Goal: Task Accomplishment & Management: Manage account settings

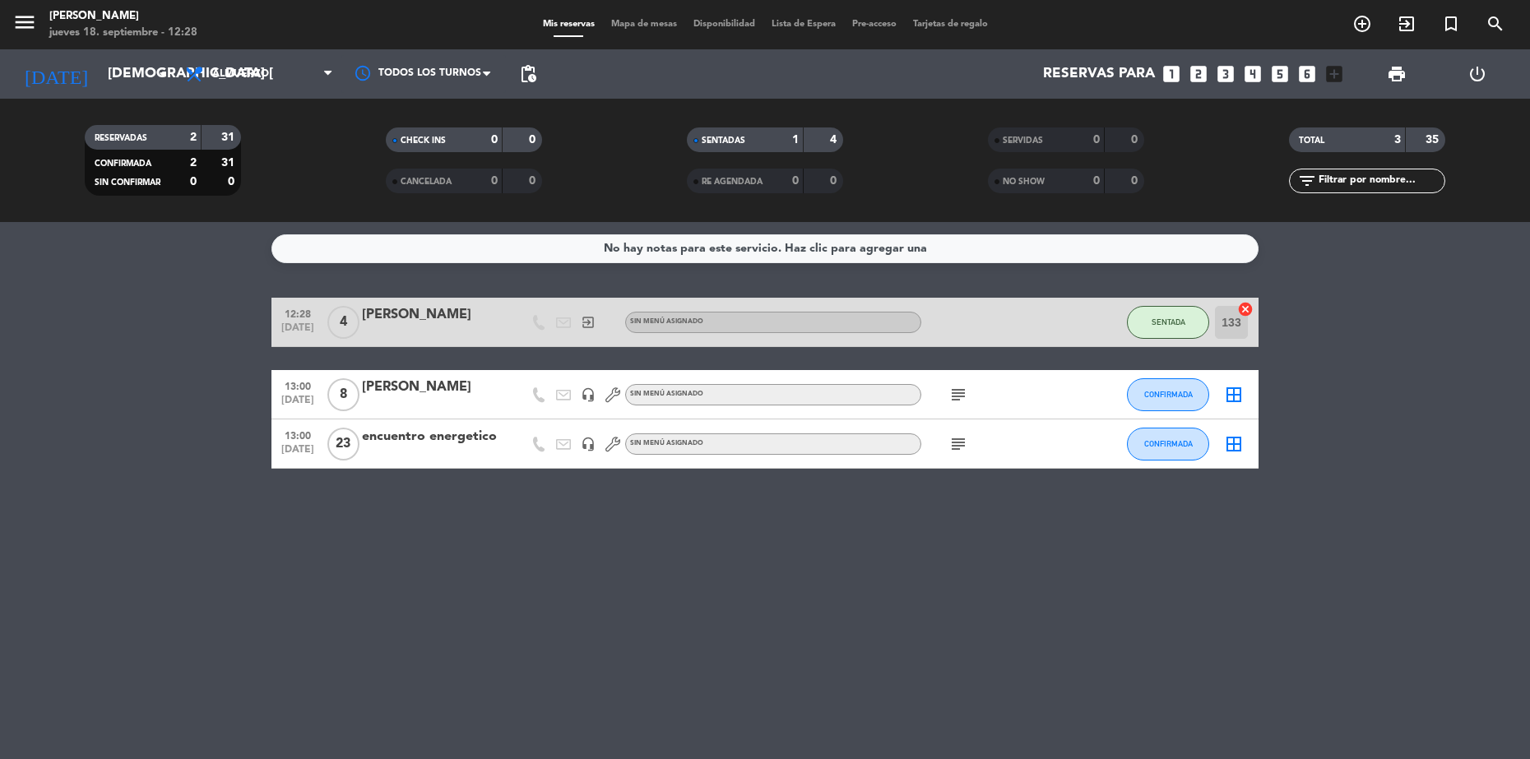
click at [674, 20] on span "Mapa de mesas" at bounding box center [644, 24] width 82 height 9
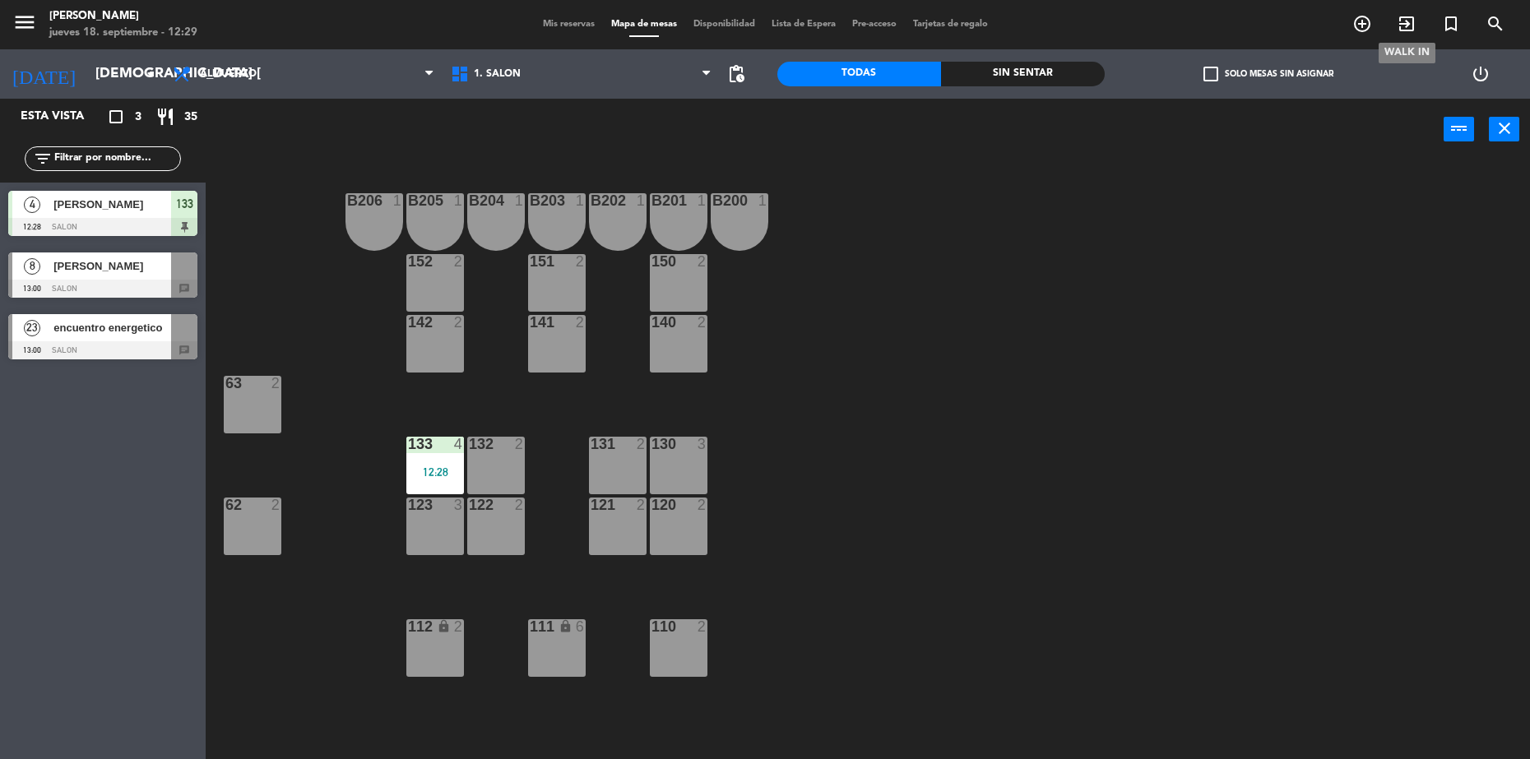
click at [1408, 26] on icon "exit_to_app" at bounding box center [1407, 24] width 20 height 20
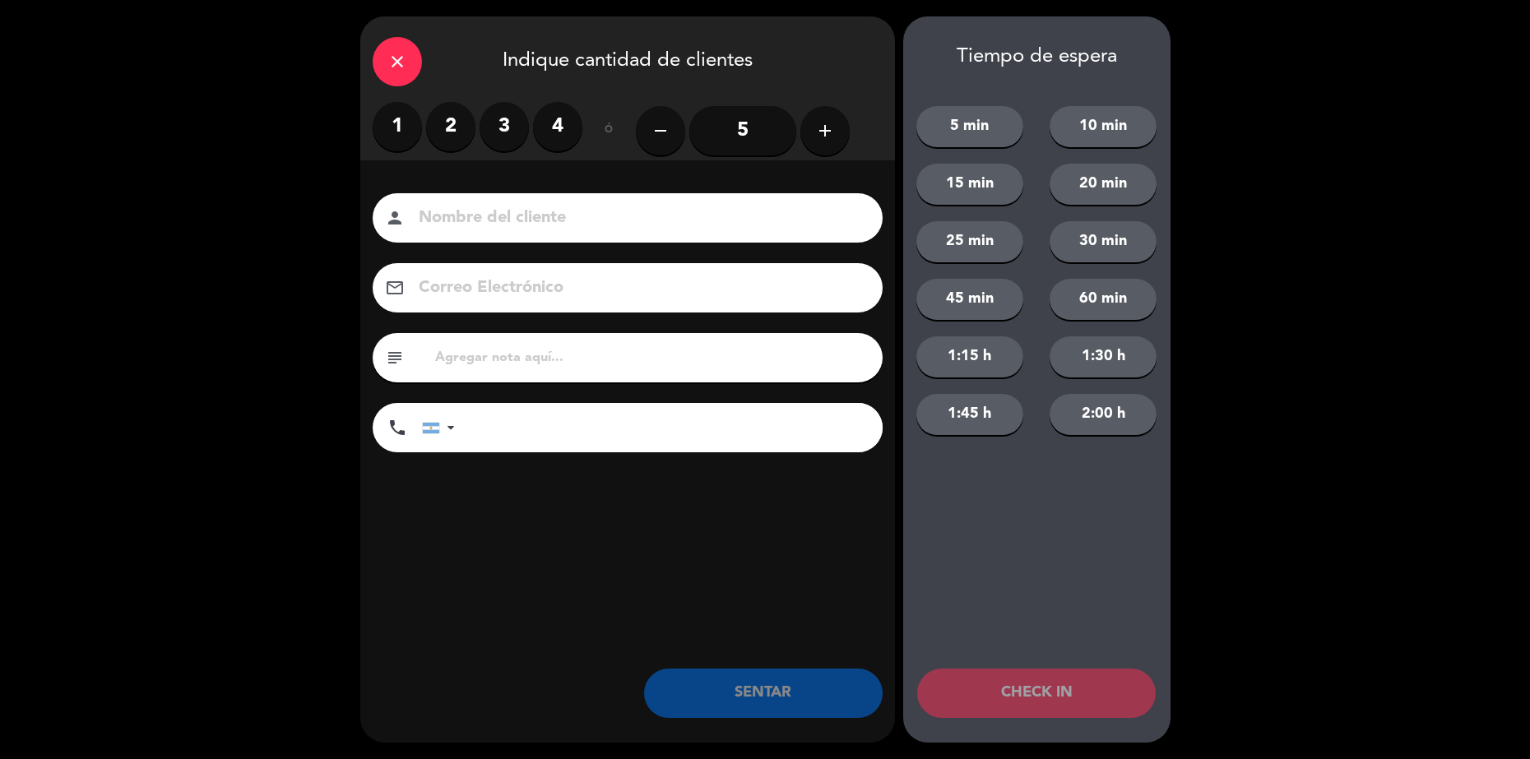
click at [386, 67] on div "close" at bounding box center [397, 61] width 49 height 49
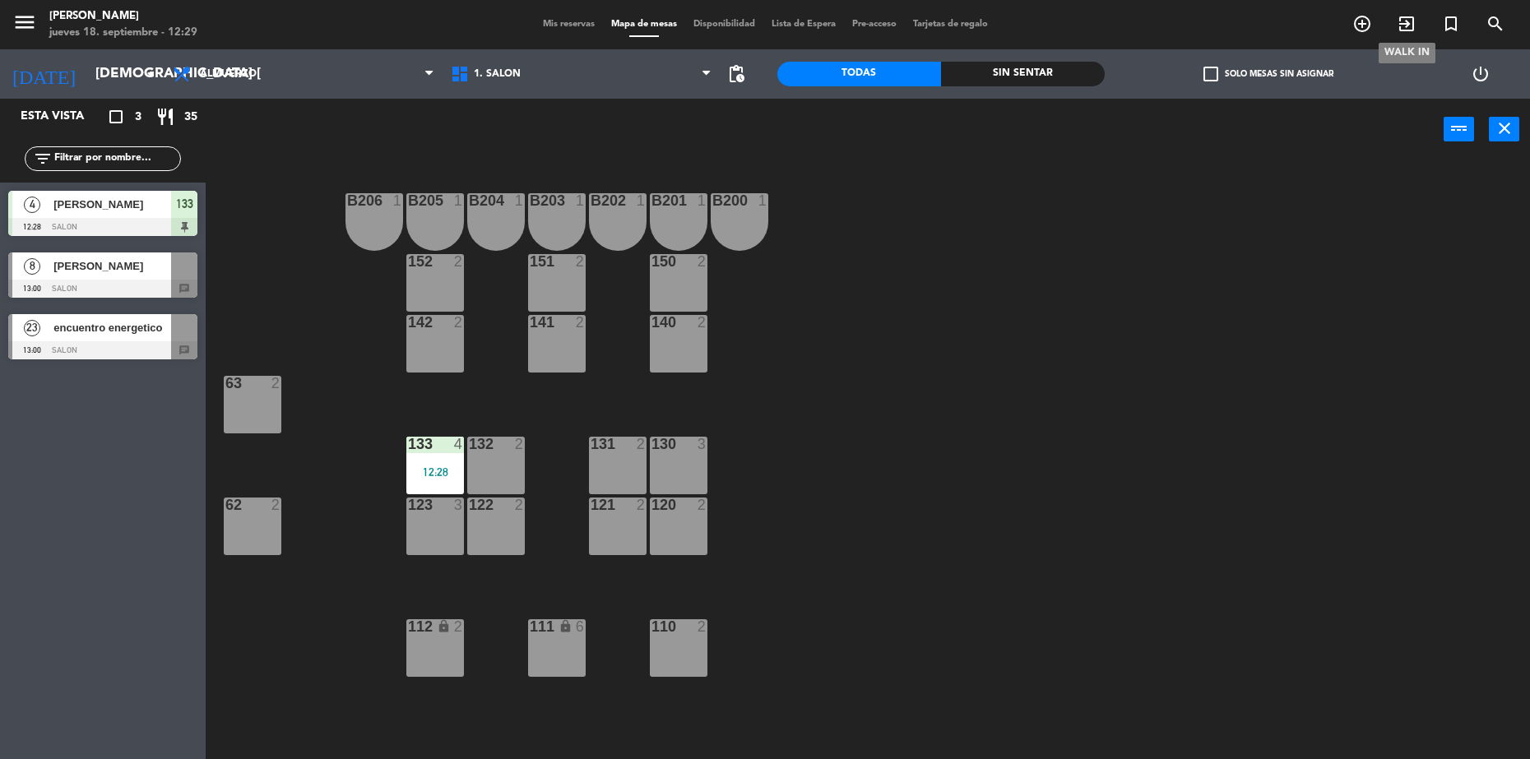
click at [1404, 24] on icon "exit_to_app" at bounding box center [1407, 24] width 20 height 20
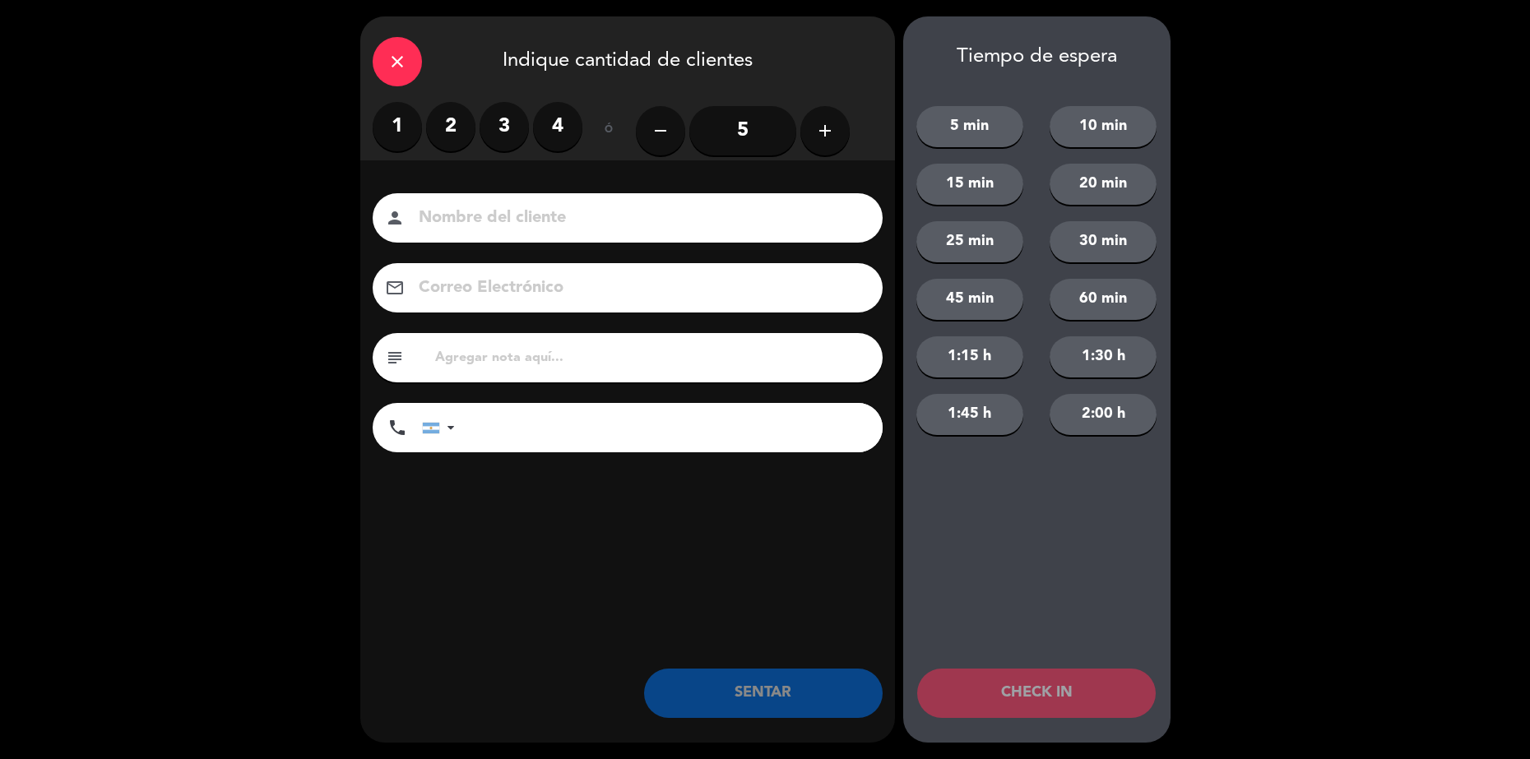
click at [720, 121] on input "5" at bounding box center [742, 130] width 107 height 49
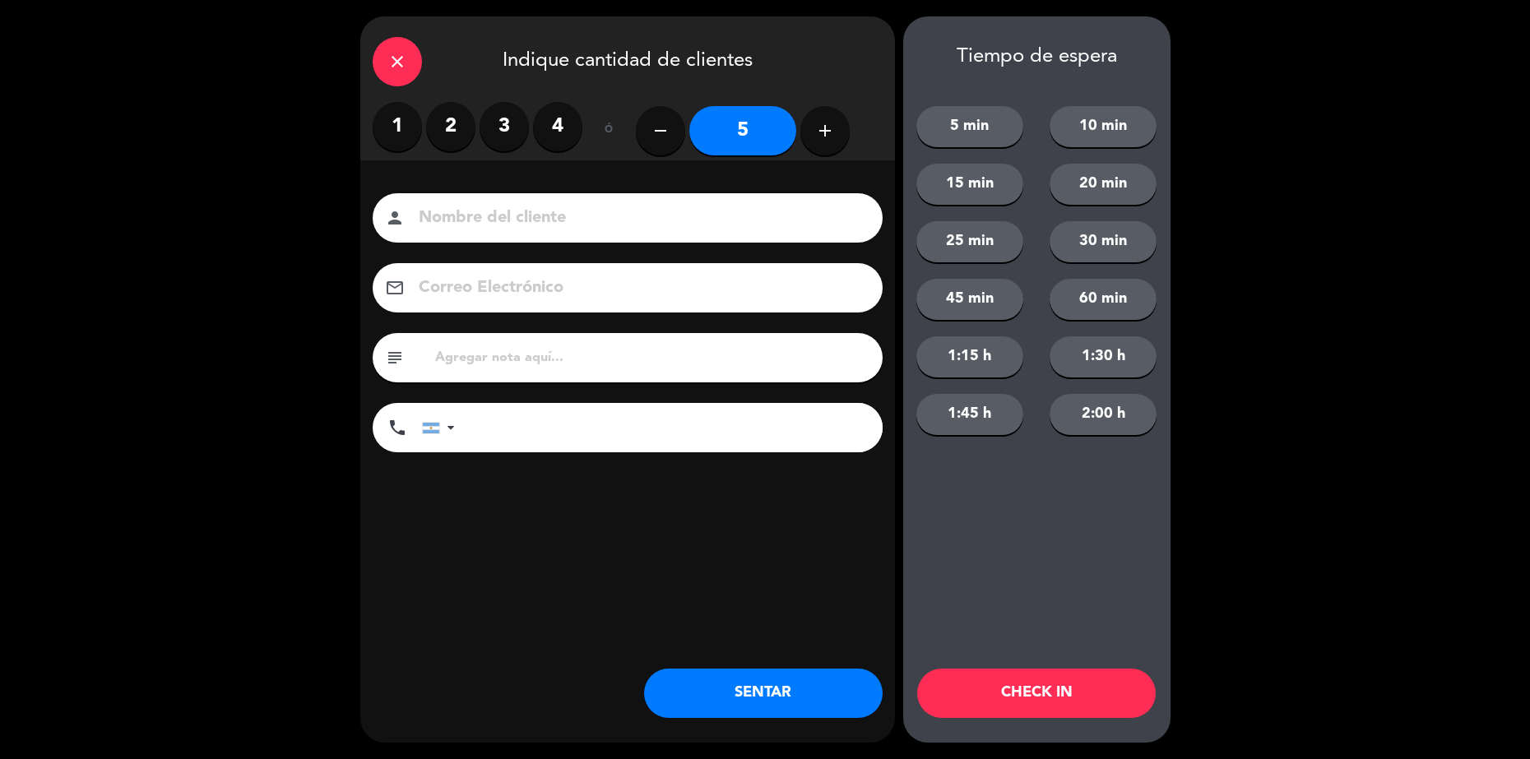
click at [361, 65] on div "close Indique cantidad de clientes" at bounding box center [627, 59] width 535 height 86
click at [379, 69] on div "close" at bounding box center [397, 61] width 49 height 49
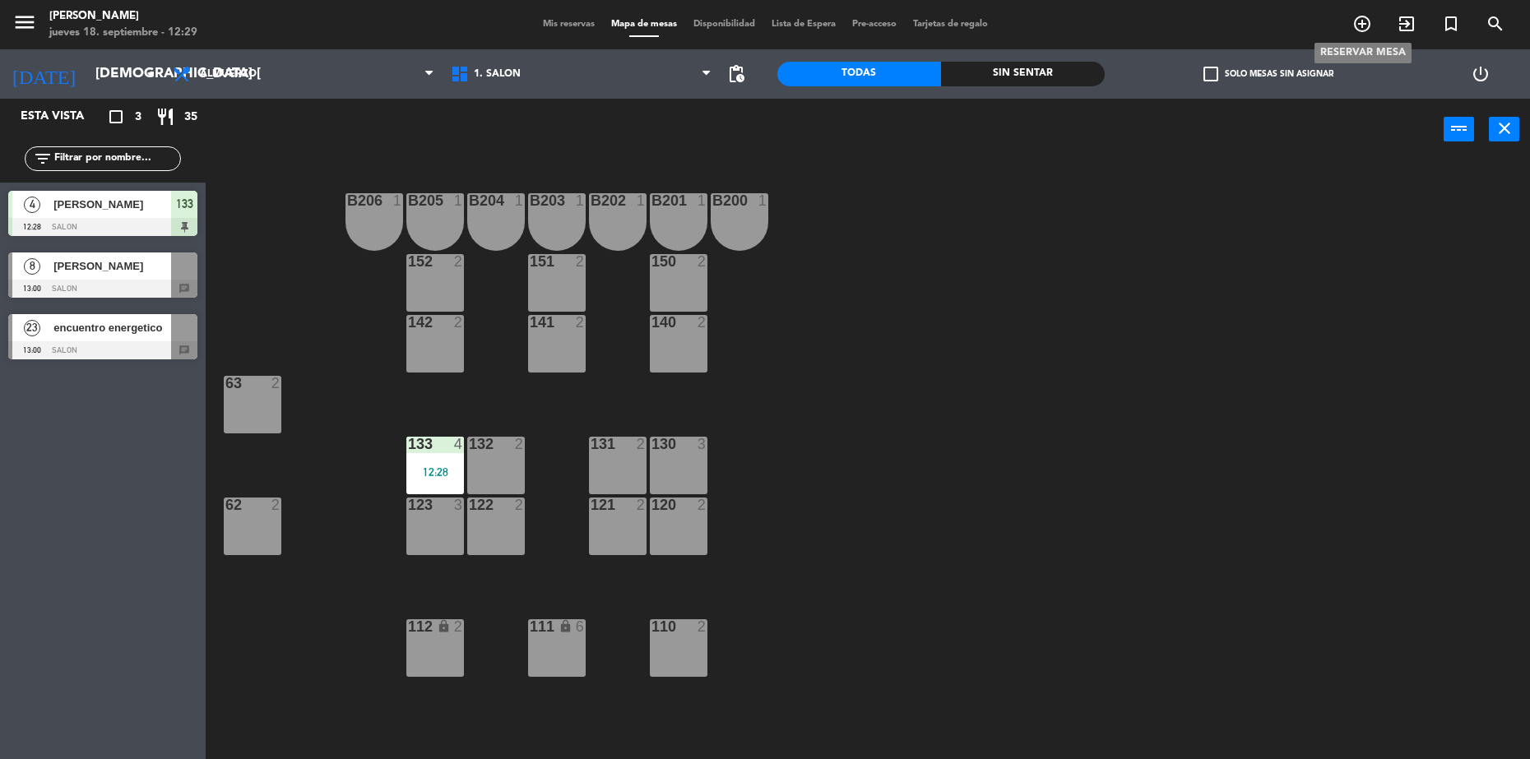
click at [1371, 25] on icon "add_circle_outline" at bounding box center [1362, 24] width 20 height 20
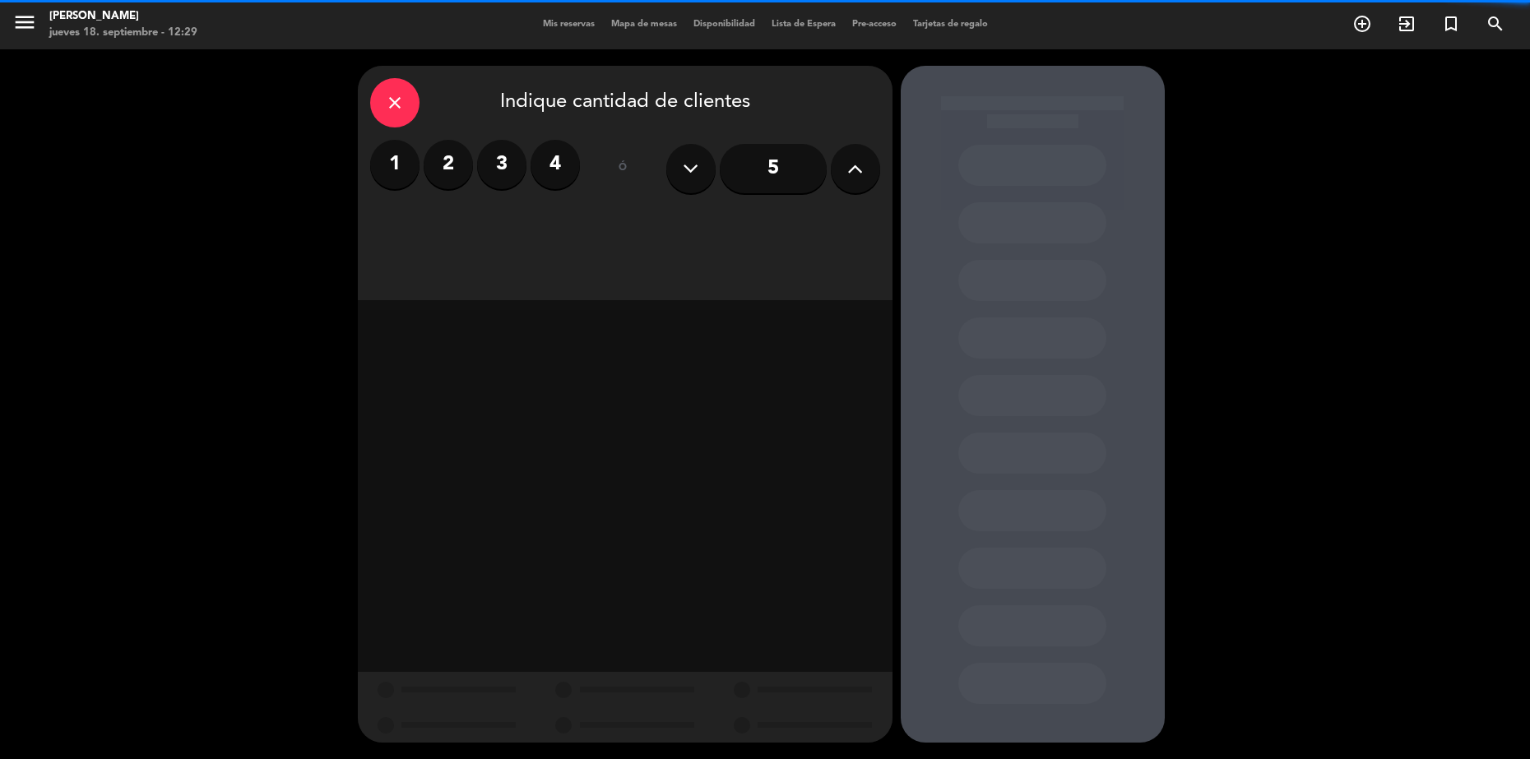
click at [771, 167] on input "5" at bounding box center [773, 168] width 107 height 49
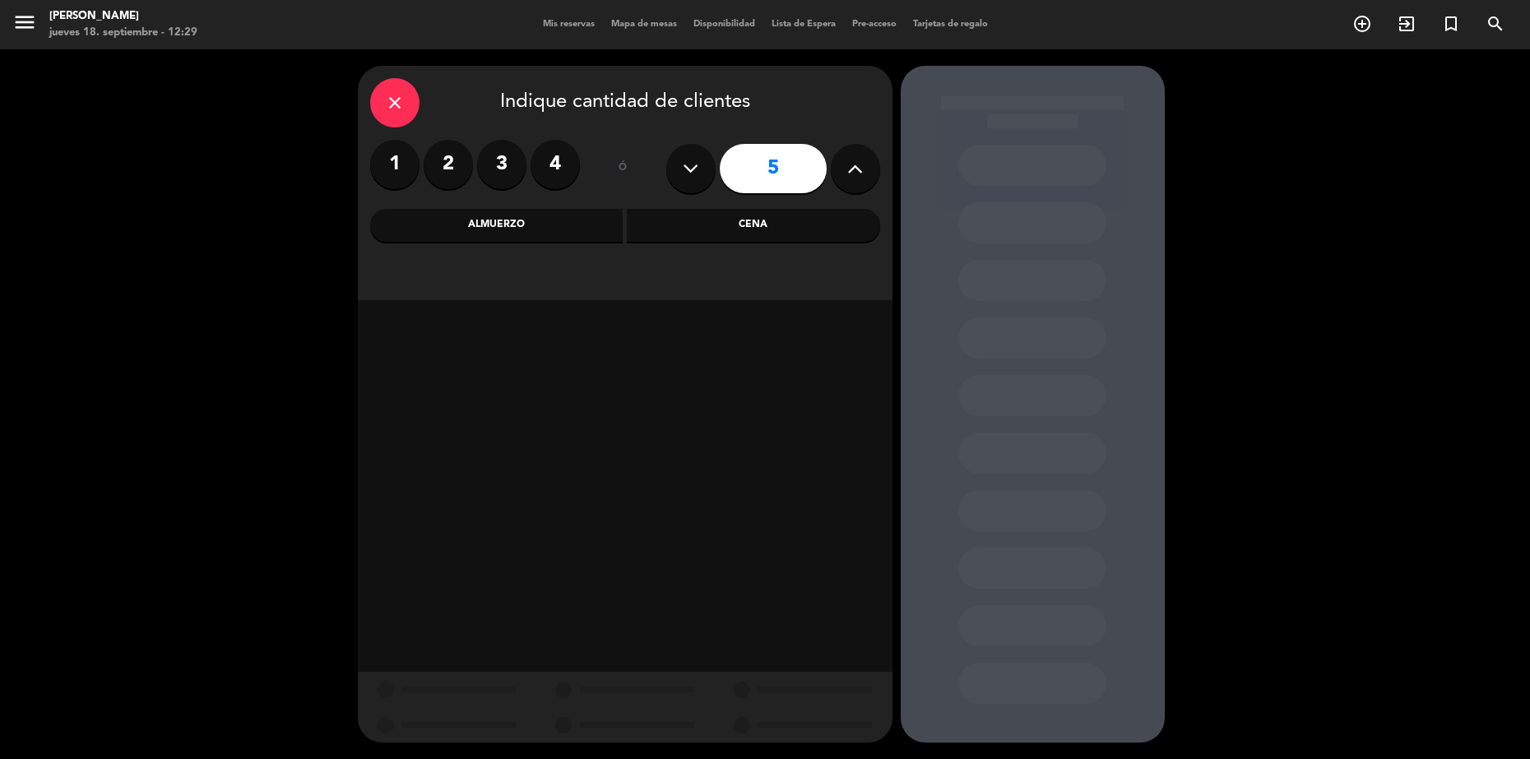
click at [511, 220] on div "Almuerzo" at bounding box center [496, 225] width 253 height 33
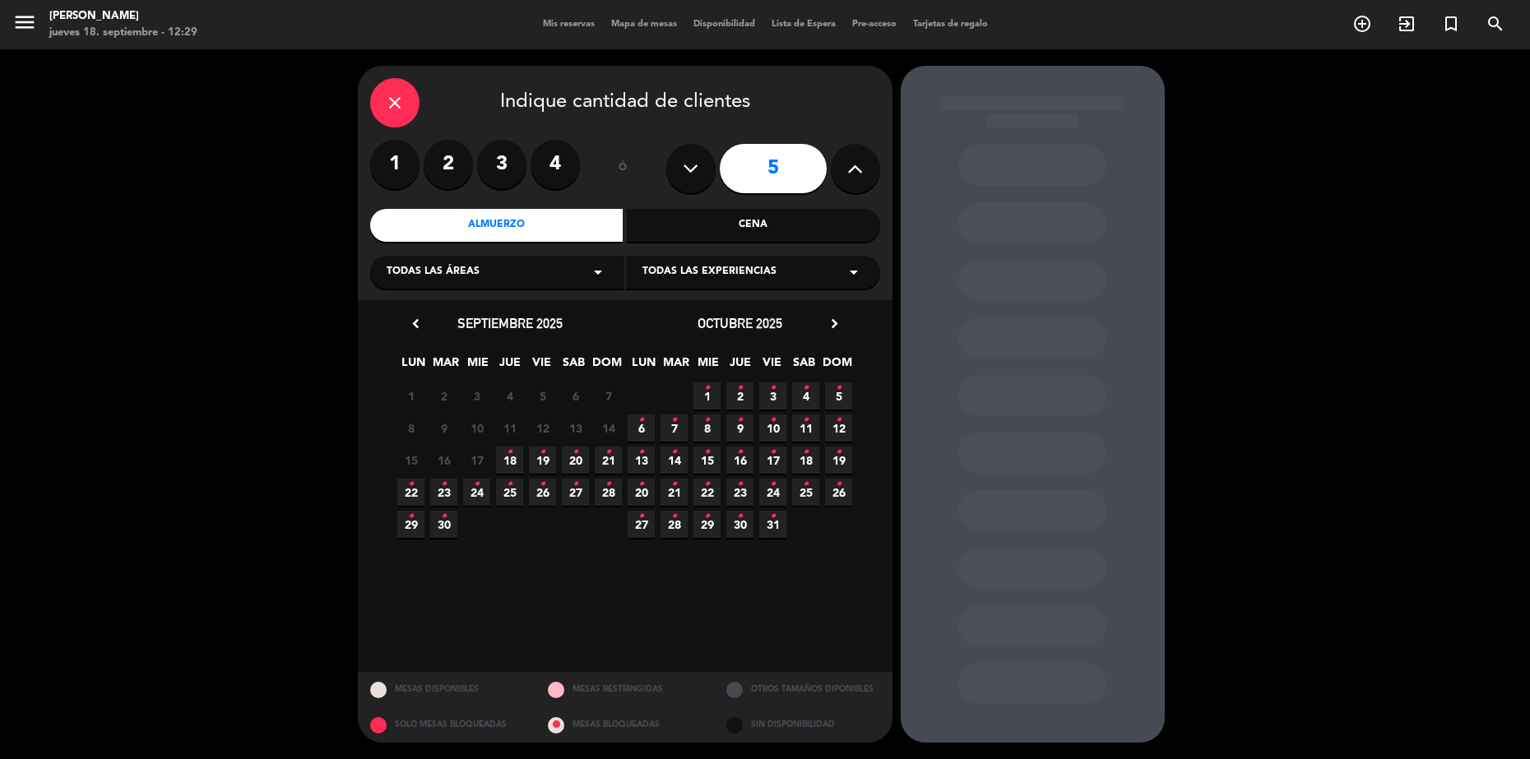
click at [509, 453] on icon "•" at bounding box center [510, 452] width 6 height 26
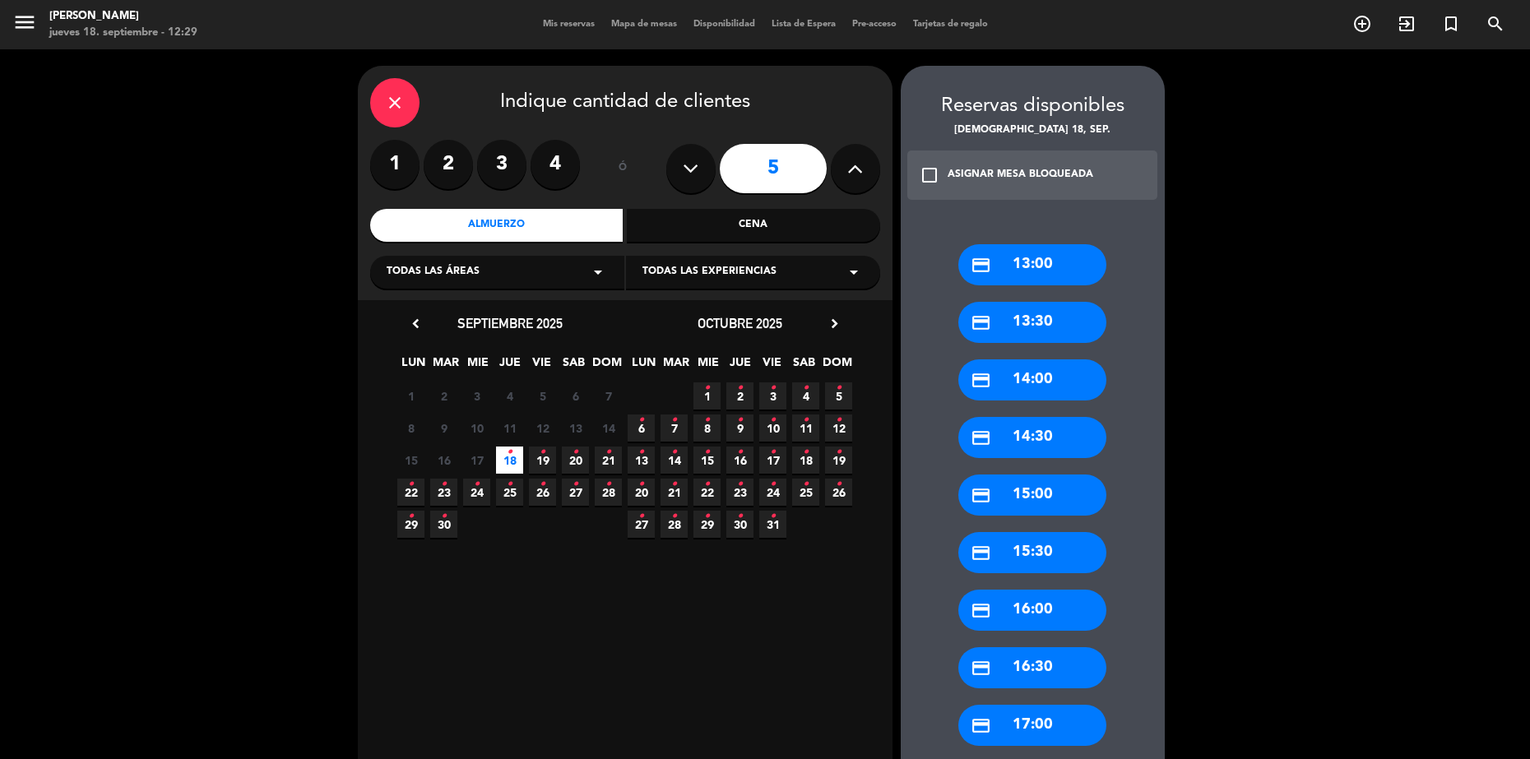
click at [1074, 323] on div "credit_card 13:30" at bounding box center [1032, 322] width 148 height 41
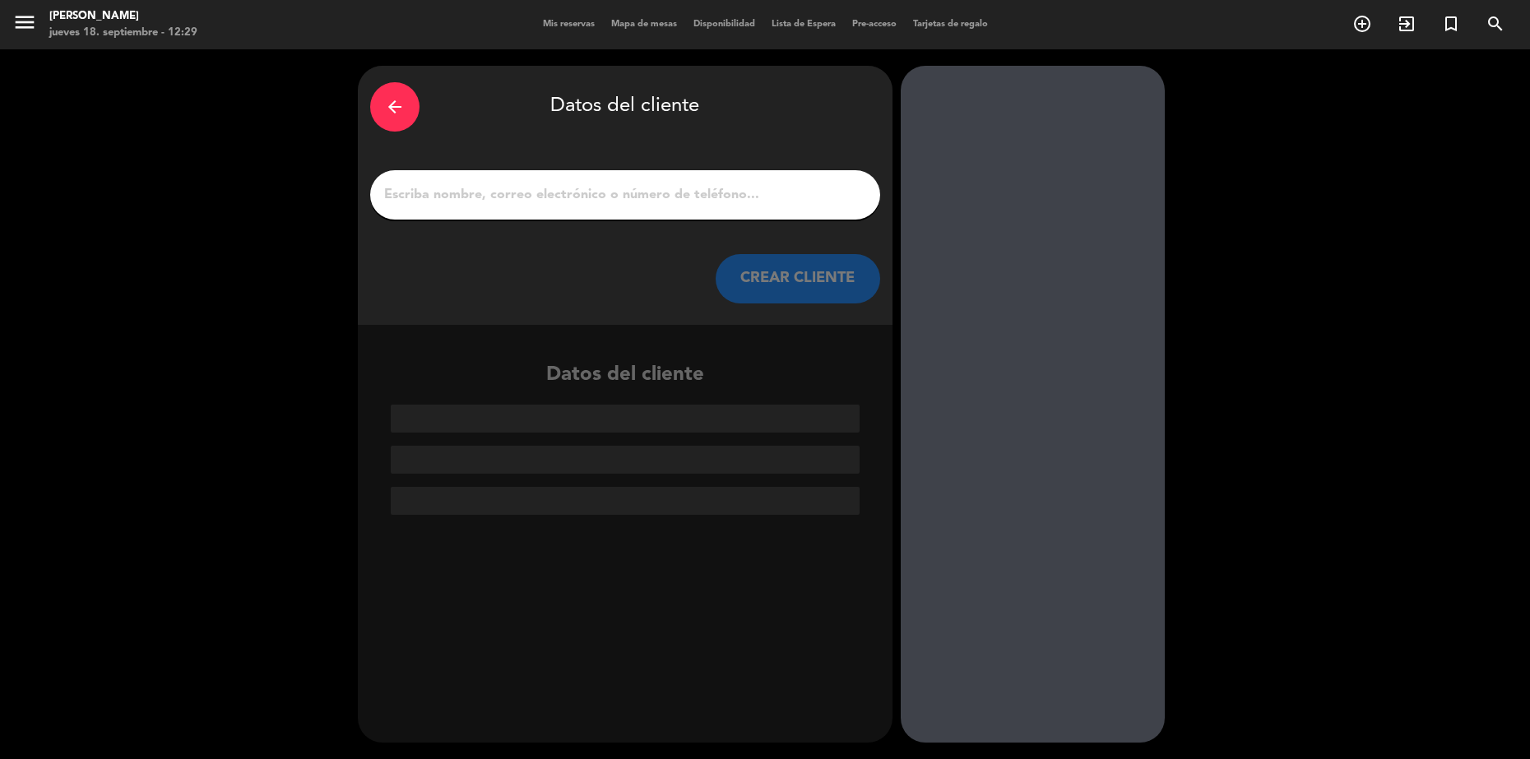
click at [665, 188] on input "1" at bounding box center [625, 194] width 485 height 23
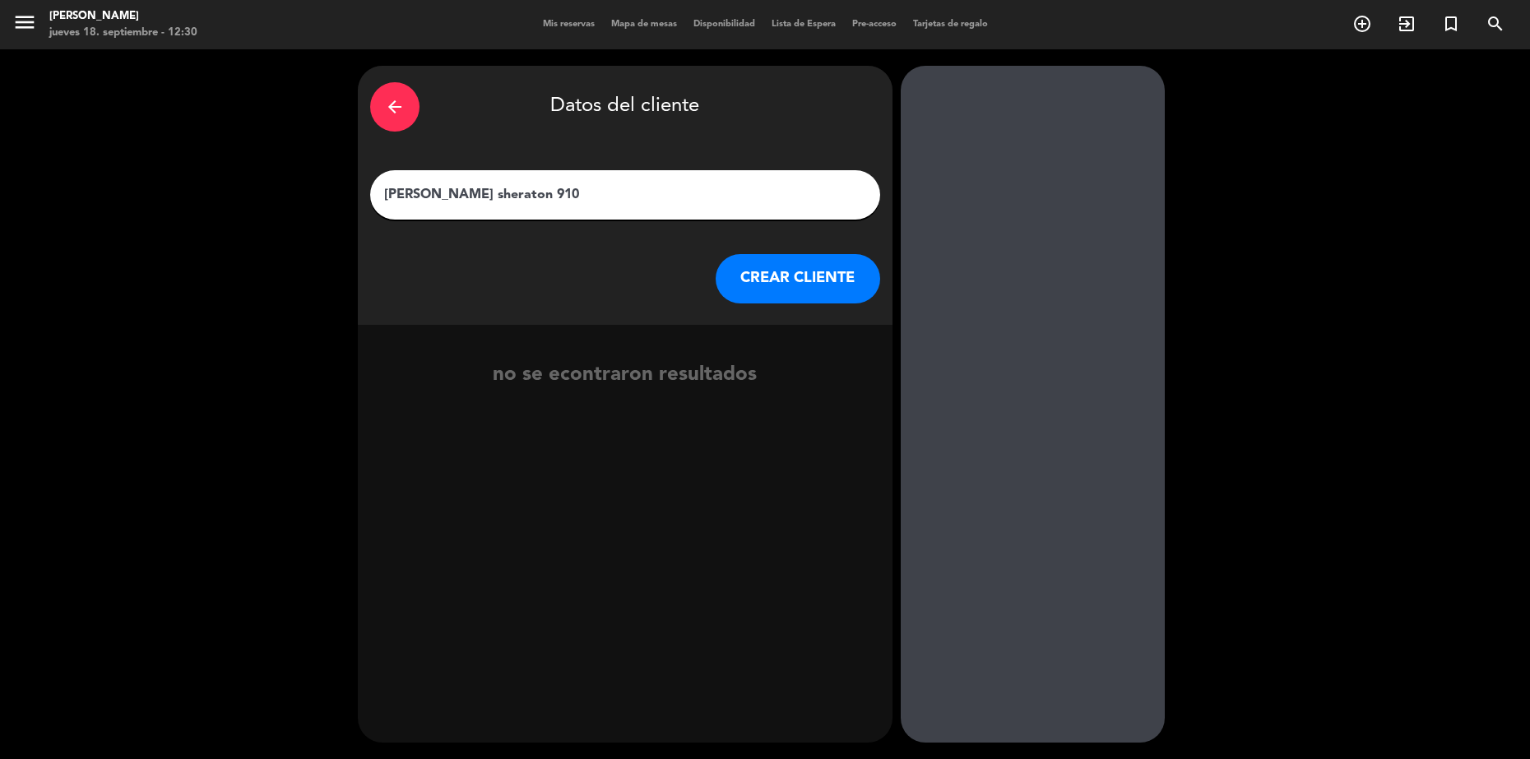
type input "[PERSON_NAME] sheraton 910"
click at [798, 282] on button "CREAR CLIENTE" at bounding box center [798, 278] width 165 height 49
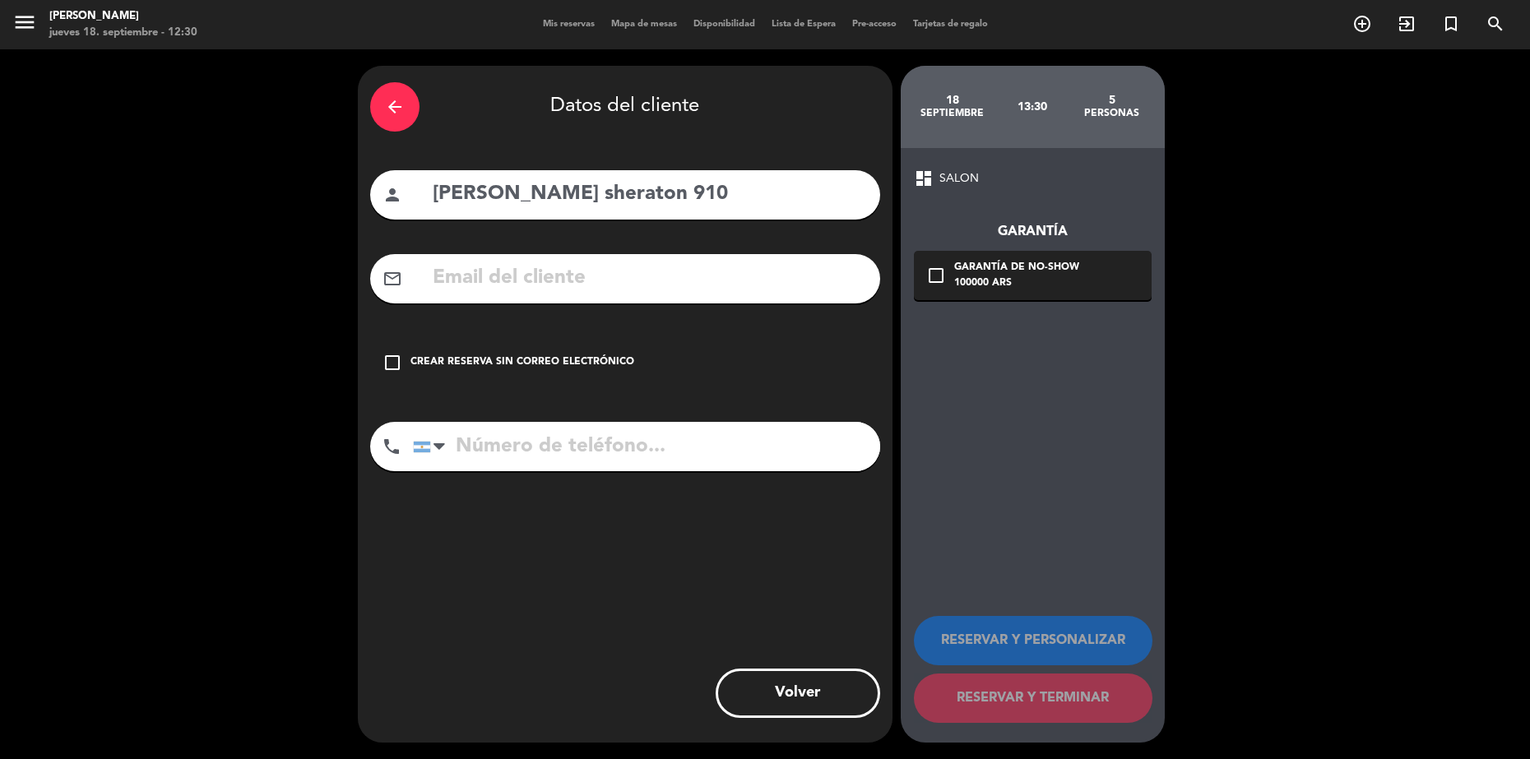
click at [394, 360] on icon "check_box_outline_blank" at bounding box center [393, 363] width 20 height 20
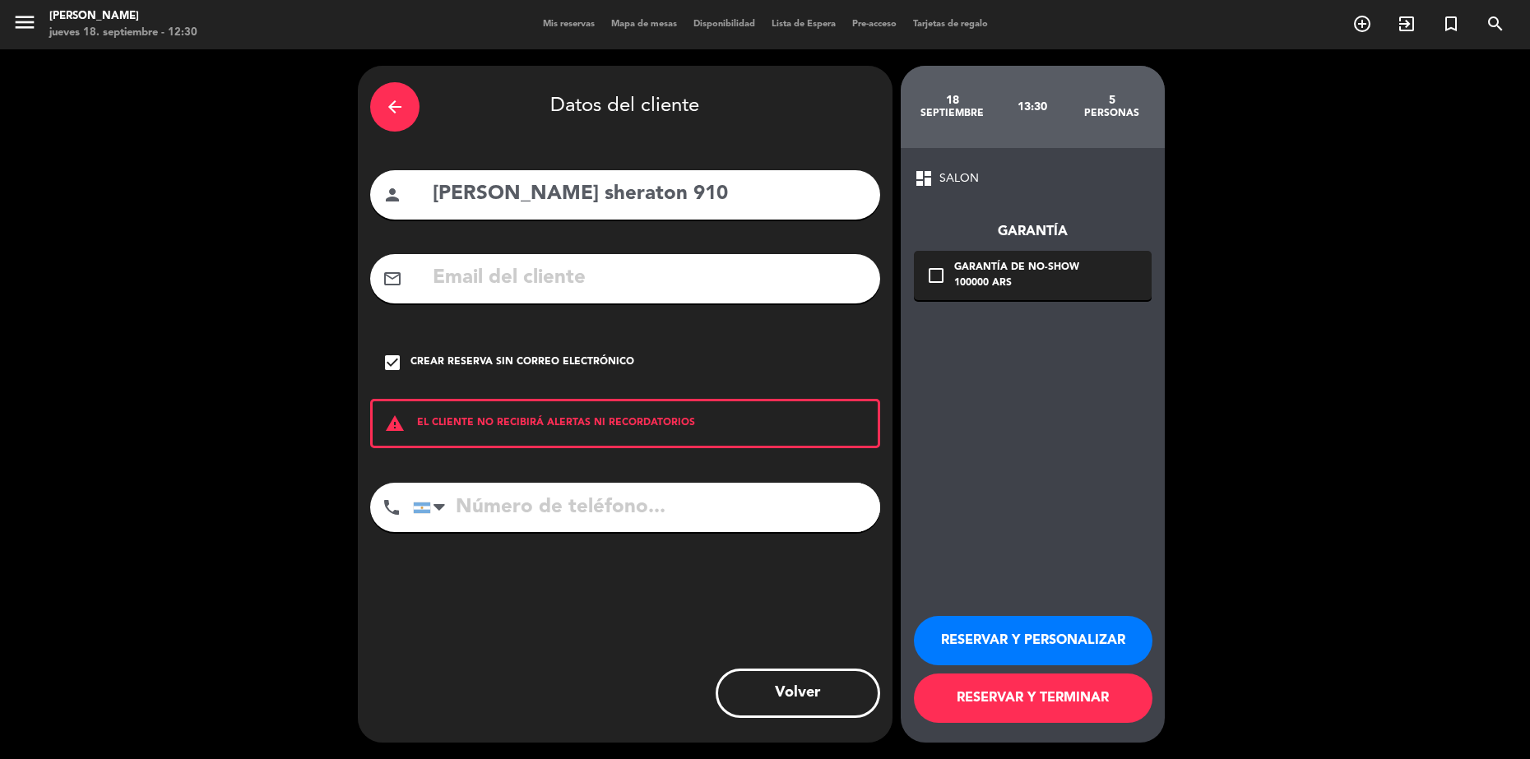
click at [1056, 702] on button "RESERVAR Y TERMINAR" at bounding box center [1033, 698] width 239 height 49
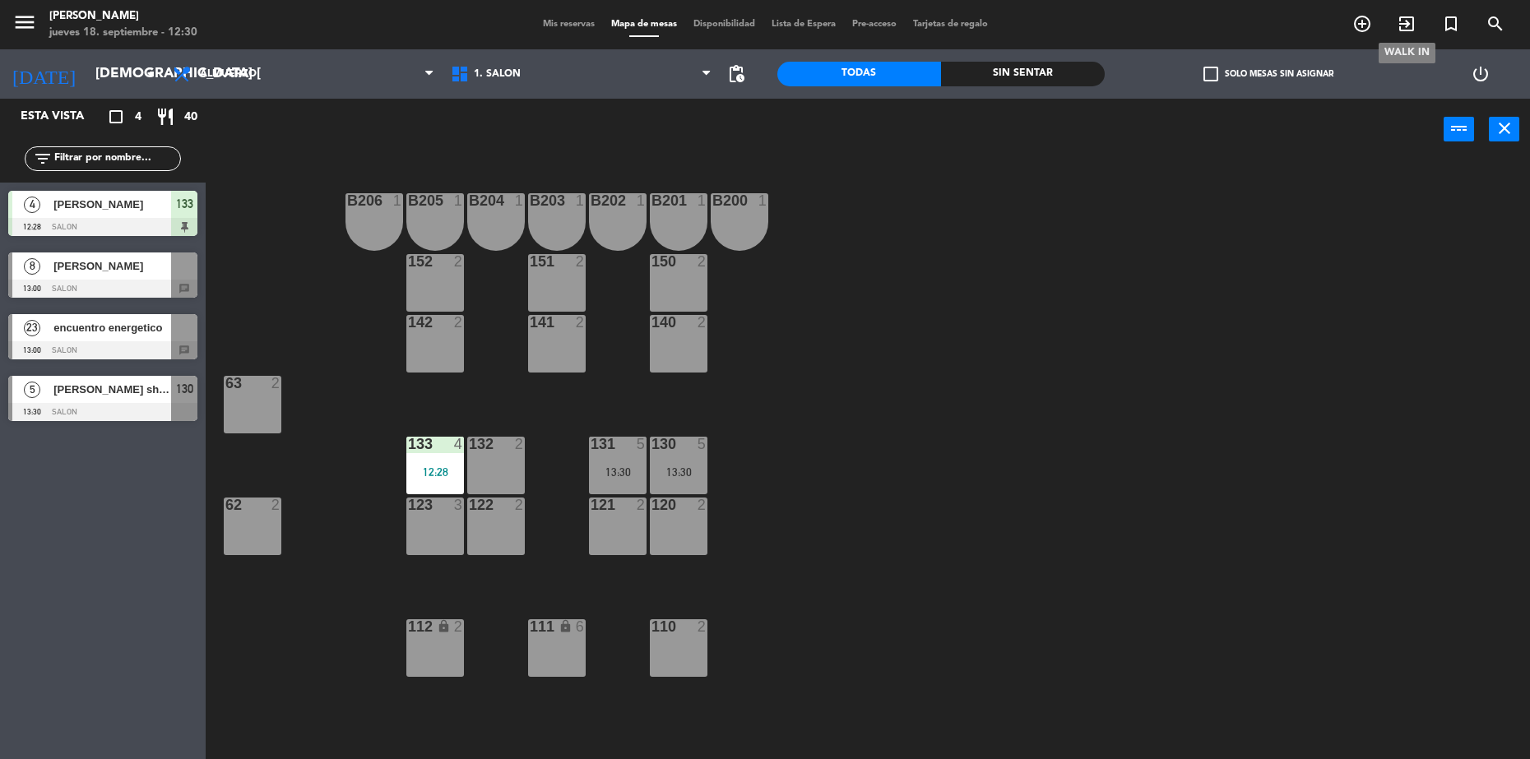
click at [1399, 21] on icon "exit_to_app" at bounding box center [1407, 24] width 20 height 20
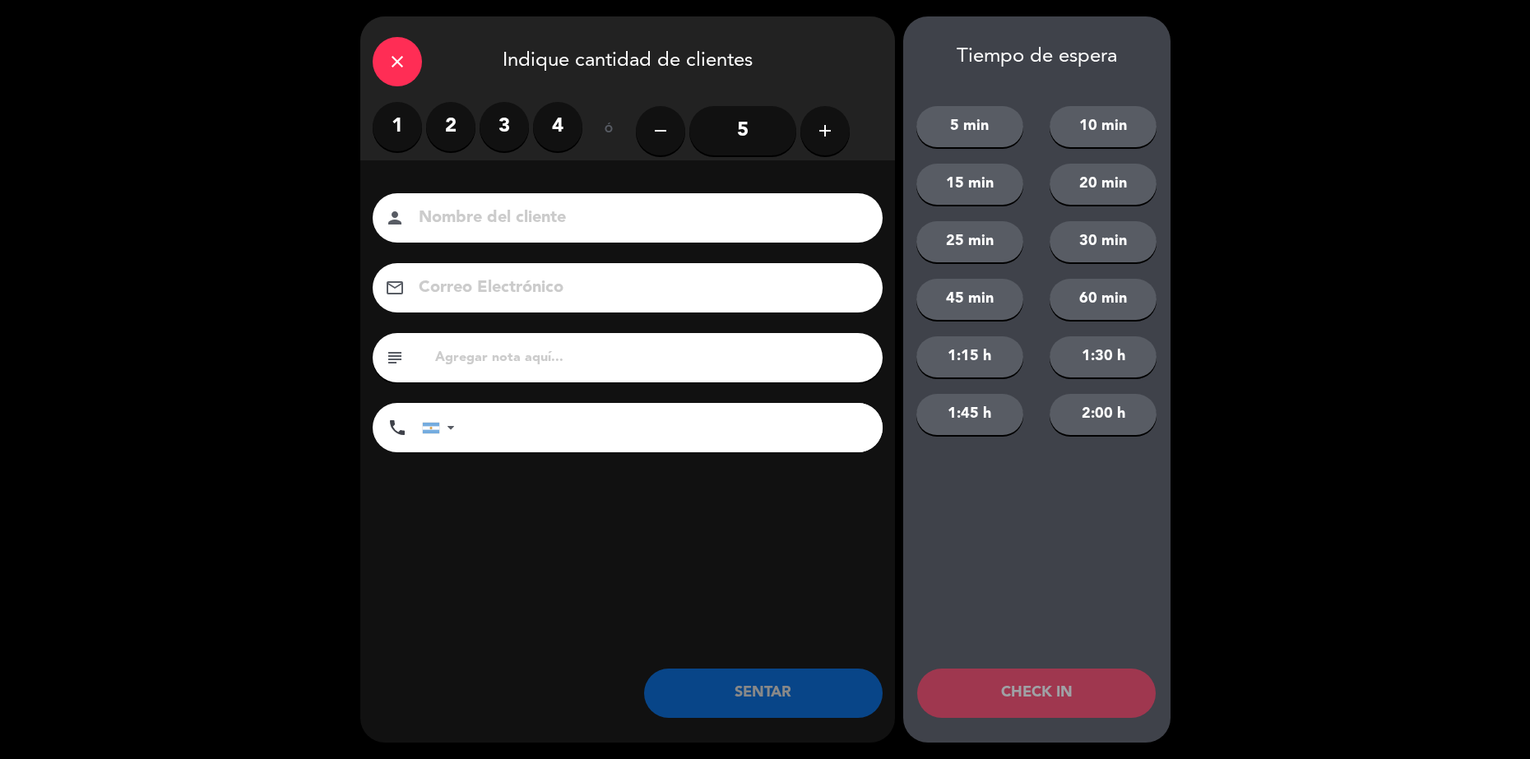
click at [396, 58] on icon "close" at bounding box center [397, 62] width 20 height 20
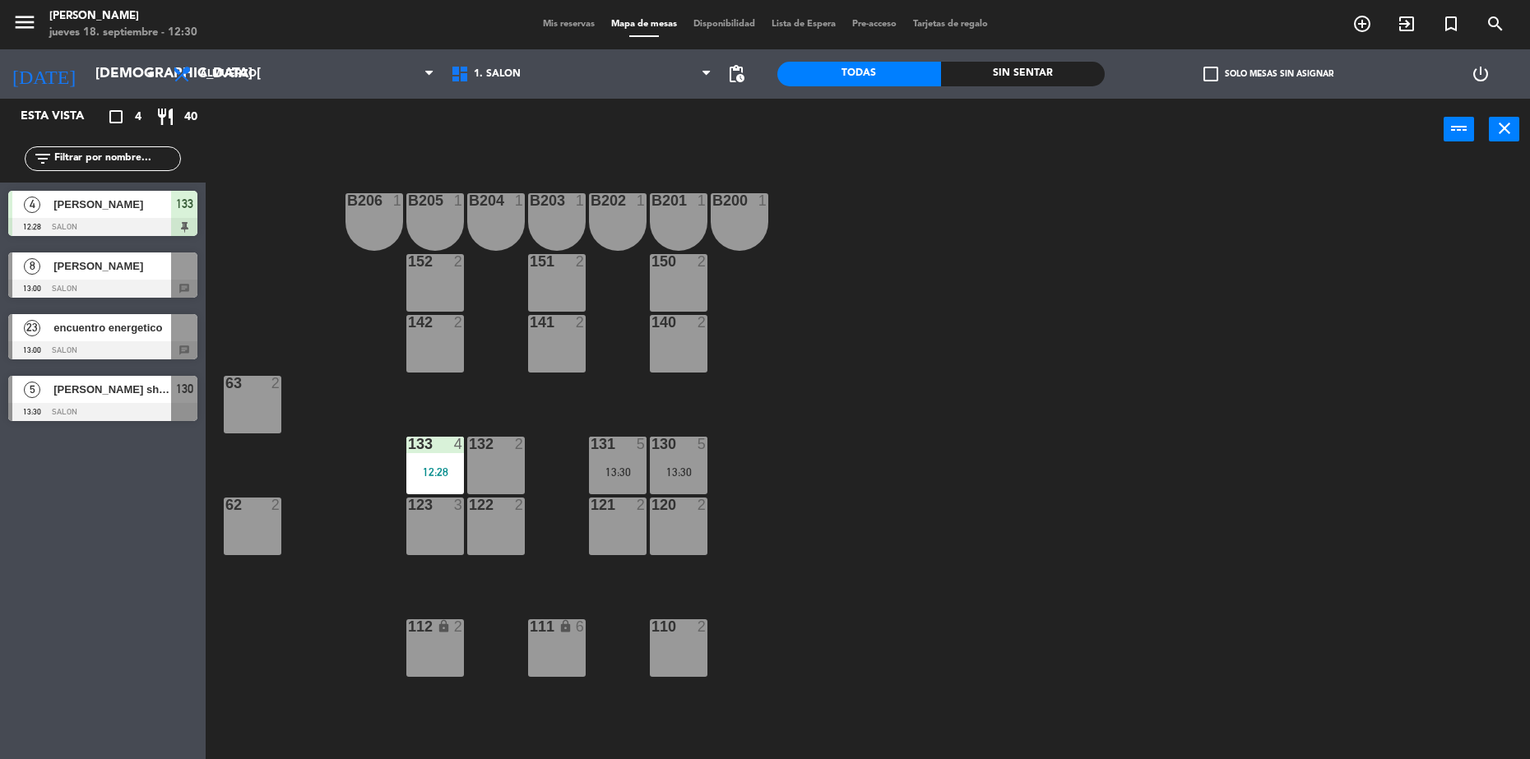
click at [275, 519] on div "62 2" at bounding box center [253, 527] width 58 height 58
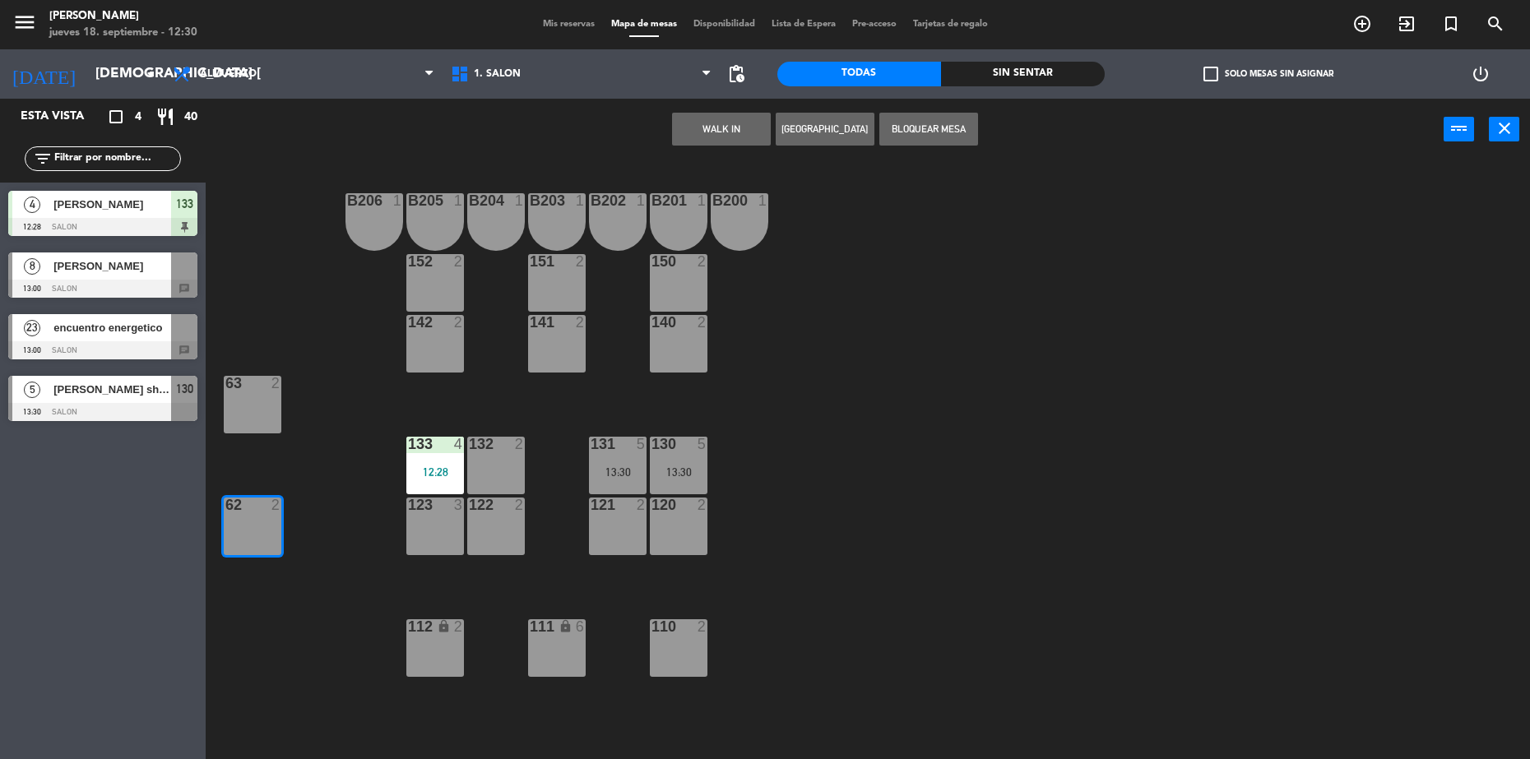
click at [705, 125] on button "WALK IN" at bounding box center [721, 129] width 99 height 33
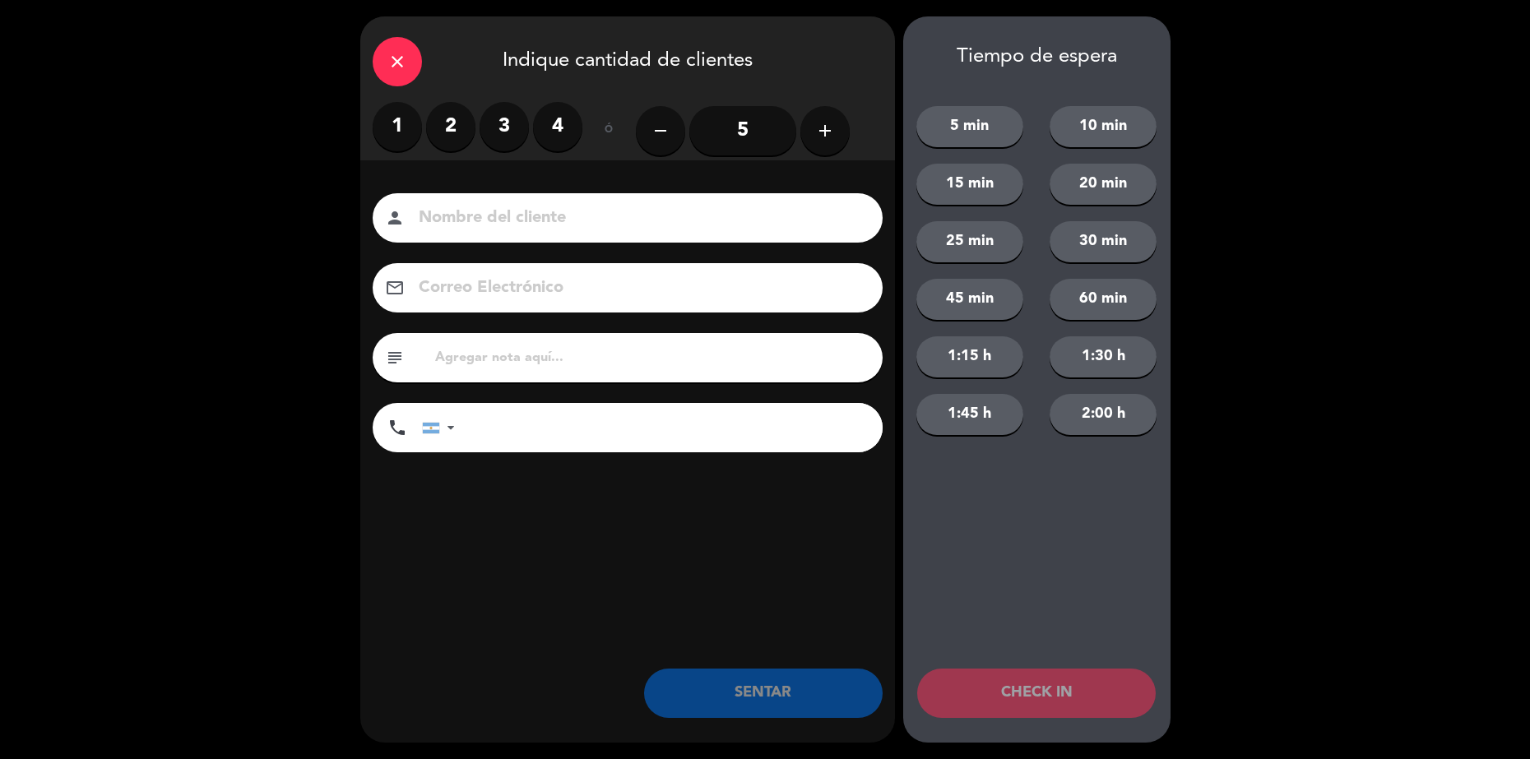
click at [395, 123] on label "1" at bounding box center [397, 126] width 49 height 49
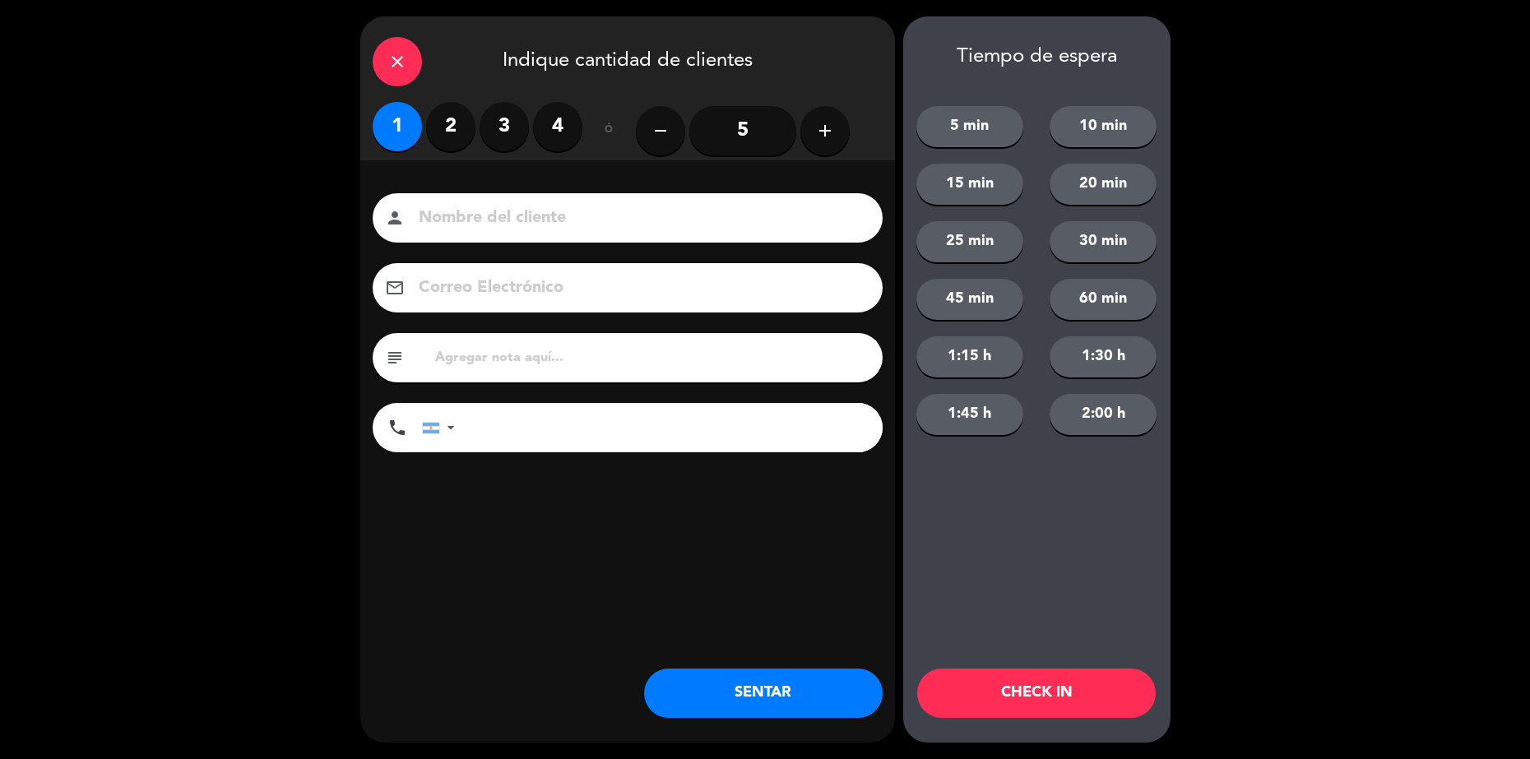
click at [508, 204] on input at bounding box center [639, 218] width 444 height 29
type input "[PERSON_NAME]"
click at [492, 369] on input "text" at bounding box center [652, 357] width 437 height 23
click at [497, 362] on input "text" at bounding box center [652, 357] width 437 height 23
type input "hualta 407"
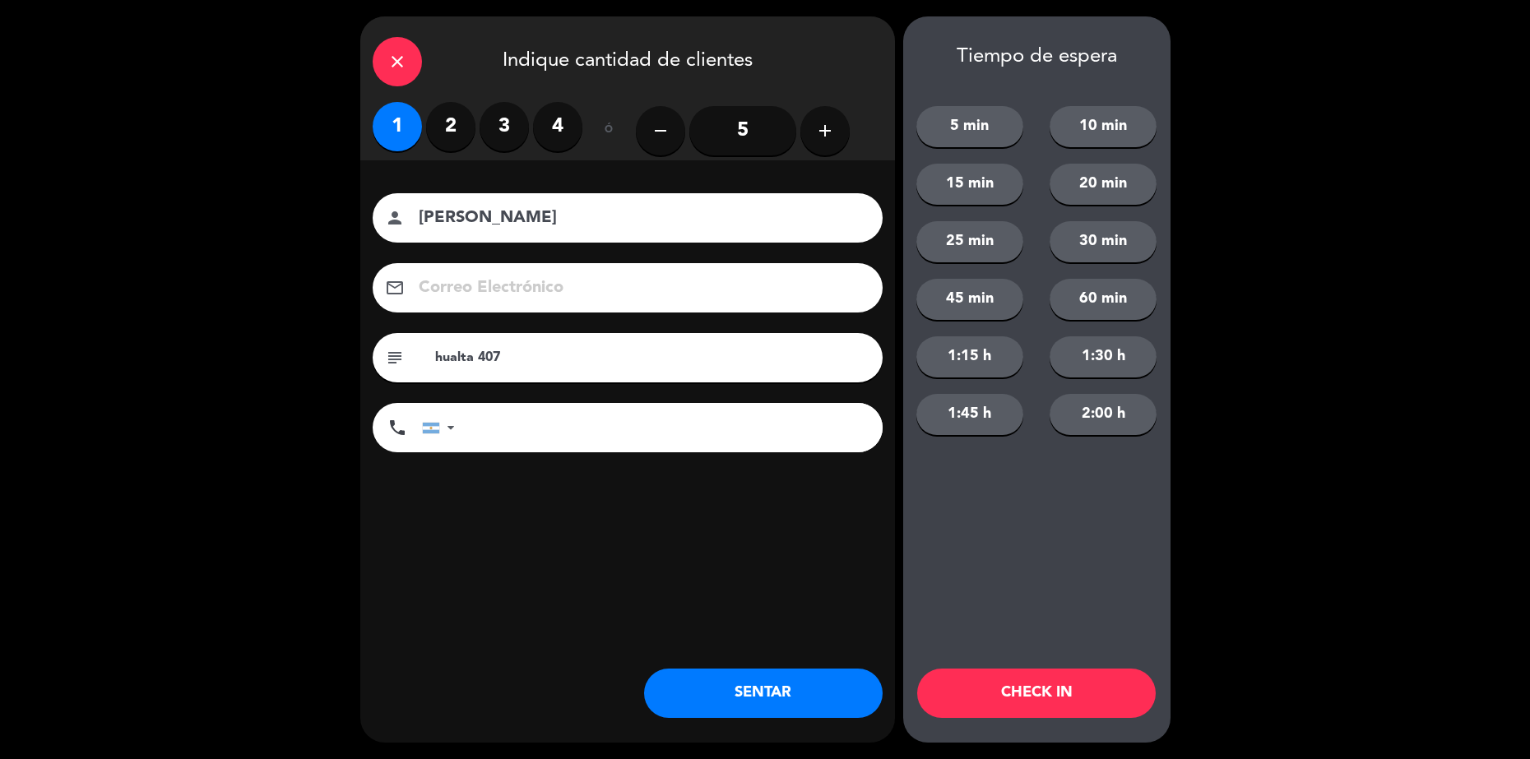
click at [731, 684] on button "SENTAR" at bounding box center [763, 693] width 239 height 49
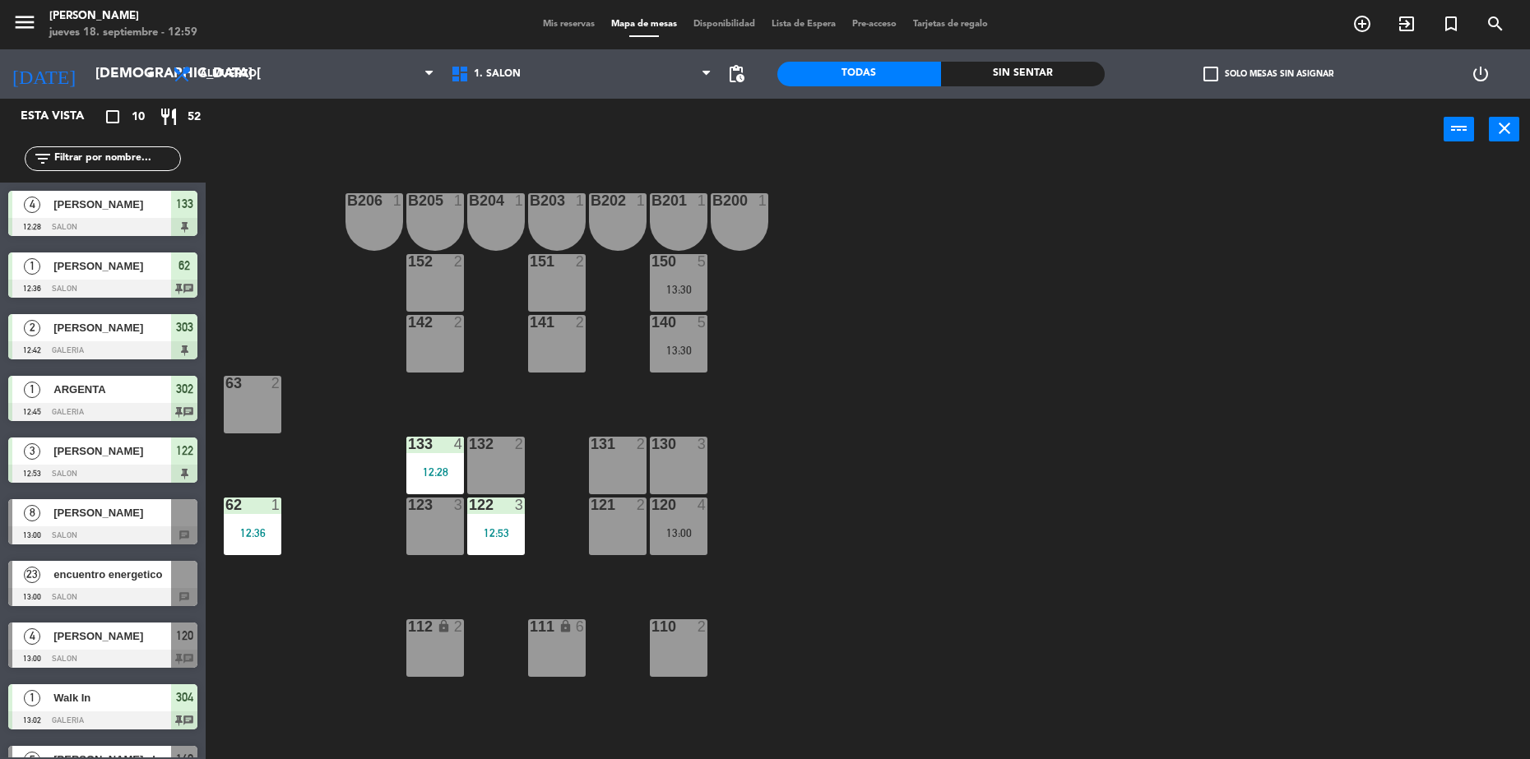
click at [118, 536] on div at bounding box center [102, 536] width 189 height 18
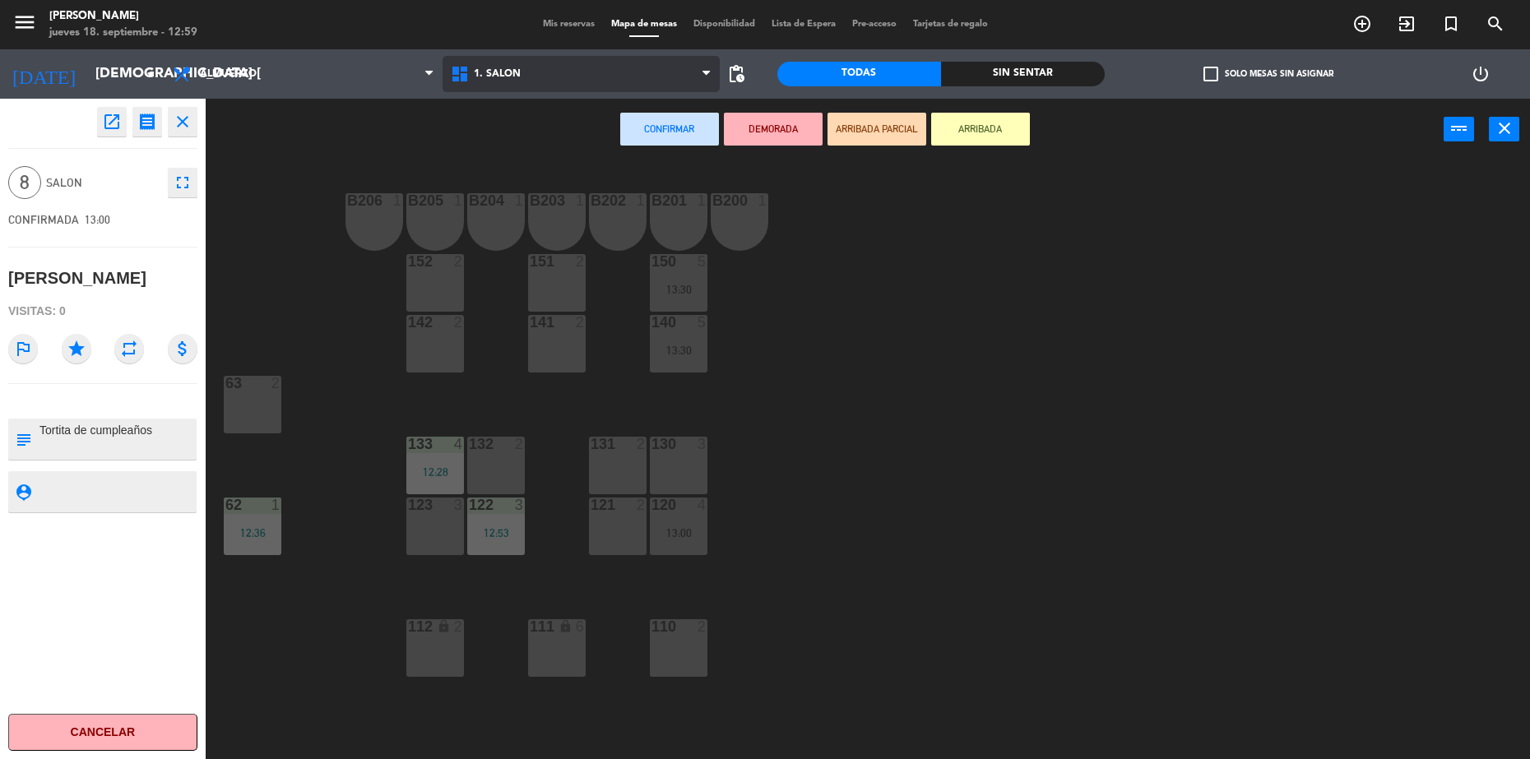
click at [527, 60] on span "1. SALON" at bounding box center [582, 74] width 278 height 36
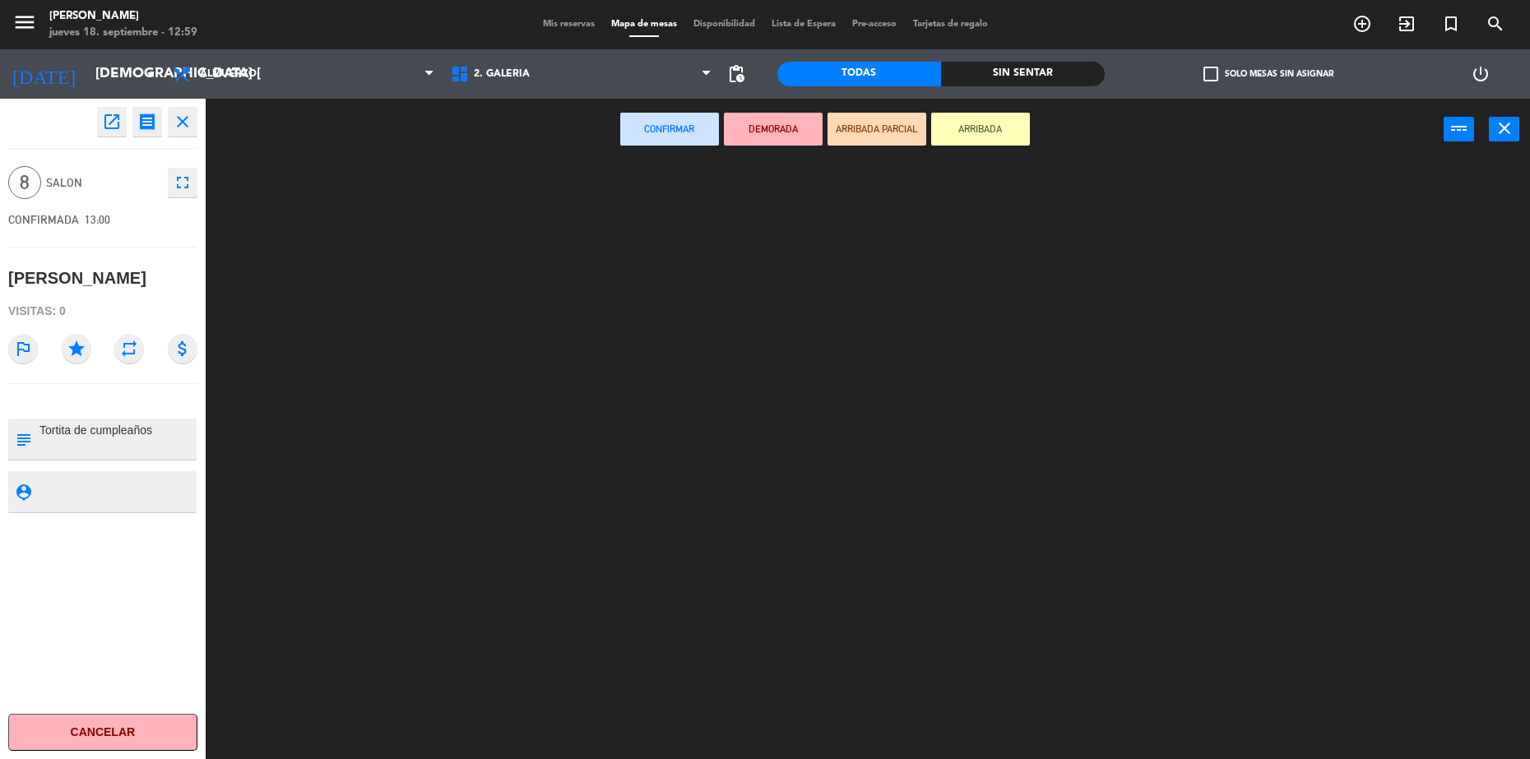
drag, startPoint x: 539, startPoint y: 148, endPoint x: 525, endPoint y: 171, distance: 26.9
click at [538, 147] on ng-component "menu [PERSON_NAME] jueves 18. septiembre - 12:59 Mis reservas Mapa de mesas Dis…" at bounding box center [765, 381] width 1530 height 763
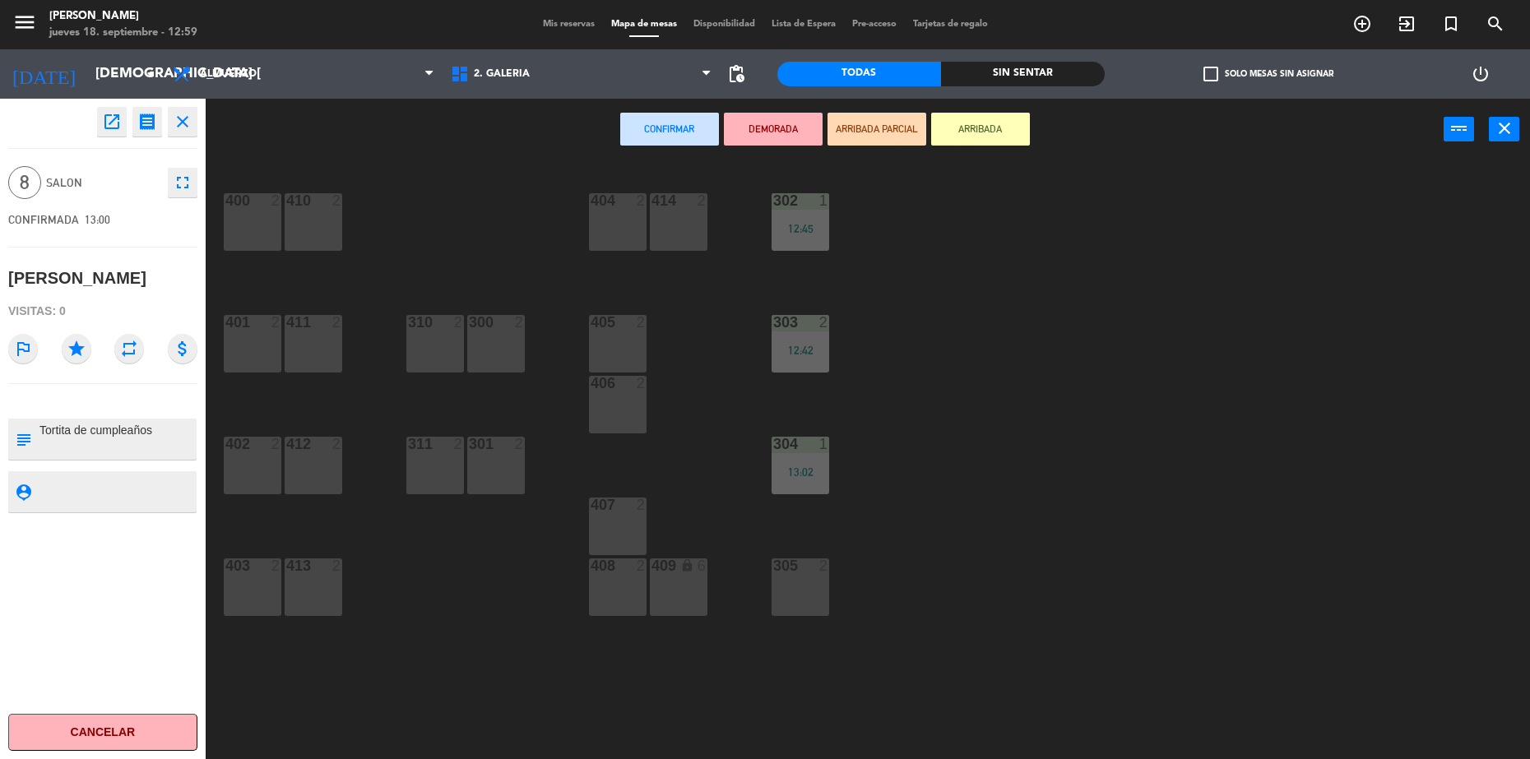
click at [617, 340] on div "405 2" at bounding box center [618, 344] width 58 height 58
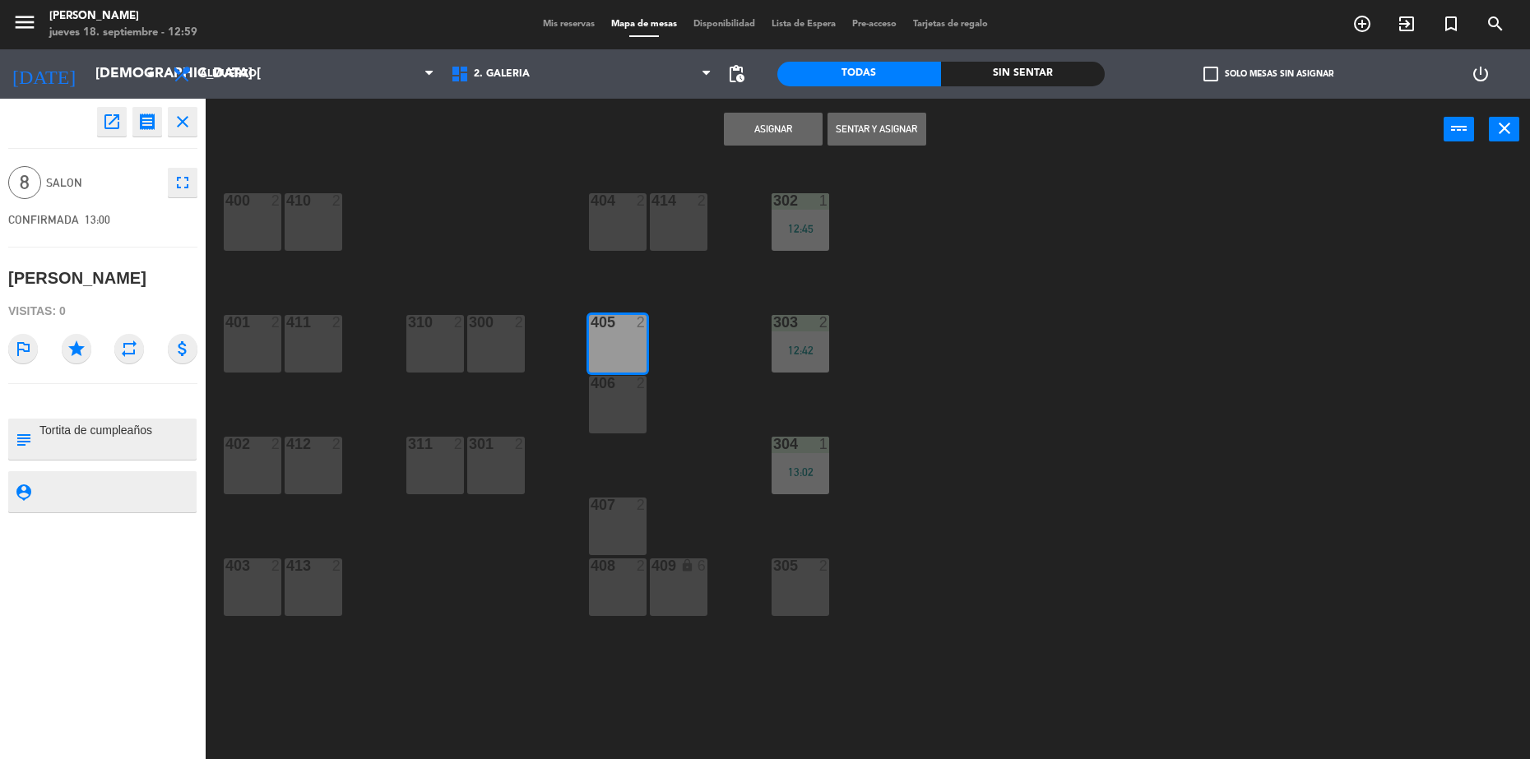
click at [628, 391] on div "406 2" at bounding box center [618, 384] width 58 height 16
click at [799, 123] on button "Asignar" at bounding box center [773, 129] width 99 height 33
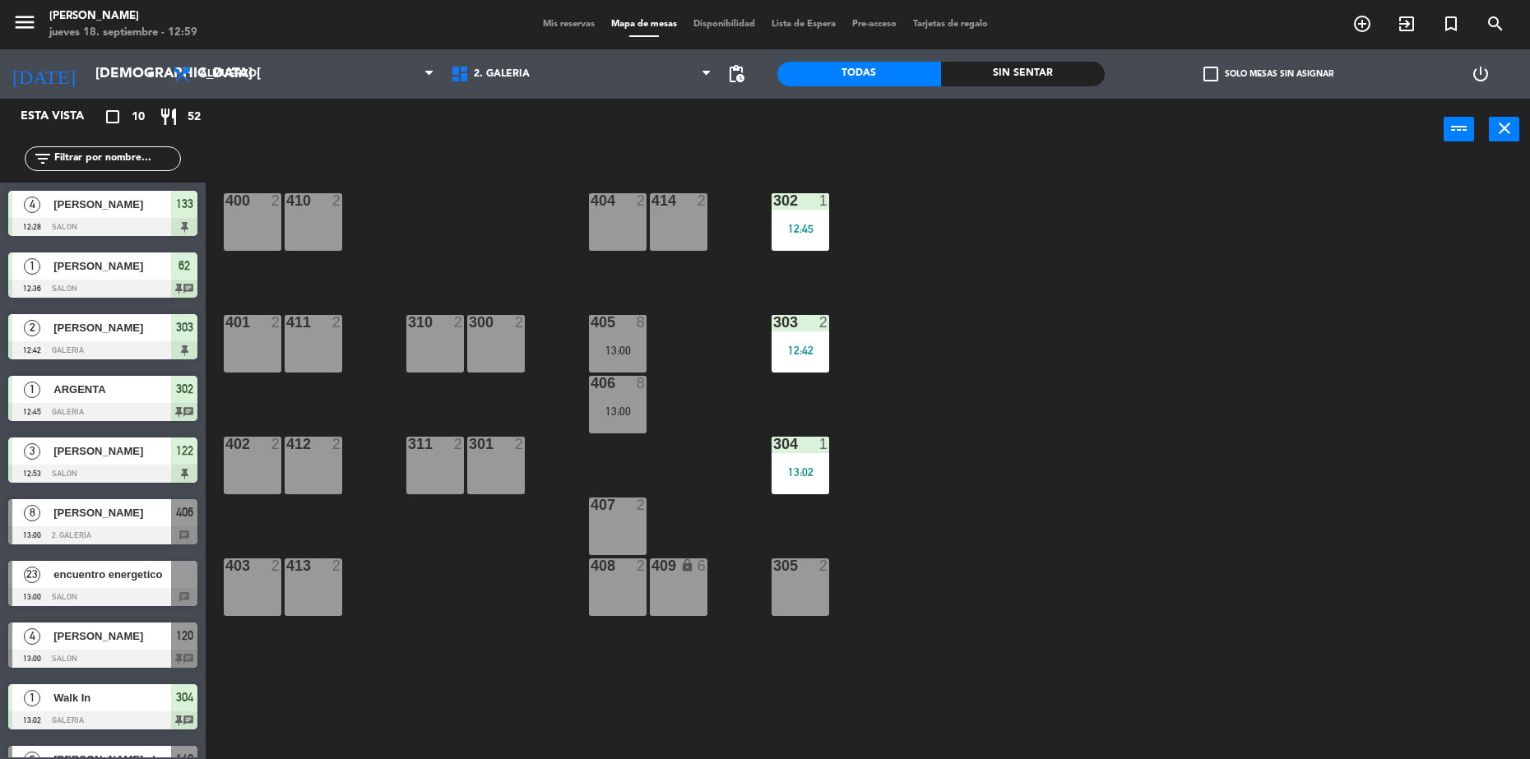
scroll to position [42, 0]
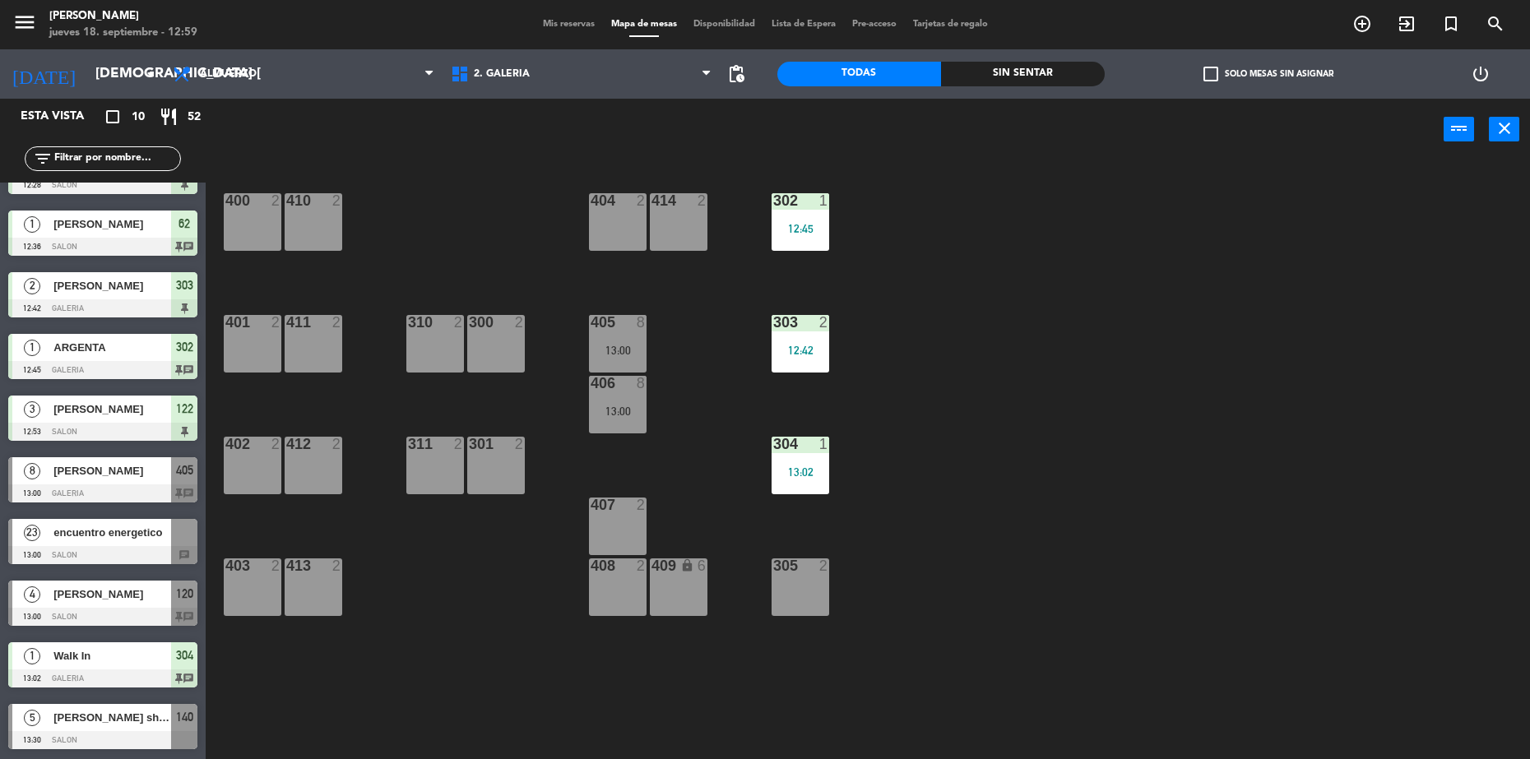
click at [117, 608] on div at bounding box center [102, 617] width 189 height 18
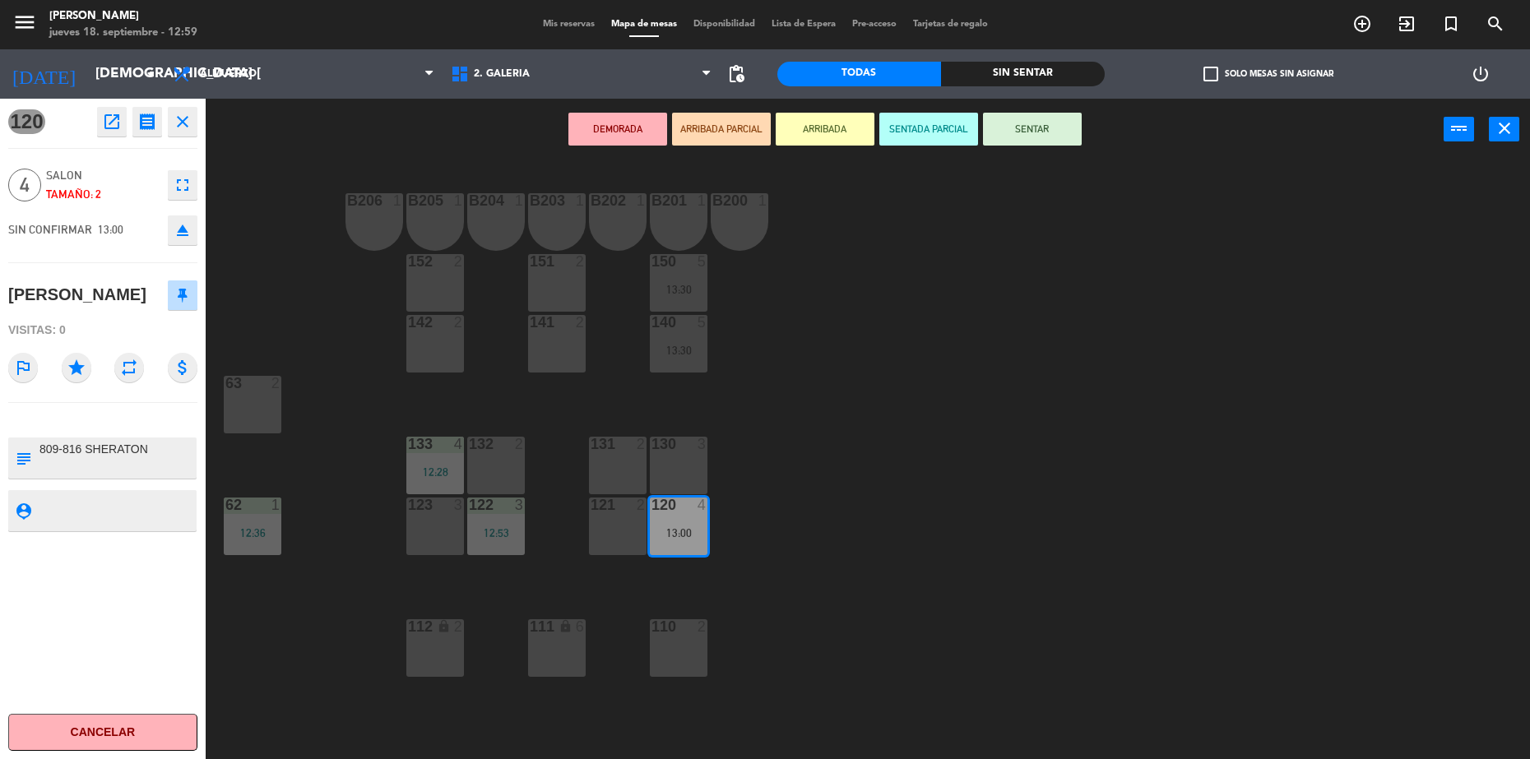
click at [479, 458] on div "132 2" at bounding box center [496, 466] width 58 height 58
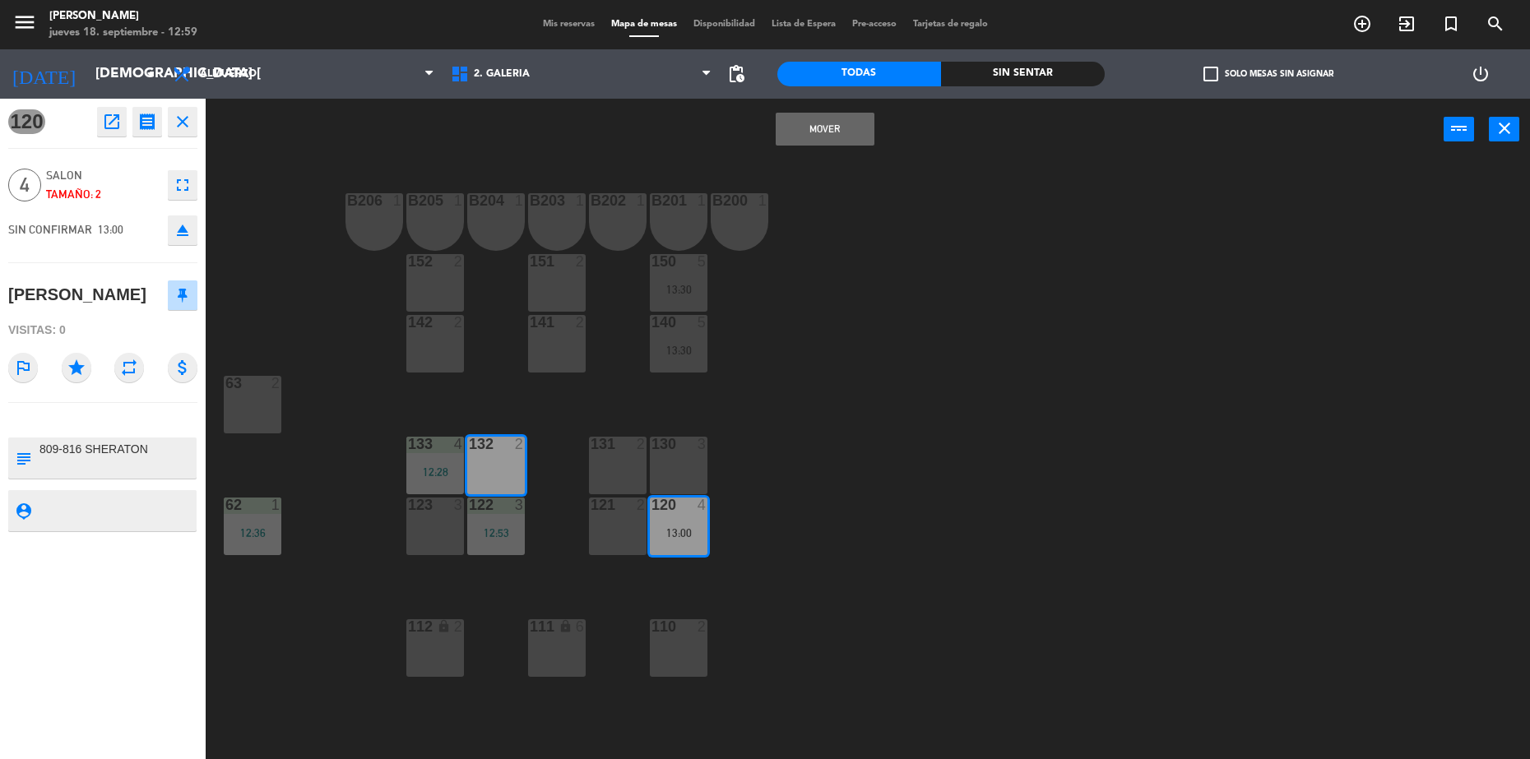
click at [839, 128] on button "Mover" at bounding box center [825, 129] width 99 height 33
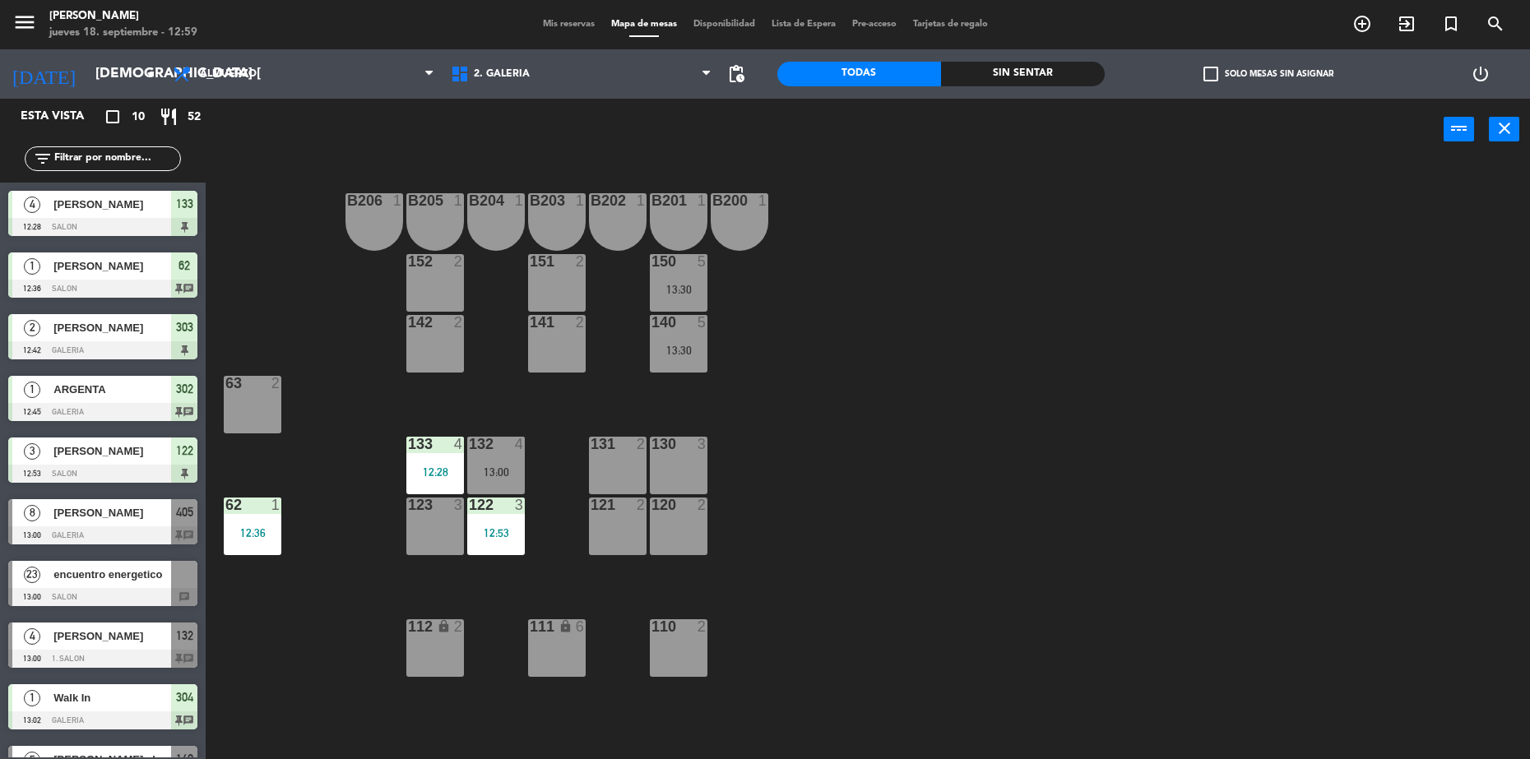
scroll to position [38, 0]
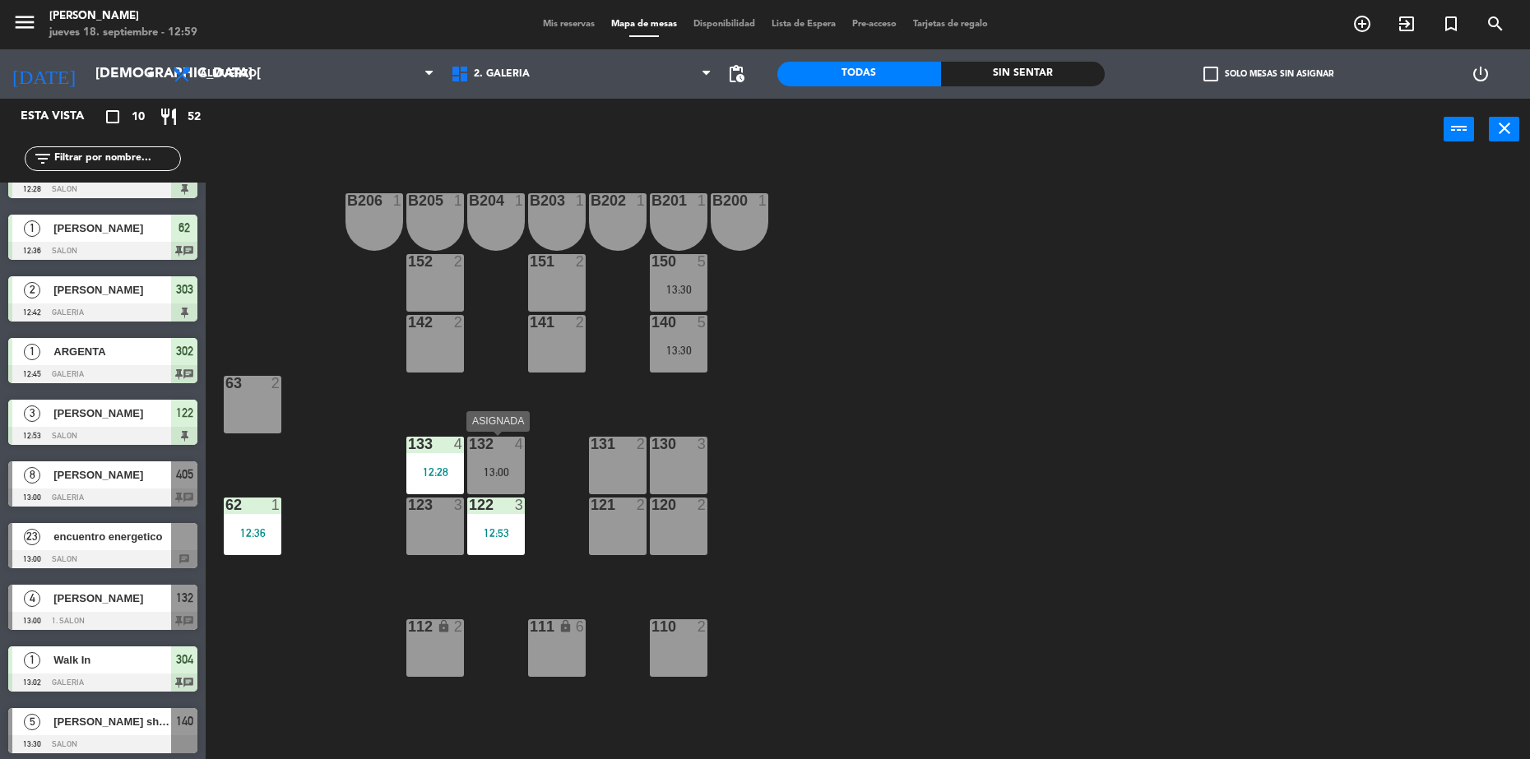
click at [503, 462] on div "132 4 13:00" at bounding box center [496, 466] width 58 height 58
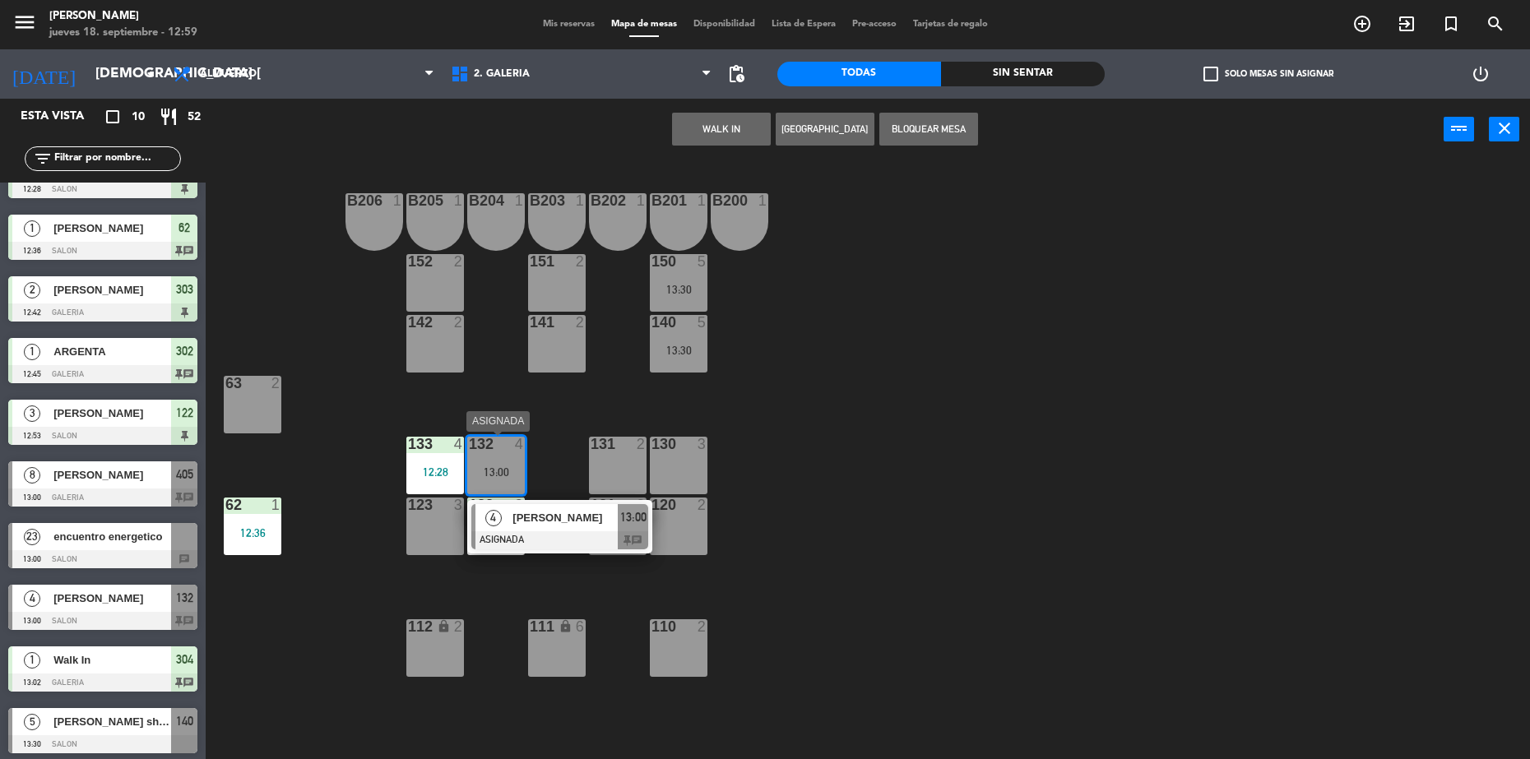
click at [539, 532] on div at bounding box center [559, 540] width 177 height 18
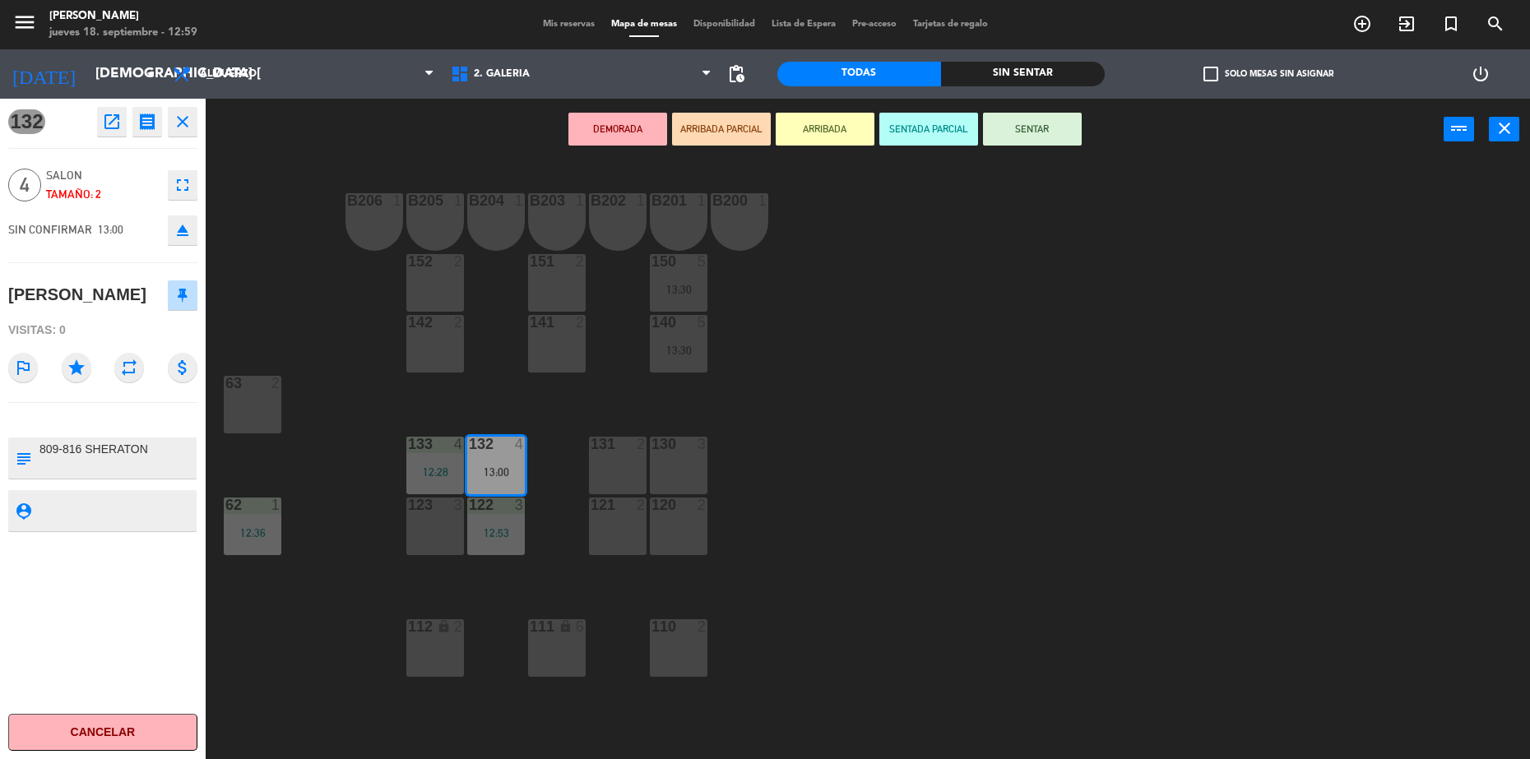
click at [1023, 128] on button "SENTAR" at bounding box center [1032, 129] width 99 height 33
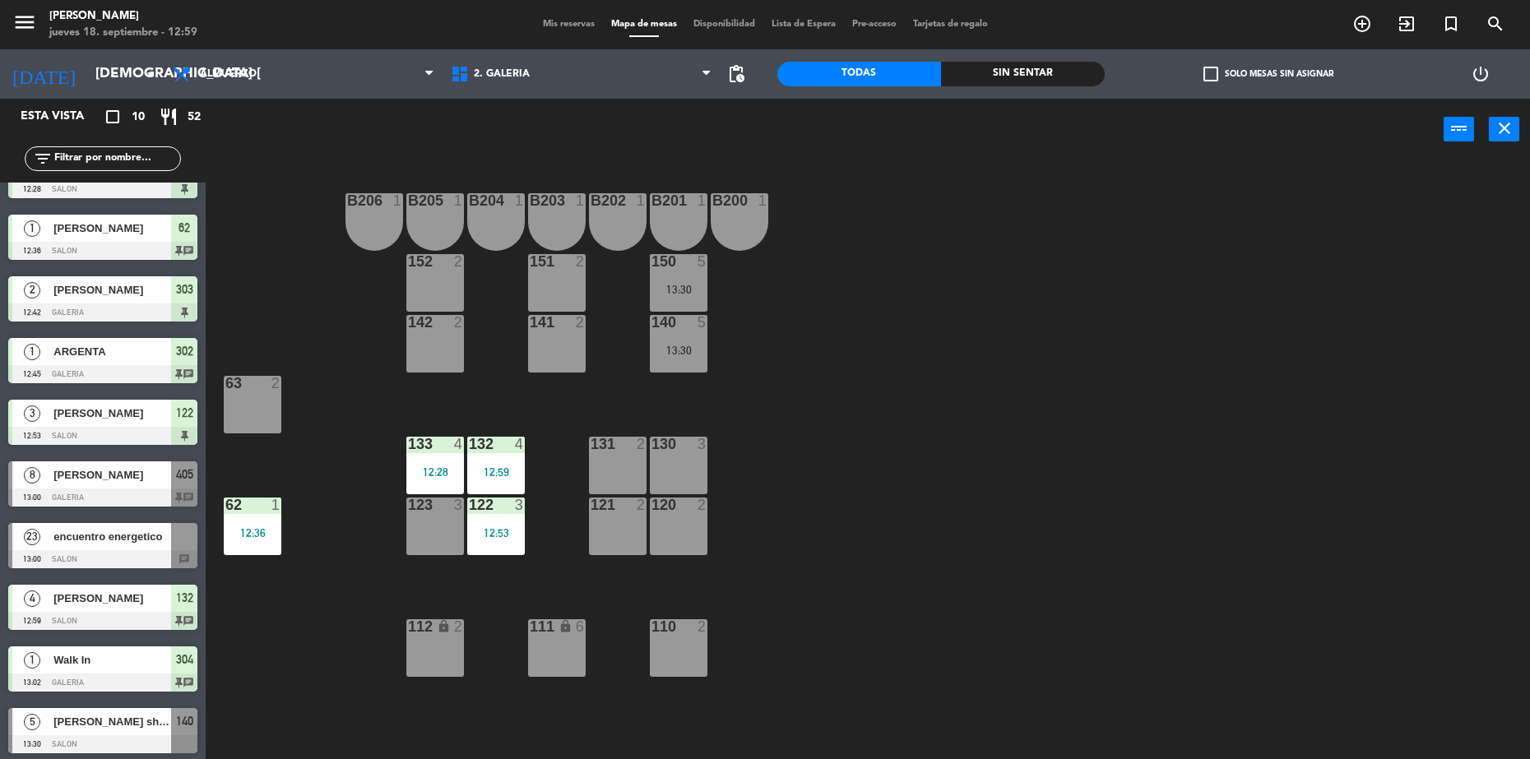
click at [439, 462] on div "133 4 12:28" at bounding box center [435, 466] width 58 height 58
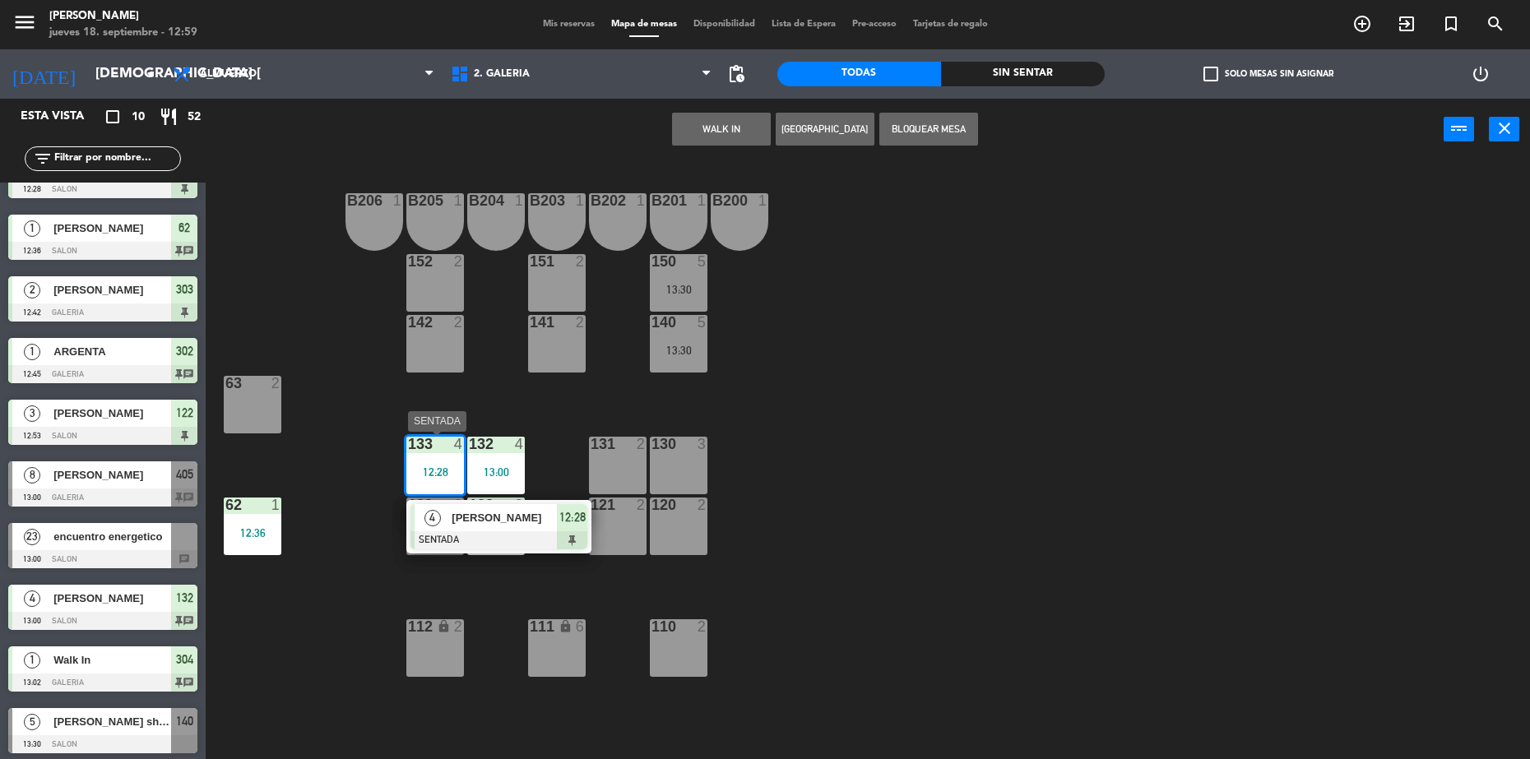
click at [496, 531] on div at bounding box center [499, 540] width 177 height 18
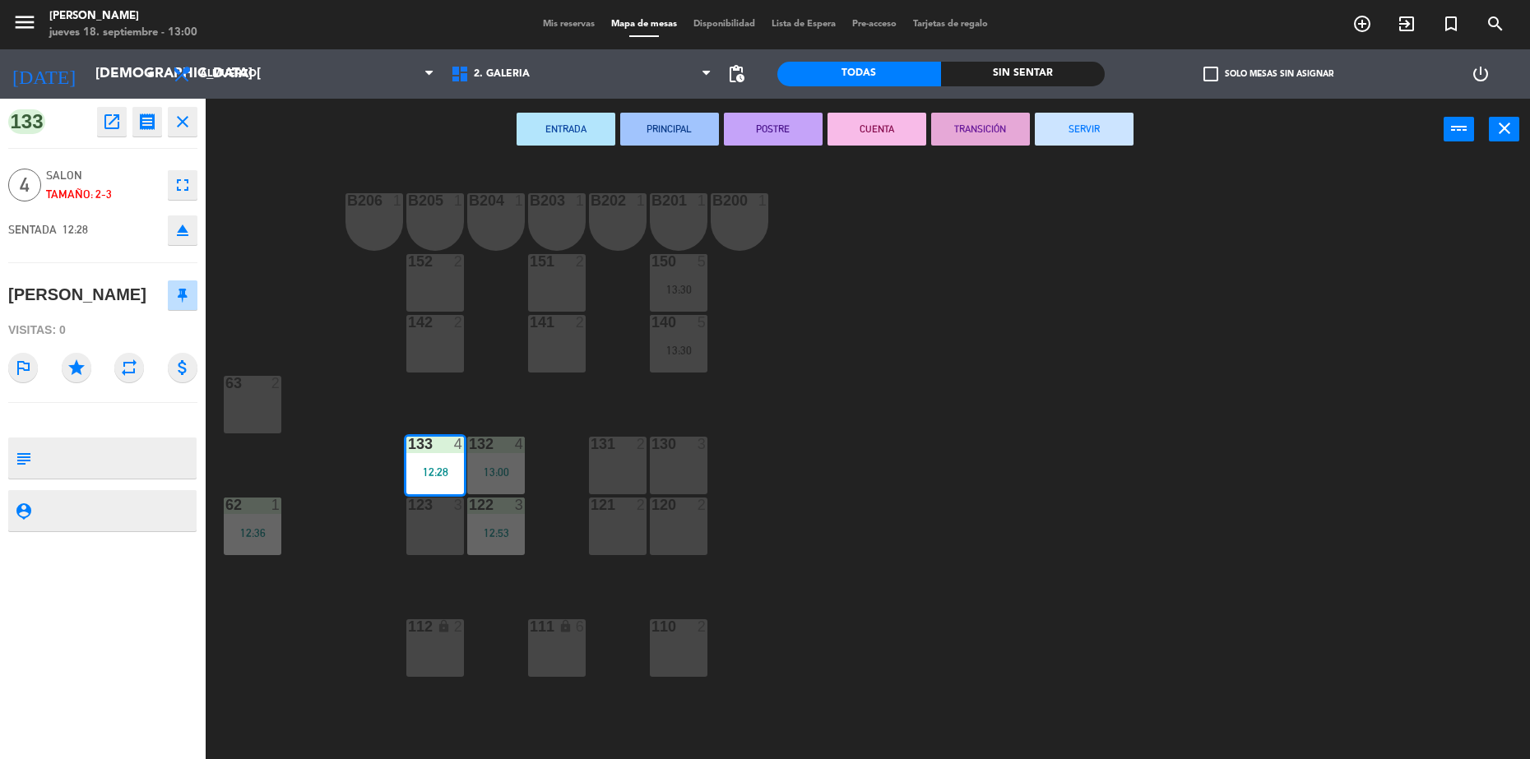
click at [678, 462] on div "130 3" at bounding box center [679, 466] width 58 height 58
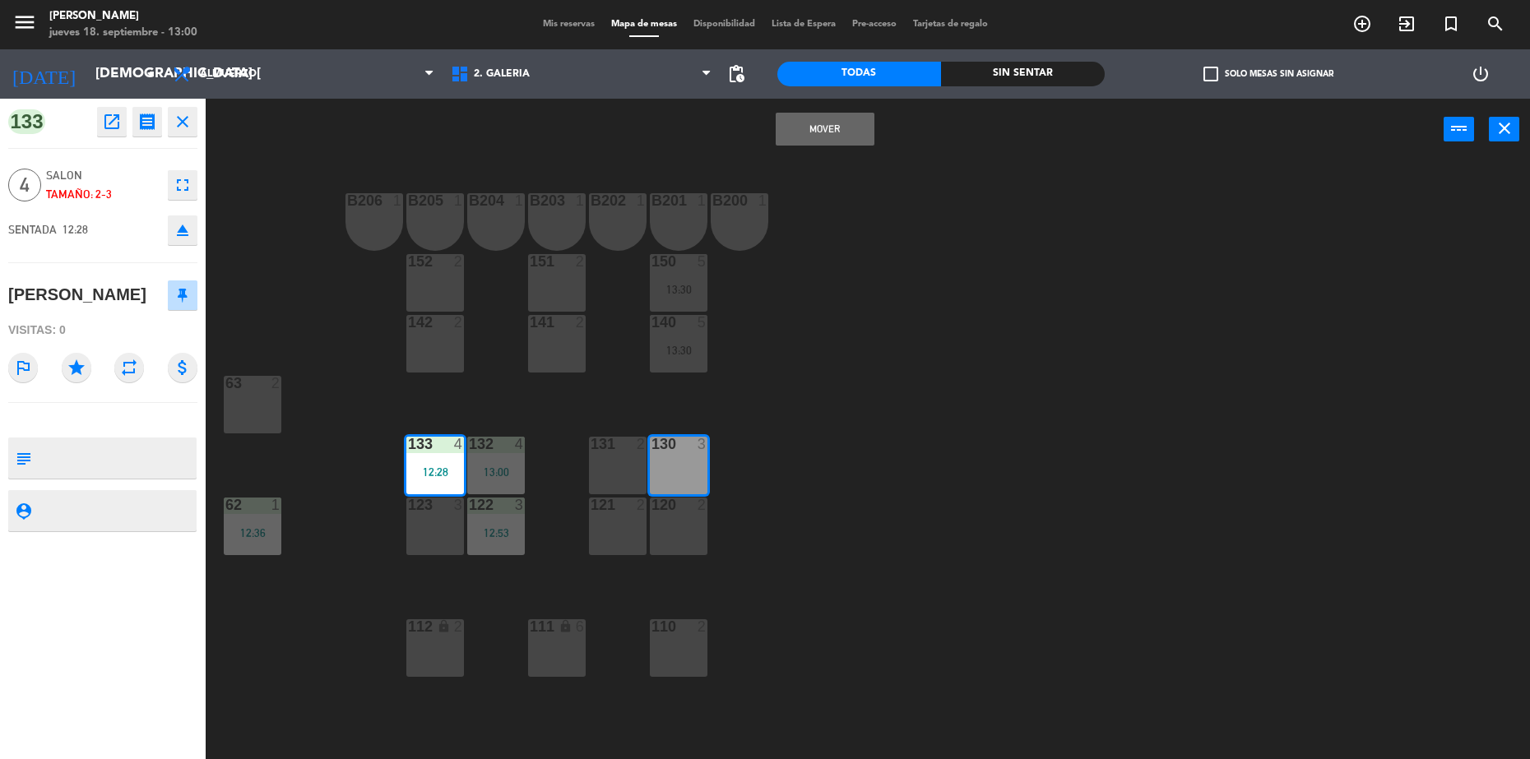
click at [867, 121] on button "Mover" at bounding box center [825, 129] width 99 height 33
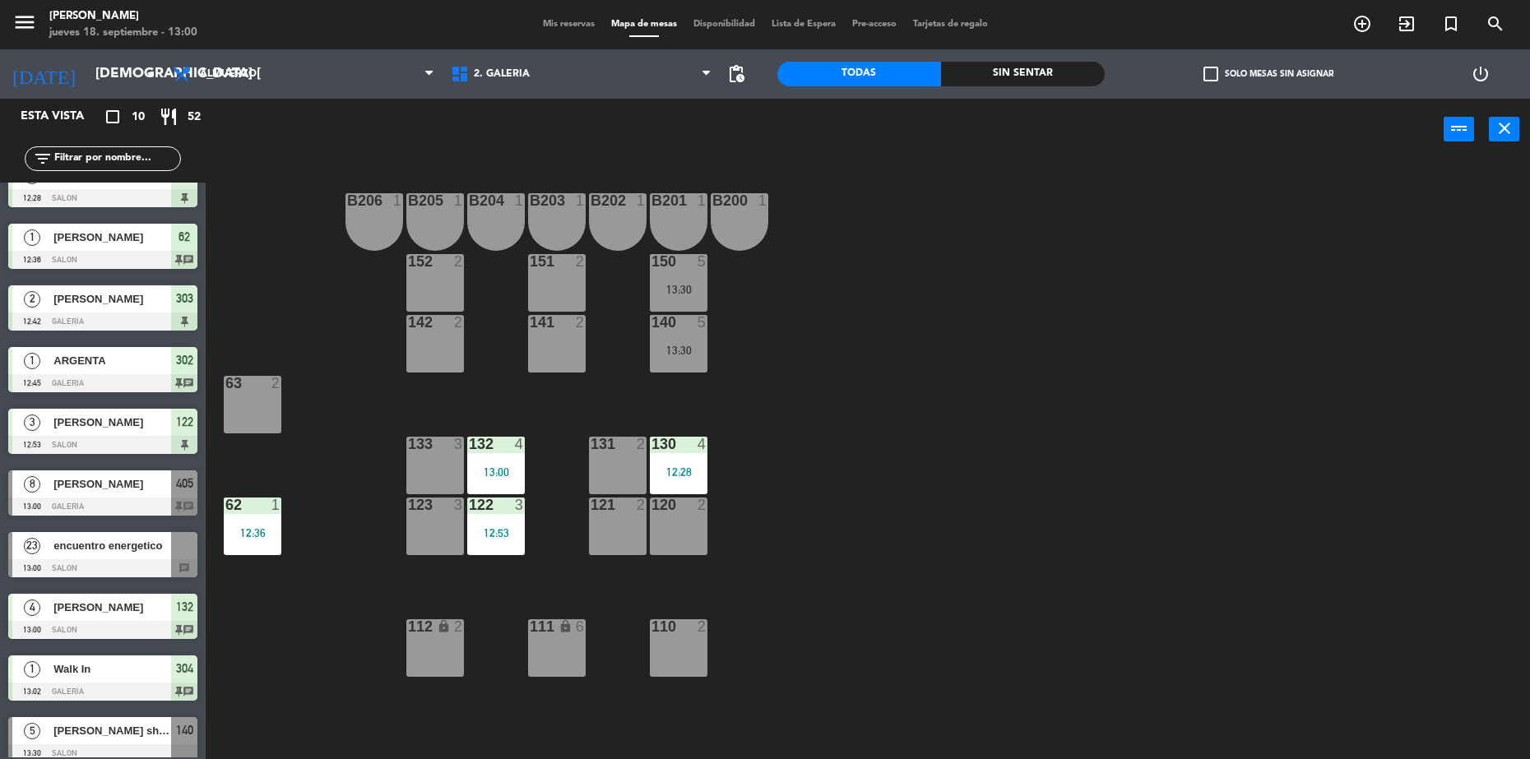
scroll to position [42, 0]
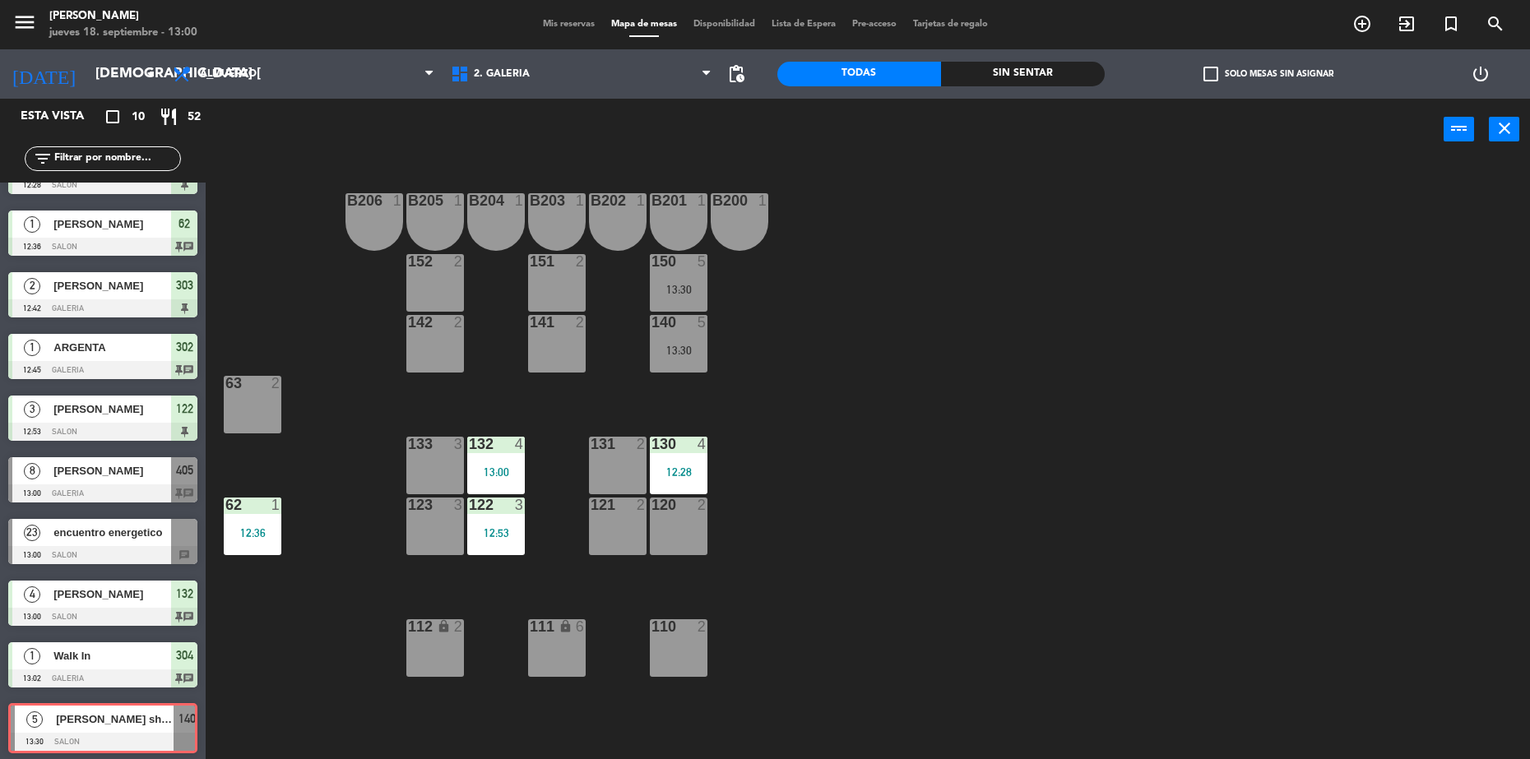
click at [136, 722] on div "5 [PERSON_NAME] sheraton 910 13:30 SALON 140 5 [PERSON_NAME] sheraton 910 13:30…" at bounding box center [103, 729] width 206 height 67
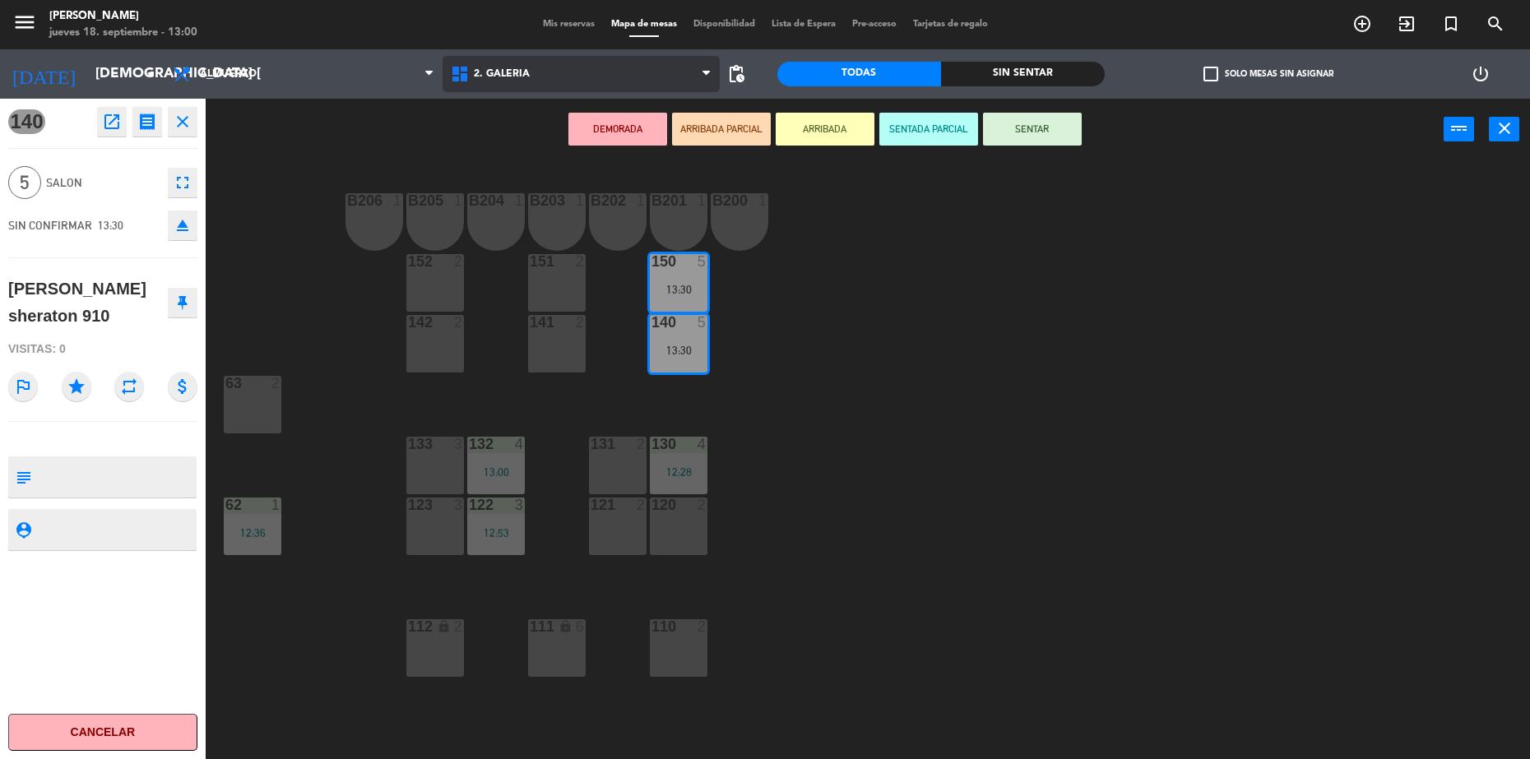
click at [601, 67] on span "2. GALERIA" at bounding box center [582, 74] width 278 height 36
click at [589, 133] on ng-component "menu [PERSON_NAME] jueves 18. septiembre - 13:00 Mis reservas Mapa de mesas Dis…" at bounding box center [765, 381] width 1530 height 763
click at [503, 72] on span "2. GALERIA" at bounding box center [502, 74] width 56 height 12
click at [545, 137] on ng-component "menu [PERSON_NAME] jueves 18. septiembre - 13:00 Mis reservas Mapa de mesas Dis…" at bounding box center [765, 381] width 1530 height 763
click at [521, 49] on div "1. SALON 2. GALERIA 3. JARDIN 2. GALERIA 1. SALON 2. GALERIA 3. JARDIN" at bounding box center [582, 73] width 278 height 49
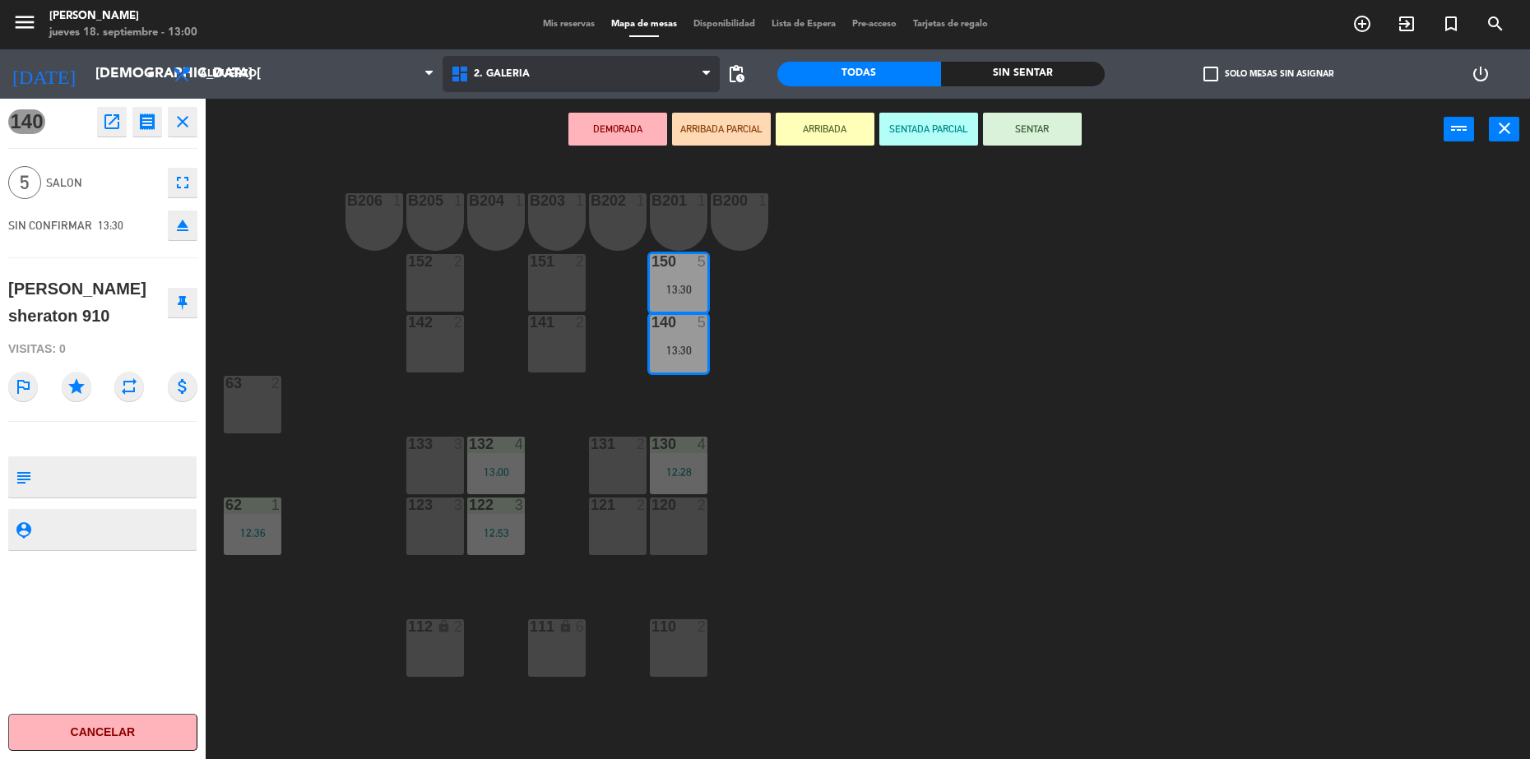
click at [534, 82] on span "2. GALERIA" at bounding box center [582, 74] width 278 height 36
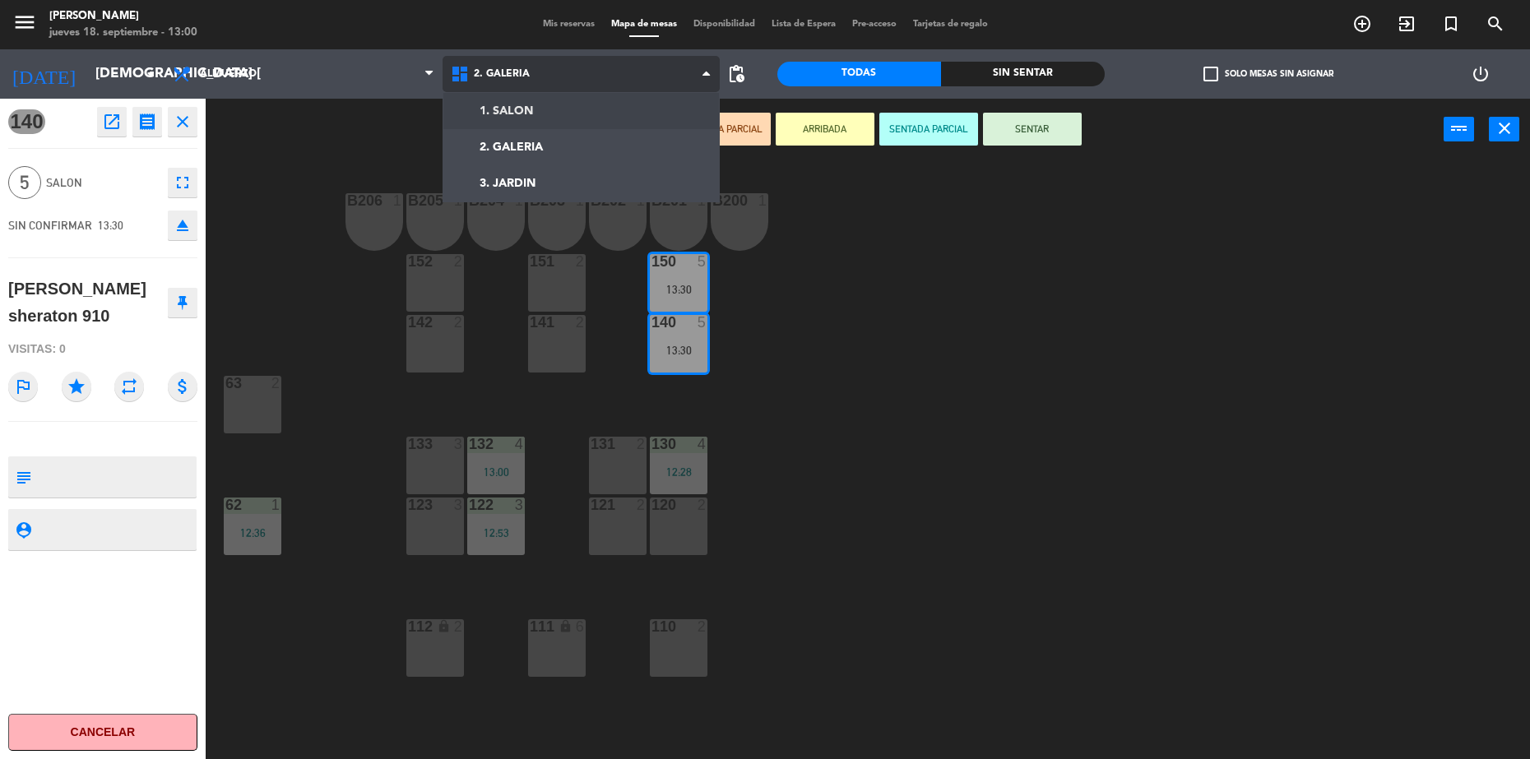
click at [540, 98] on ng-component "menu [PERSON_NAME] jueves 18. septiembre - 13:00 Mis reservas Mapa de mesas Dis…" at bounding box center [765, 381] width 1530 height 763
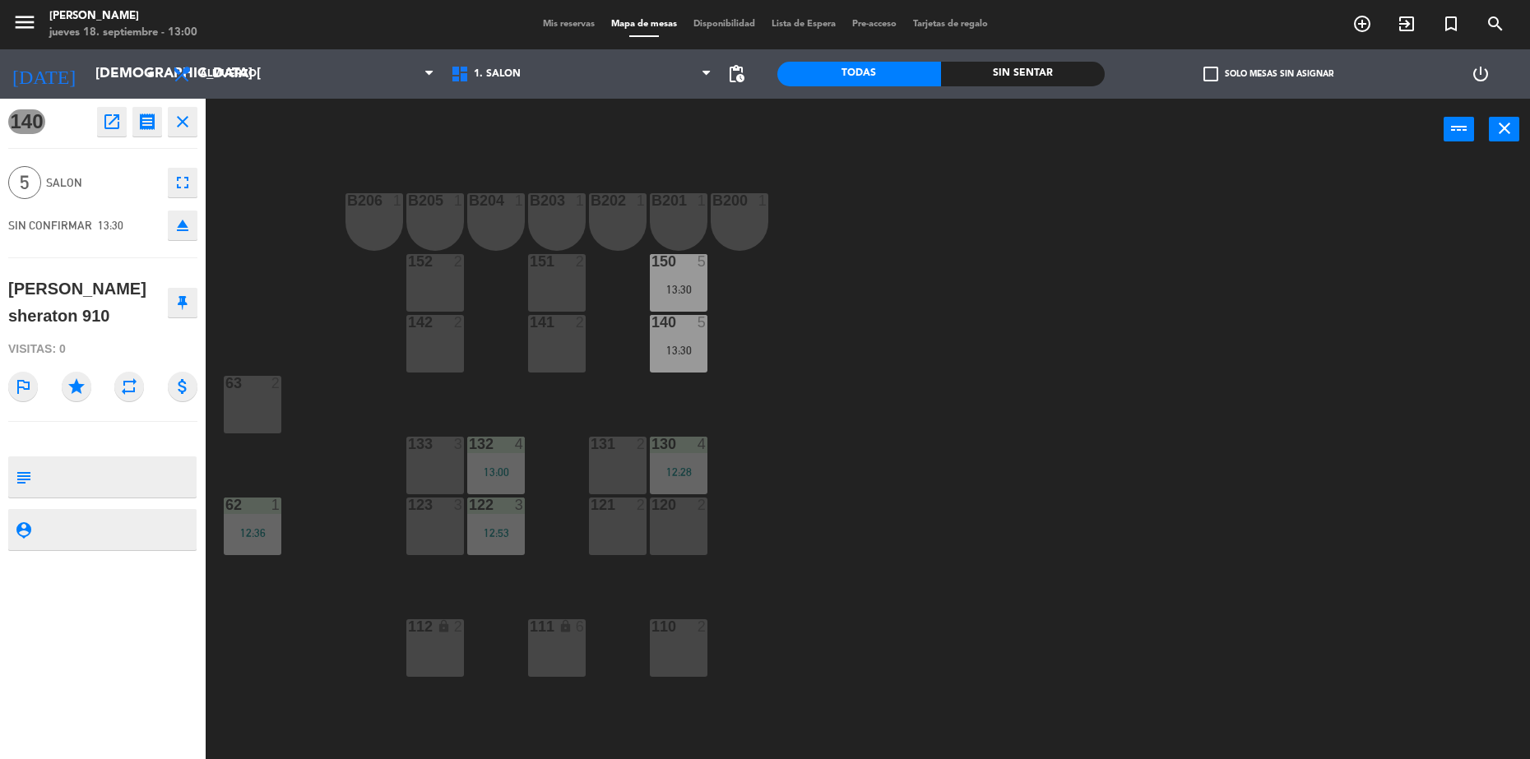
click at [572, 649] on div "111 lock 6" at bounding box center [557, 648] width 58 height 58
click at [441, 341] on div "142 2" at bounding box center [435, 344] width 58 height 58
click at [502, 134] on div "power_input close" at bounding box center [825, 130] width 1238 height 63
click at [179, 114] on icon "close" at bounding box center [183, 122] width 20 height 20
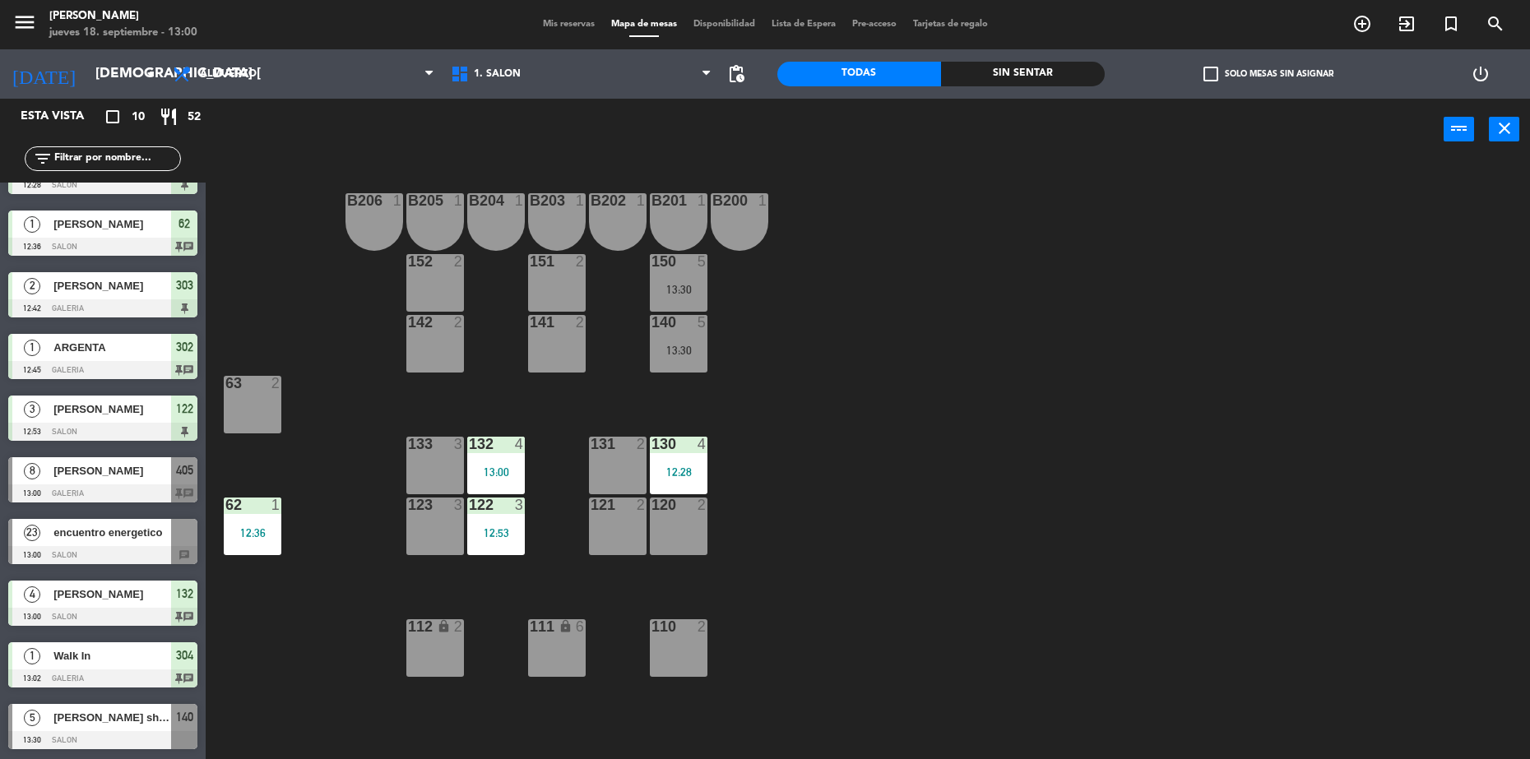
drag, startPoint x: 74, startPoint y: 726, endPoint x: 88, endPoint y: 732, distance: 15.1
click at [74, 726] on div "5 [PERSON_NAME] sheraton 910 13:30 SALON 140" at bounding box center [103, 727] width 206 height 62
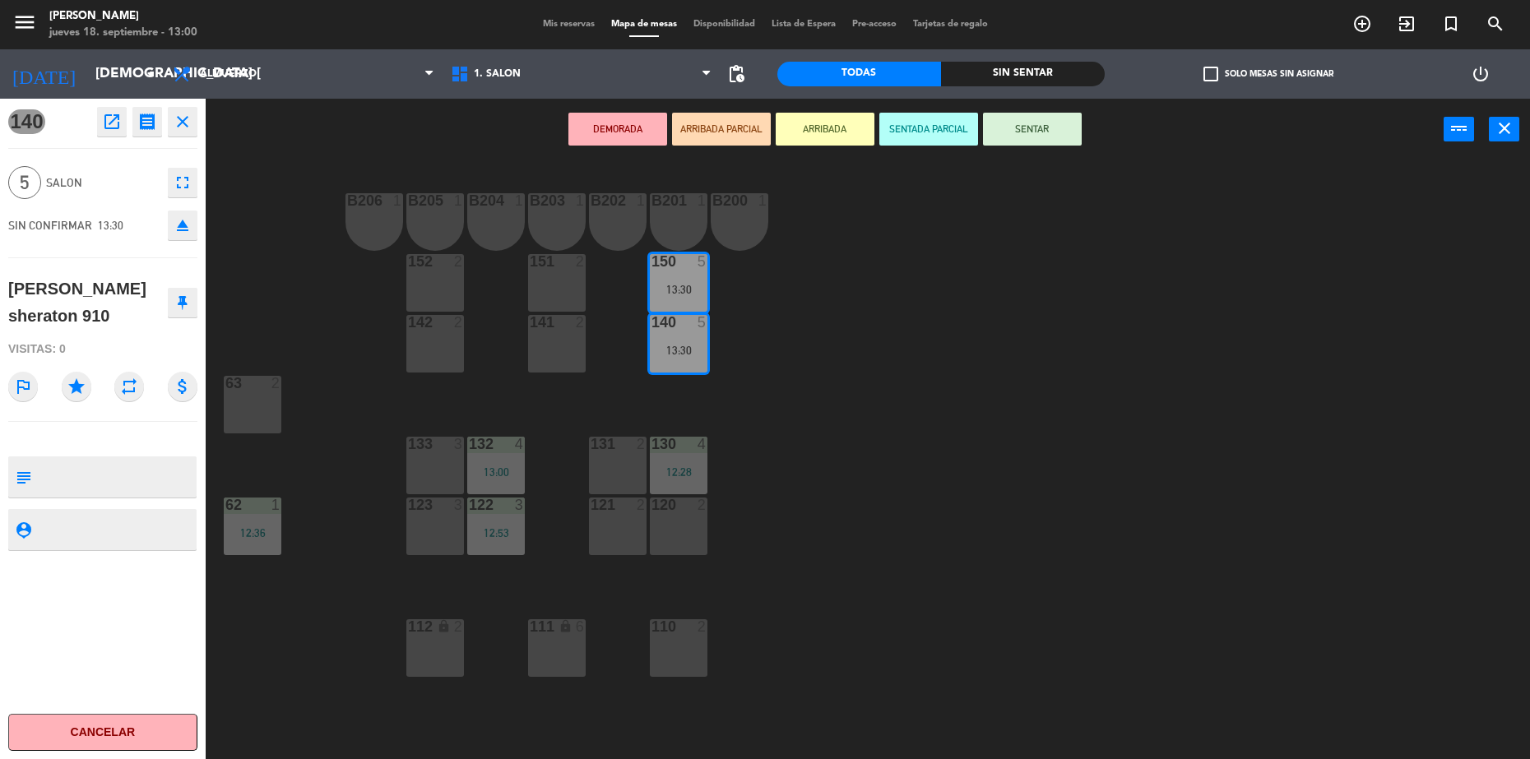
click at [563, 654] on div "111 lock 6" at bounding box center [557, 648] width 58 height 58
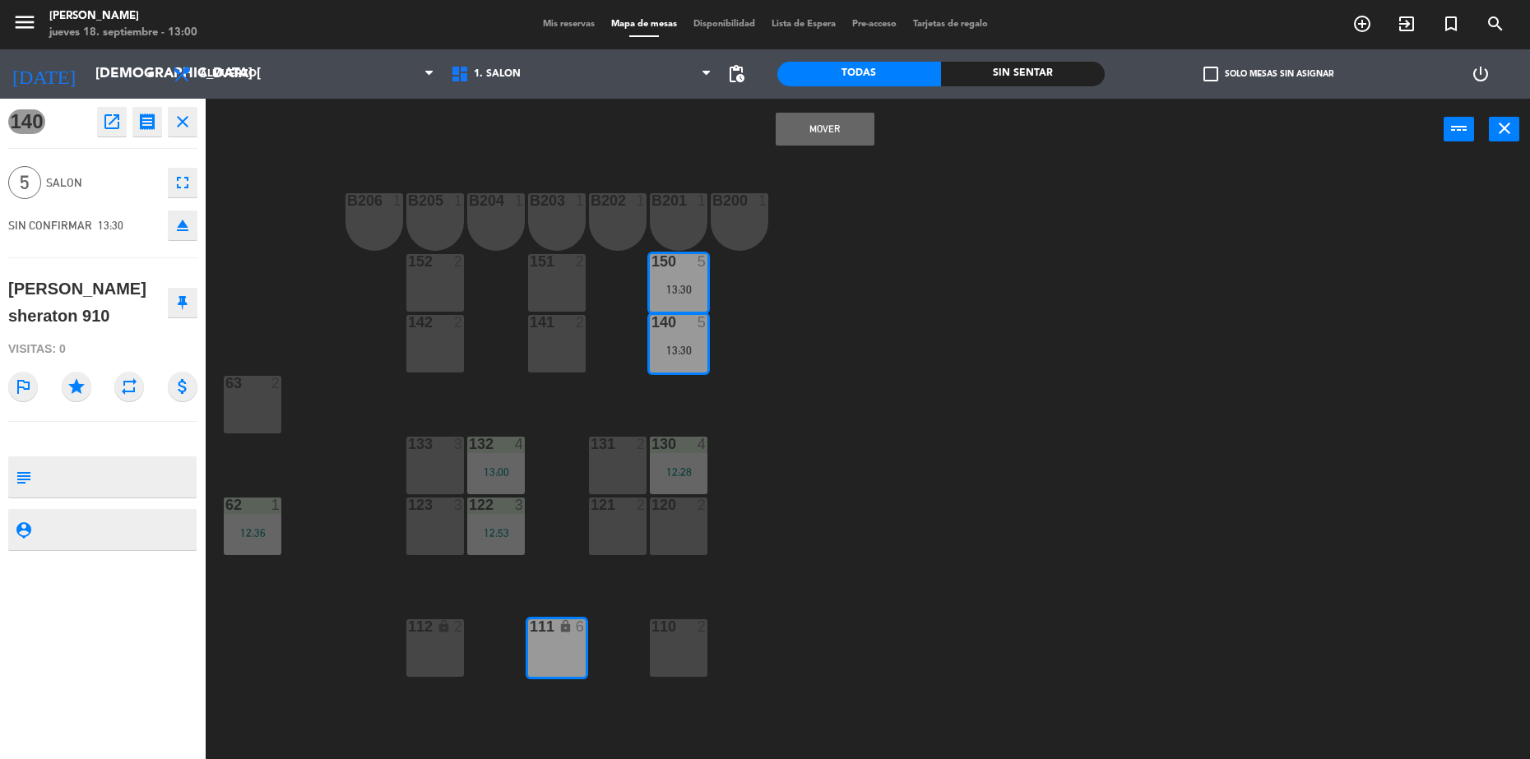
click at [817, 132] on button "Mover" at bounding box center [825, 129] width 99 height 33
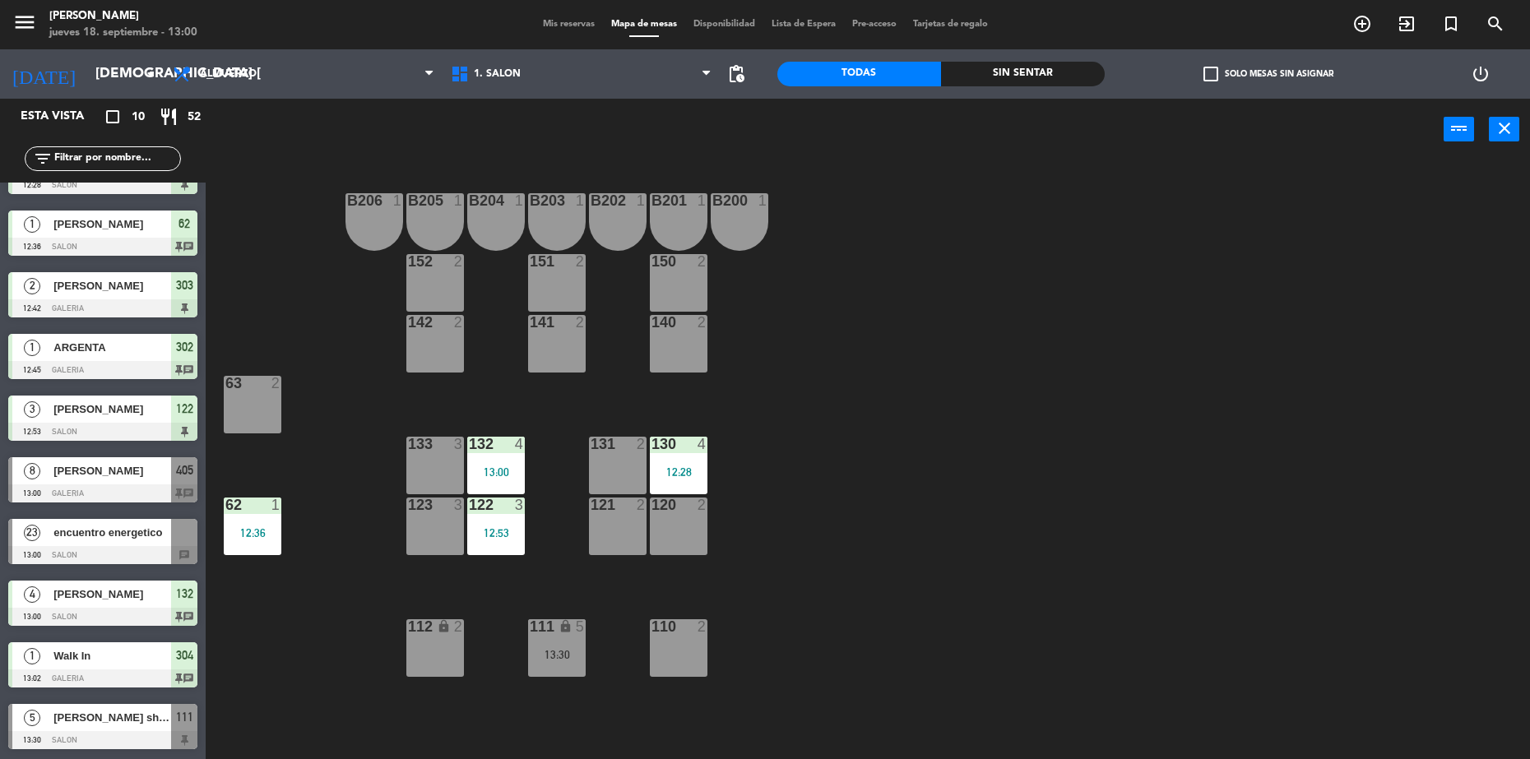
click at [103, 527] on span "encuentro energetico" at bounding box center [112, 532] width 118 height 17
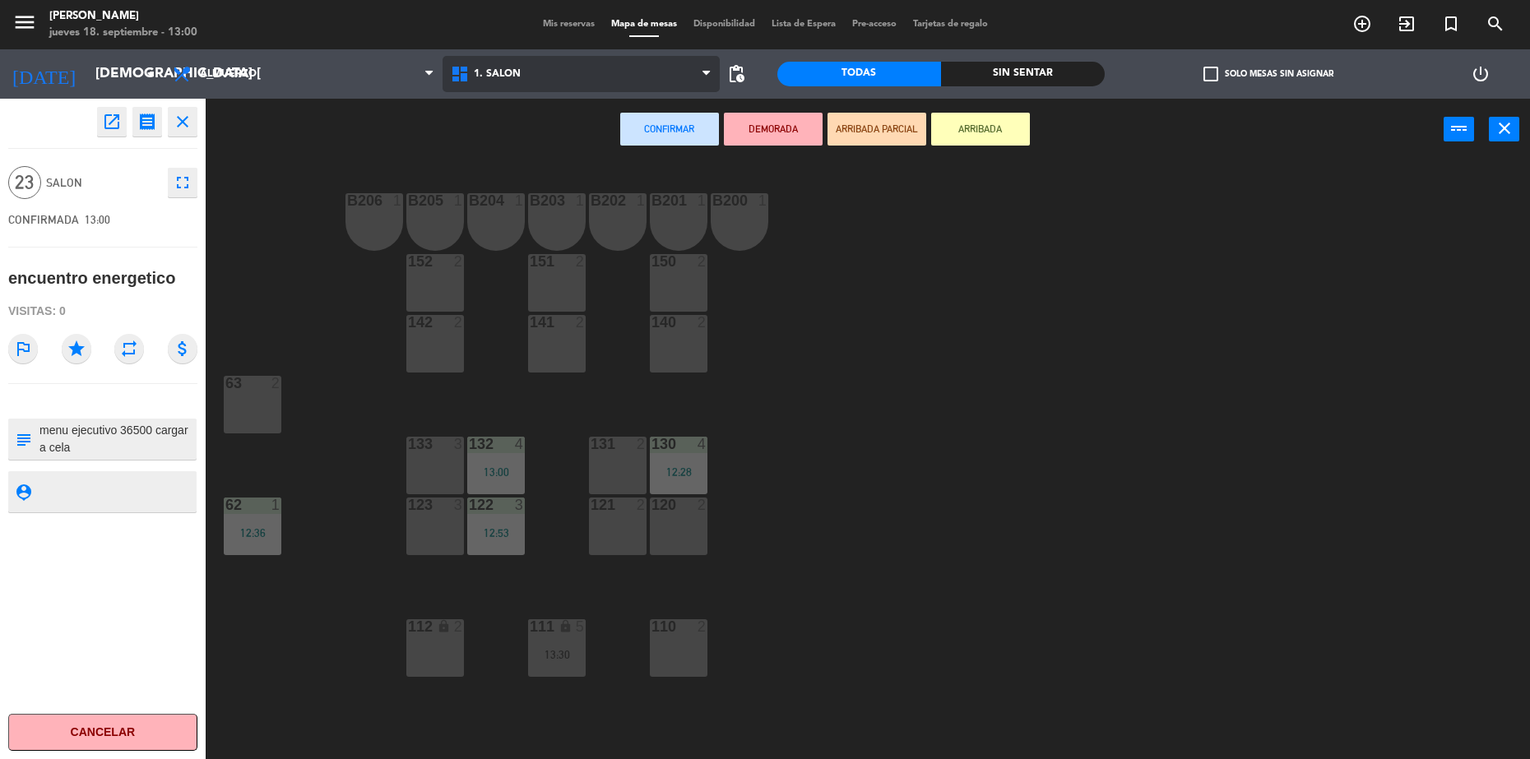
click at [577, 80] on span "1. SALON" at bounding box center [582, 74] width 278 height 36
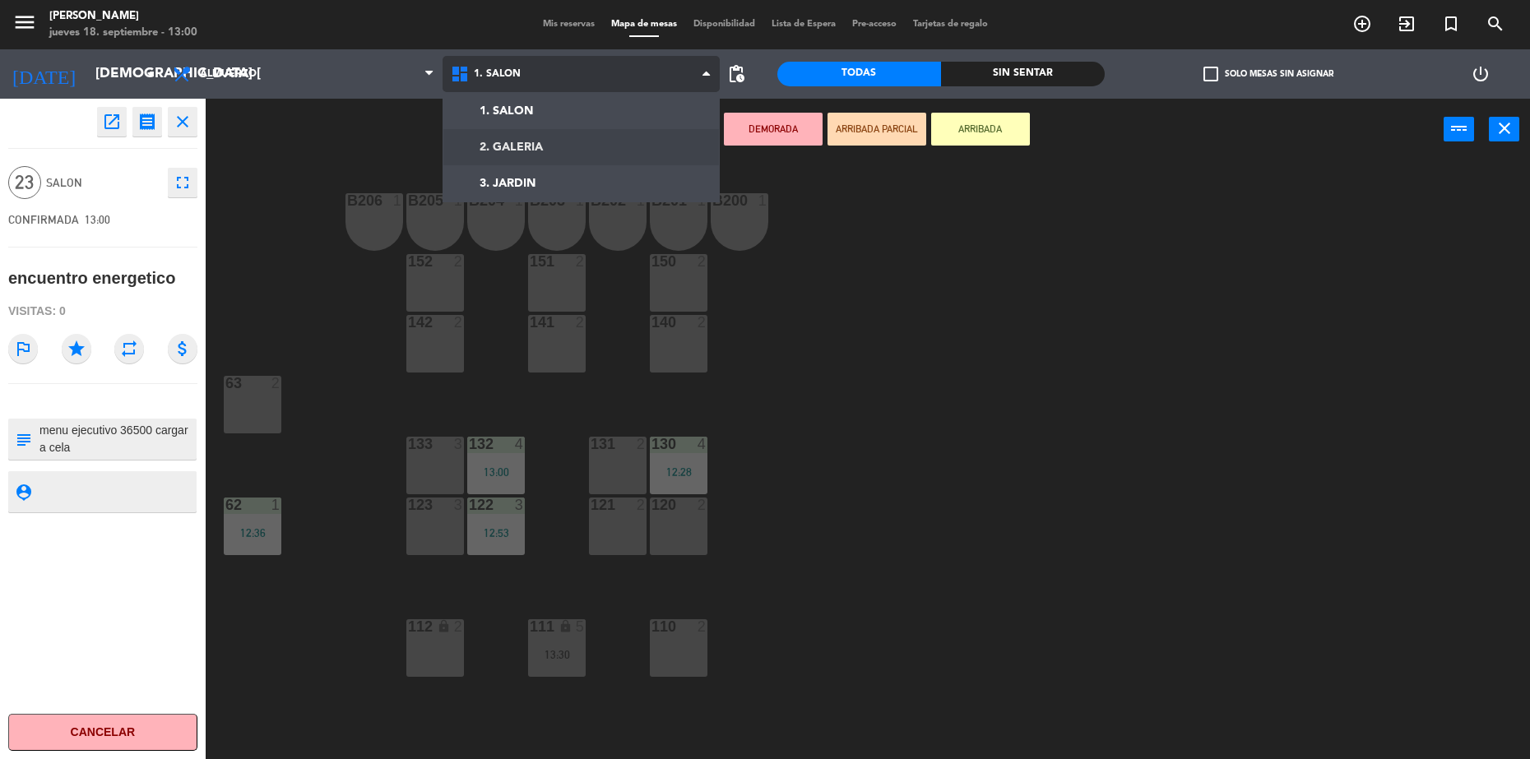
click at [575, 157] on ng-component "menu [PERSON_NAME] jueves 18. septiembre - 13:00 Mis reservas Mapa de mesas Dis…" at bounding box center [765, 381] width 1530 height 763
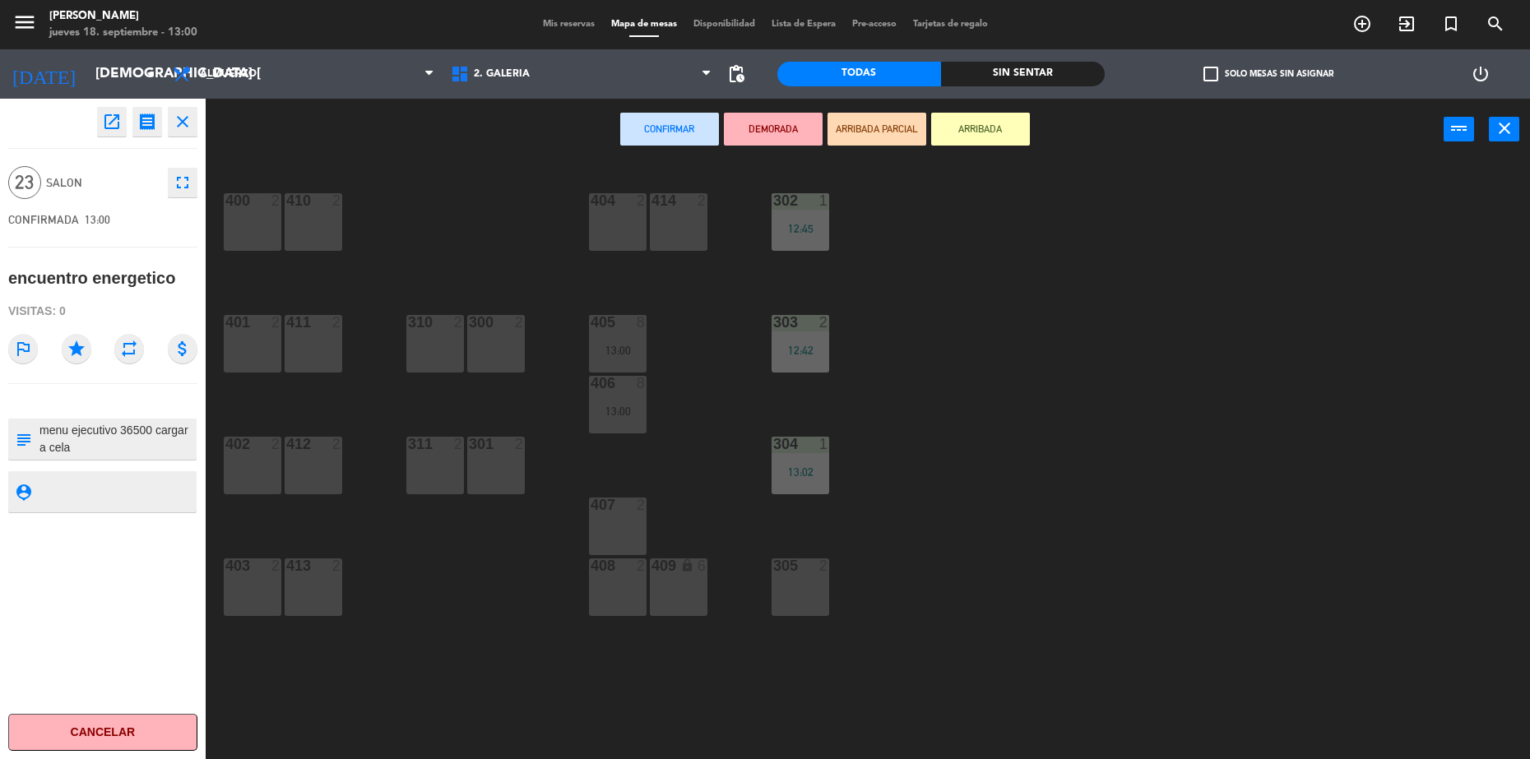
click at [302, 458] on div "412 2" at bounding box center [314, 466] width 58 height 58
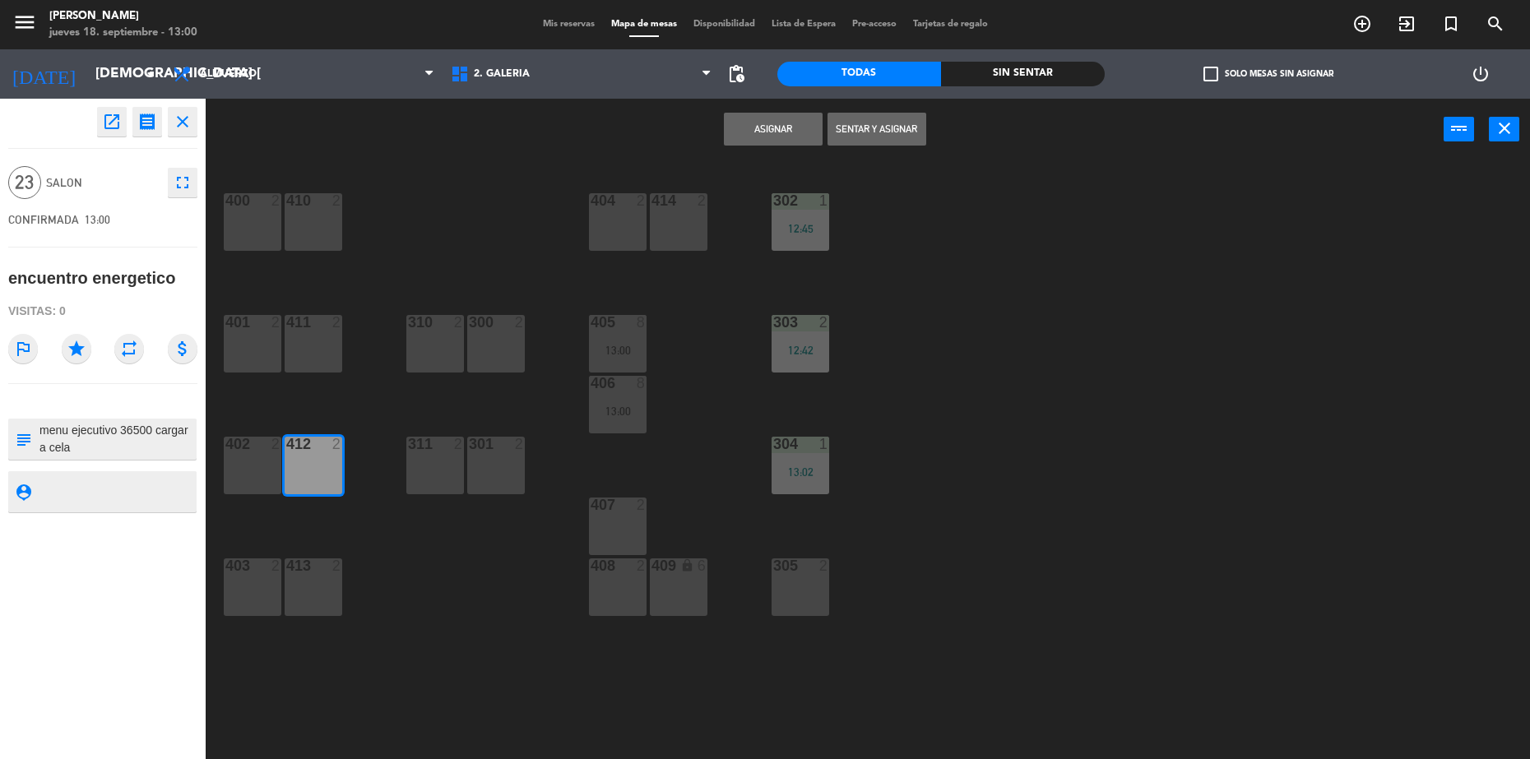
click at [226, 454] on div "402 2" at bounding box center [253, 466] width 58 height 58
click at [871, 129] on button "Sentar y Asignar" at bounding box center [877, 129] width 99 height 33
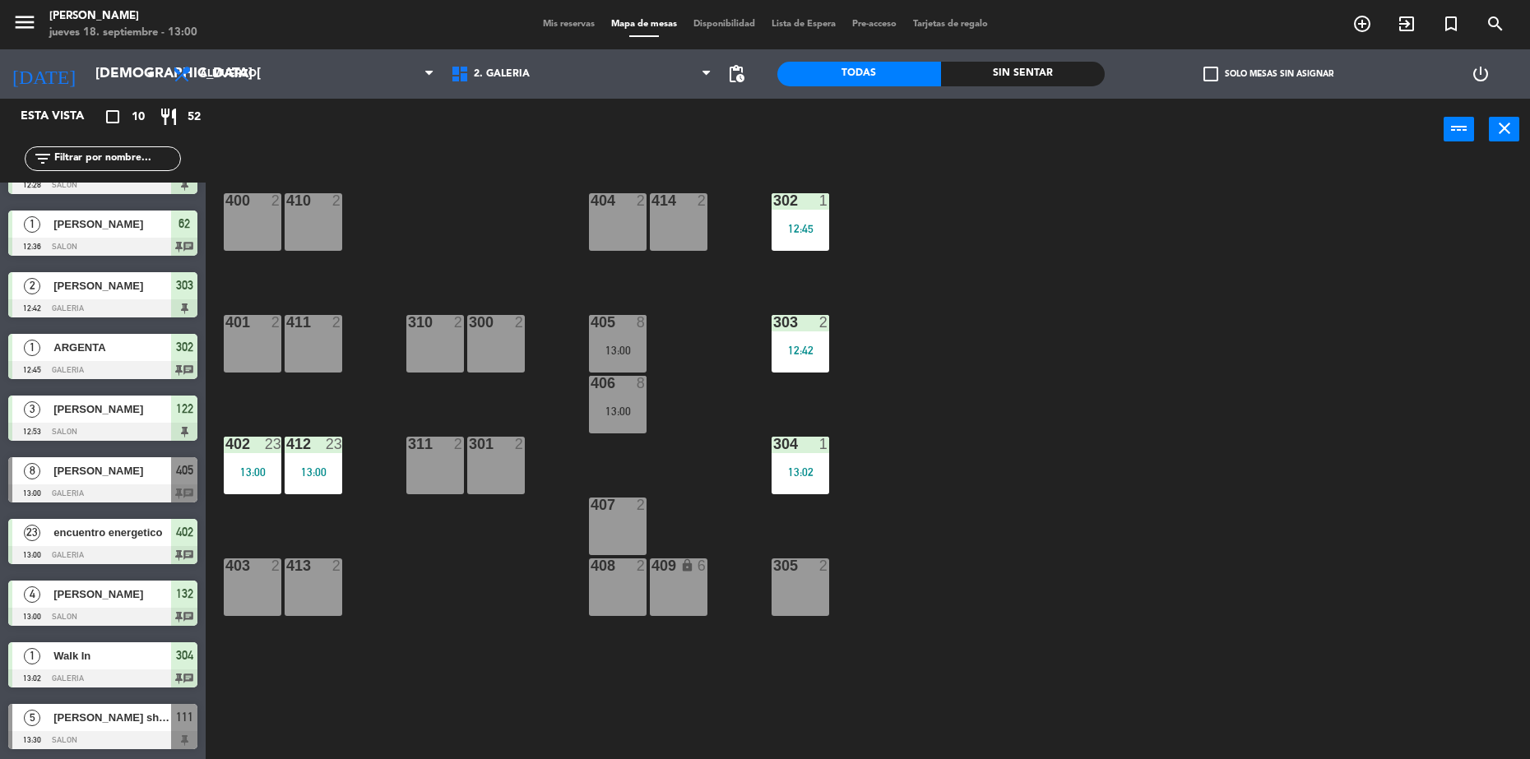
click at [548, 20] on span "Mis reservas" at bounding box center [569, 24] width 68 height 9
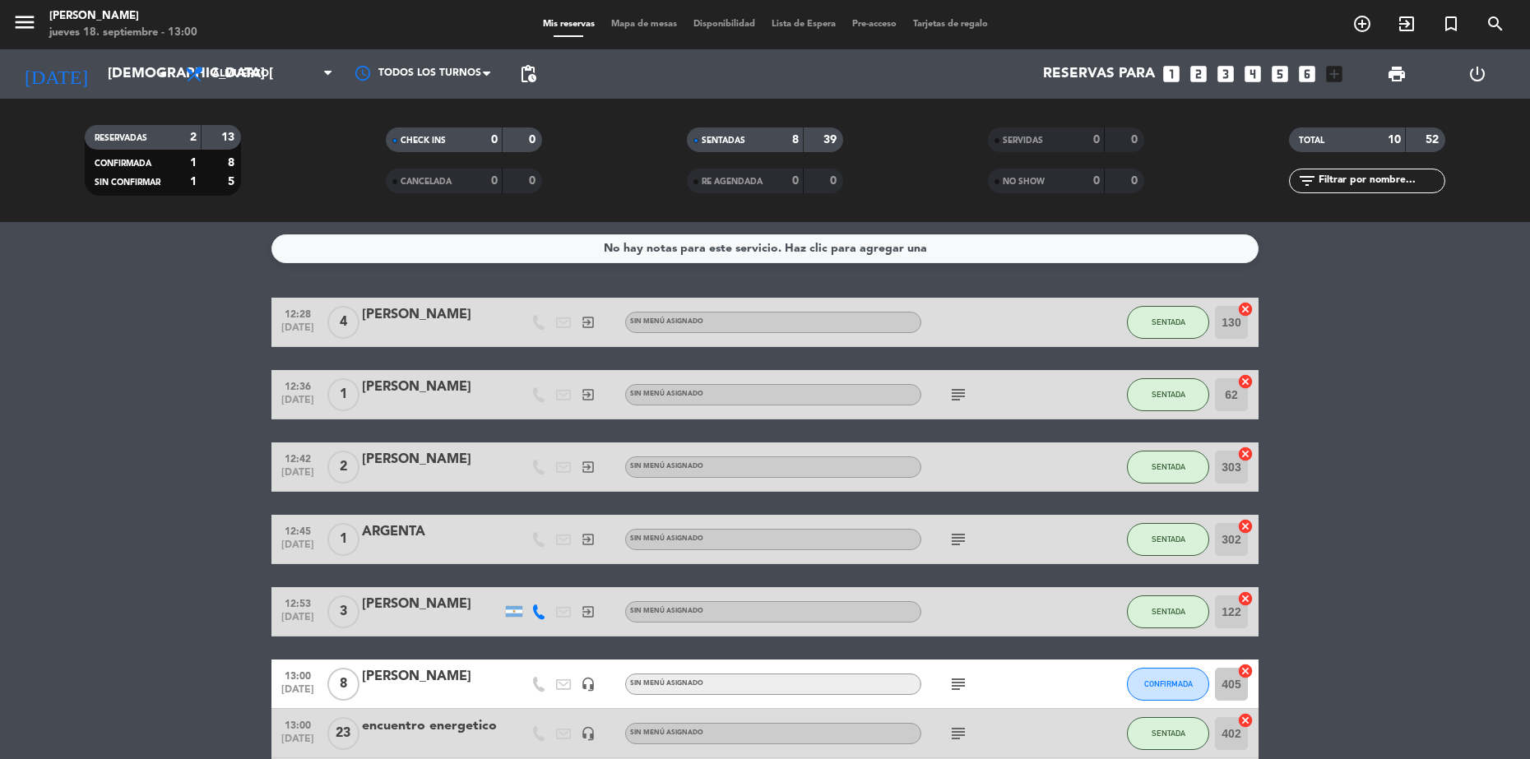
click at [634, 21] on span "Mapa de mesas" at bounding box center [644, 24] width 82 height 9
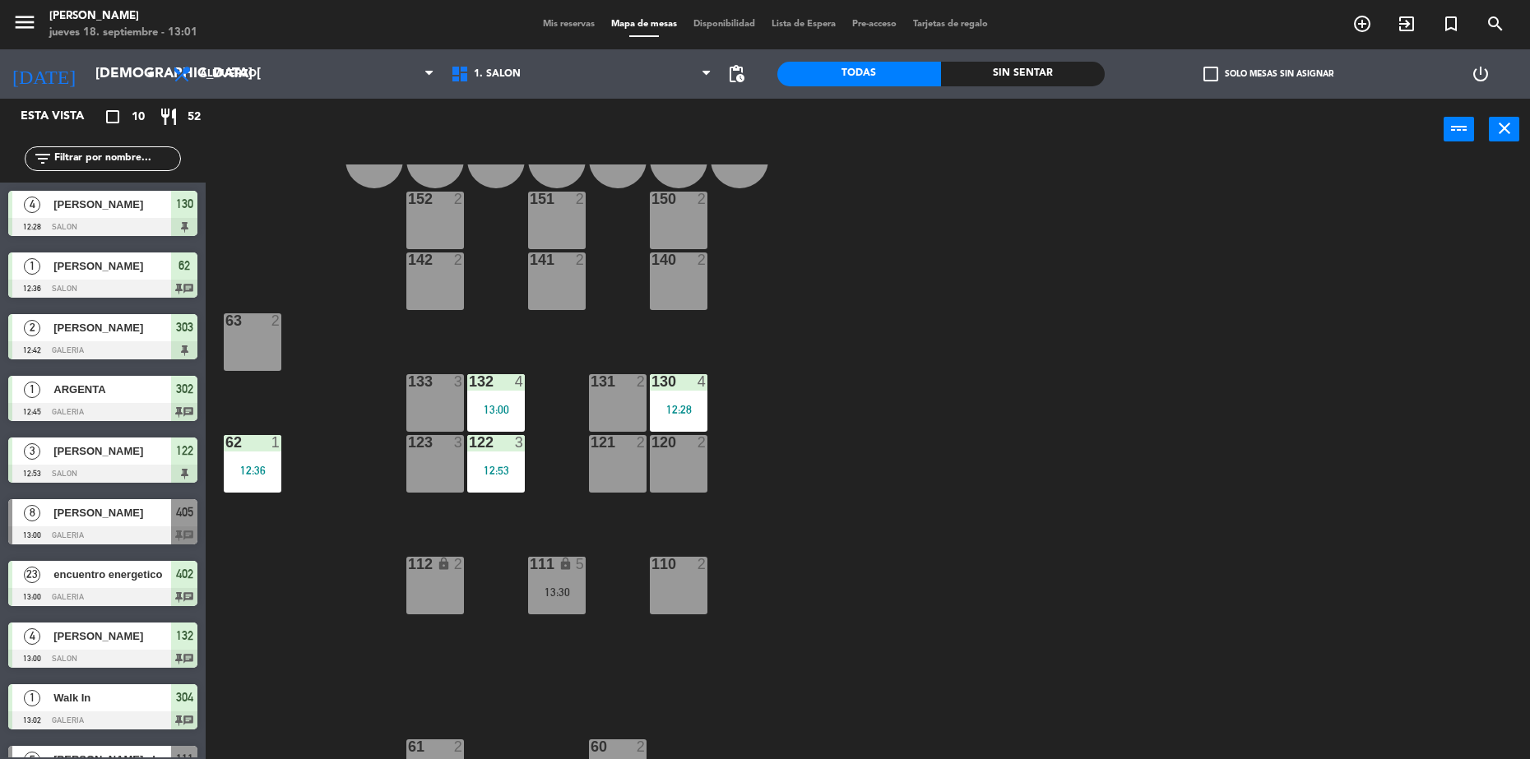
scroll to position [96, 0]
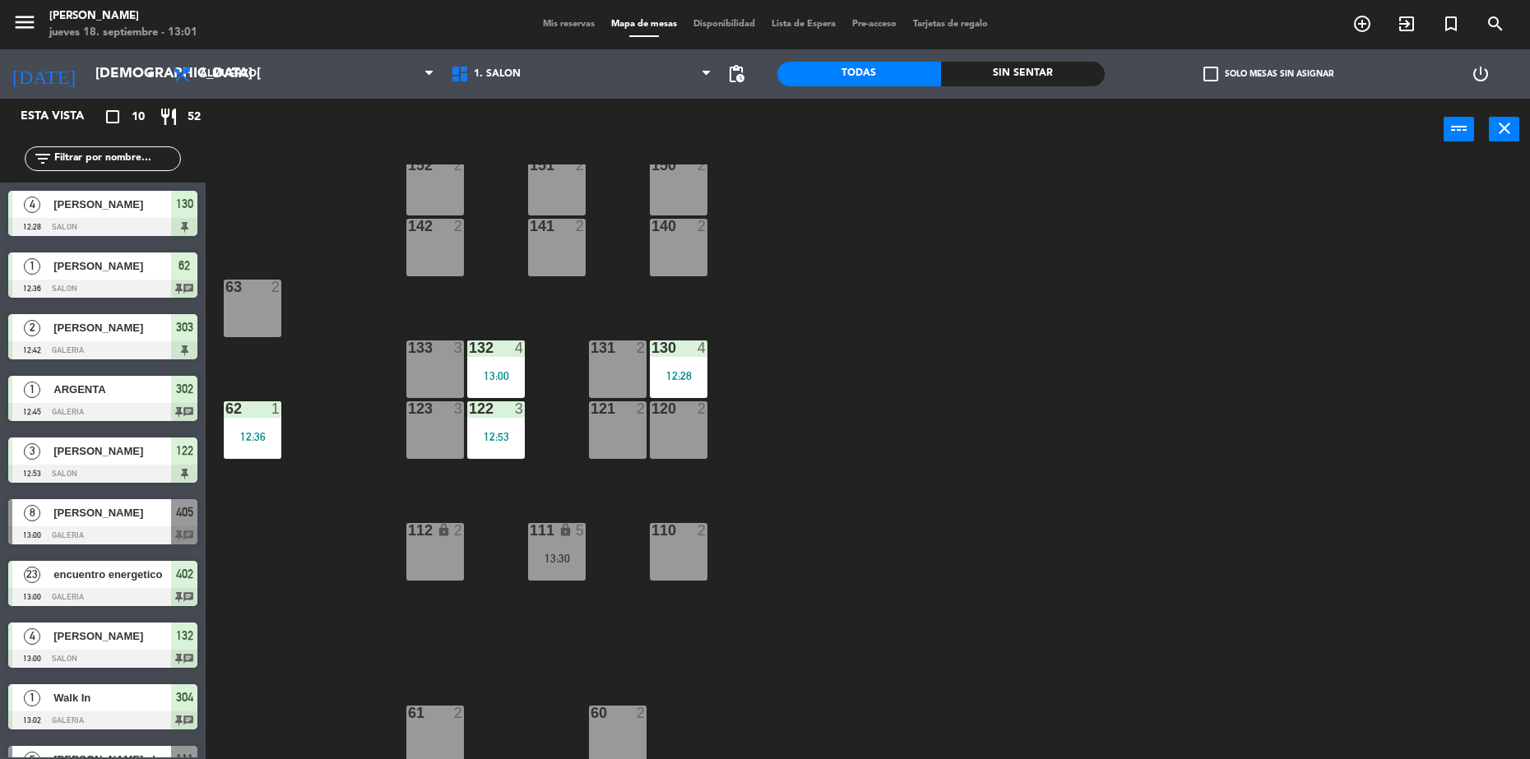
click at [431, 723] on div "61 2" at bounding box center [435, 735] width 58 height 58
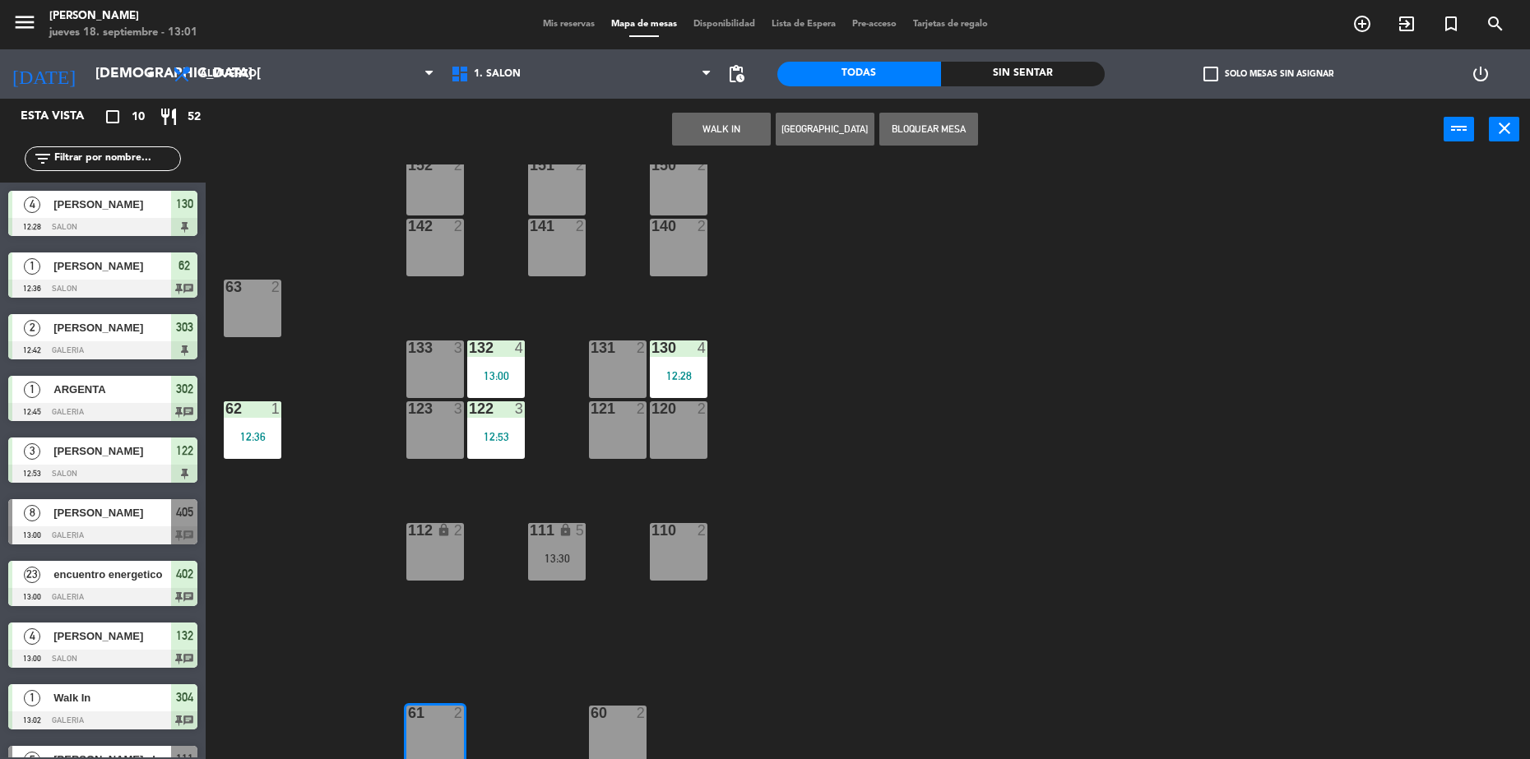
click at [755, 125] on button "WALK IN" at bounding box center [721, 129] width 99 height 33
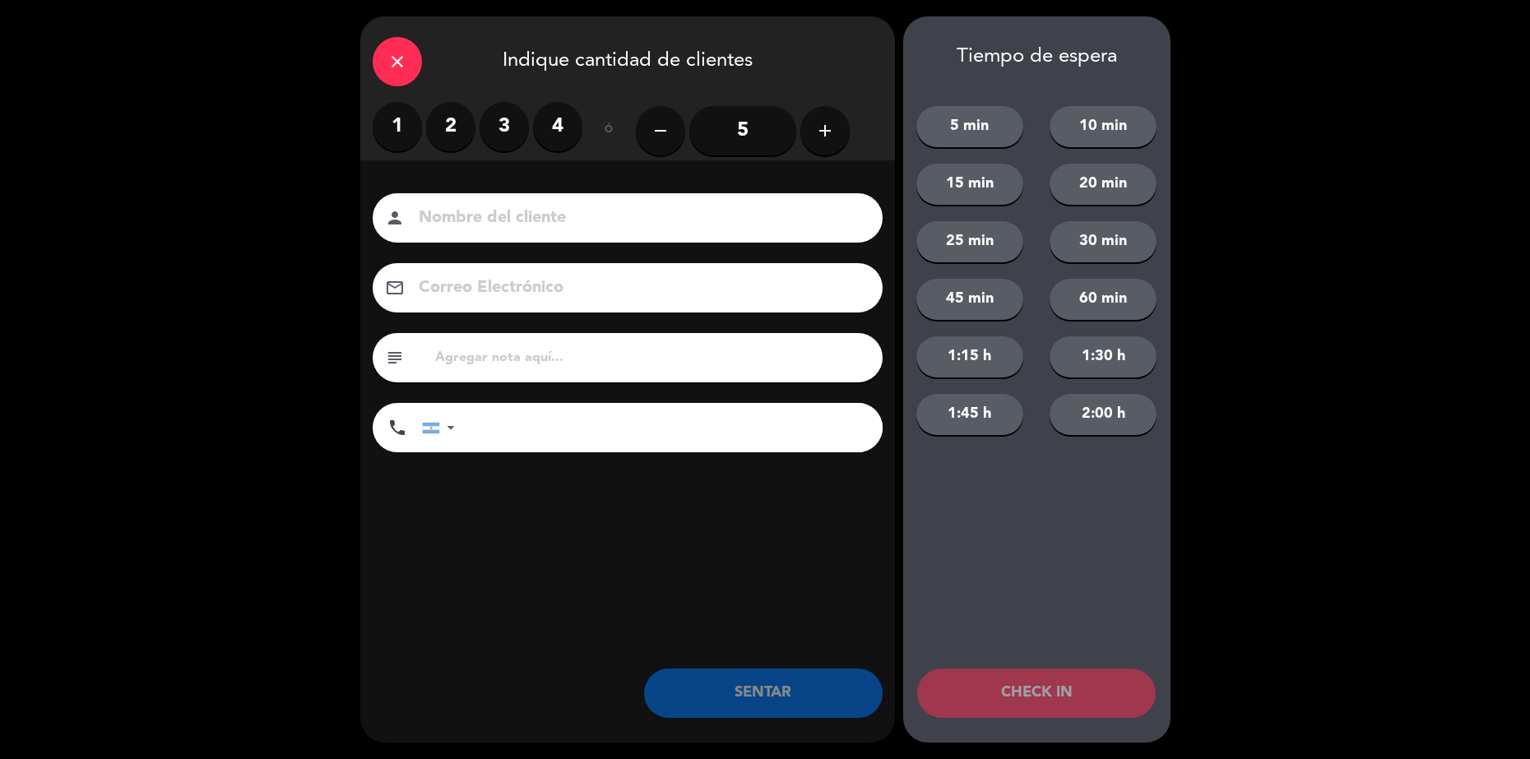
click at [397, 127] on label "1" at bounding box center [397, 126] width 49 height 49
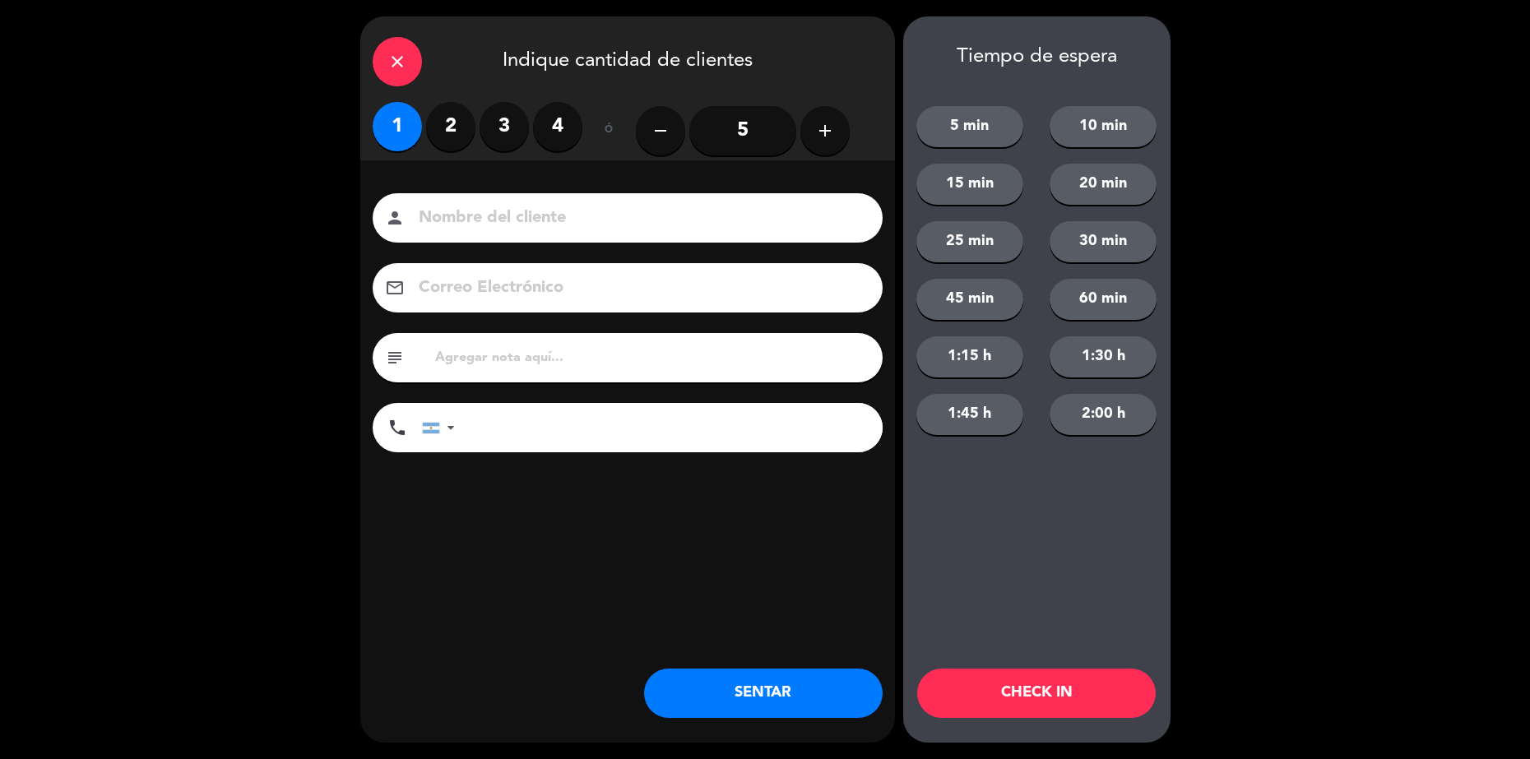
click at [707, 694] on button "SENTAR" at bounding box center [763, 693] width 239 height 49
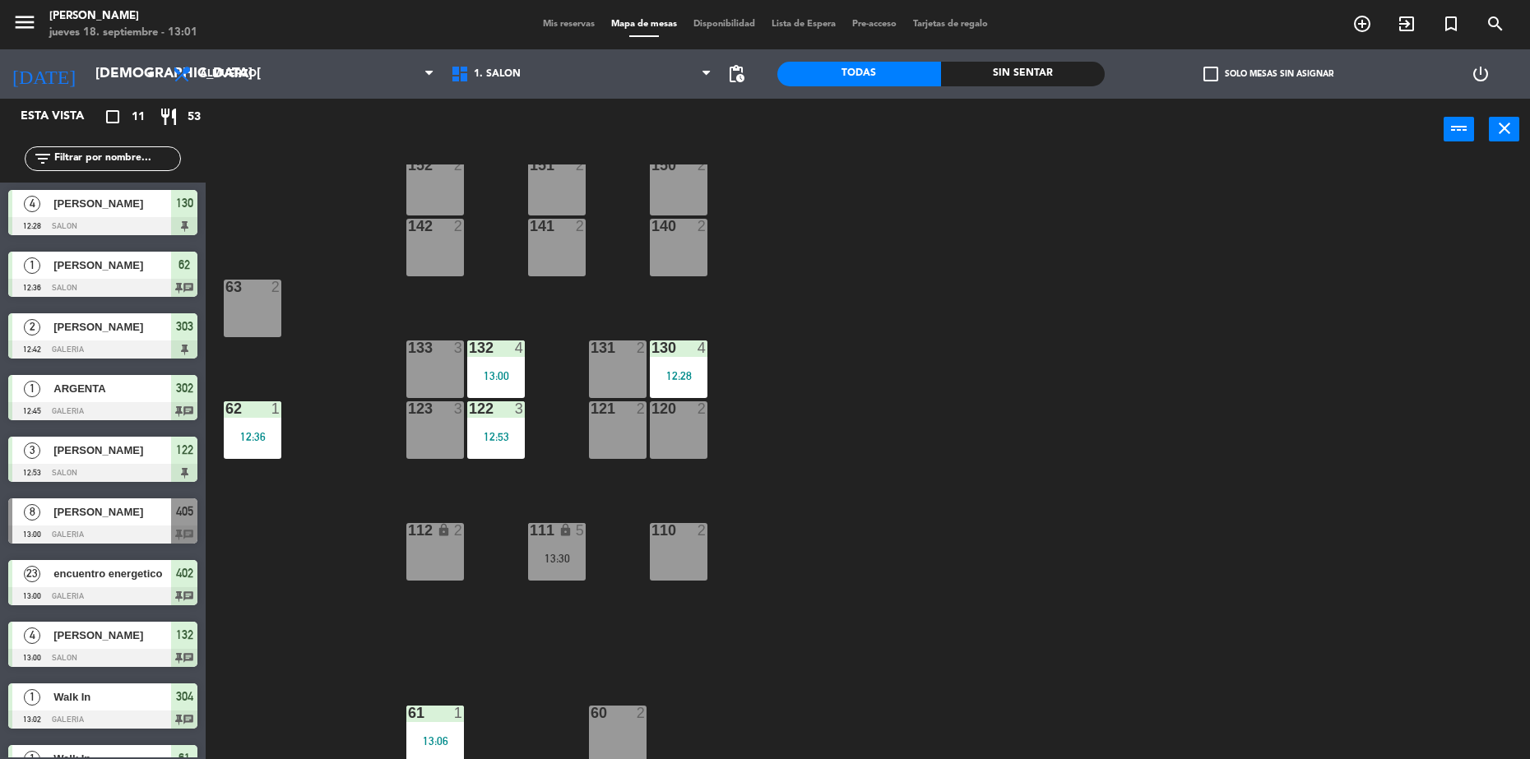
scroll to position [0, 0]
click at [699, 367] on div "130 4 12:28" at bounding box center [679, 370] width 58 height 58
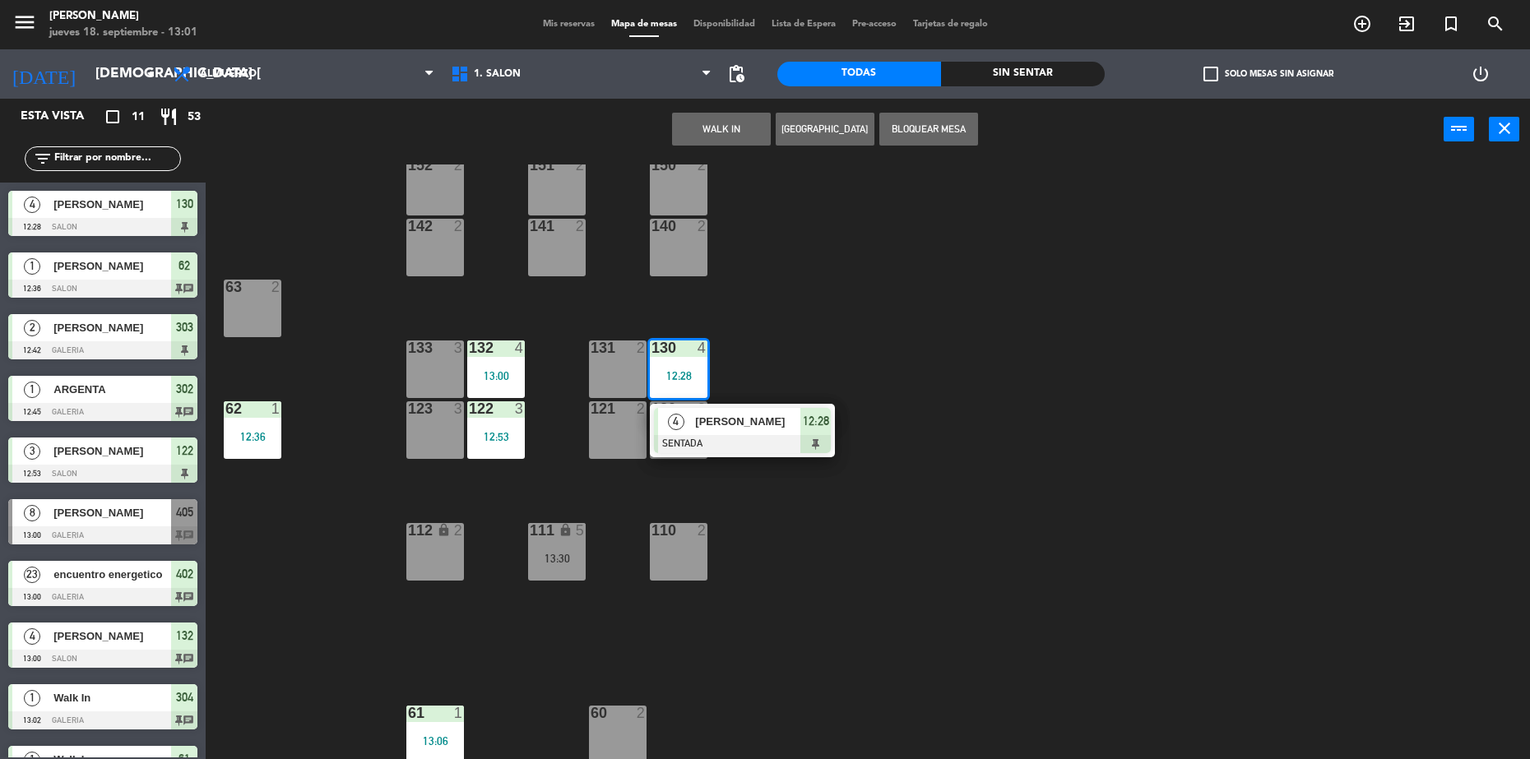
click at [805, 352] on div "B206 1 B205 1 B204 1 B203 1 B202 1 B201 1 B200 1 150 2 151 2 152 2 140 2 141 2 …" at bounding box center [875, 464] width 1309 height 599
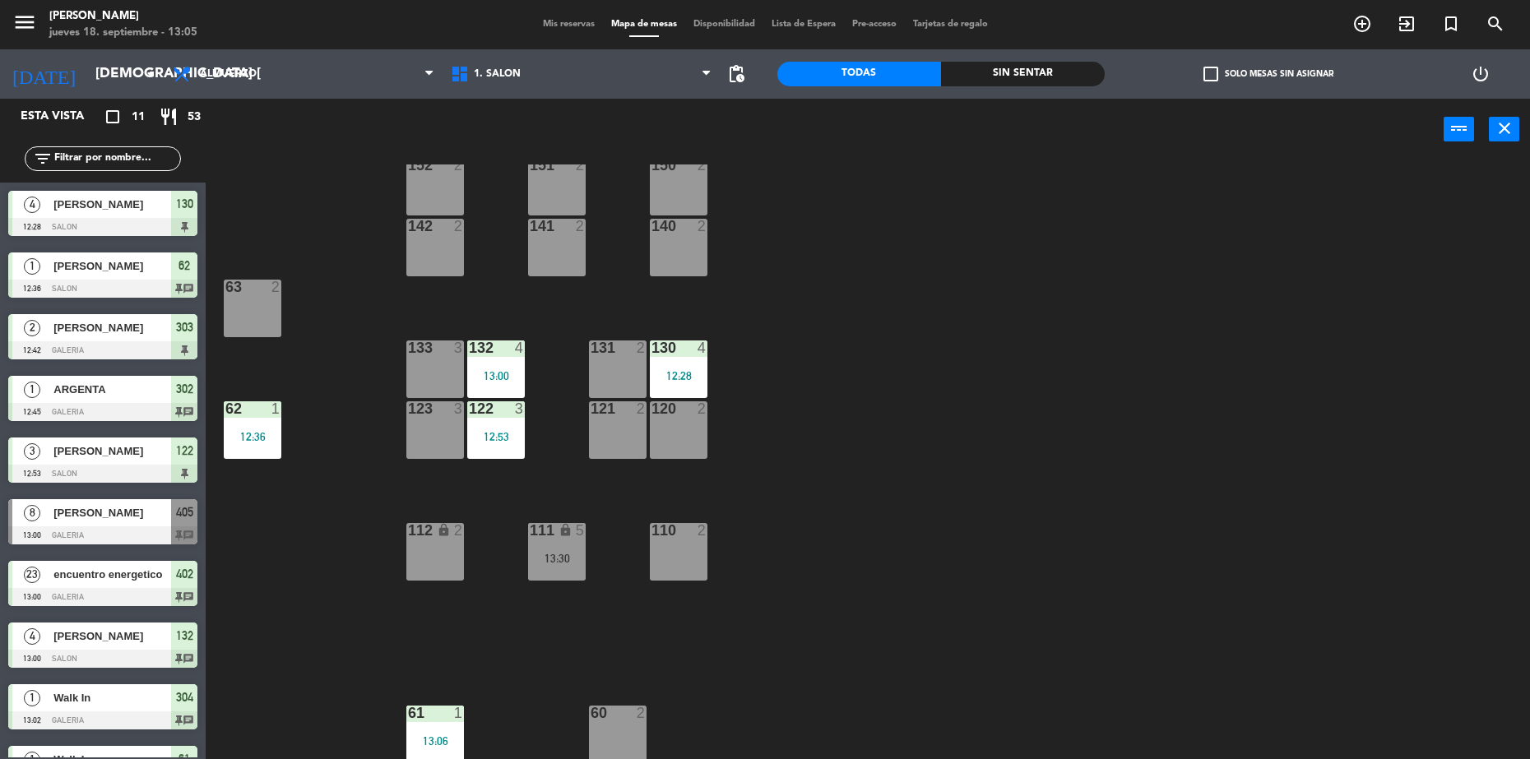
click at [545, 241] on div "141 2" at bounding box center [557, 248] width 58 height 58
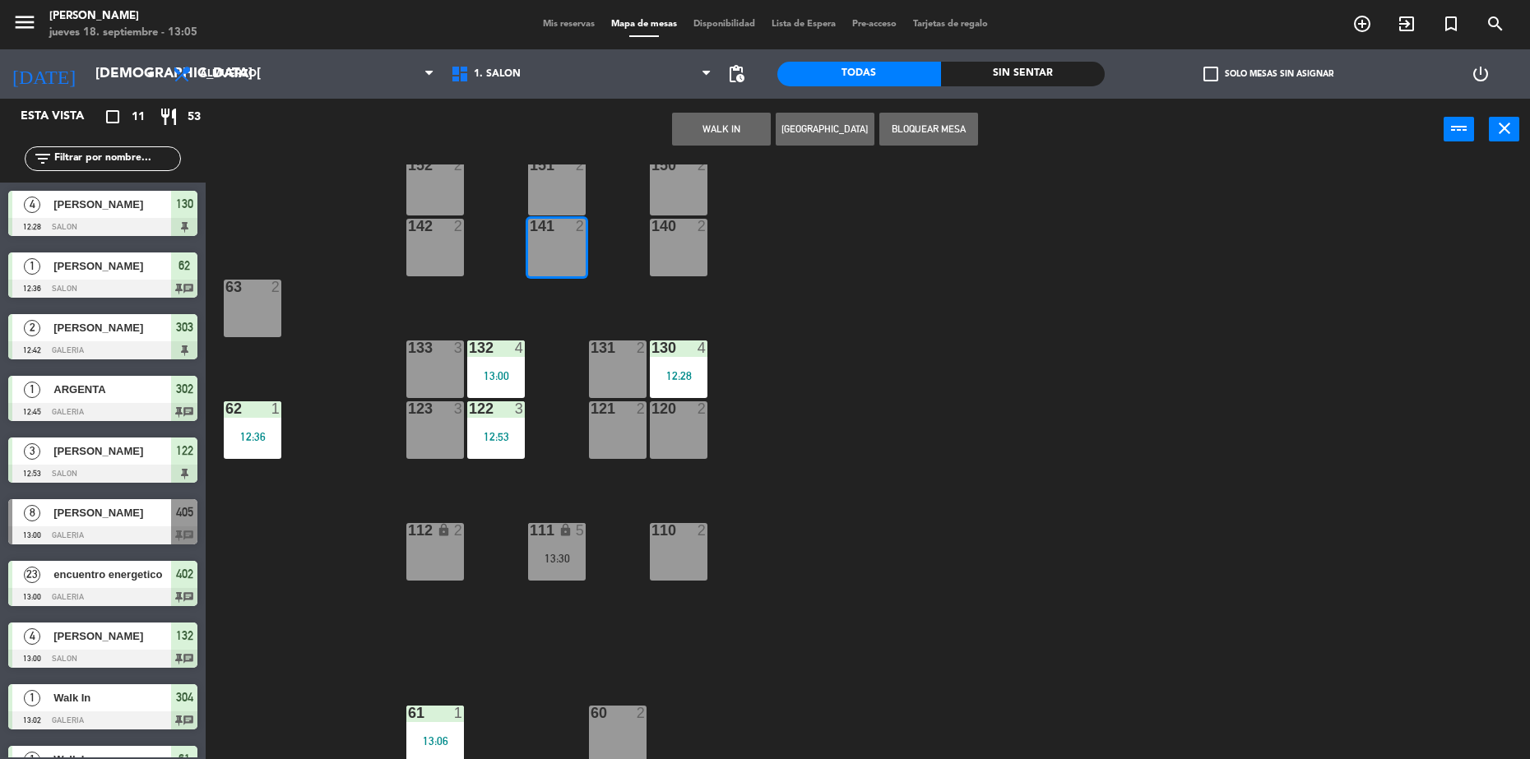
click at [727, 126] on button "WALK IN" at bounding box center [721, 129] width 99 height 33
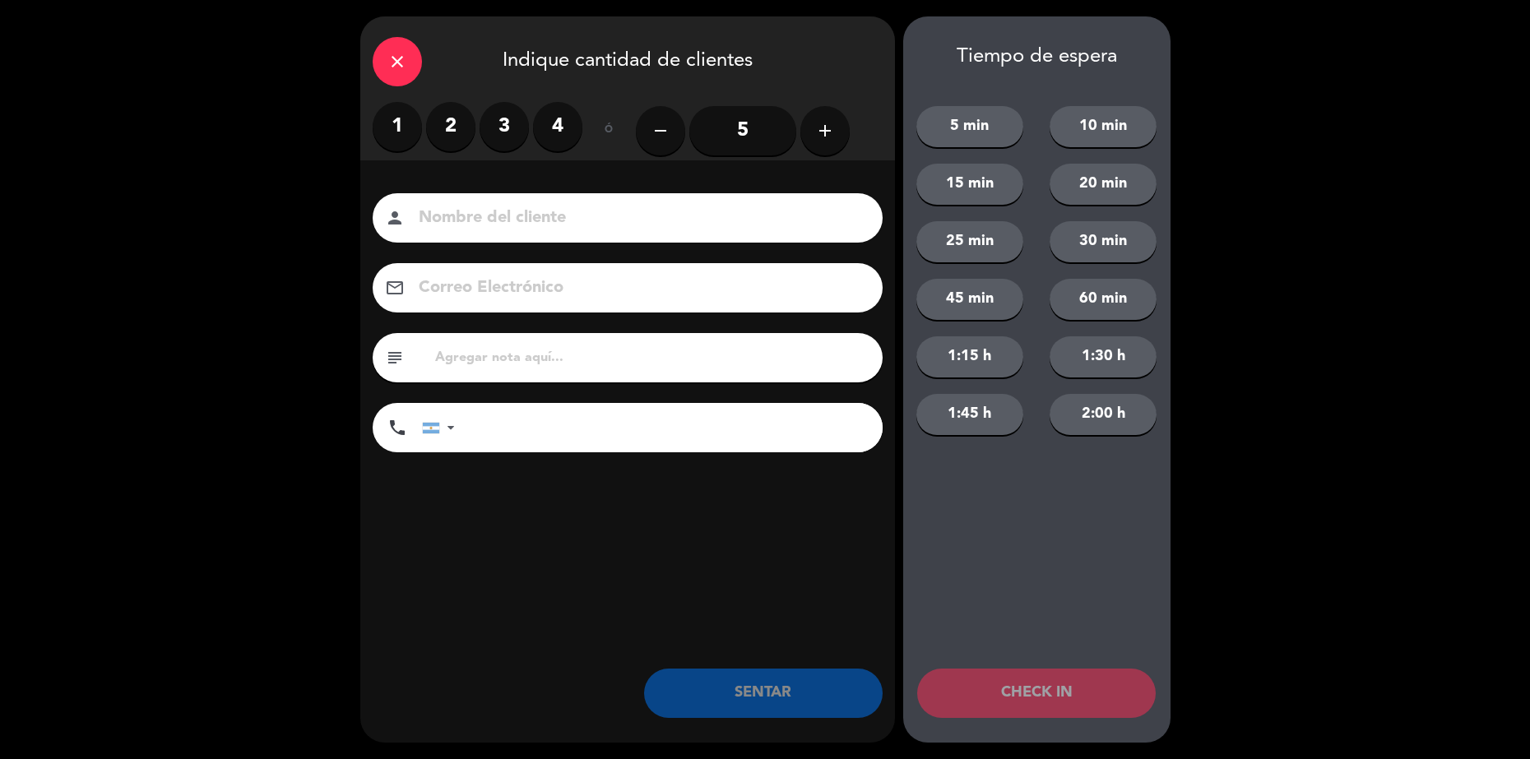
click at [459, 121] on label "2" at bounding box center [450, 126] width 49 height 49
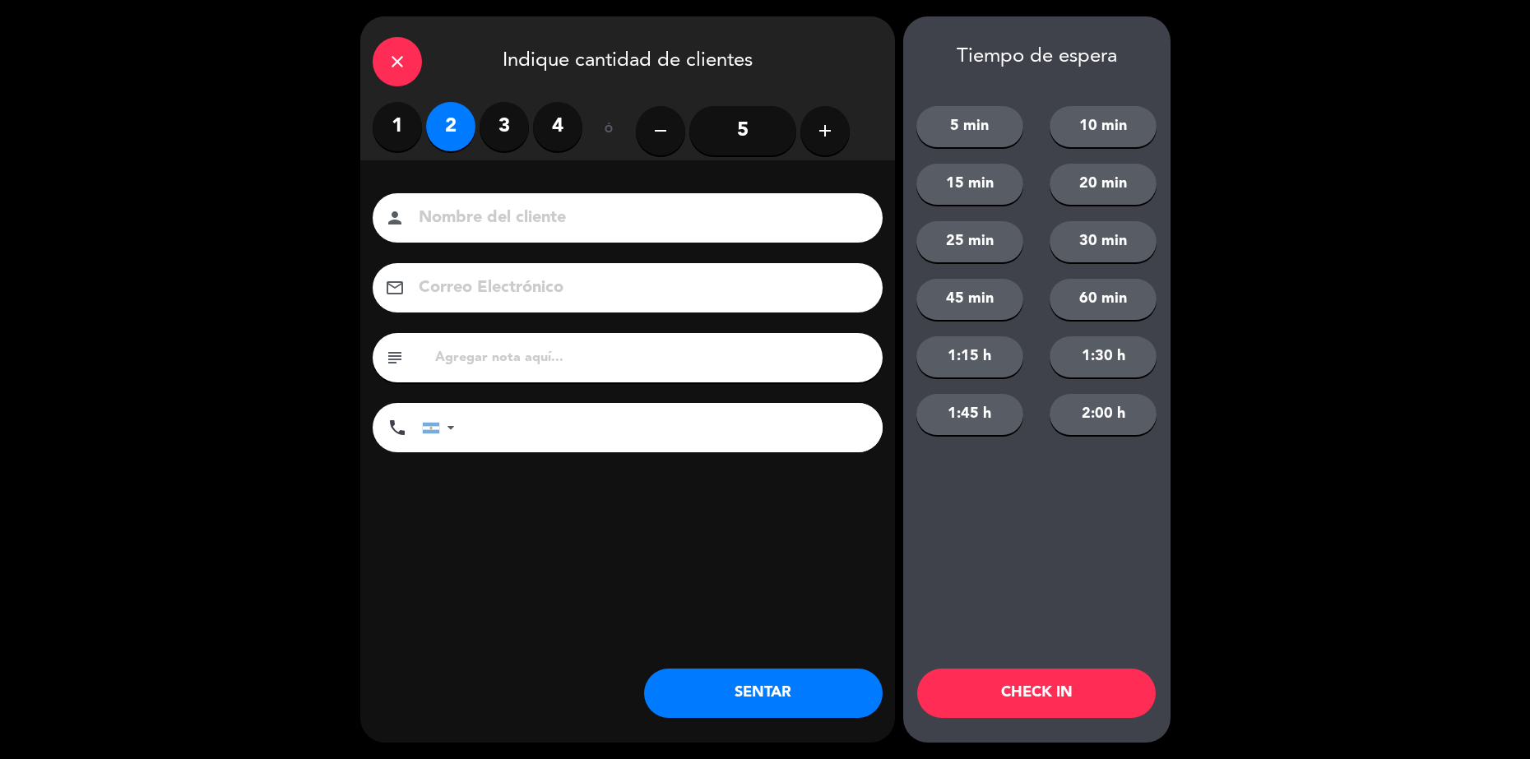
click at [514, 220] on input at bounding box center [639, 218] width 444 height 29
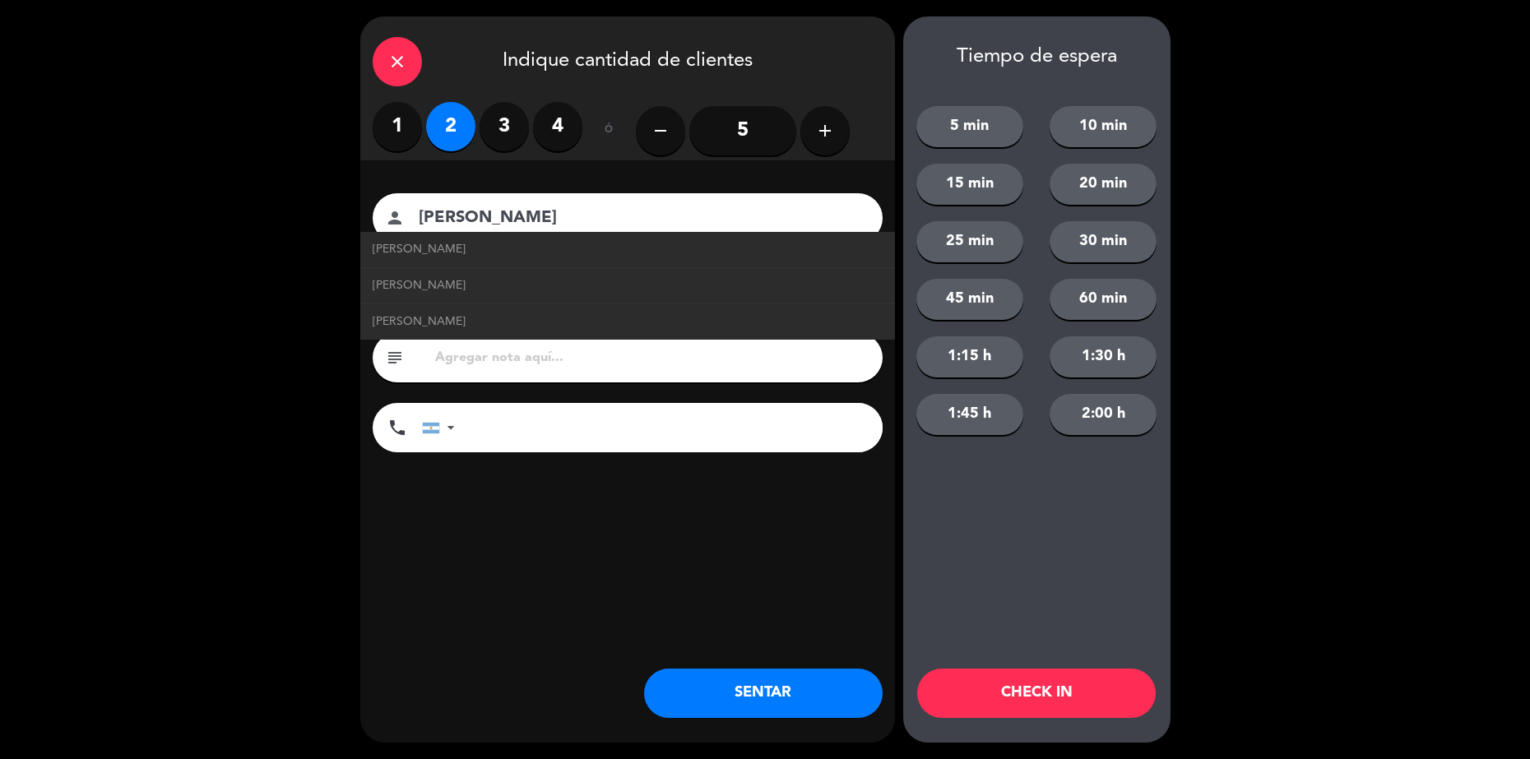
type input "[PERSON_NAME]"
click at [841, 712] on button "SENTAR" at bounding box center [763, 693] width 239 height 49
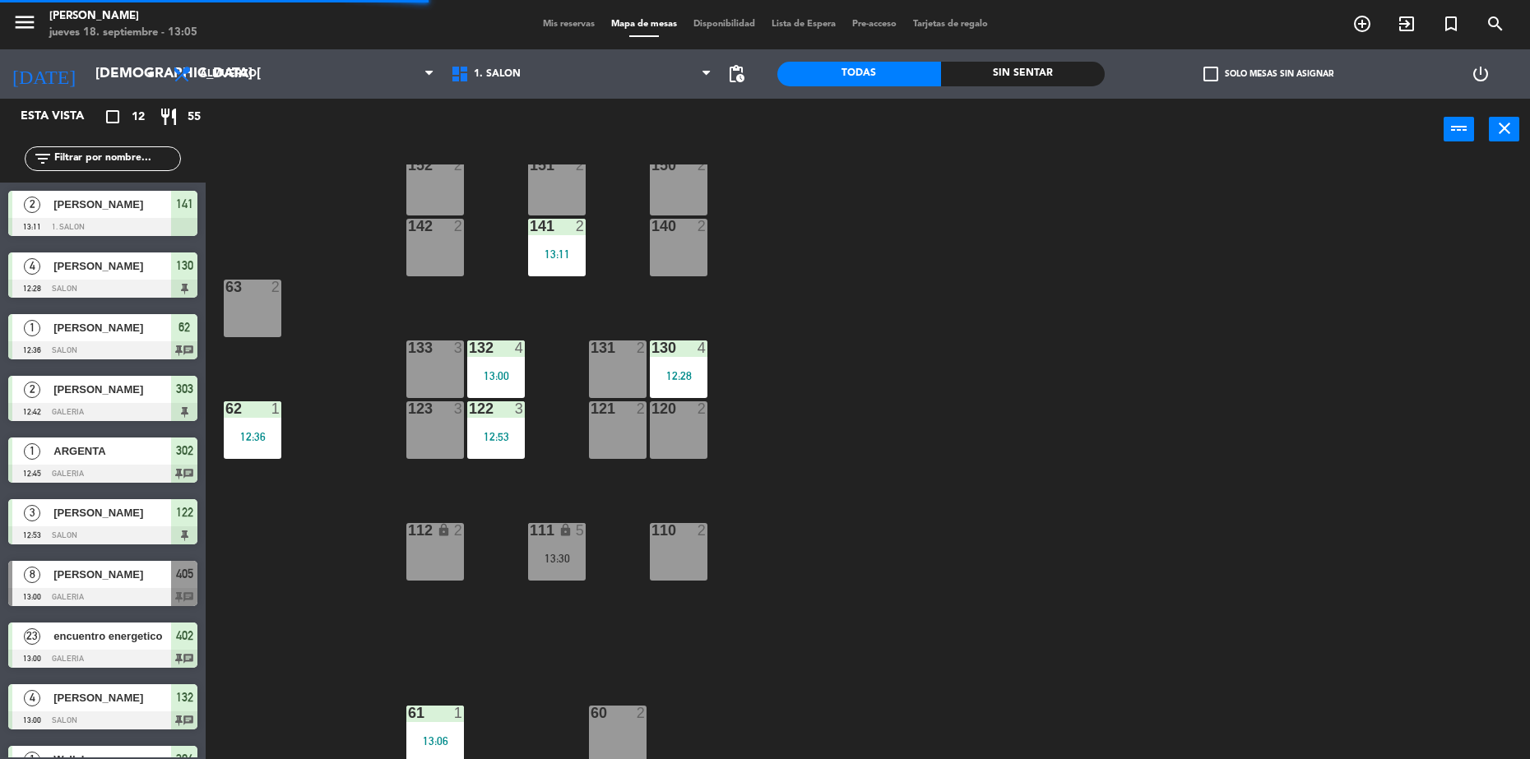
click at [866, 401] on div "B206 1 B205 1 B204 1 B203 1 B202 1 B201 1 B200 1 150 2 151 2 152 2 140 2 141 2 …" at bounding box center [875, 464] width 1309 height 599
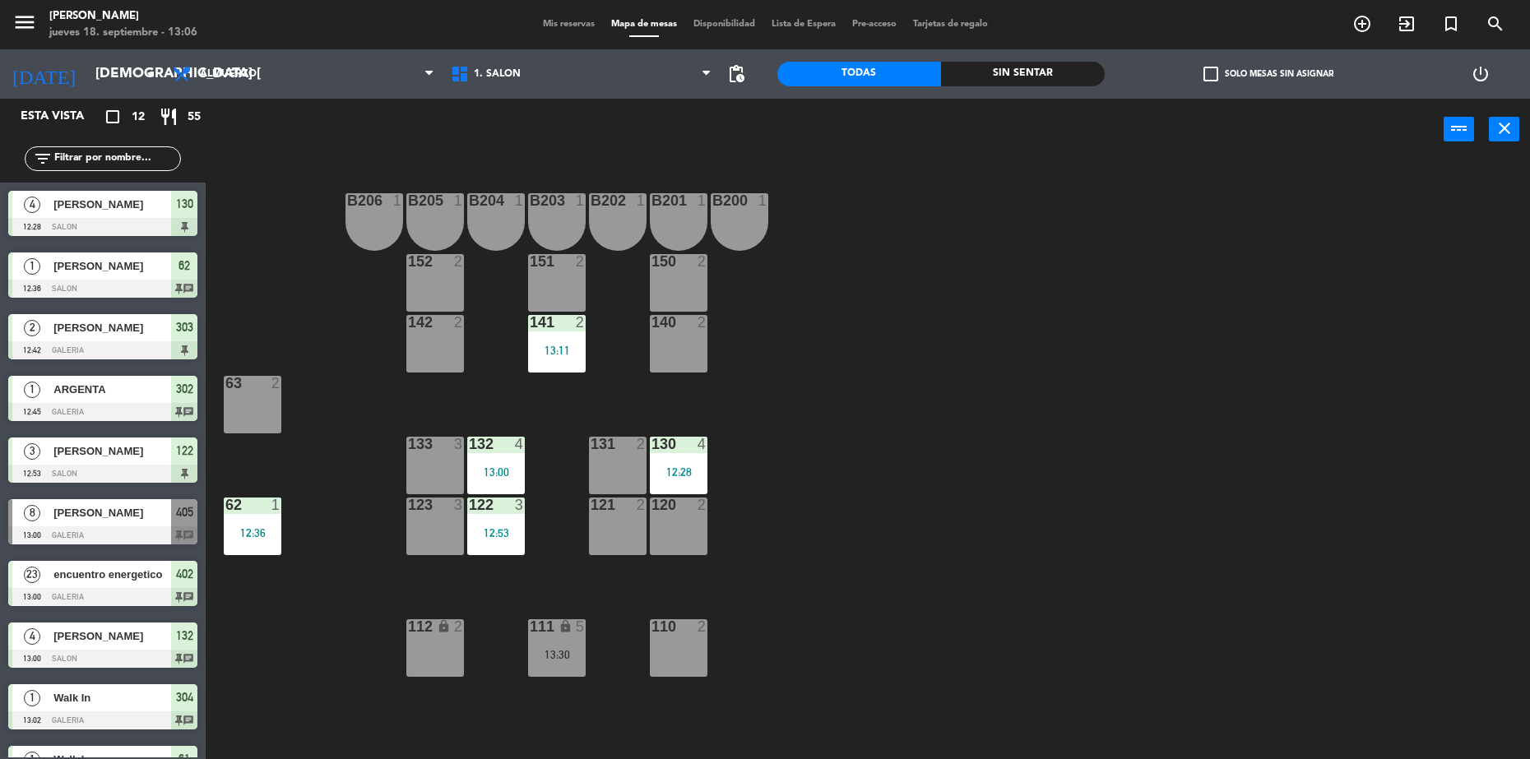
click at [131, 508] on span "[PERSON_NAME]" at bounding box center [112, 512] width 118 height 17
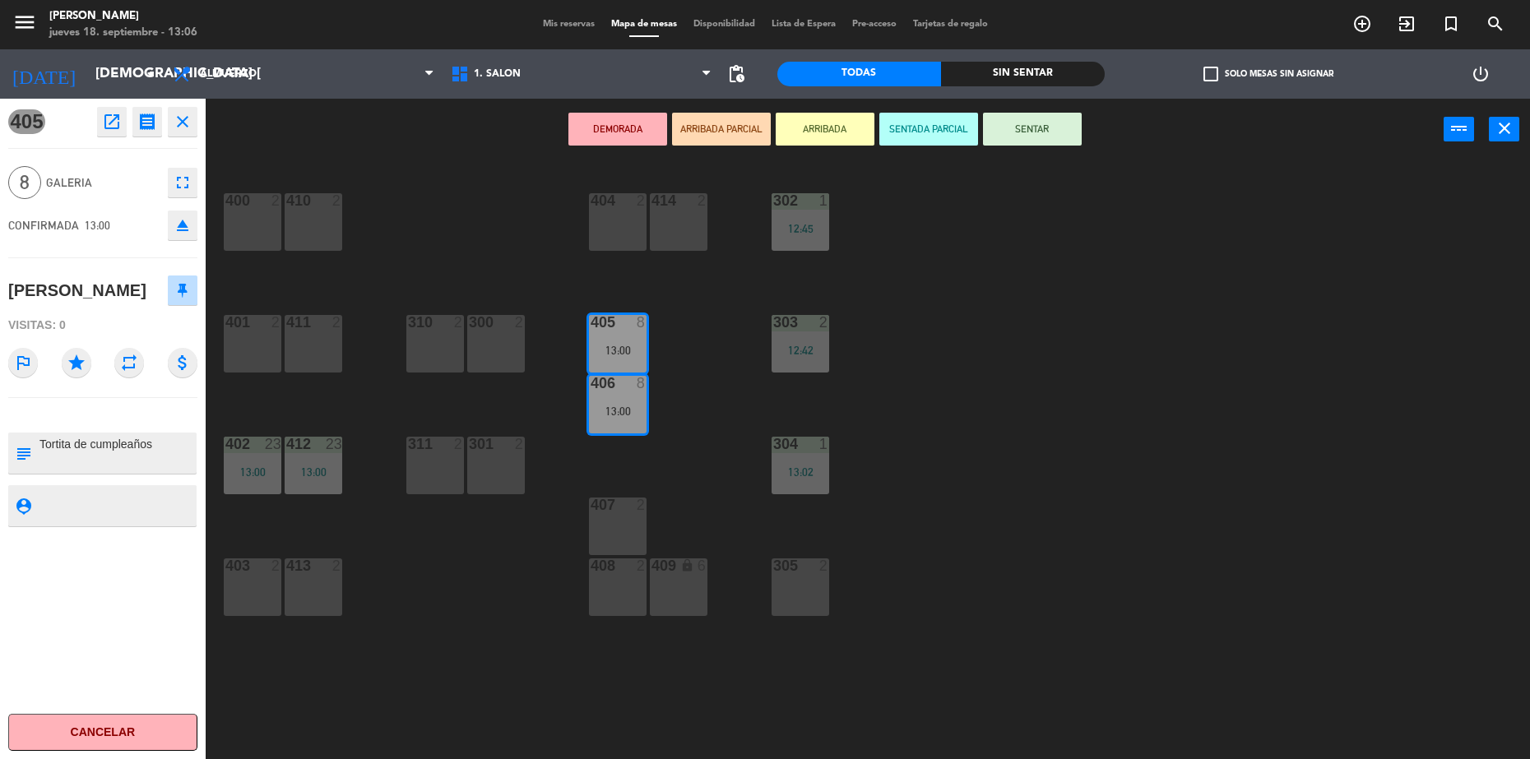
click at [1037, 129] on button "SENTAR" at bounding box center [1032, 129] width 99 height 33
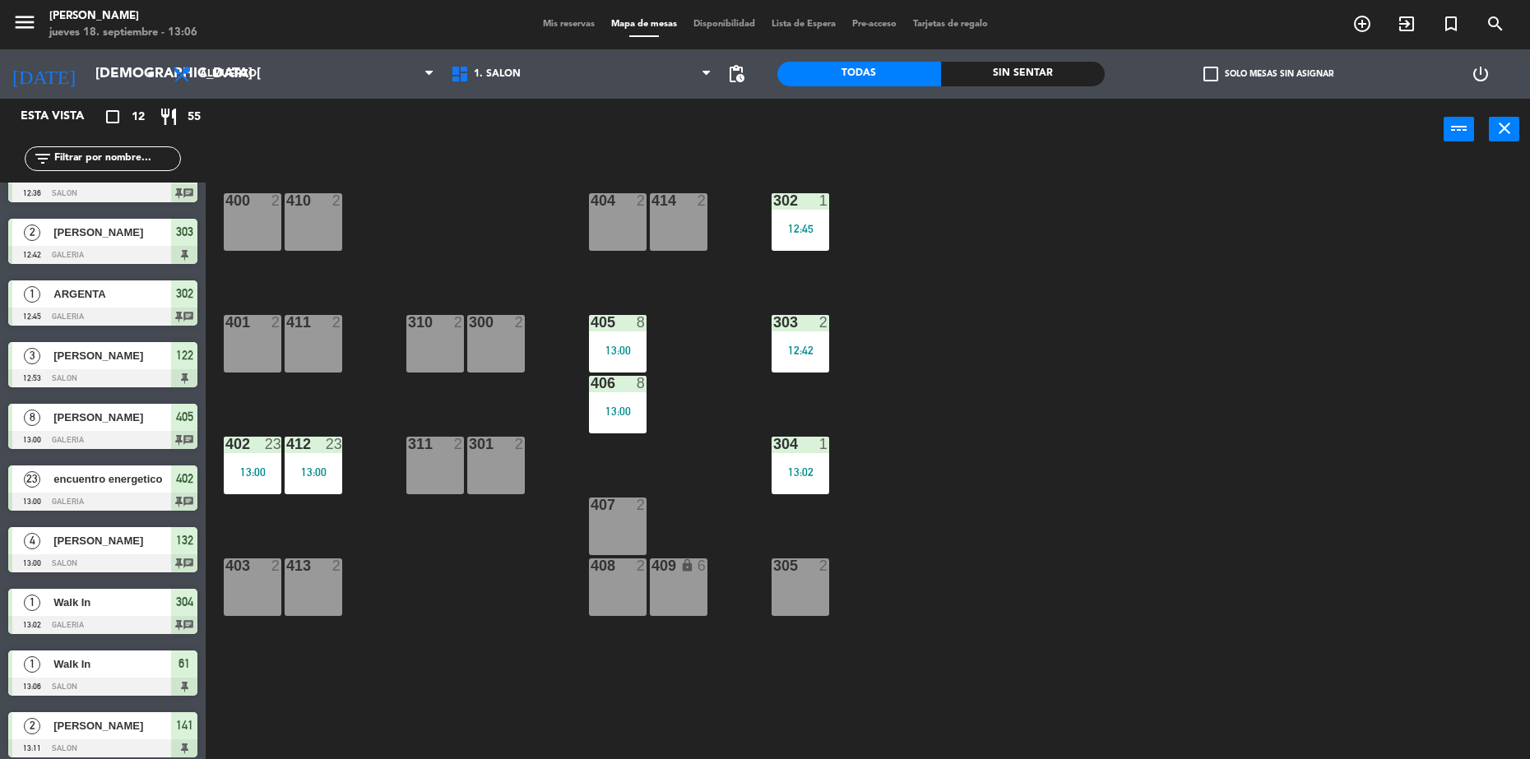
scroll to position [165, 0]
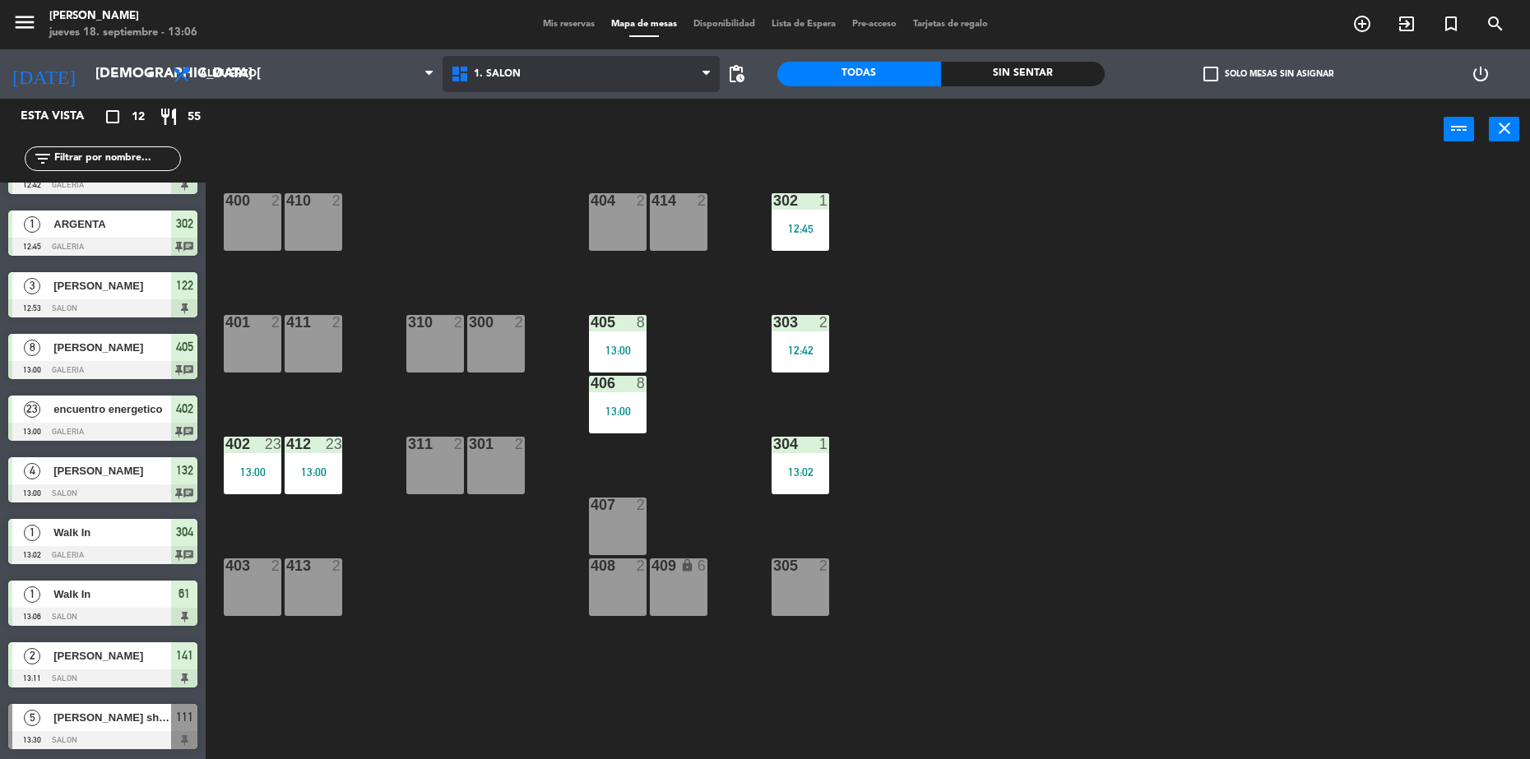
click at [534, 67] on span "1. SALON" at bounding box center [582, 74] width 278 height 36
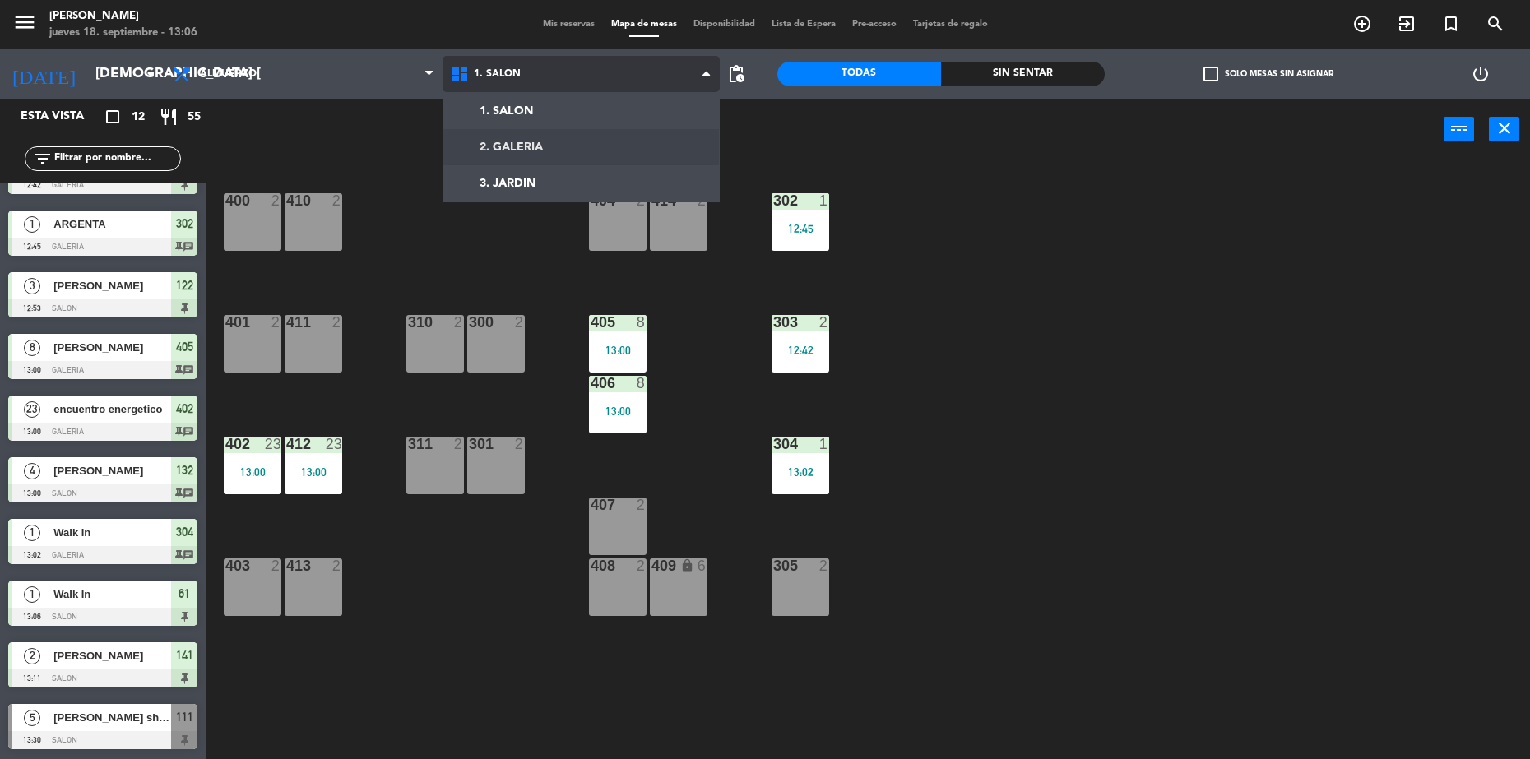
click at [582, 131] on ng-component "menu [PERSON_NAME] jueves 18. septiembre - 13:06 Mis reservas Mapa de mesas Dis…" at bounding box center [765, 381] width 1530 height 763
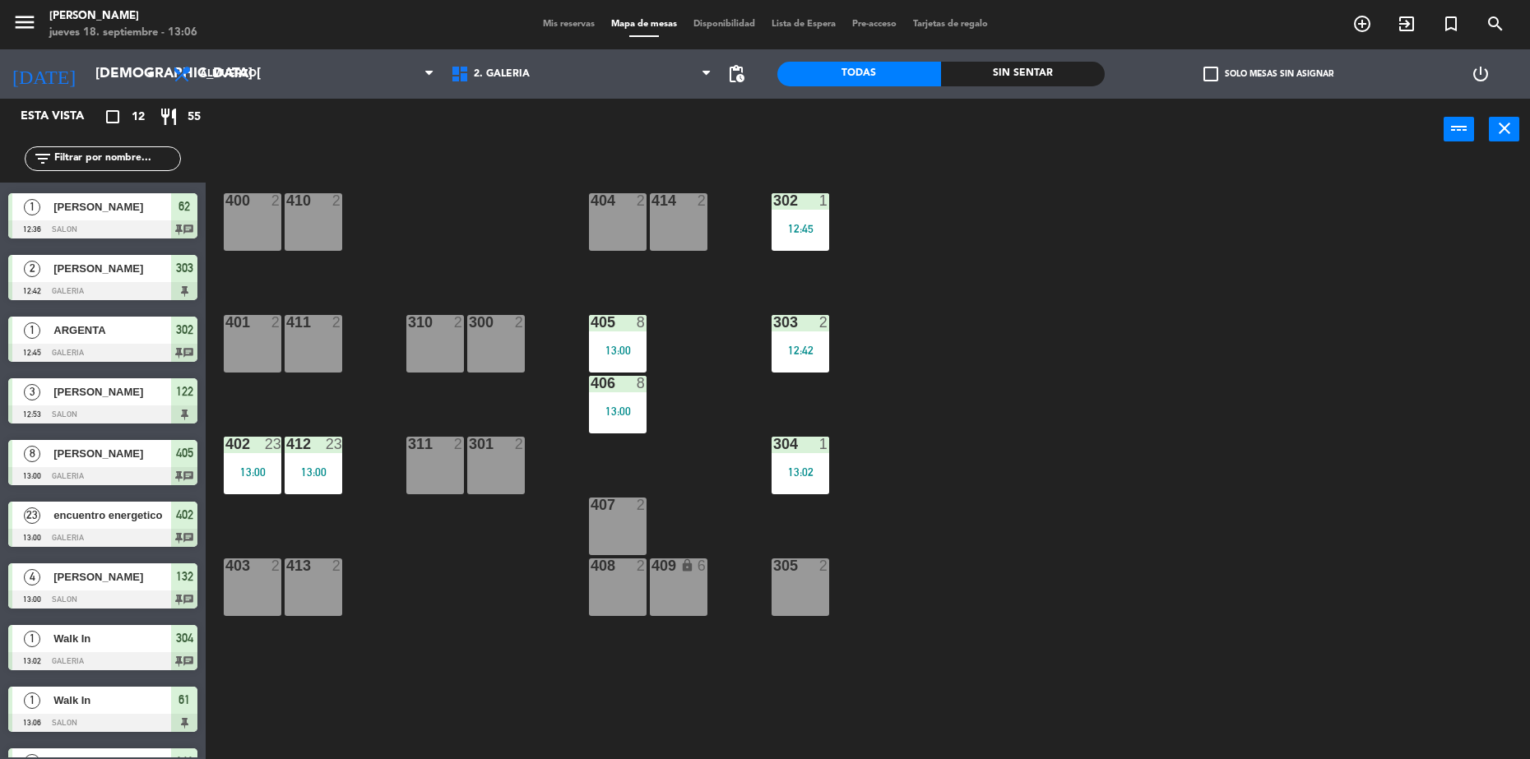
scroll to position [0, 0]
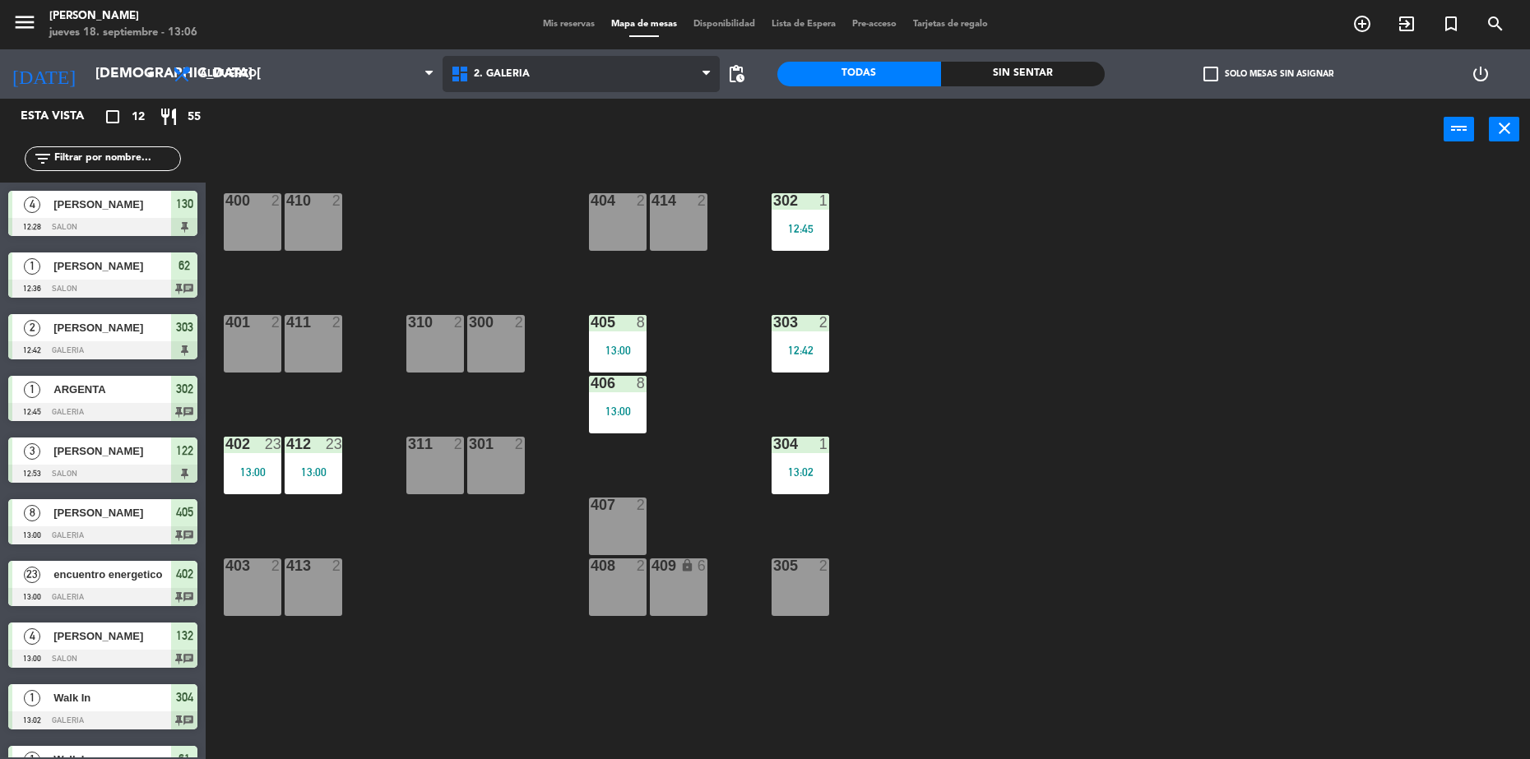
click at [581, 67] on span "2. GALERIA" at bounding box center [582, 74] width 278 height 36
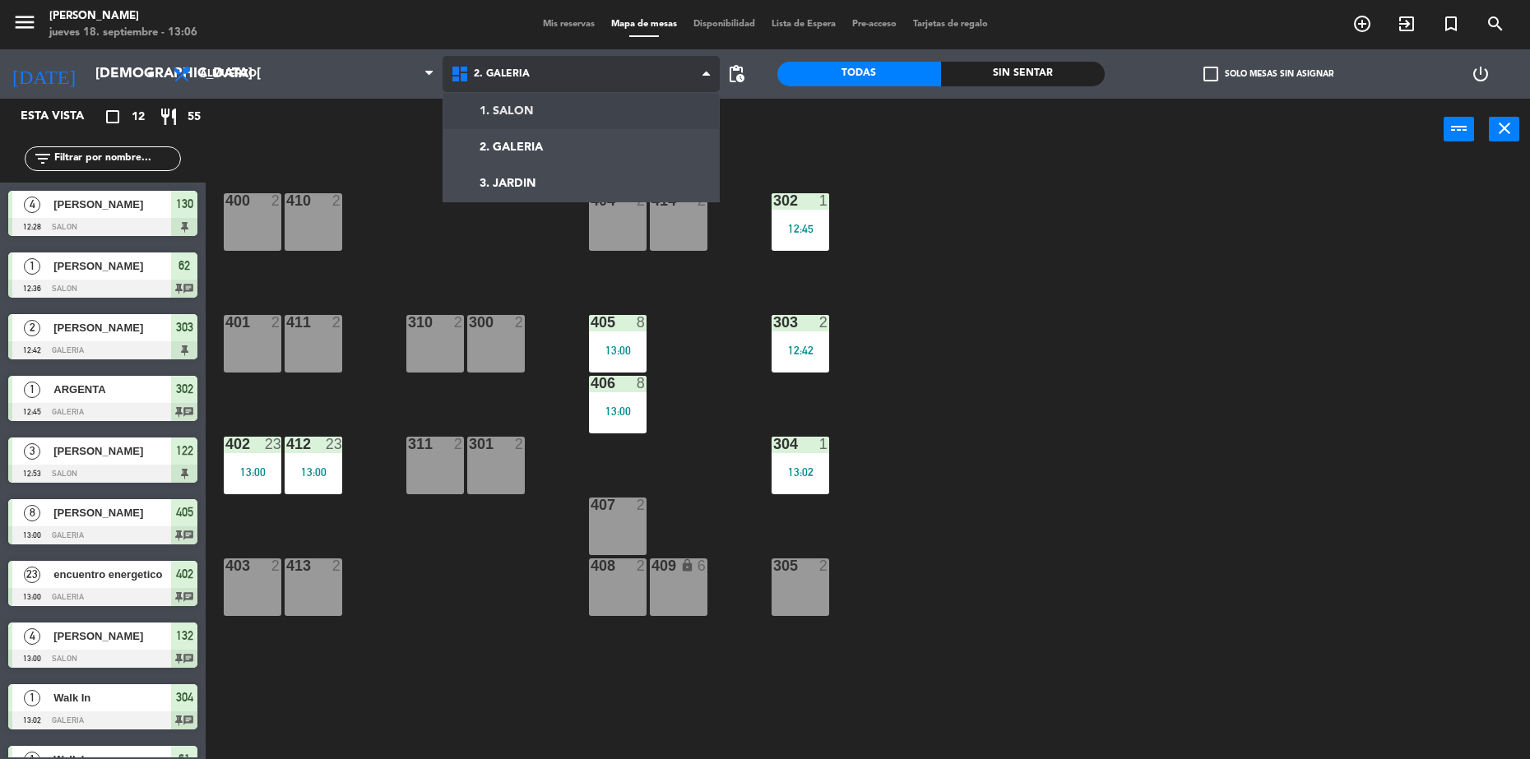
click at [567, 114] on ng-component "menu [PERSON_NAME] jueves 18. septiembre - 13:06 Mis reservas Mapa de mesas Dis…" at bounding box center [765, 381] width 1530 height 763
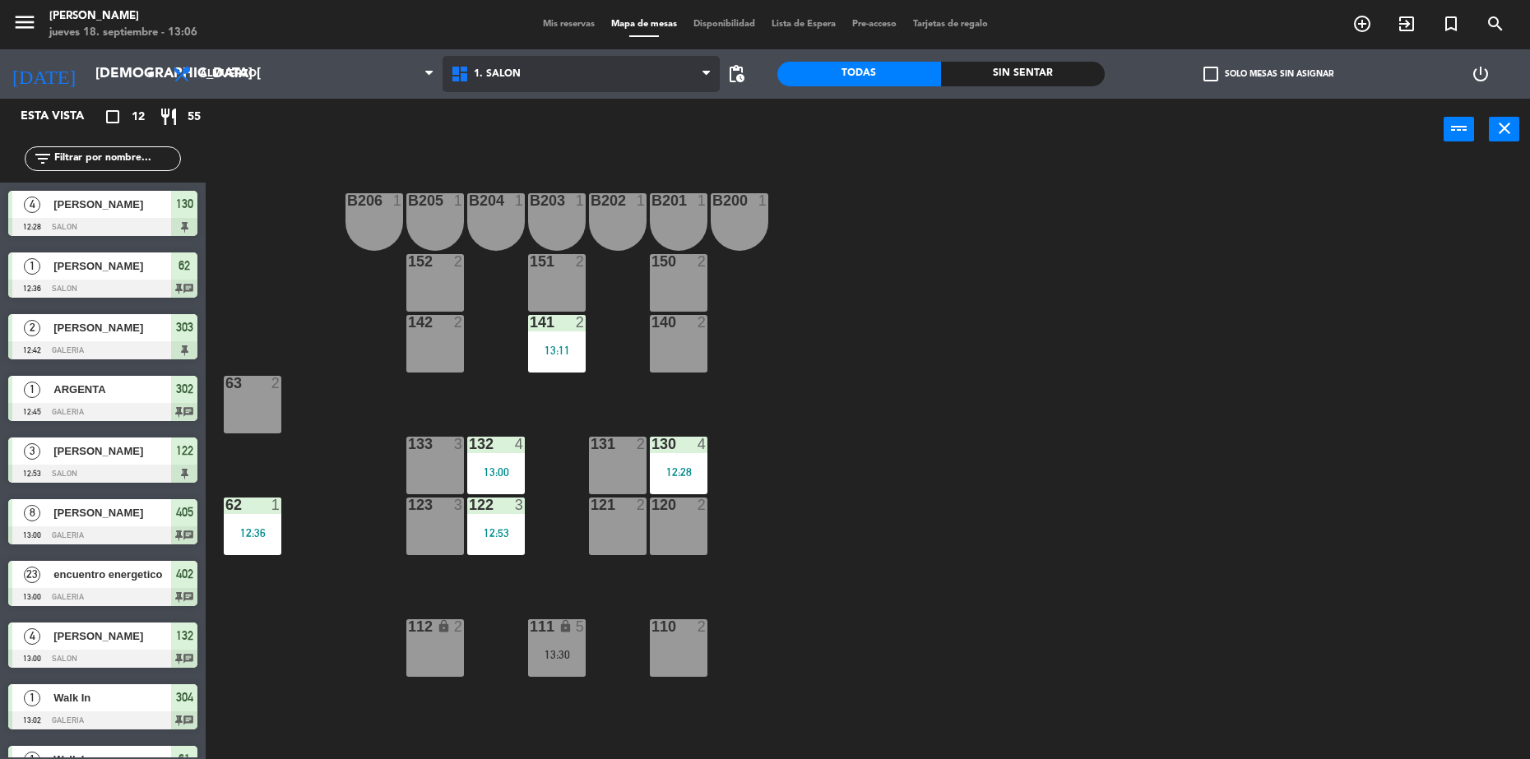
click at [564, 69] on span "1. SALON" at bounding box center [582, 74] width 278 height 36
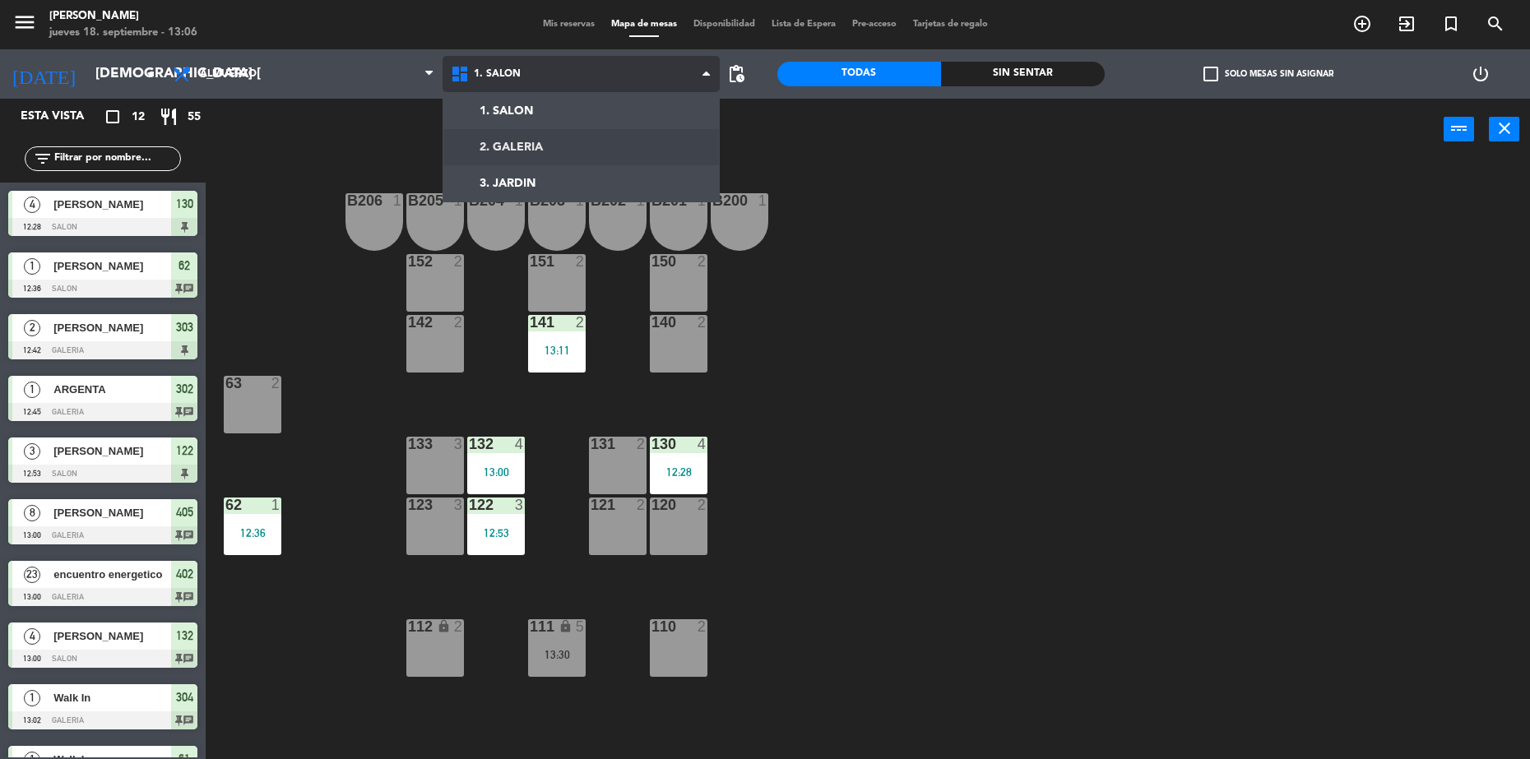
click at [595, 153] on ng-component "menu [PERSON_NAME] jueves 18. septiembre - 13:06 Mis reservas Mapa de mesas Dis…" at bounding box center [765, 381] width 1530 height 763
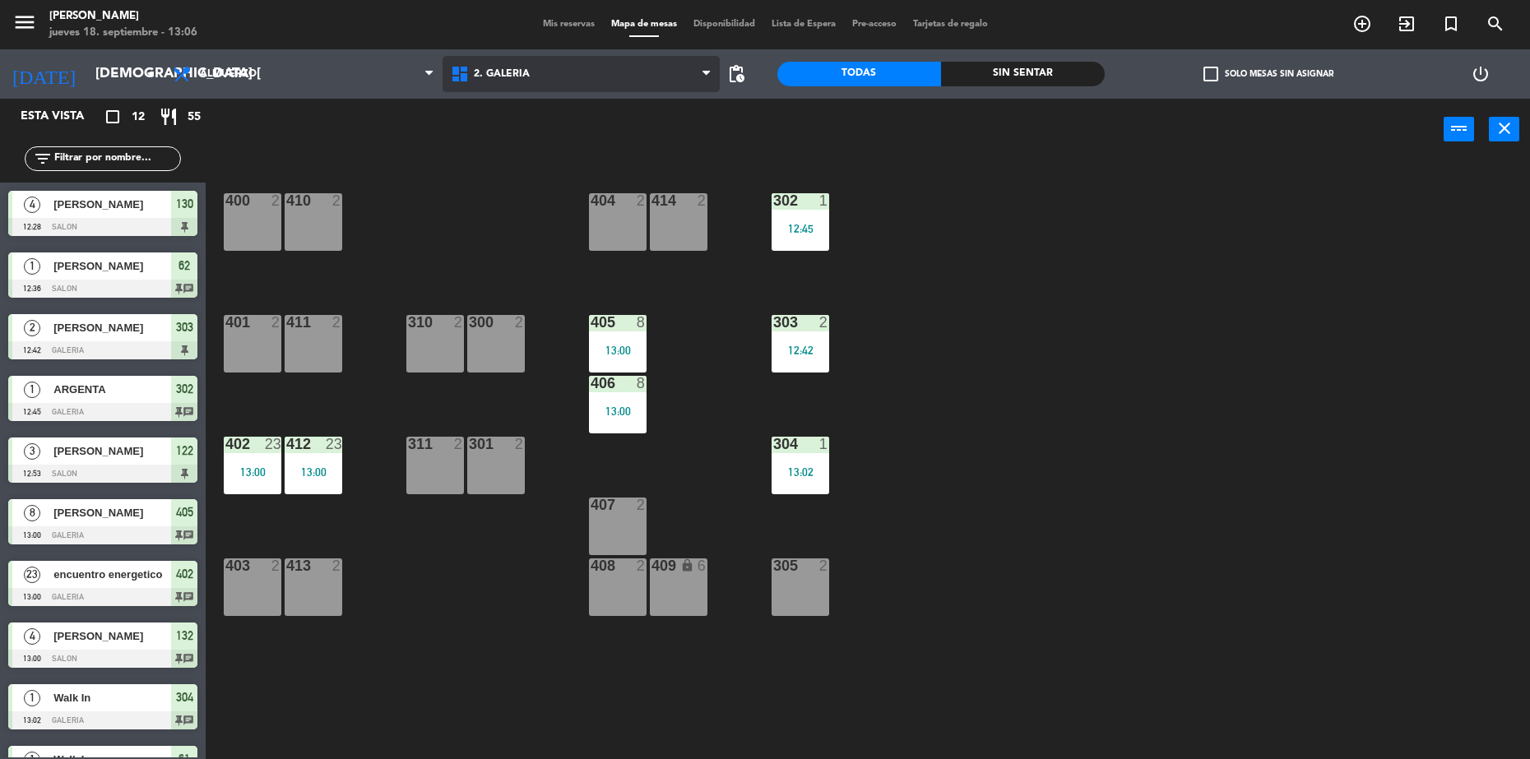
click at [511, 73] on span "2. GALERIA" at bounding box center [502, 74] width 56 height 12
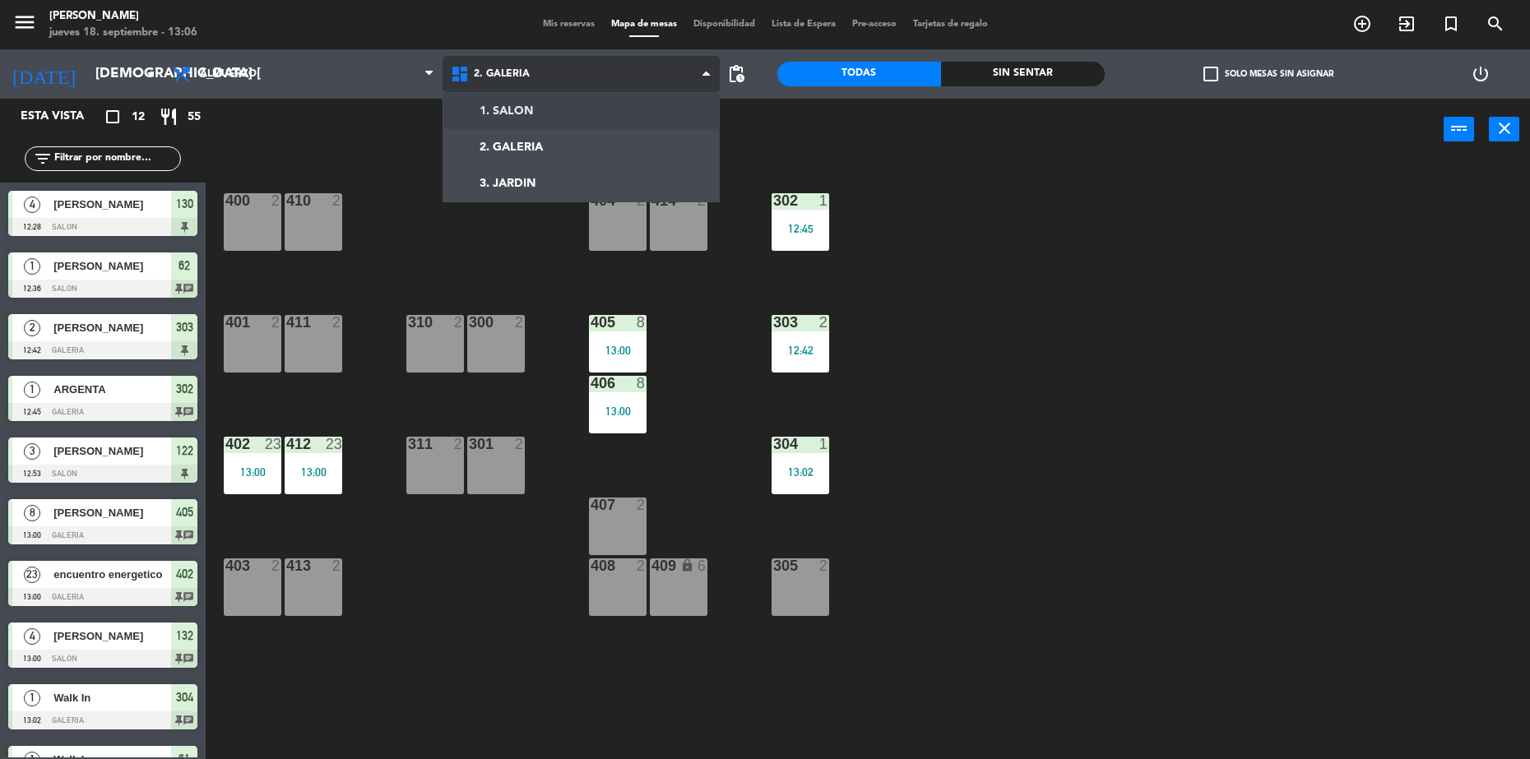
click at [518, 109] on ng-component "menu [PERSON_NAME] jueves 18. septiembre - 13:06 Mis reservas Mapa de mesas Dis…" at bounding box center [765, 381] width 1530 height 763
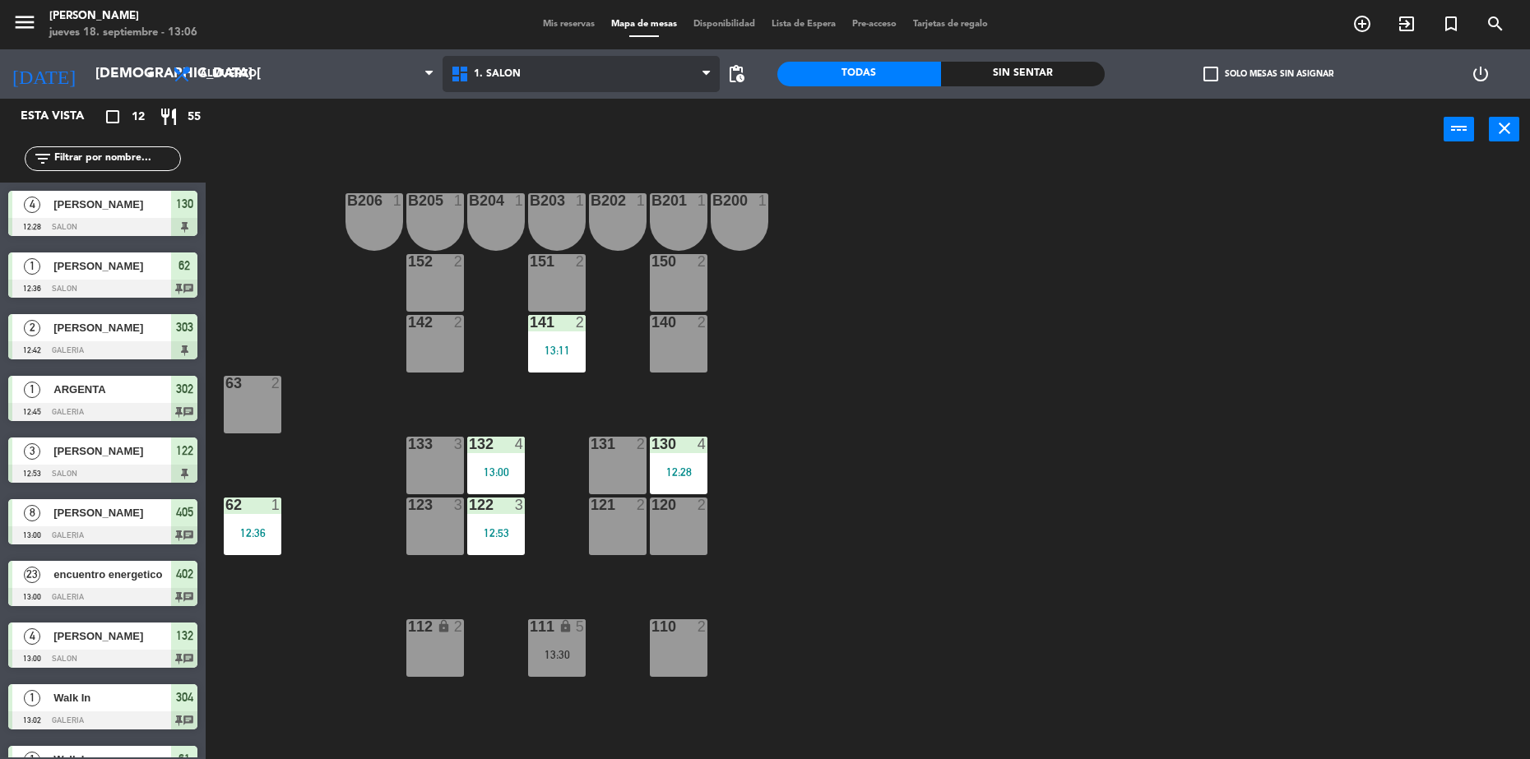
click at [575, 63] on span "1. SALON" at bounding box center [582, 74] width 278 height 36
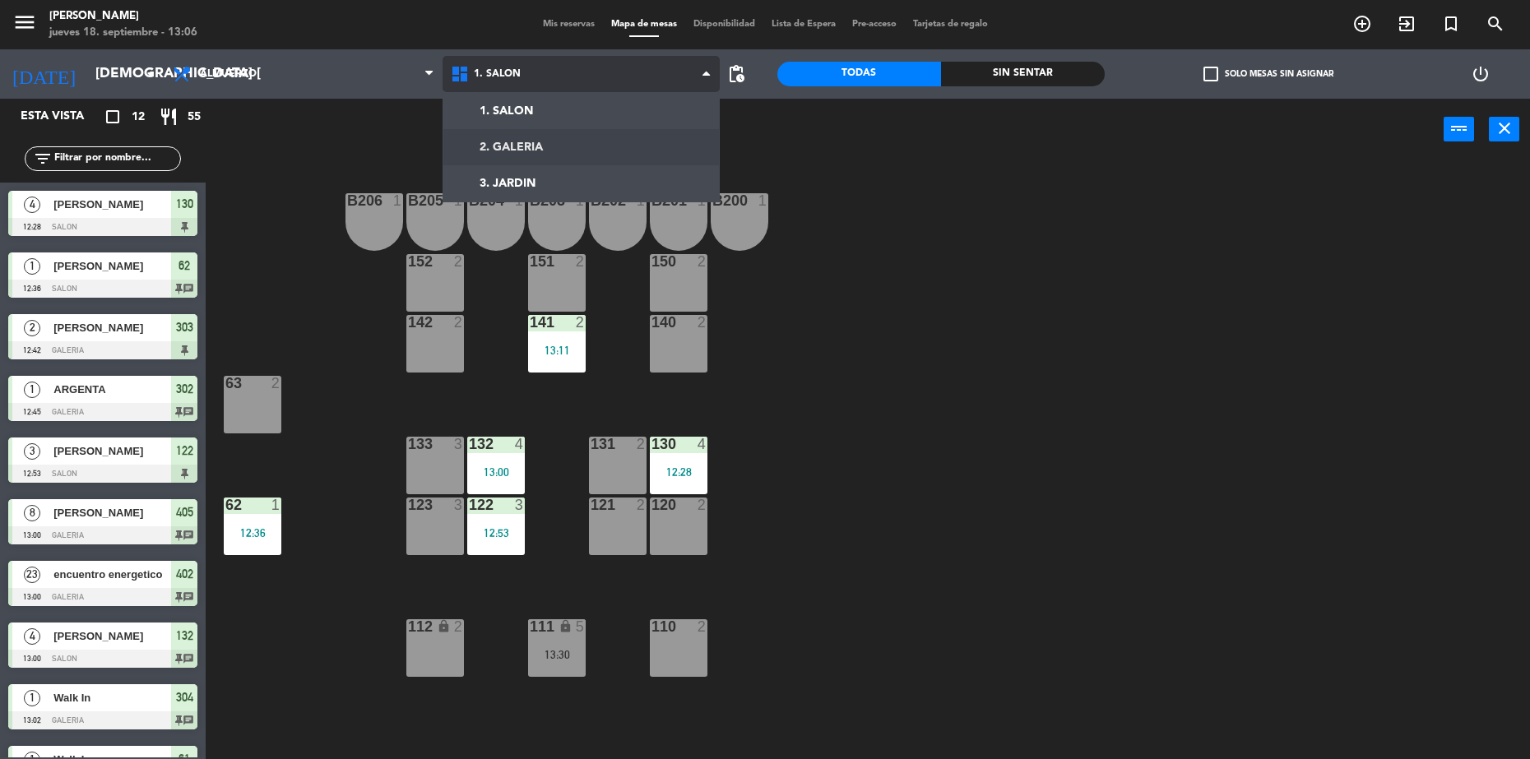
click at [574, 154] on ng-component "menu [PERSON_NAME] jueves 18. septiembre - 13:06 Mis reservas Mapa de mesas Dis…" at bounding box center [765, 381] width 1530 height 763
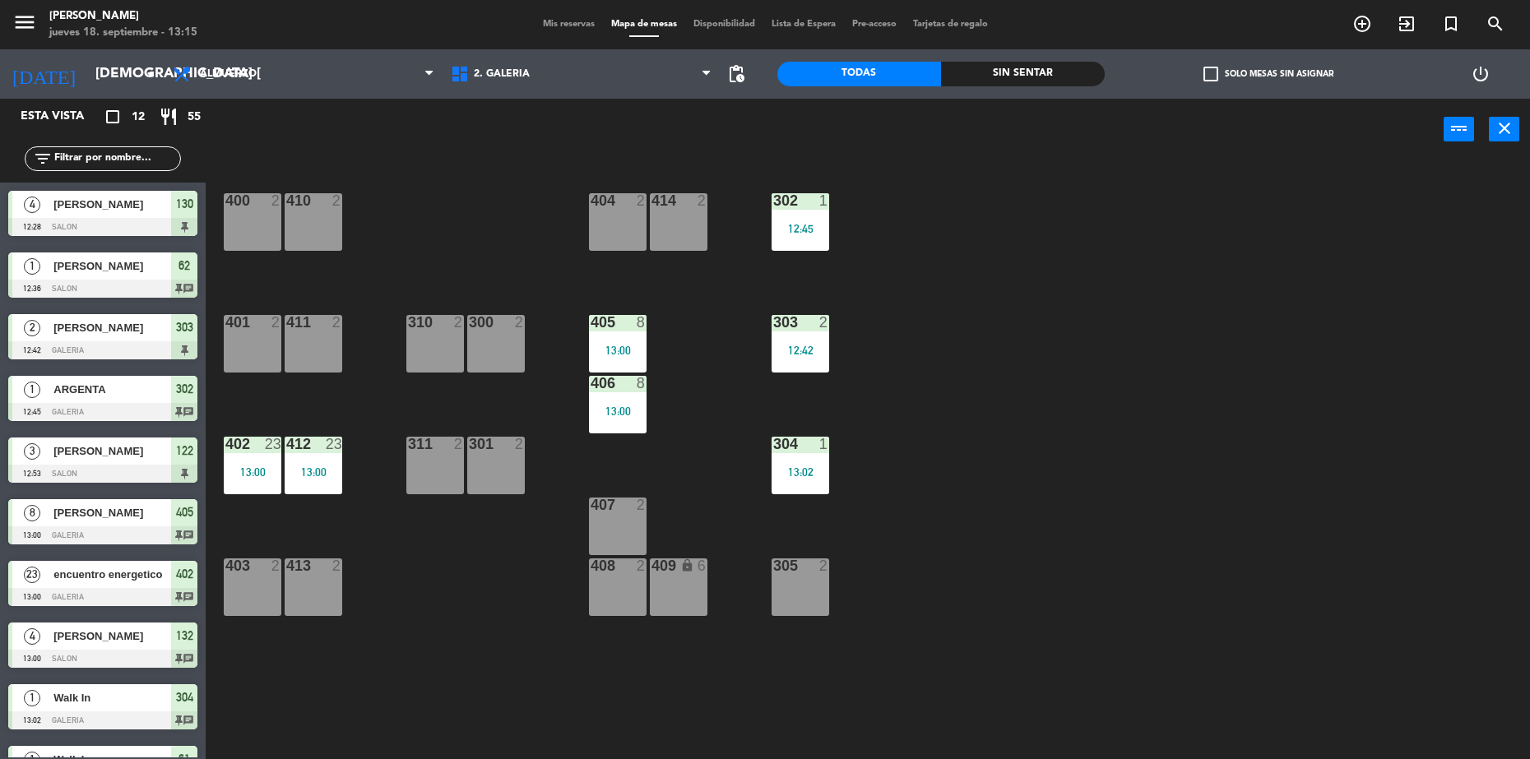
click at [567, 26] on span "Mis reservas" at bounding box center [569, 24] width 68 height 9
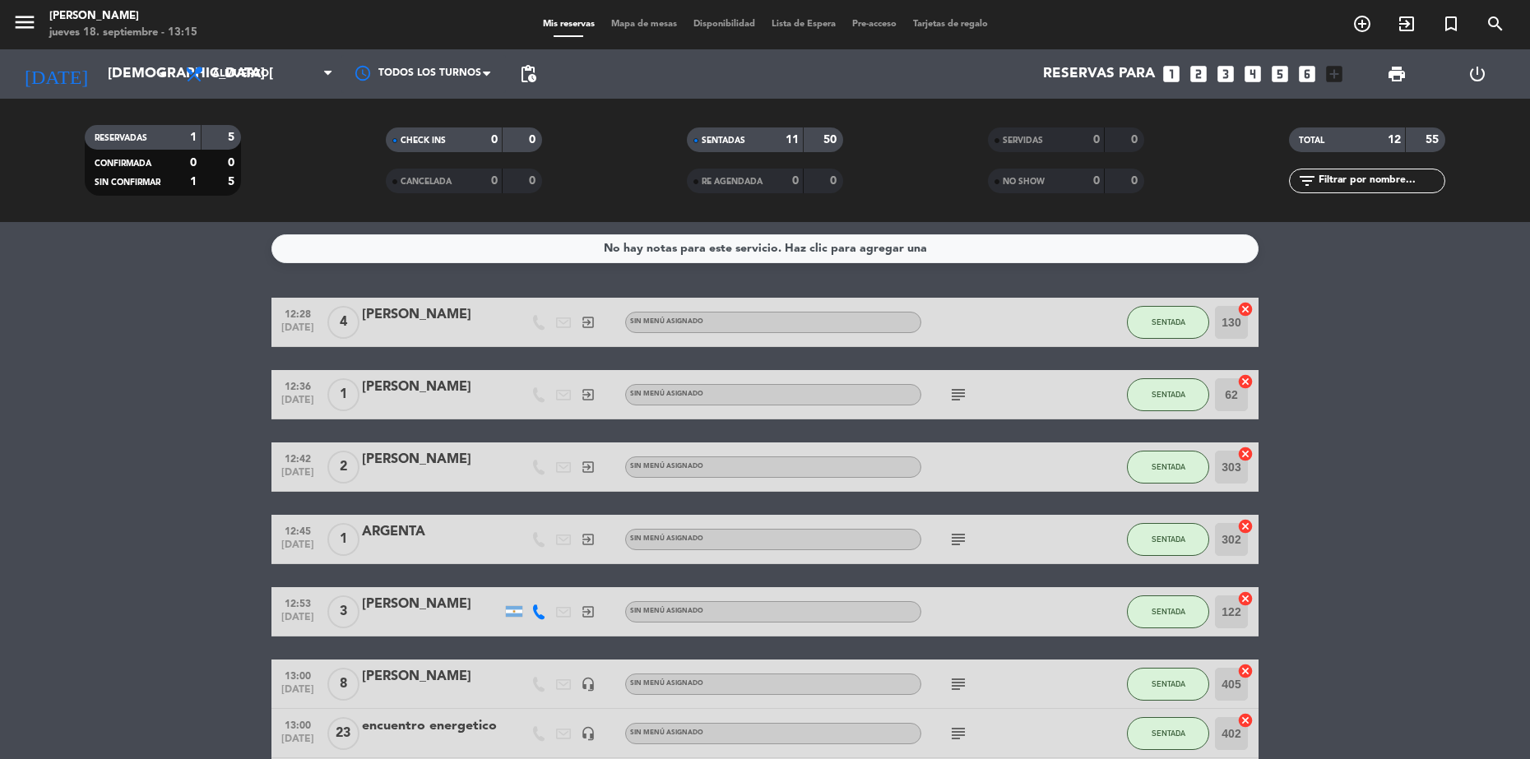
click at [646, 26] on span "Mapa de mesas" at bounding box center [644, 24] width 82 height 9
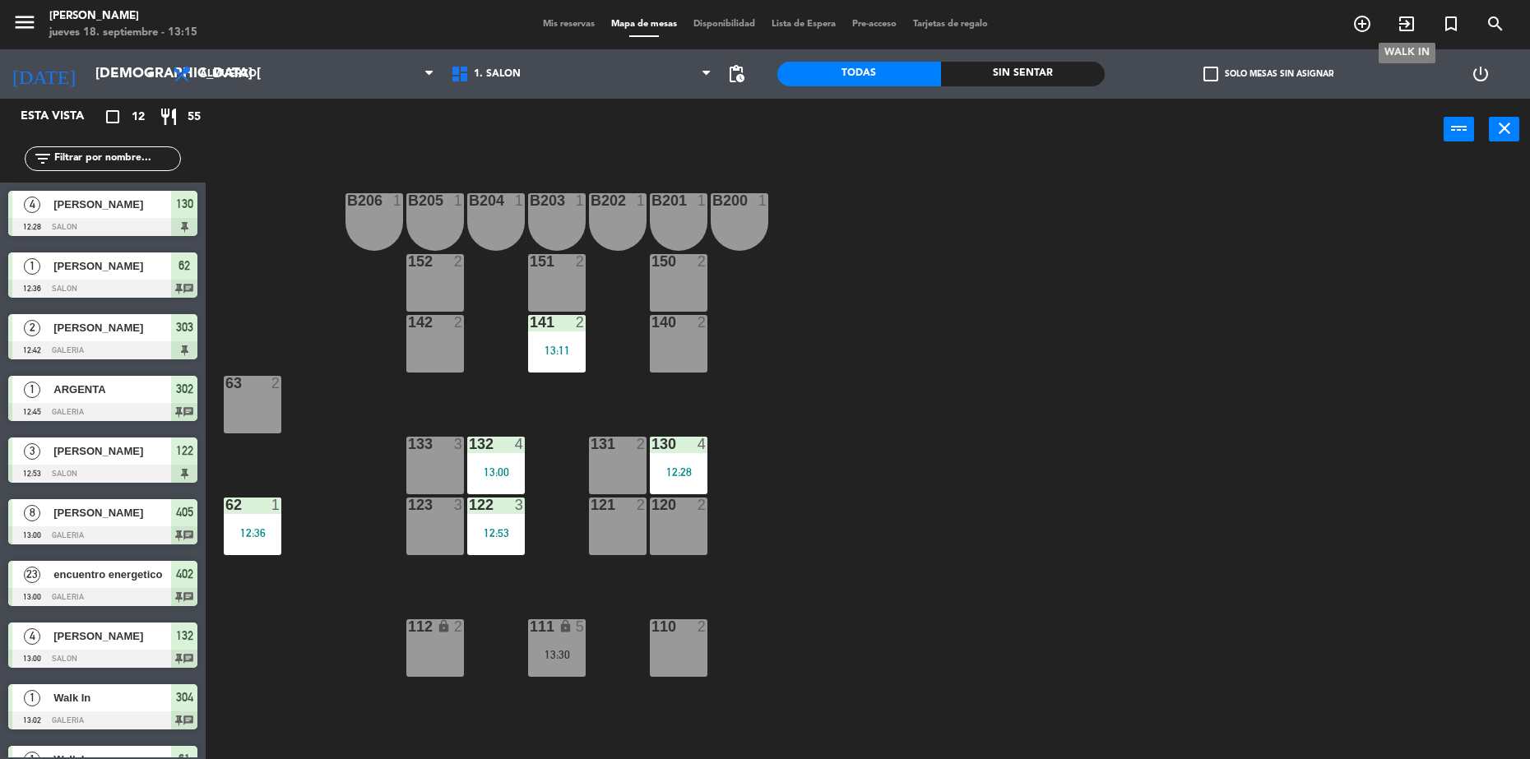
click at [1394, 26] on span "exit_to_app" at bounding box center [1407, 24] width 44 height 28
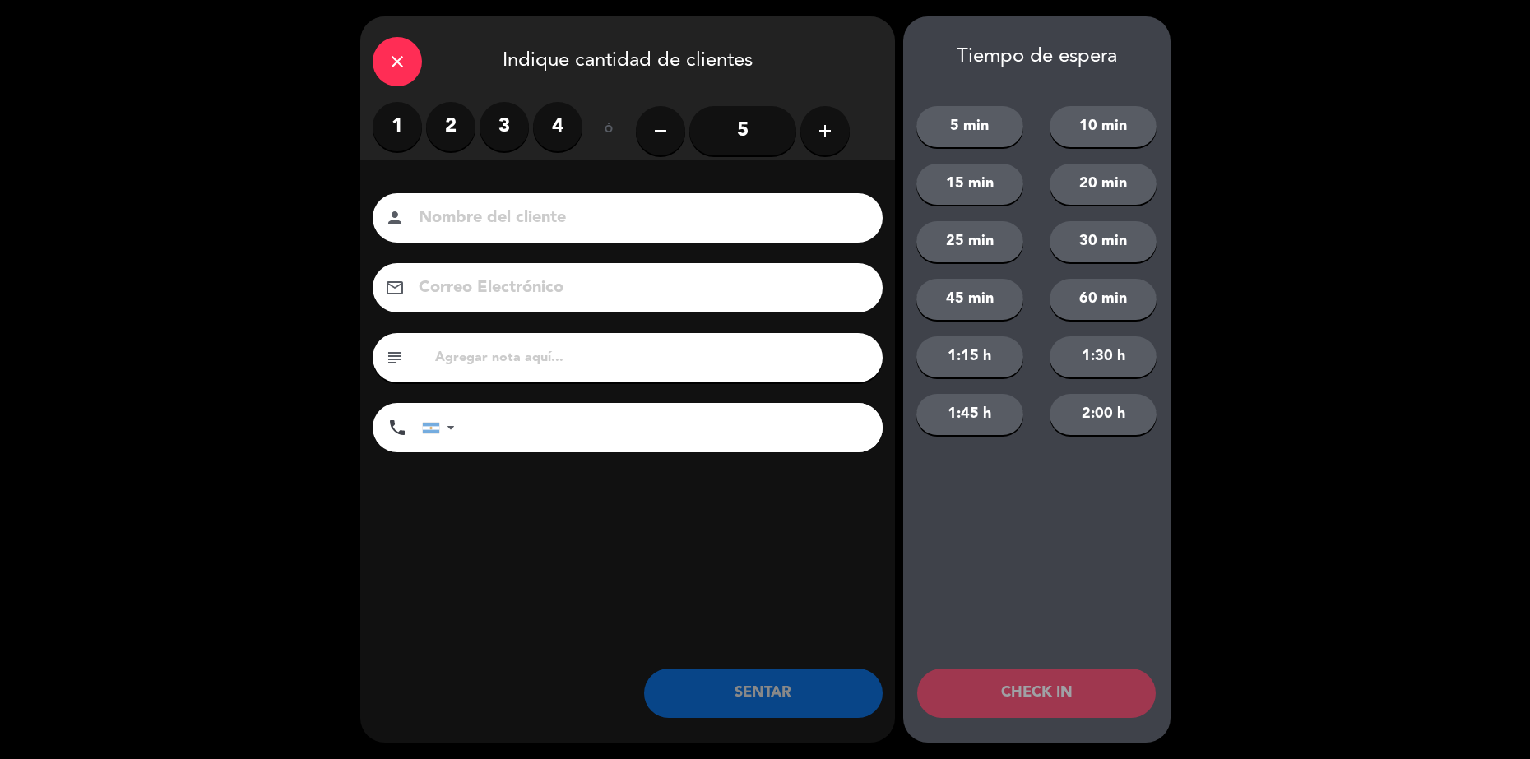
click at [503, 124] on label "3" at bounding box center [504, 126] width 49 height 49
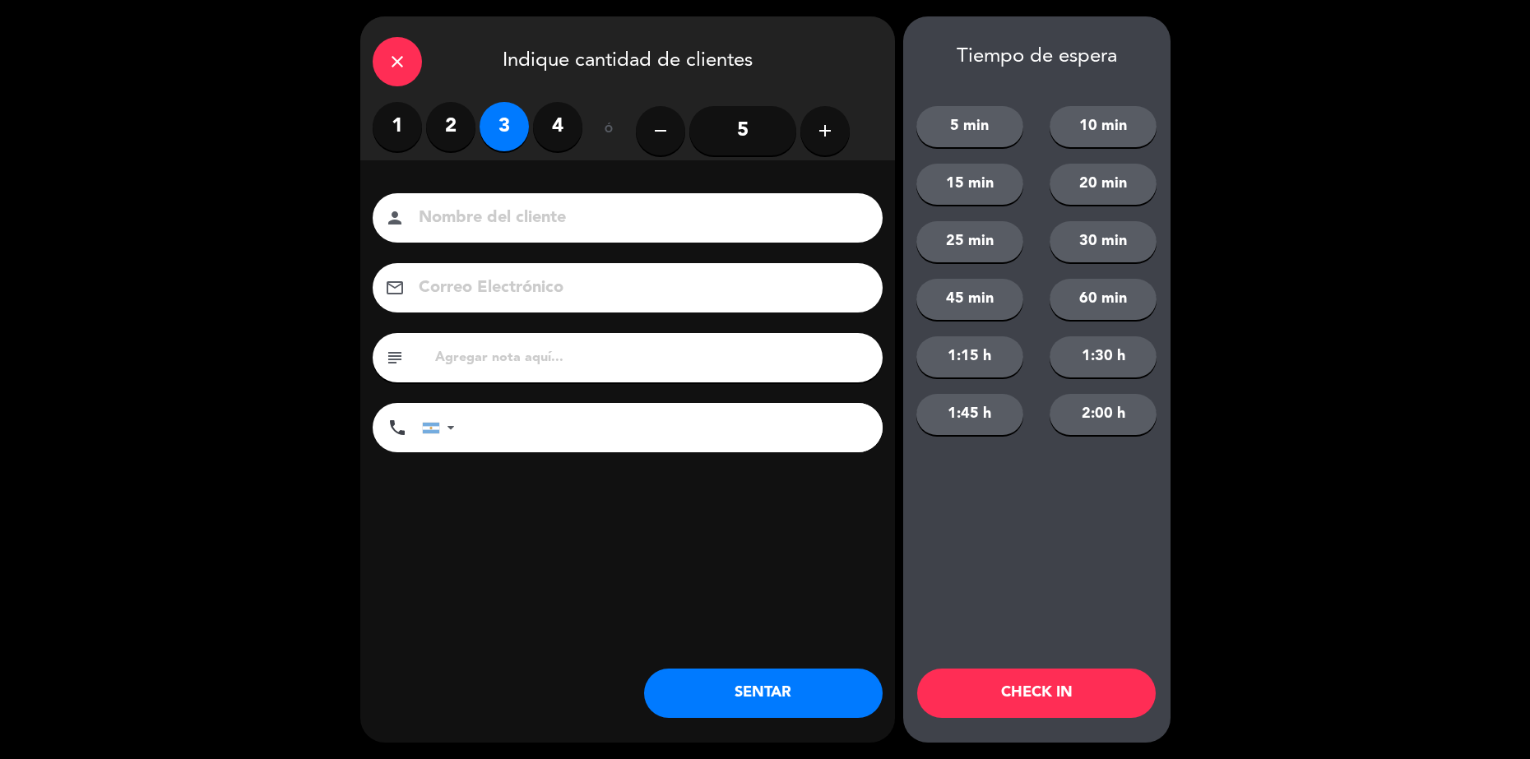
click at [564, 135] on label "4" at bounding box center [557, 126] width 49 height 49
click at [574, 219] on input at bounding box center [639, 218] width 444 height 29
click at [486, 217] on input at bounding box center [639, 218] width 444 height 29
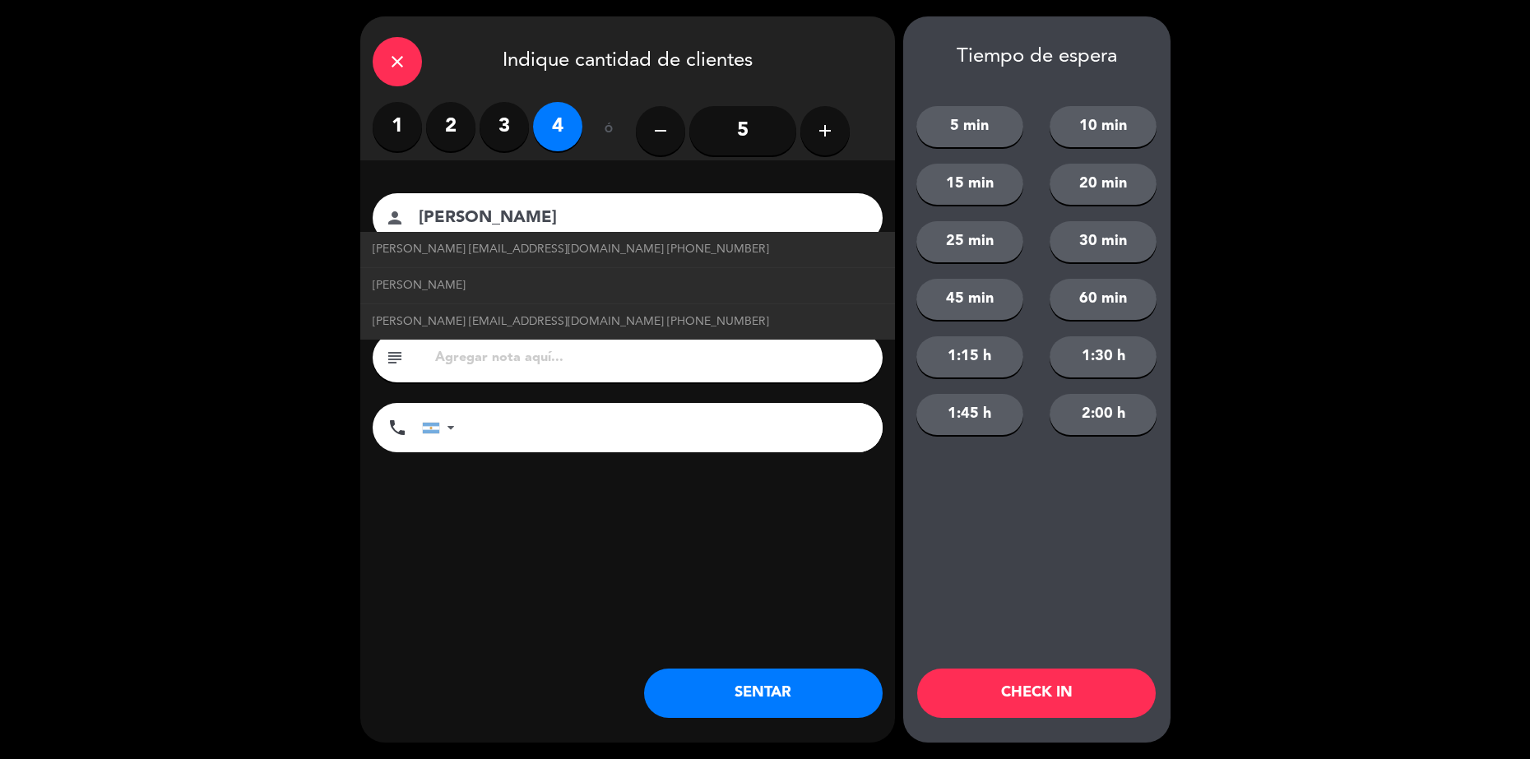
type input "[PERSON_NAME]"
click at [762, 689] on button "SENTAR" at bounding box center [763, 693] width 239 height 49
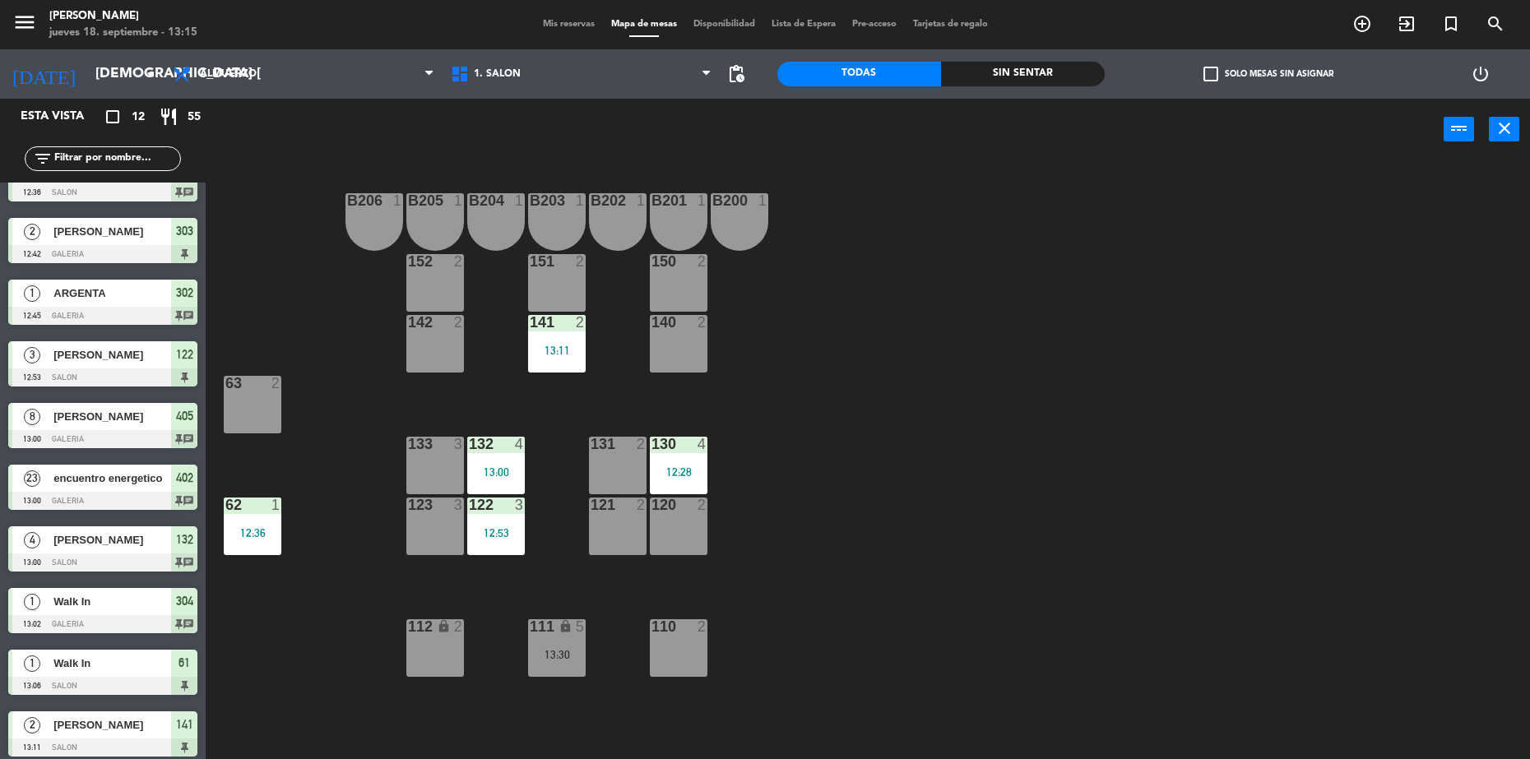
scroll to position [165, 0]
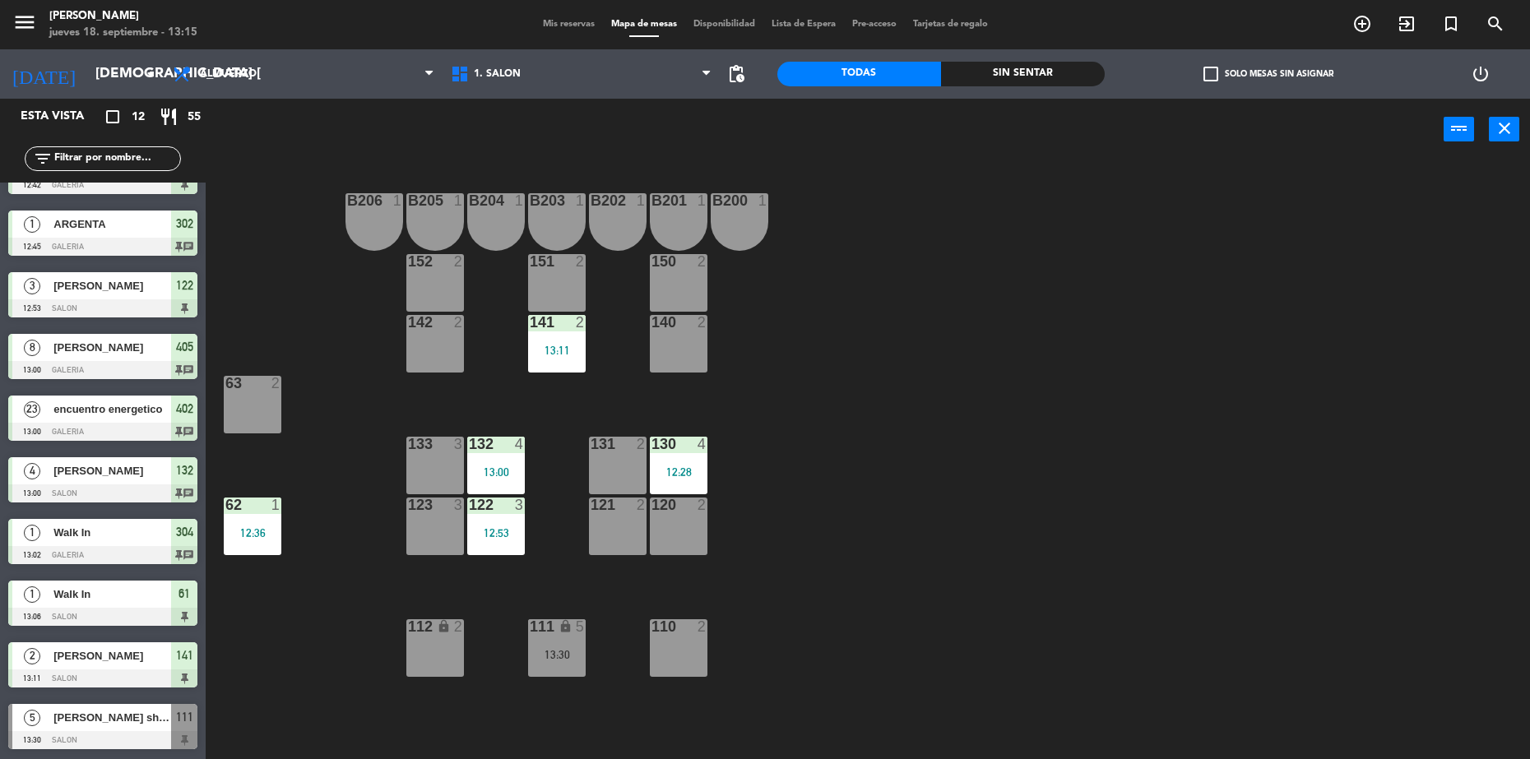
click at [312, 715] on div "B206 1 B205 1 B204 1 B203 1 B202 1 B201 1 B200 1 150 2 151 2 152 2 140 2 141 2 …" at bounding box center [875, 464] width 1309 height 599
click at [819, 400] on div "B206 1 B205 1 B204 1 B203 1 B202 1 B201 1 B200 1 150 2 151 2 152 2 140 2 141 2 …" at bounding box center [875, 464] width 1309 height 599
click at [794, 374] on div "B206 1 B205 1 B204 1 B203 1 B202 1 B201 1 B200 1 150 2 151 2 152 2 140 2 141 2 …" at bounding box center [875, 464] width 1309 height 599
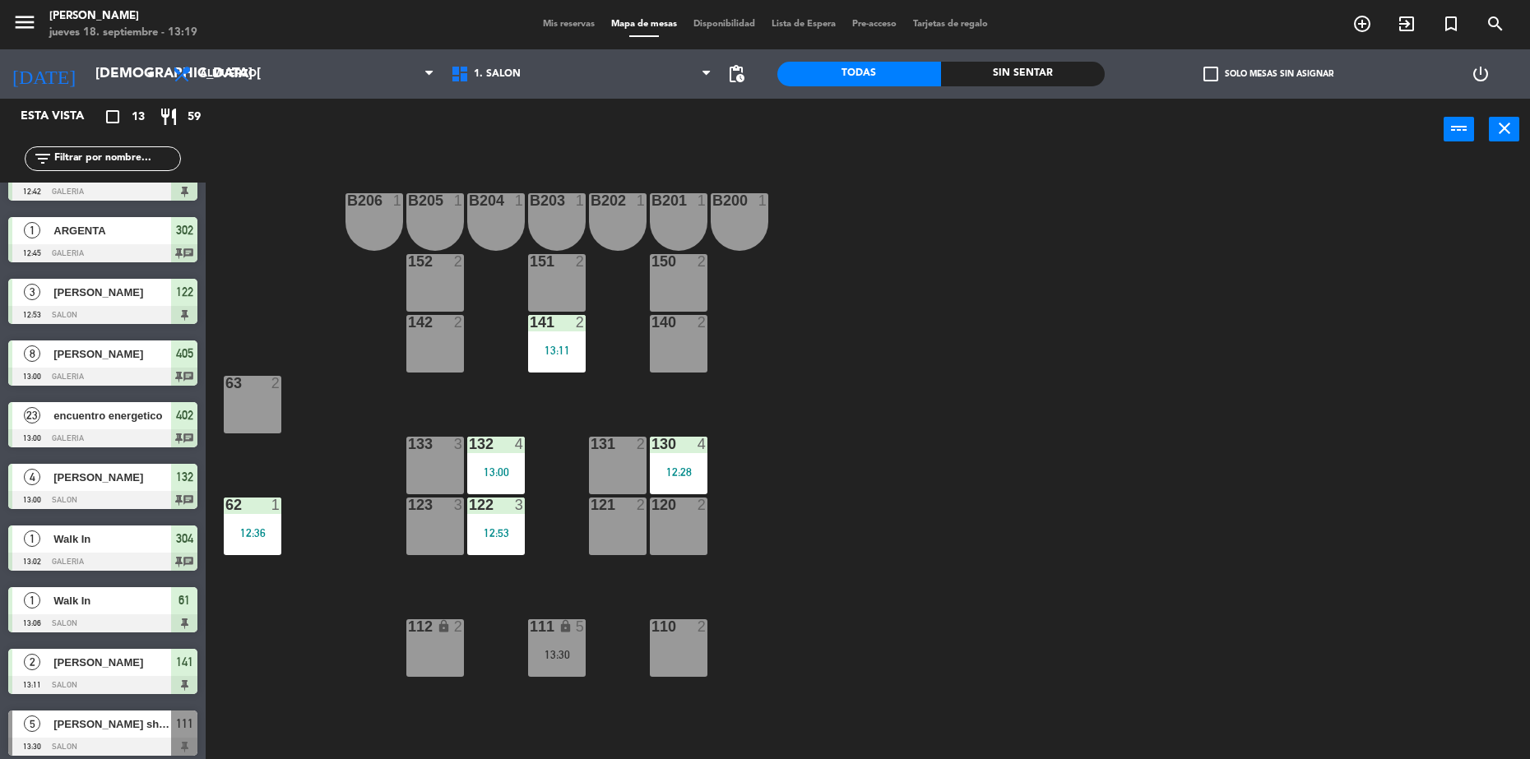
scroll to position [271, 0]
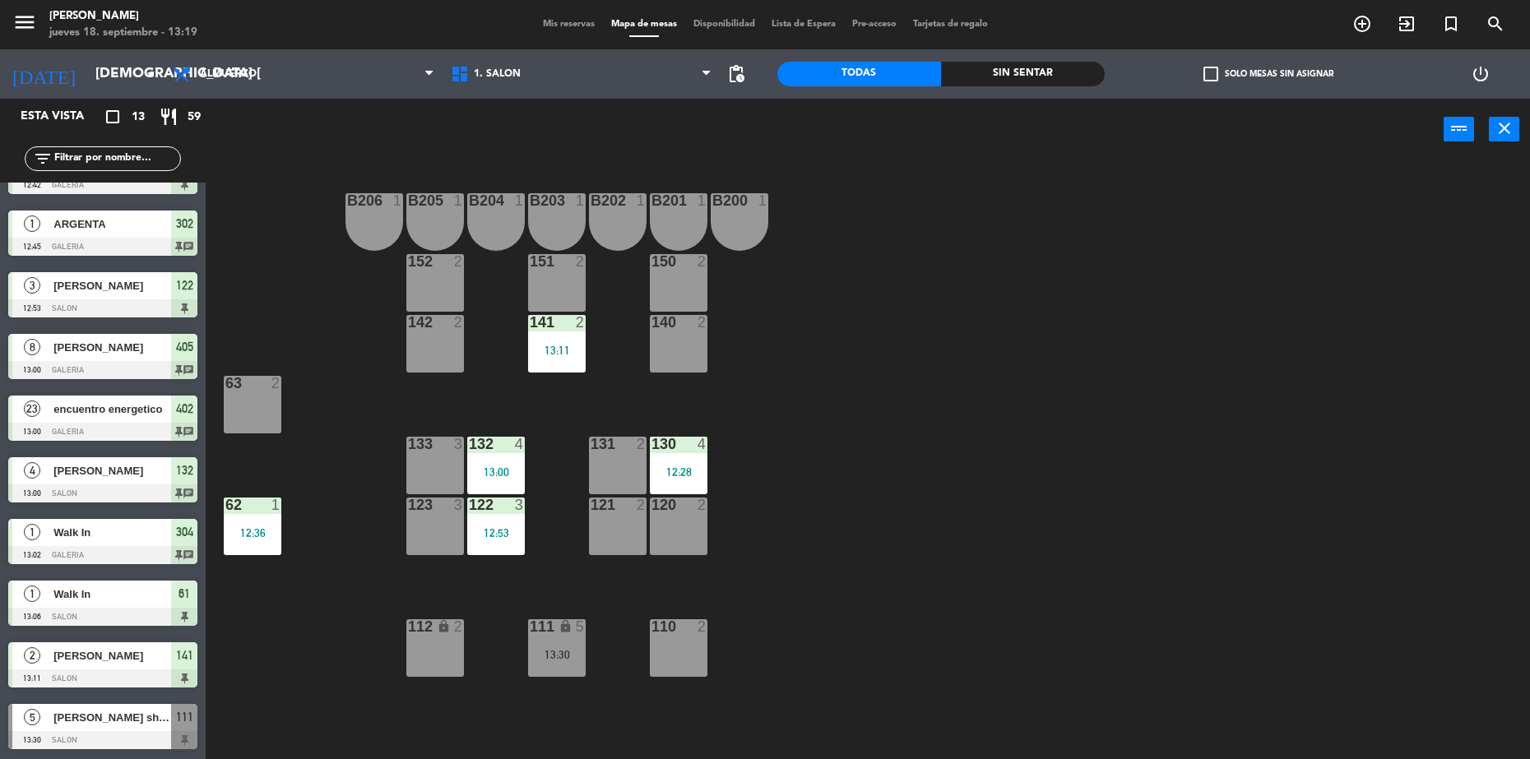
click at [559, 23] on span "Mis reservas" at bounding box center [569, 24] width 68 height 9
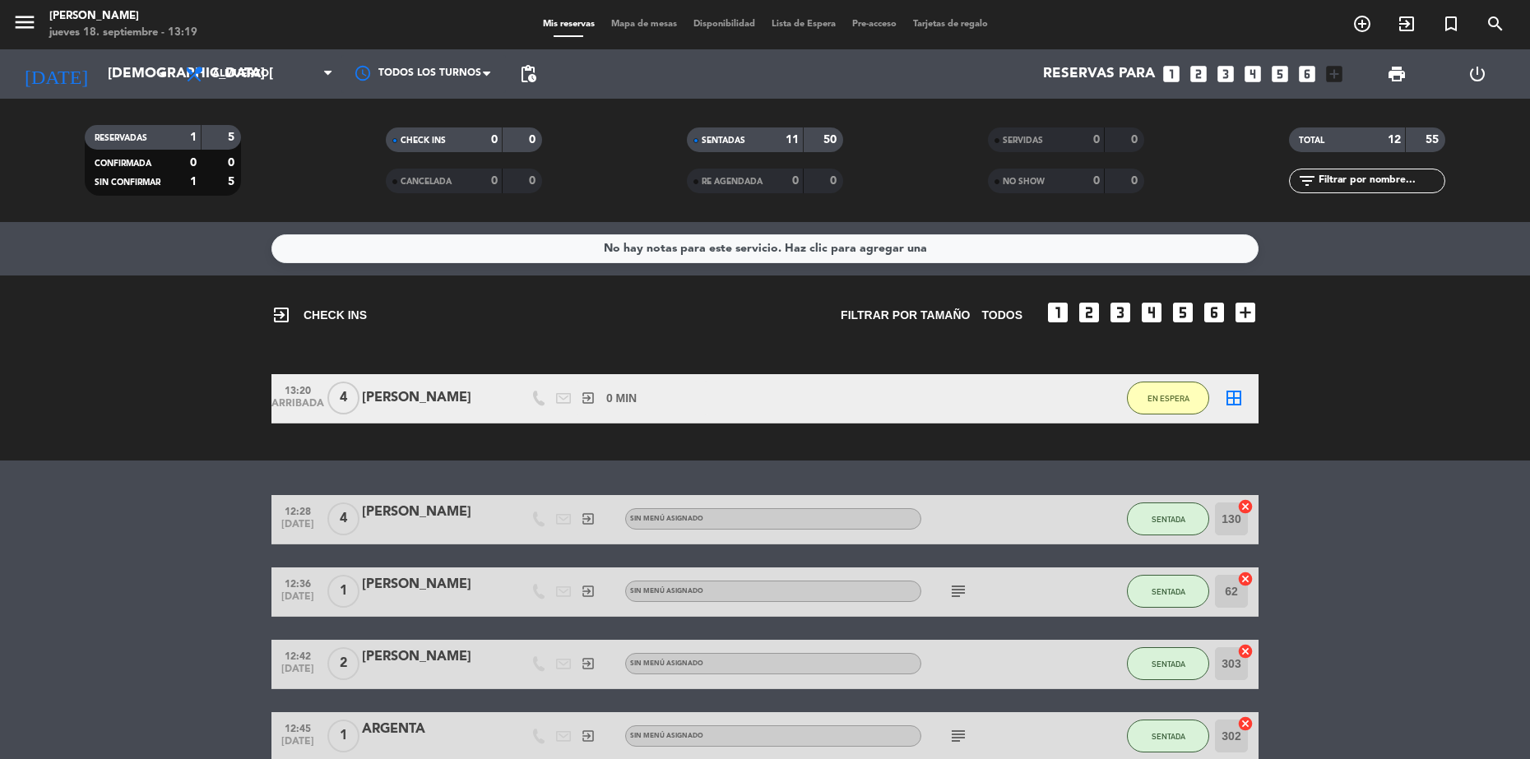
click at [642, 20] on span "Mapa de mesas" at bounding box center [644, 24] width 82 height 9
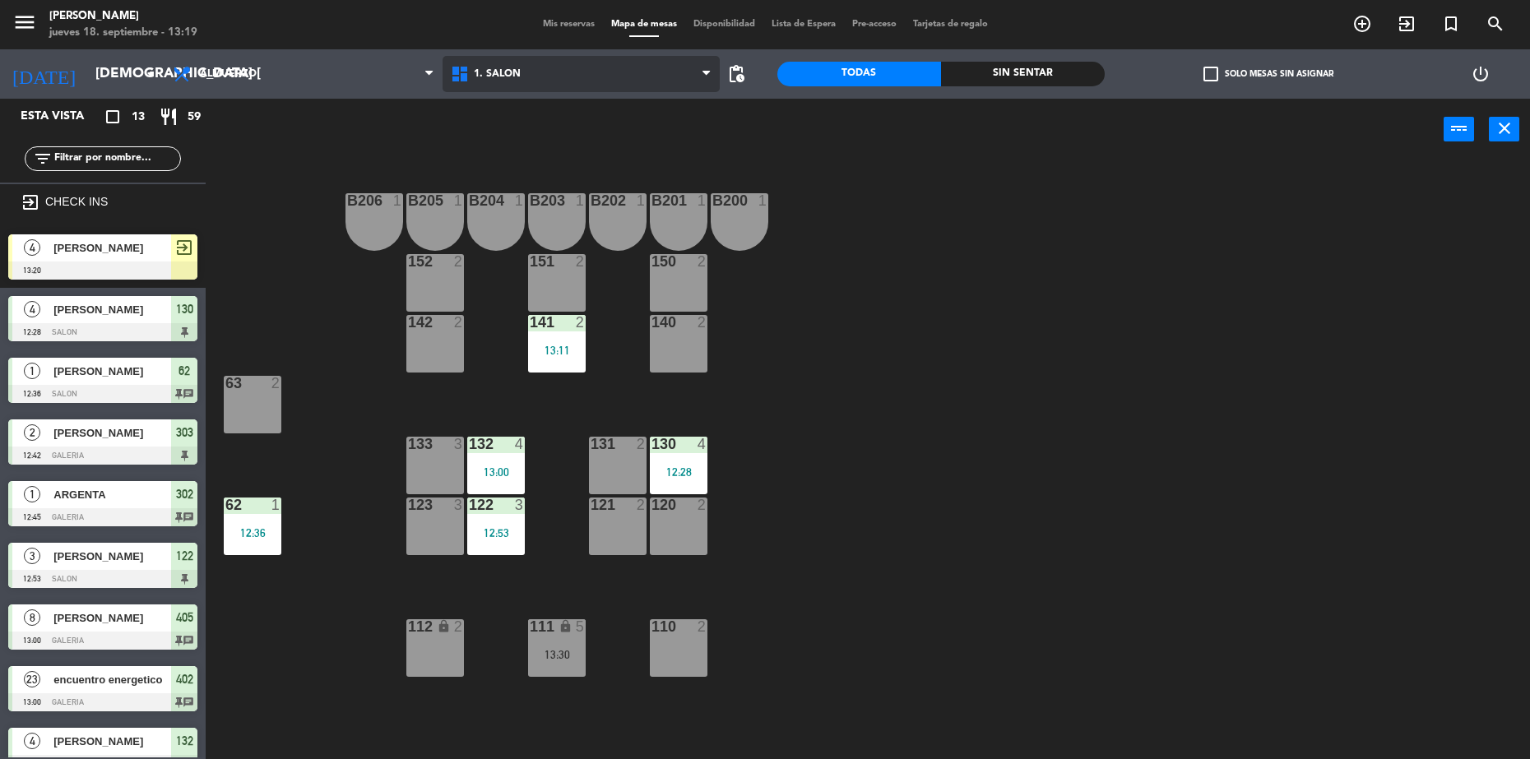
click at [523, 57] on span "1. SALON" at bounding box center [582, 74] width 278 height 36
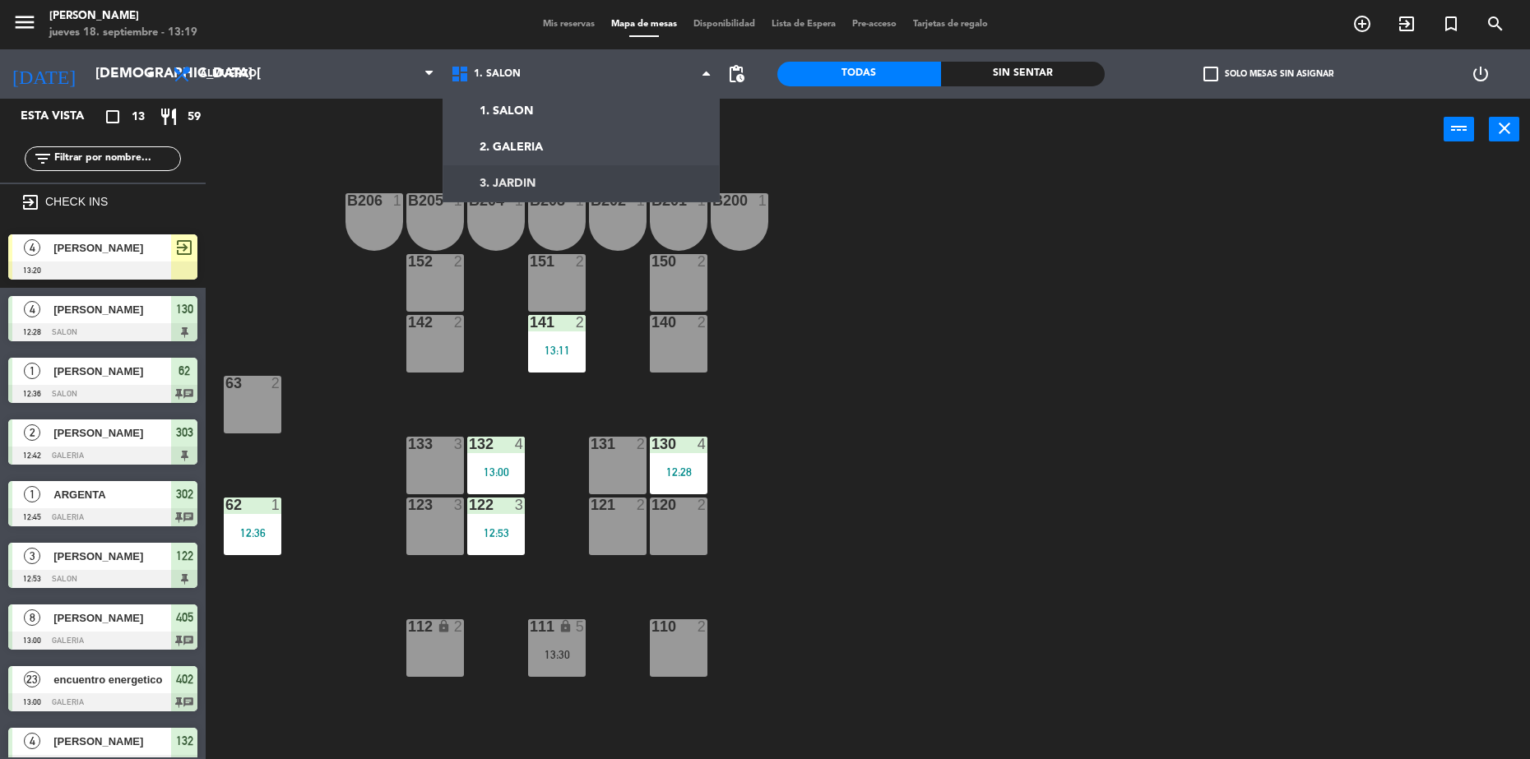
click at [98, 254] on span "[PERSON_NAME]" at bounding box center [112, 247] width 118 height 17
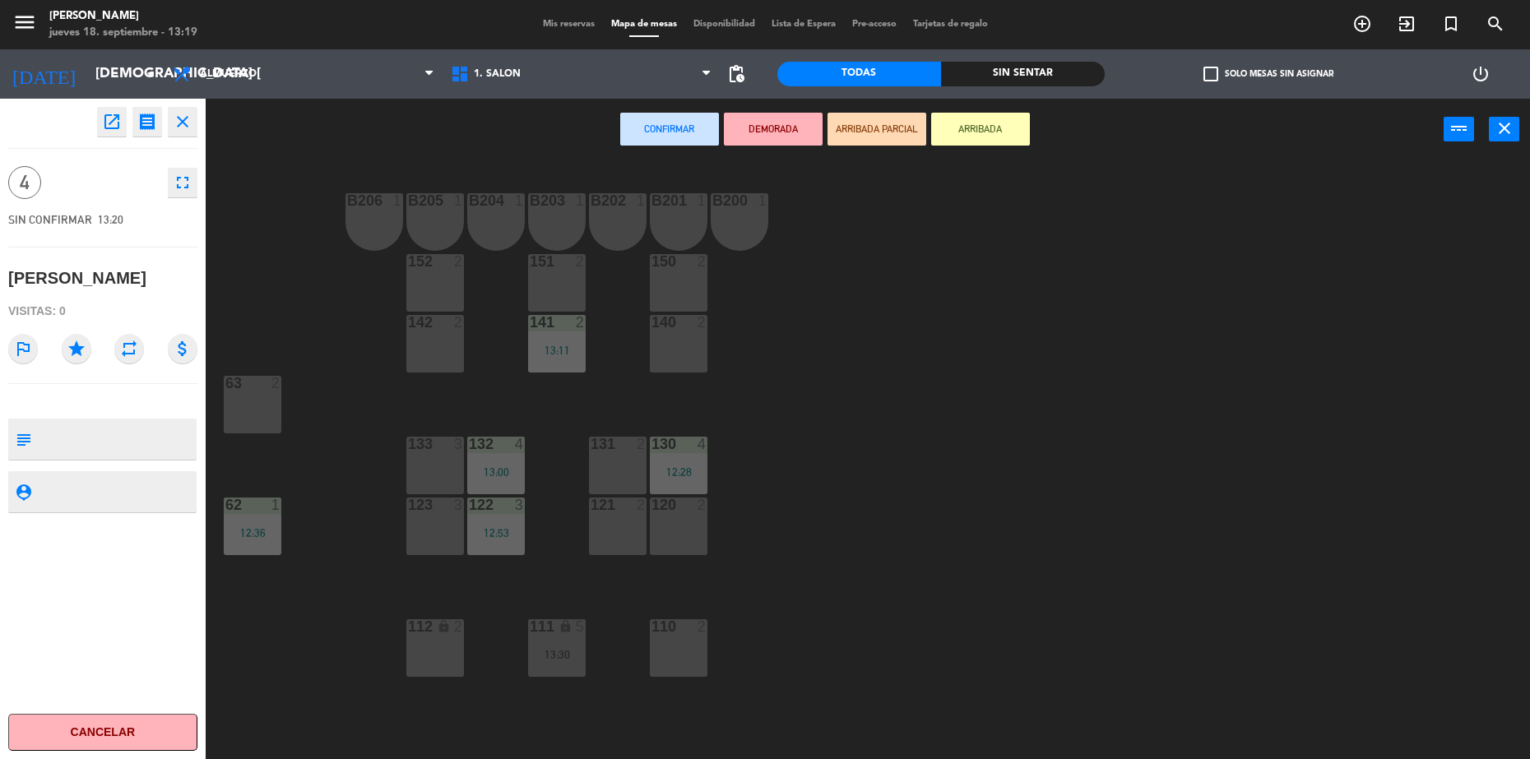
click at [439, 333] on div "142 2" at bounding box center [435, 344] width 58 height 58
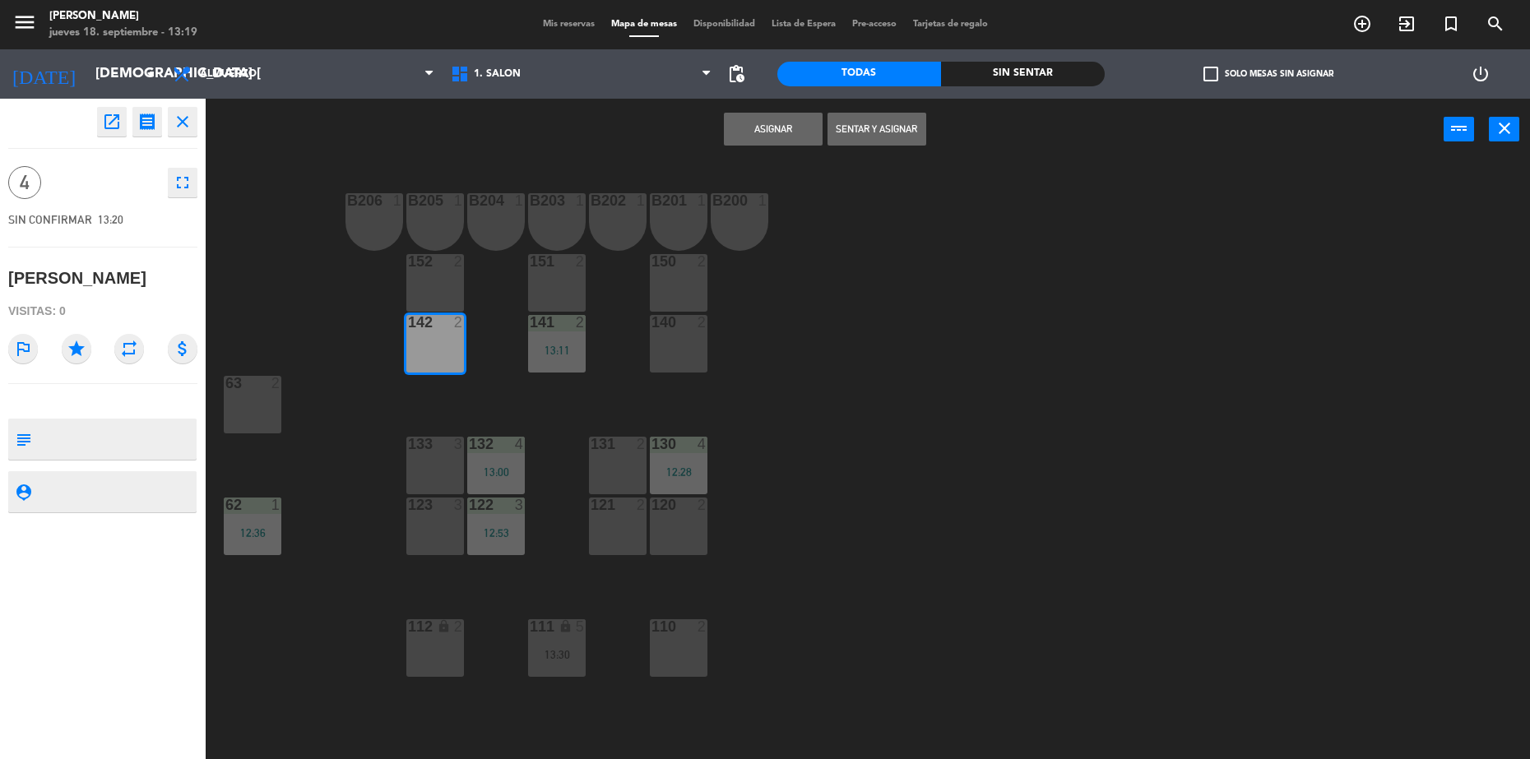
drag, startPoint x: 899, startPoint y: 132, endPoint x: 820, endPoint y: 170, distance: 87.9
click at [898, 132] on button "Sentar y Asignar" at bounding box center [877, 129] width 99 height 33
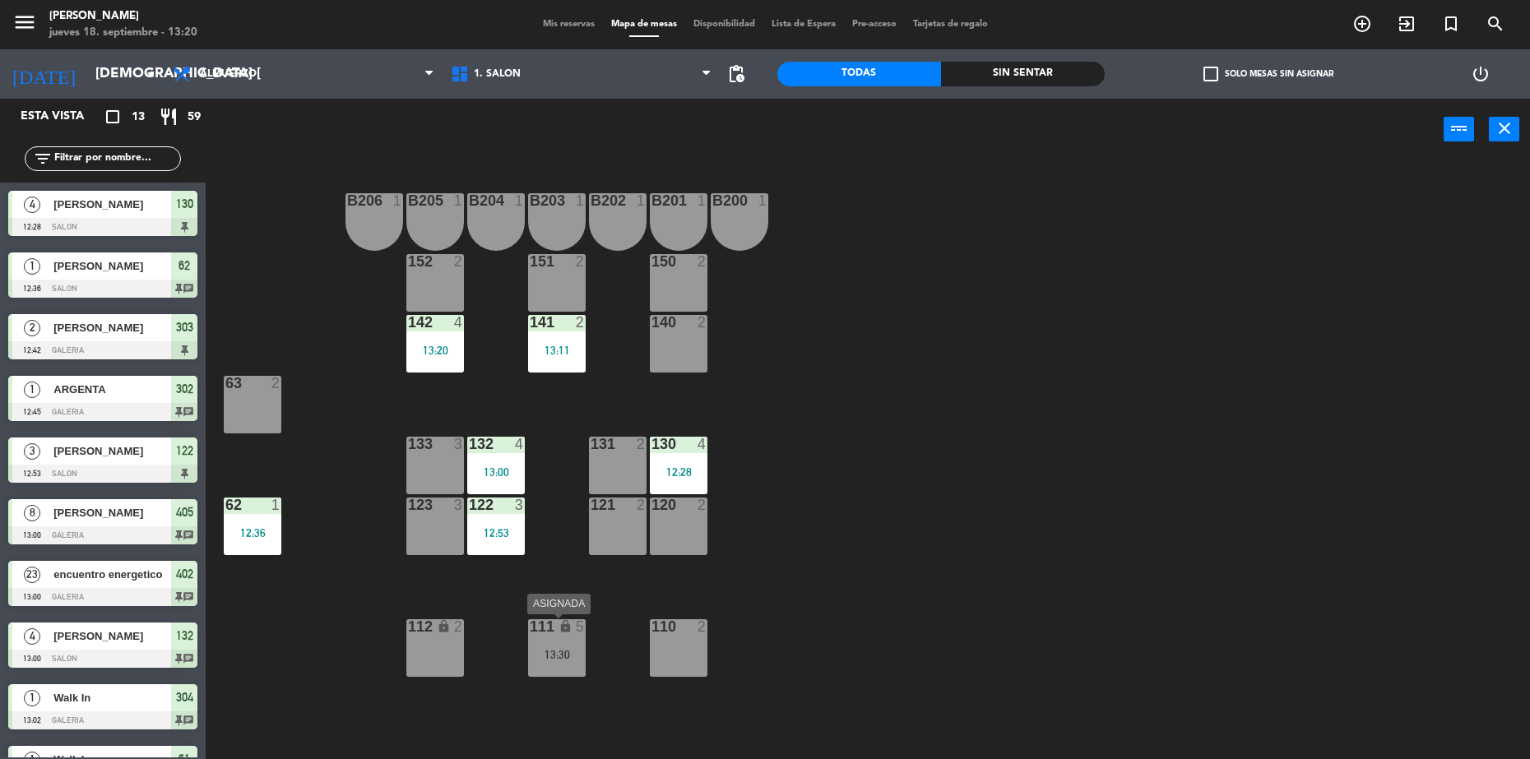
drag, startPoint x: 551, startPoint y: 666, endPoint x: 564, endPoint y: 653, distance: 17.5
click at [552, 665] on div "111 lock 5 13:30" at bounding box center [557, 648] width 58 height 58
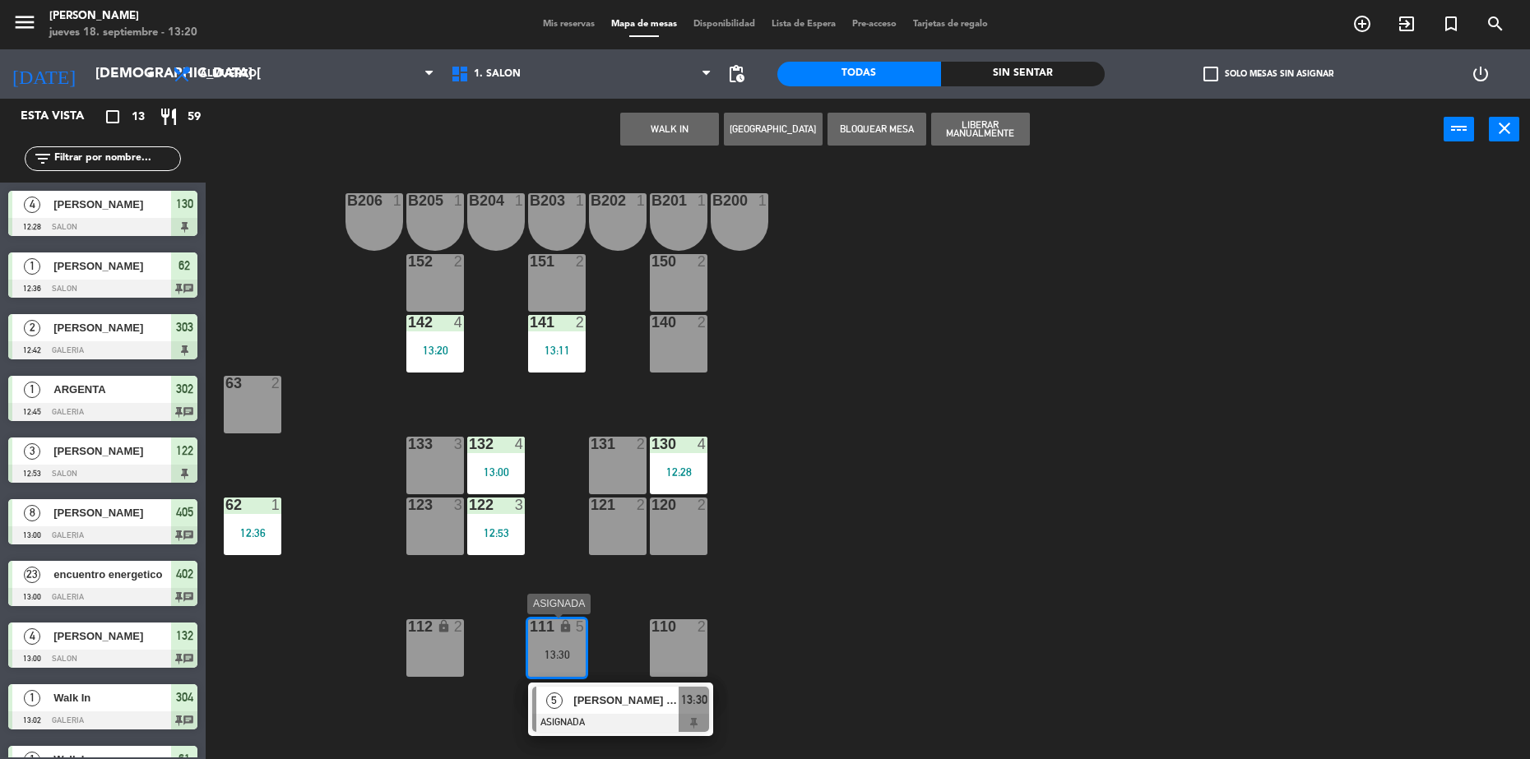
click at [617, 698] on span "[PERSON_NAME] sheraton 910" at bounding box center [625, 700] width 105 height 17
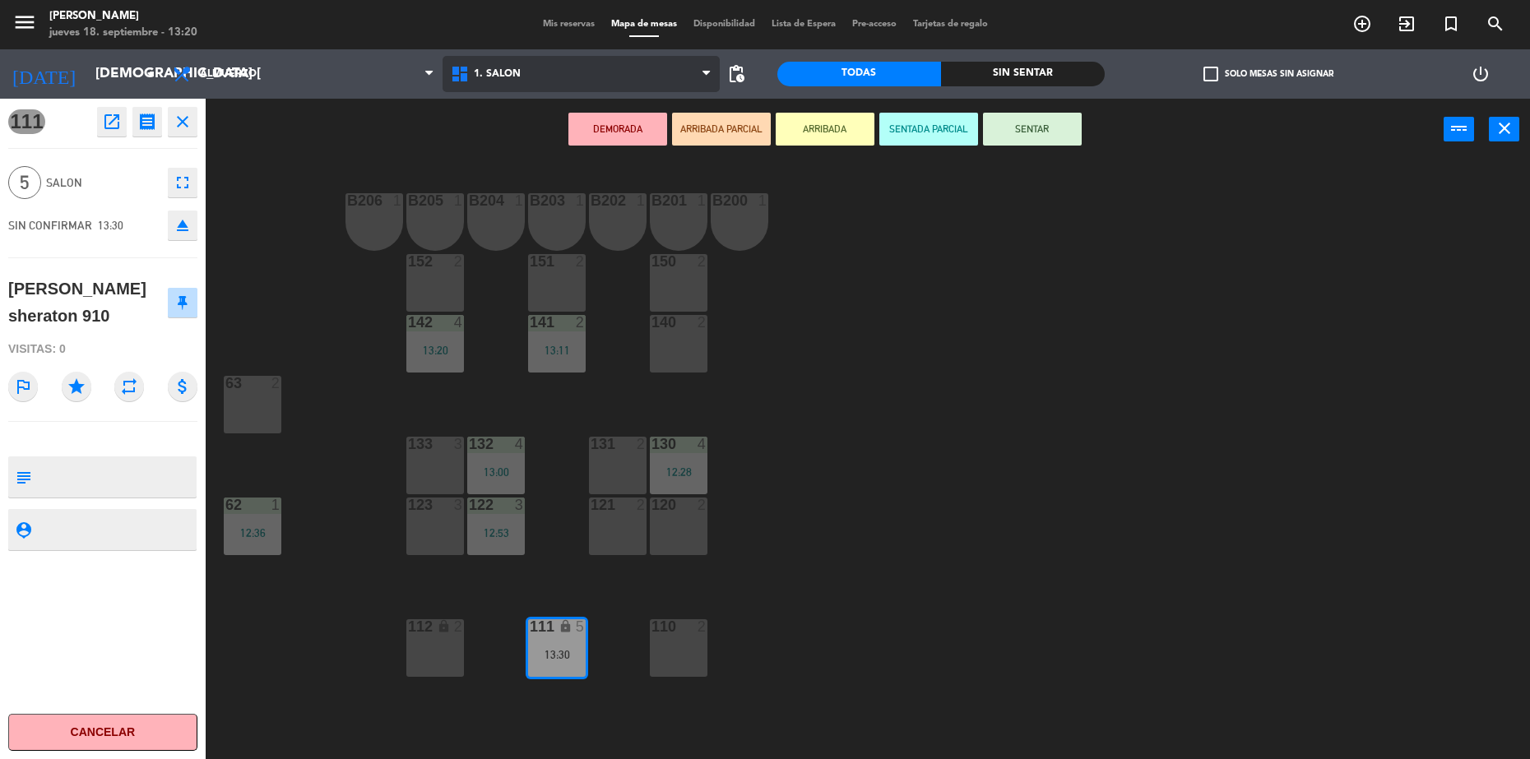
click at [519, 58] on span "1. SALON" at bounding box center [582, 74] width 278 height 36
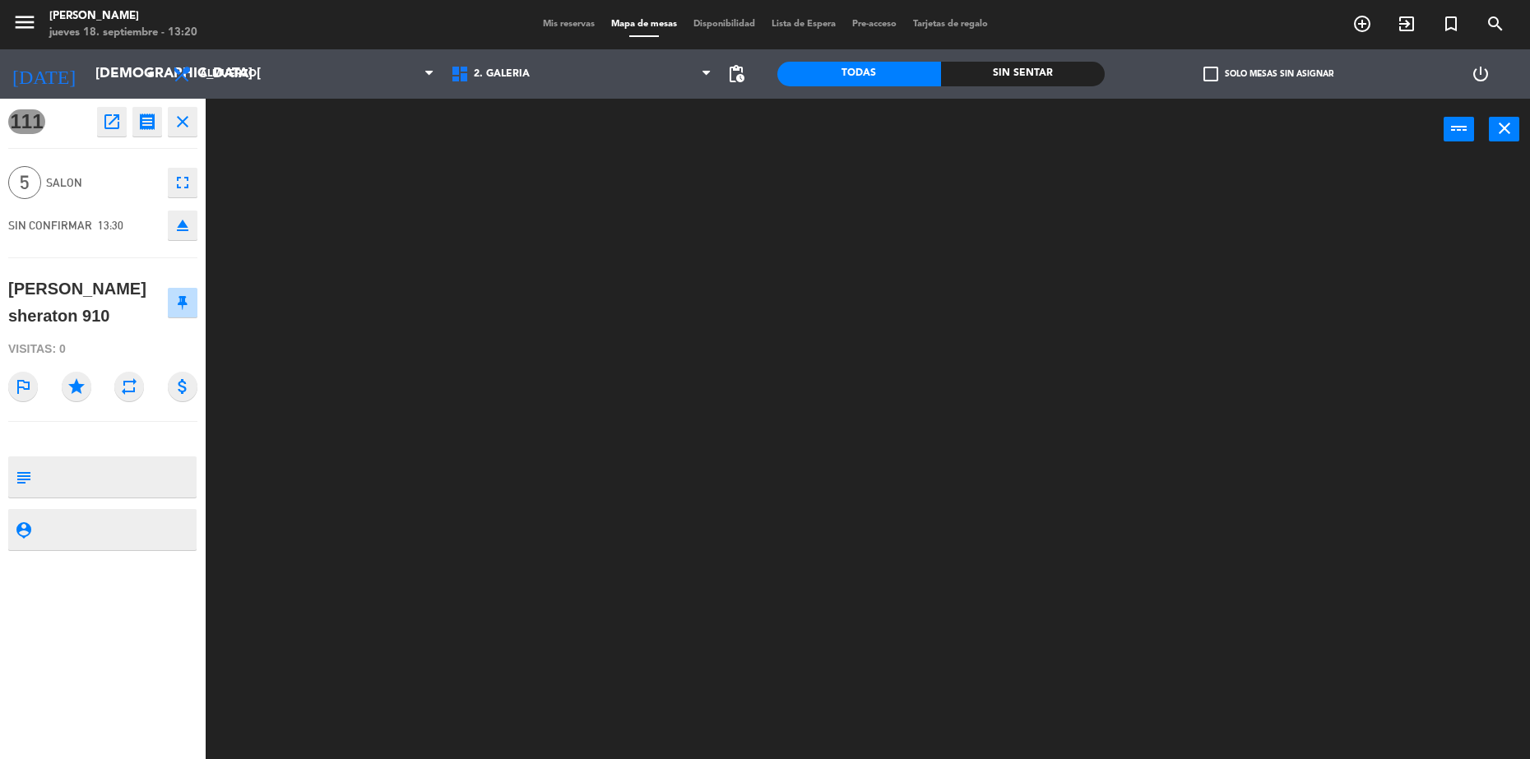
click at [554, 137] on ng-component "menu [PERSON_NAME] jueves 18. septiembre - 13:20 Mis reservas Mapa de mesas Dis…" at bounding box center [765, 381] width 1530 height 763
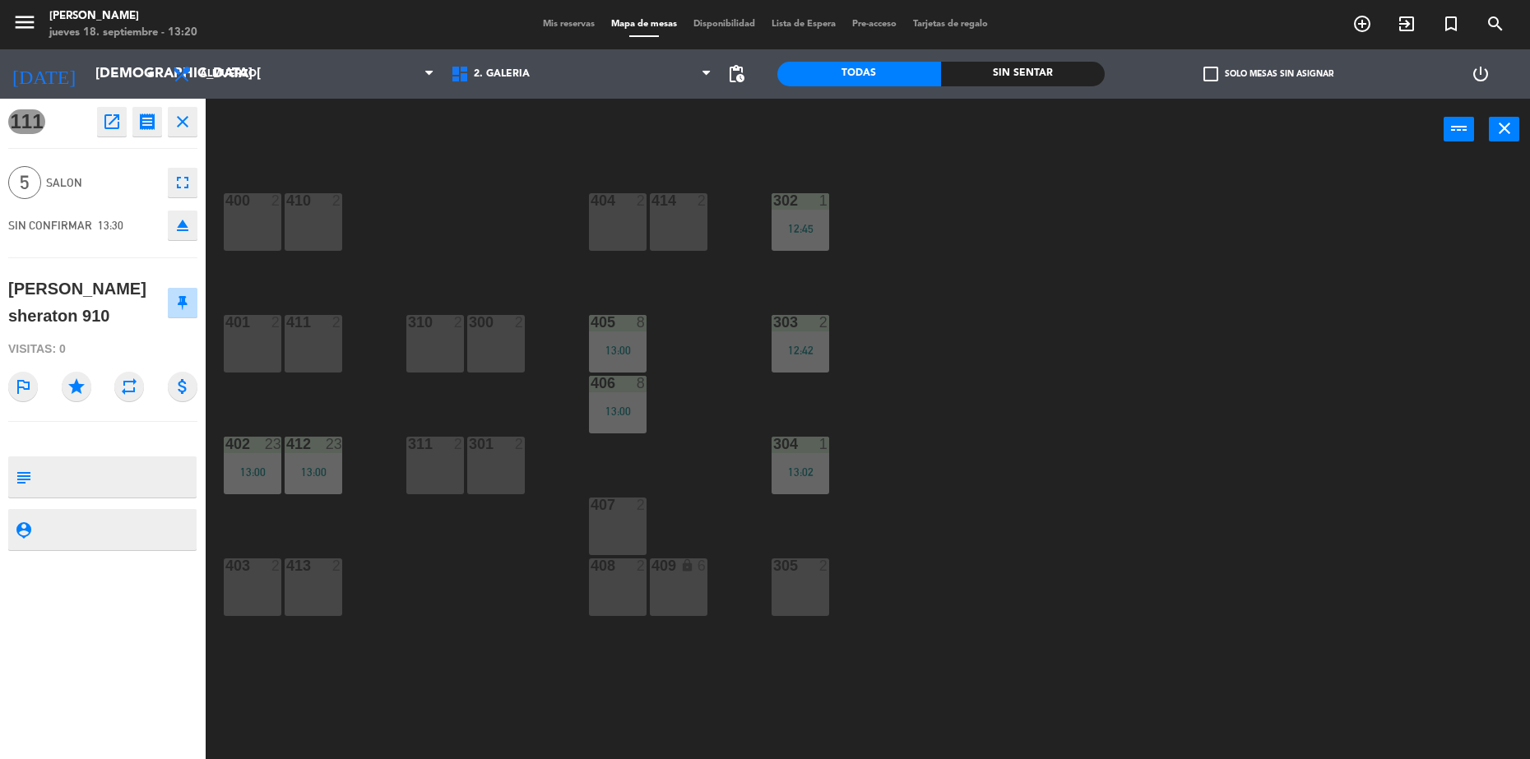
click at [694, 601] on div "409 lock 6" at bounding box center [679, 588] width 58 height 58
drag, startPoint x: 841, startPoint y: 103, endPoint x: 841, endPoint y: 114, distance: 10.7
click at [841, 112] on div "Mover power_input close" at bounding box center [825, 130] width 1238 height 63
click at [840, 114] on button "Mover" at bounding box center [825, 129] width 99 height 33
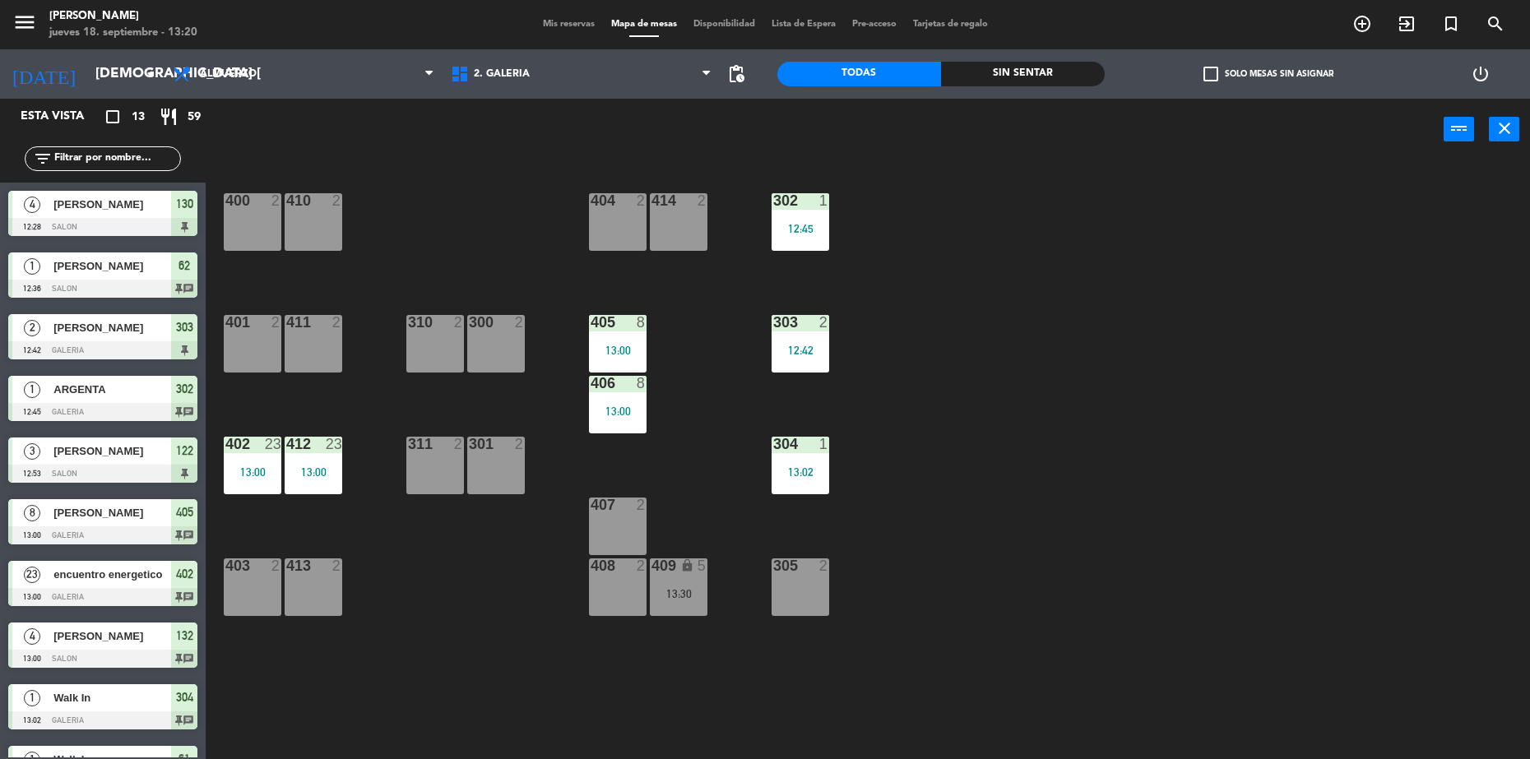
scroll to position [226, 0]
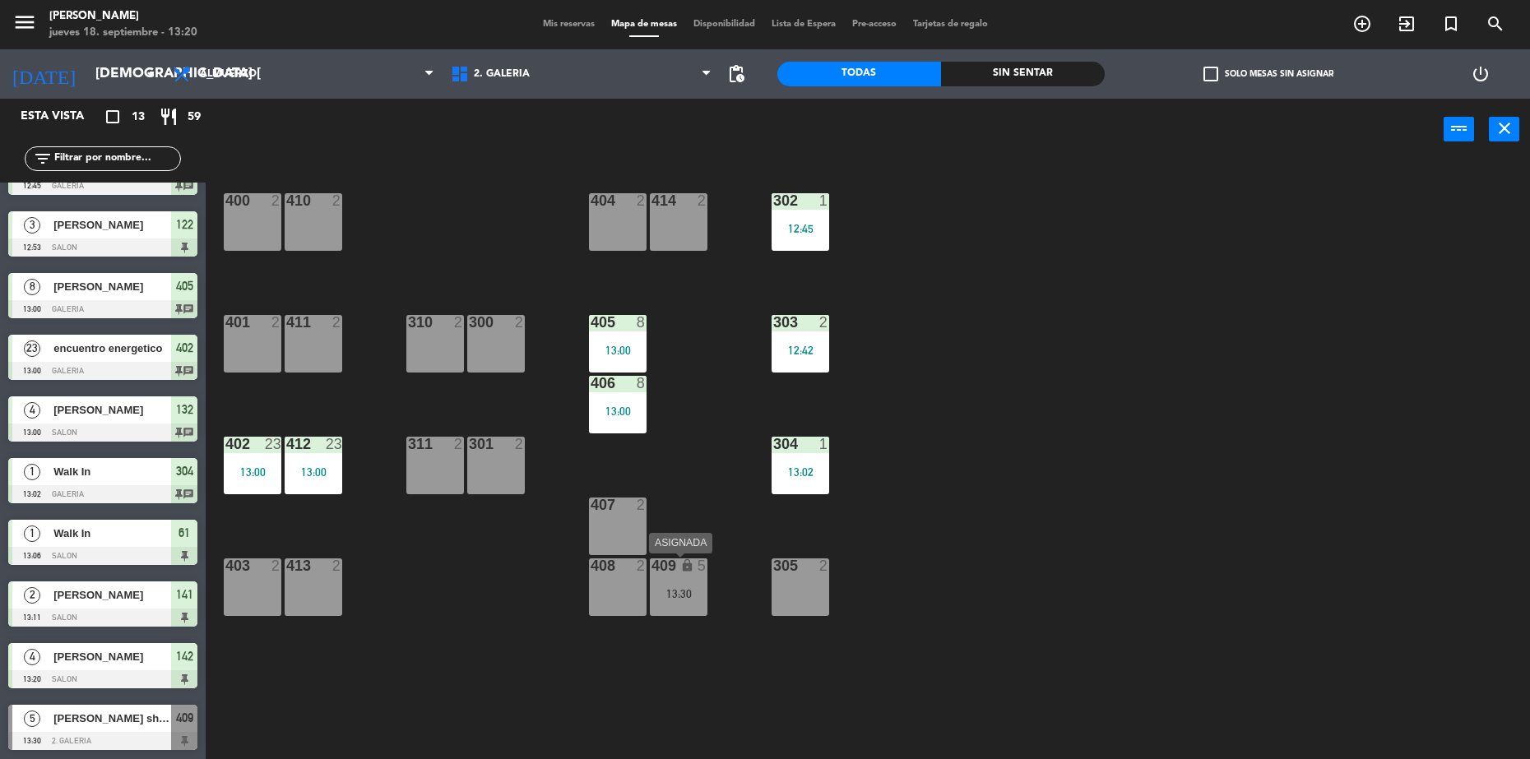
click at [677, 578] on div "409 lock 5 13:30" at bounding box center [679, 588] width 58 height 58
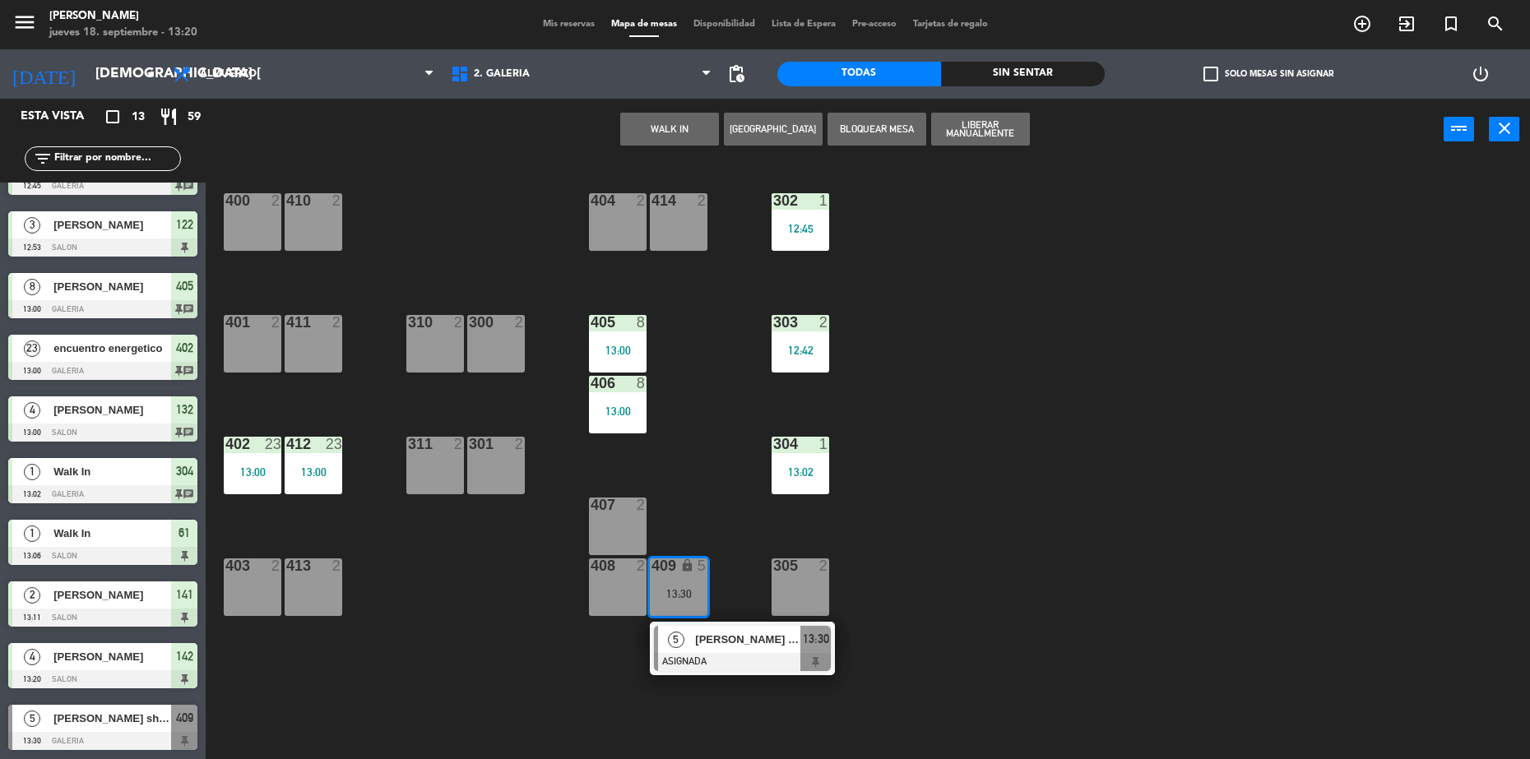
click at [641, 539] on div "407 2" at bounding box center [618, 527] width 58 height 58
click at [984, 120] on button "Bloquear Mesa" at bounding box center [980, 129] width 99 height 33
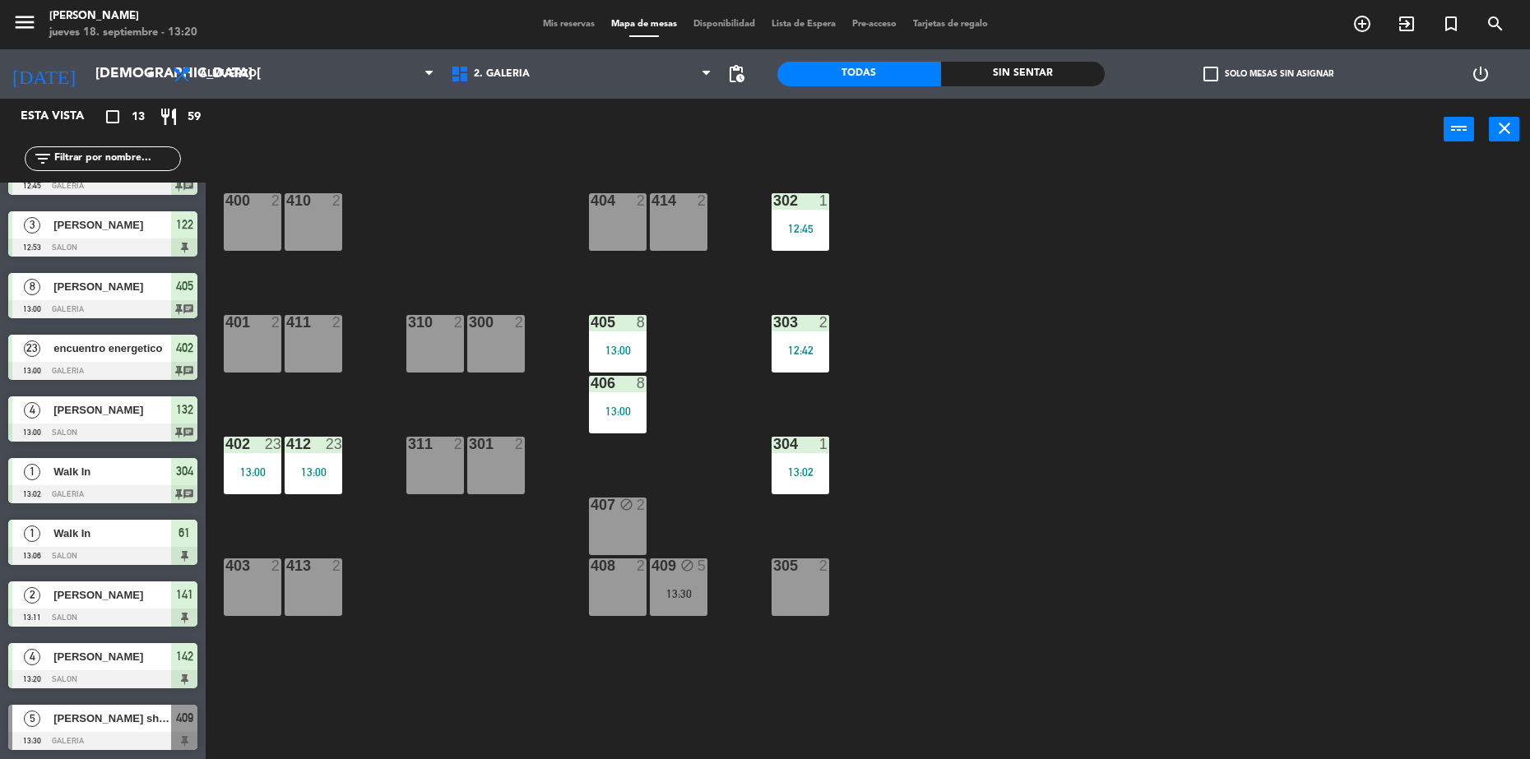
click at [792, 582] on div "305 2" at bounding box center [801, 588] width 58 height 58
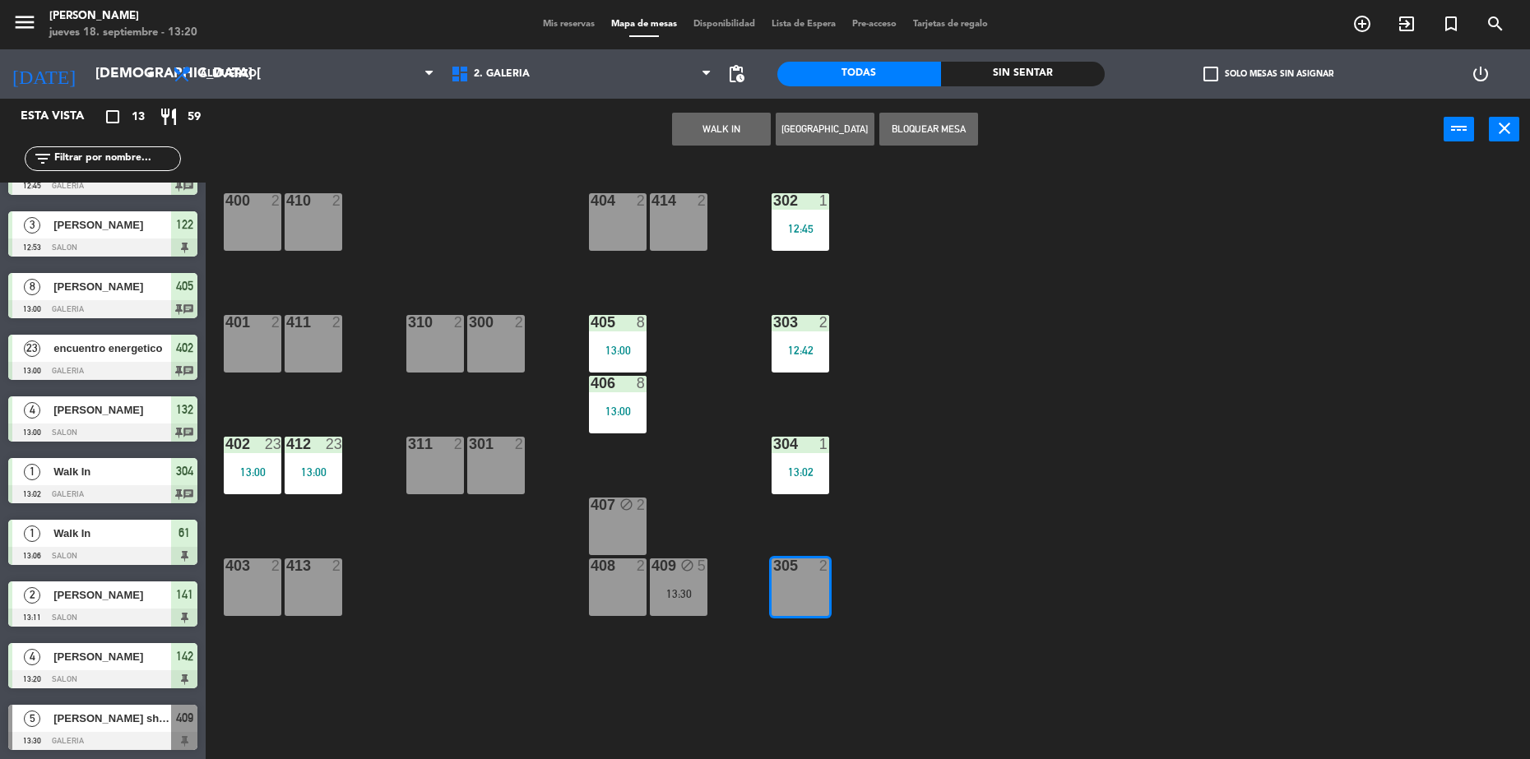
click at [736, 122] on button "WALK IN" at bounding box center [721, 129] width 99 height 33
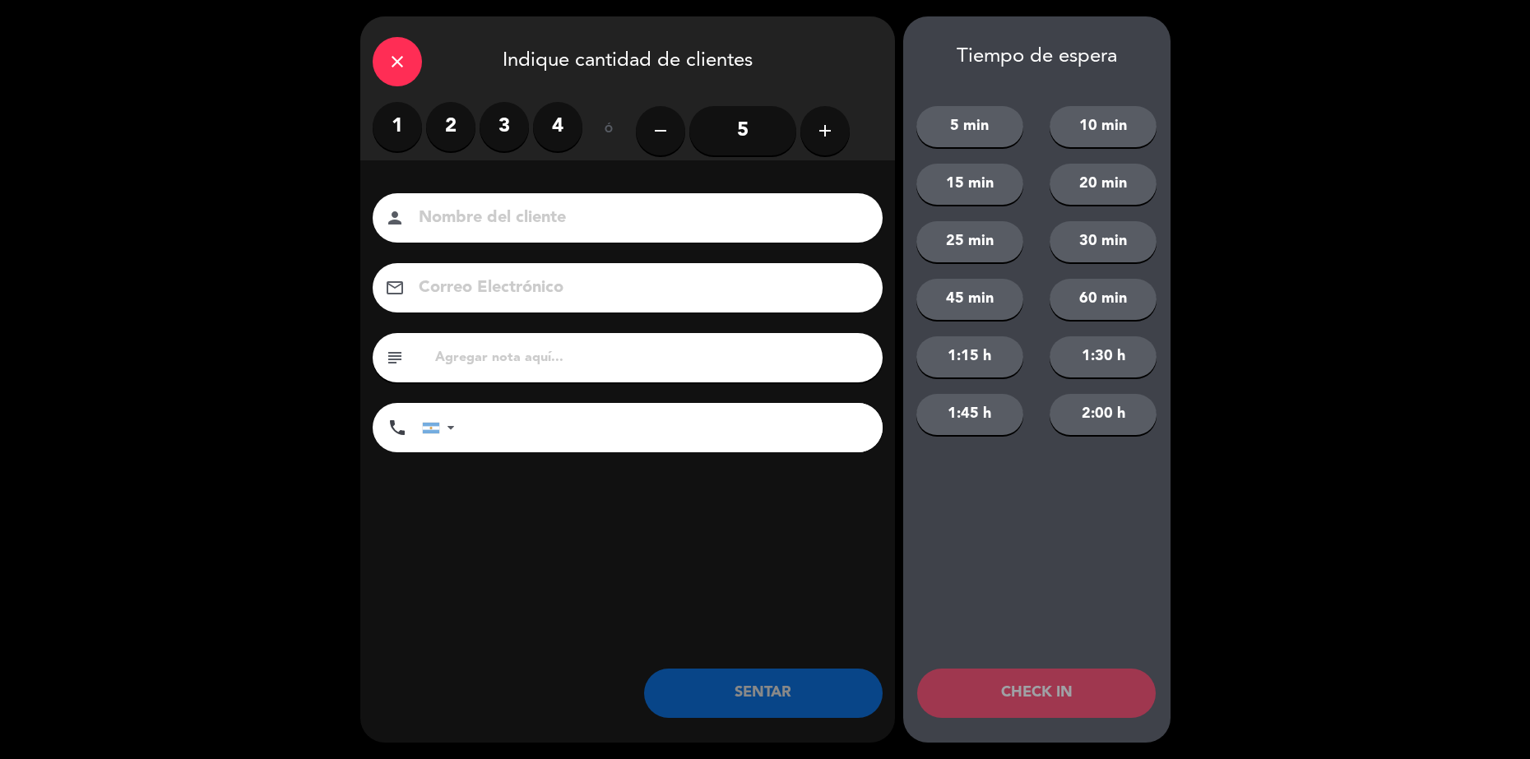
click at [424, 121] on div "1 2 3 4" at bounding box center [478, 126] width 210 height 49
click at [446, 118] on label "2" at bounding box center [450, 126] width 49 height 49
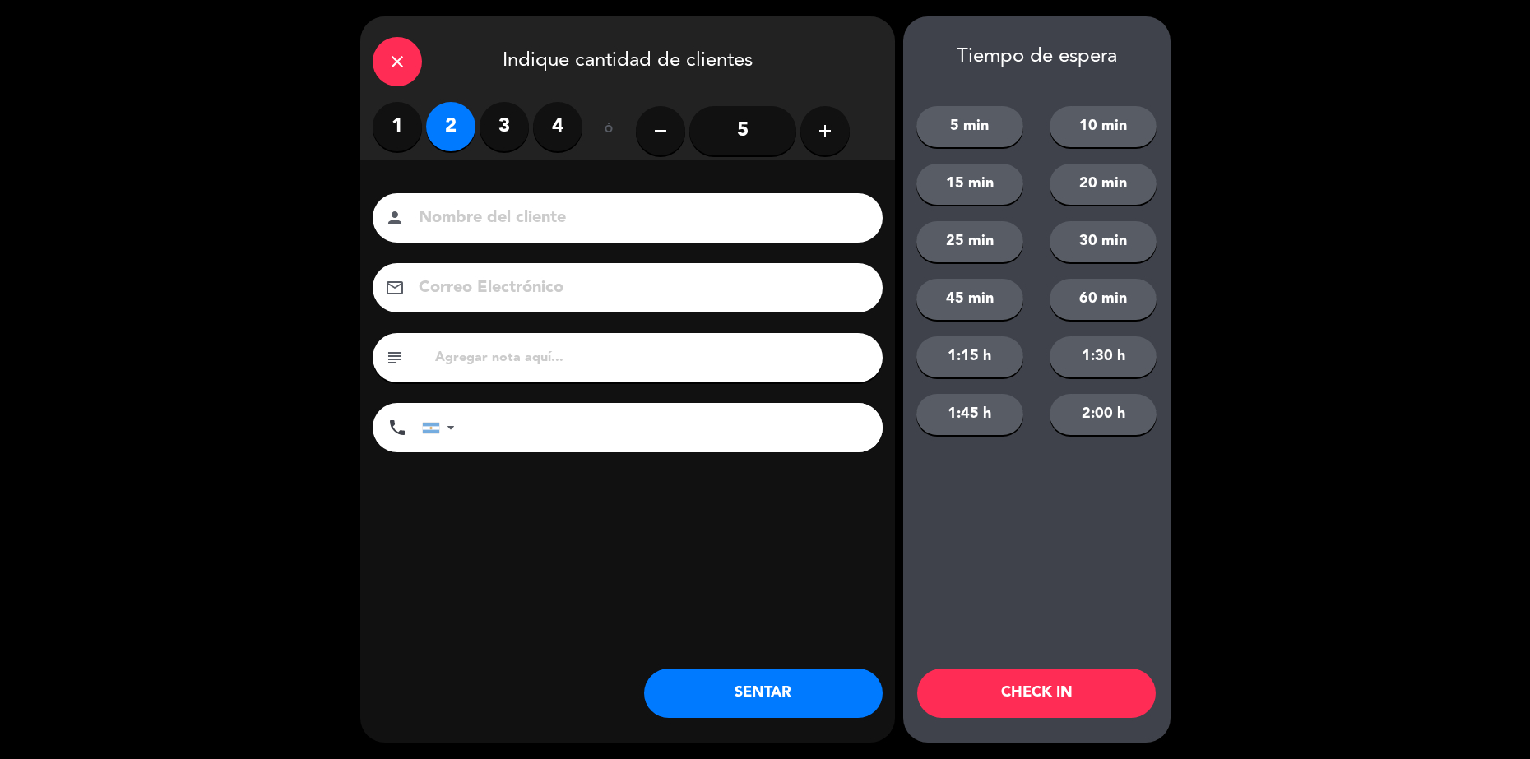
click at [512, 217] on input at bounding box center [639, 218] width 444 height 29
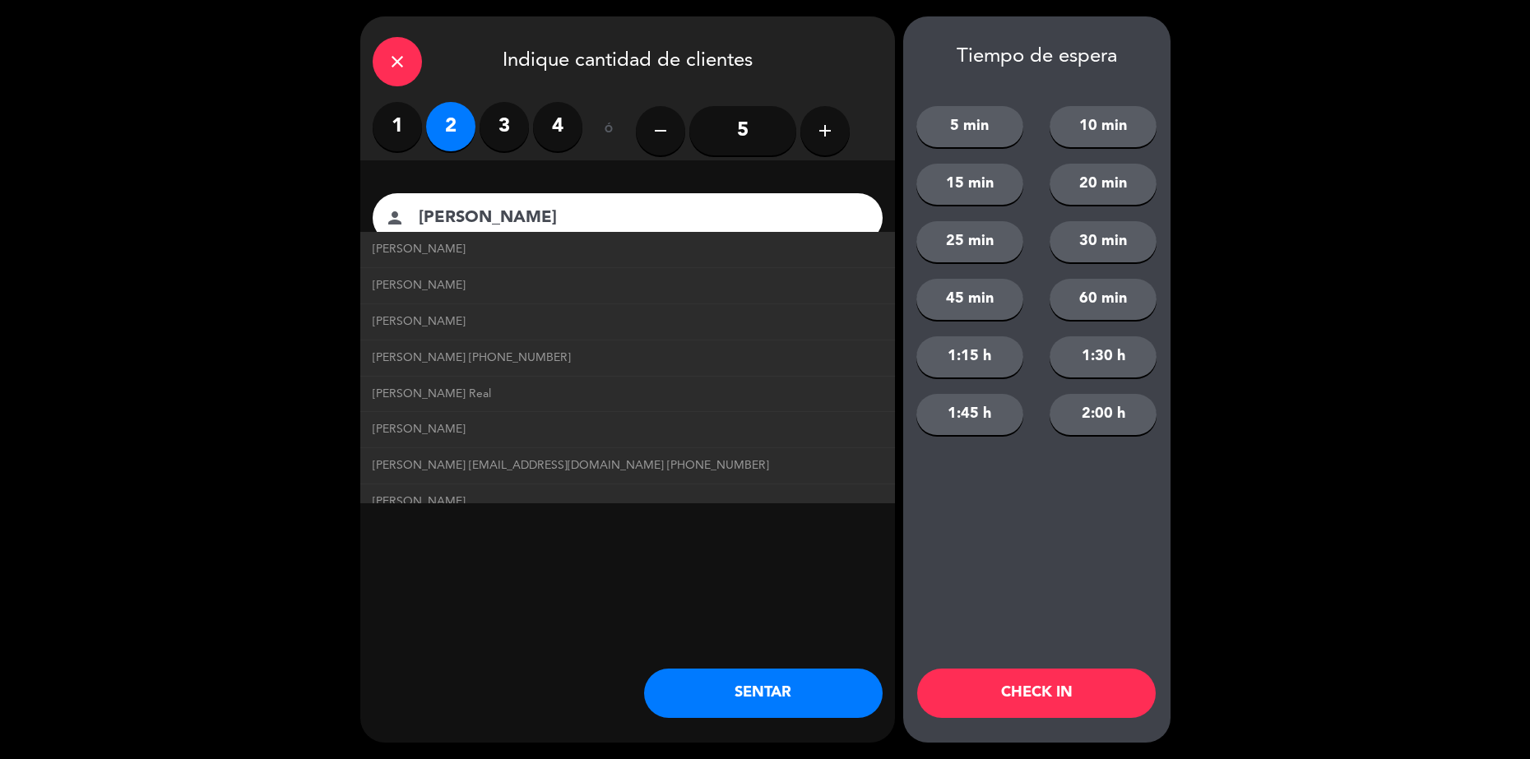
type input "[PERSON_NAME]"
click at [771, 694] on button "SENTAR" at bounding box center [763, 693] width 239 height 49
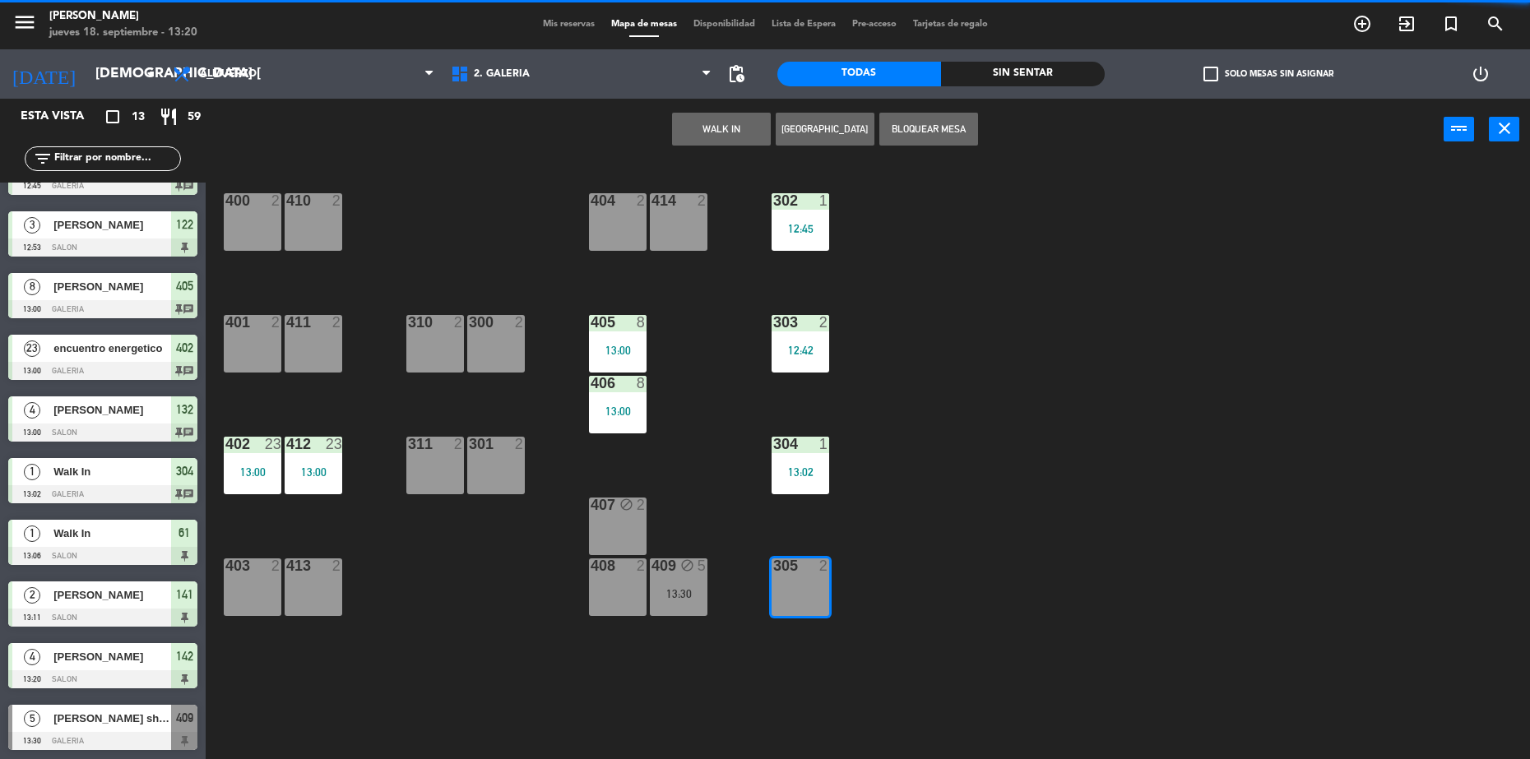
scroll to position [0, 0]
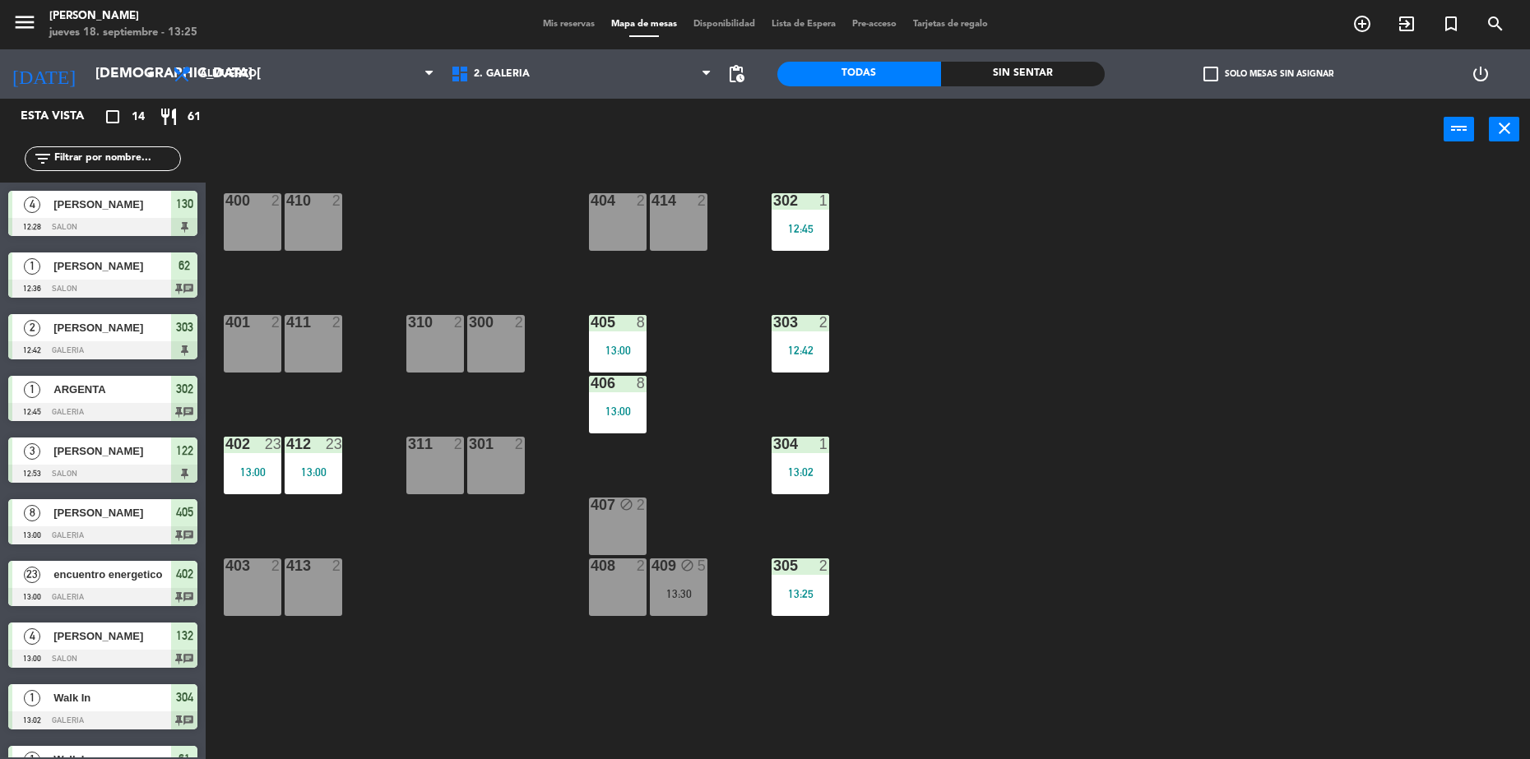
click at [1060, 327] on div "400 2 410 2 404 2 414 2 302 1 12:45 401 2 411 2 310 2 300 2 303 2 12:42 405 8 1…" at bounding box center [875, 464] width 1309 height 599
click at [956, 373] on div "400 2 410 2 404 2 414 2 302 1 12:45 401 2 411 2 310 2 300 2 303 2 12:42 405 8 1…" at bounding box center [875, 464] width 1309 height 599
click at [539, 72] on span "2. GALERIA" at bounding box center [582, 74] width 278 height 36
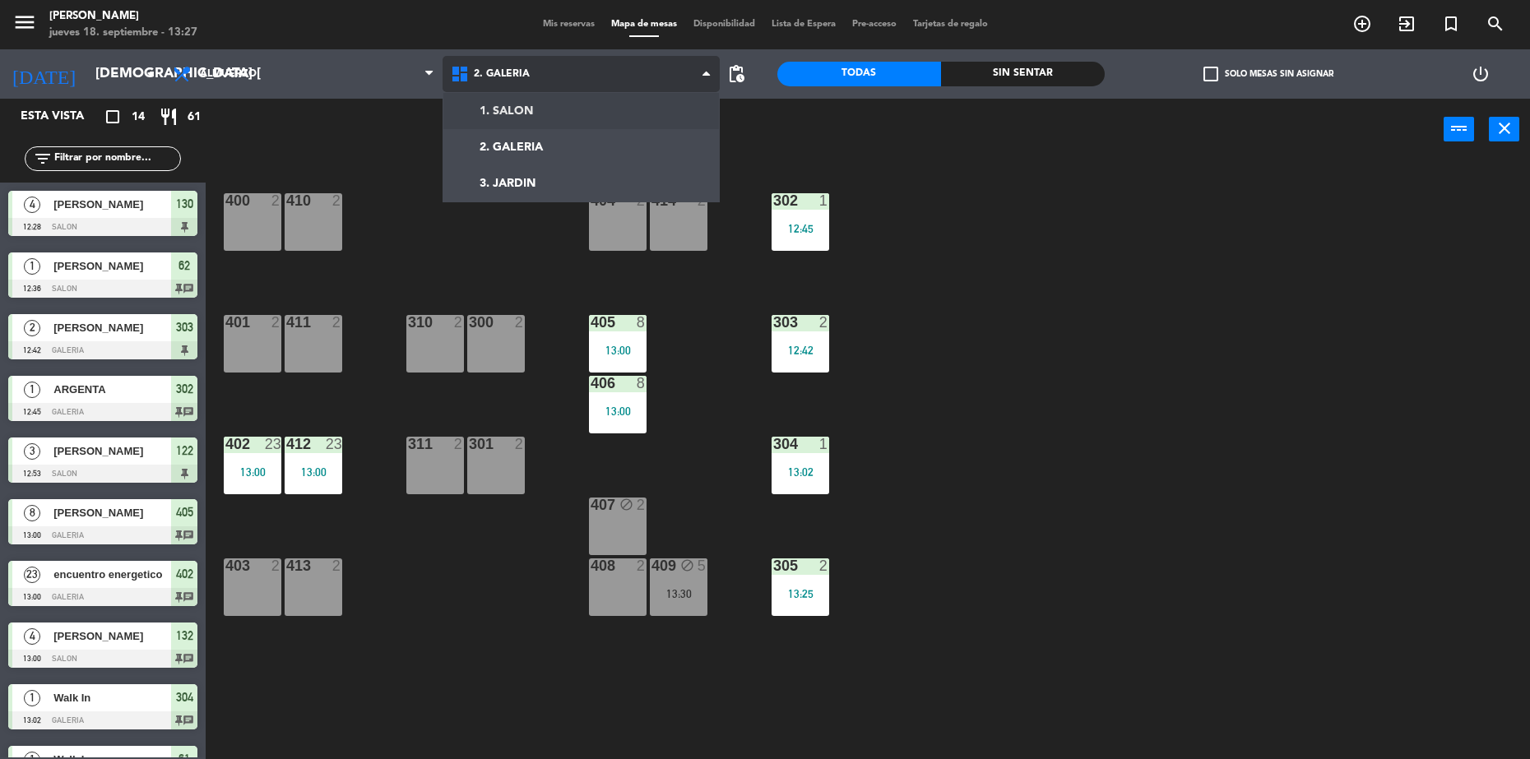
click at [539, 109] on ng-component "menu [PERSON_NAME] jueves 18. septiembre - 13:27 Mis reservas Mapa de mesas Dis…" at bounding box center [765, 381] width 1530 height 763
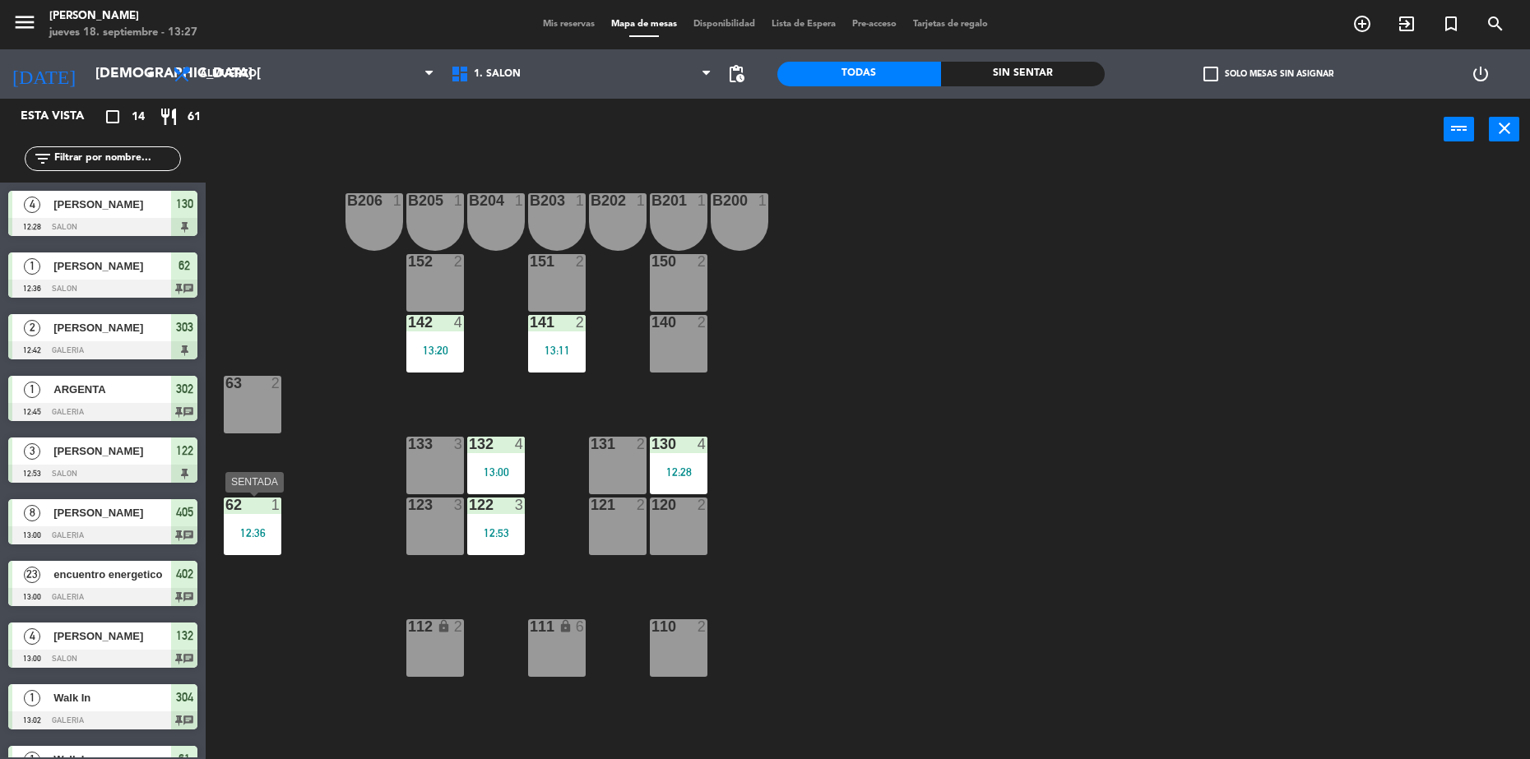
click at [253, 529] on div "12:36" at bounding box center [253, 533] width 58 height 12
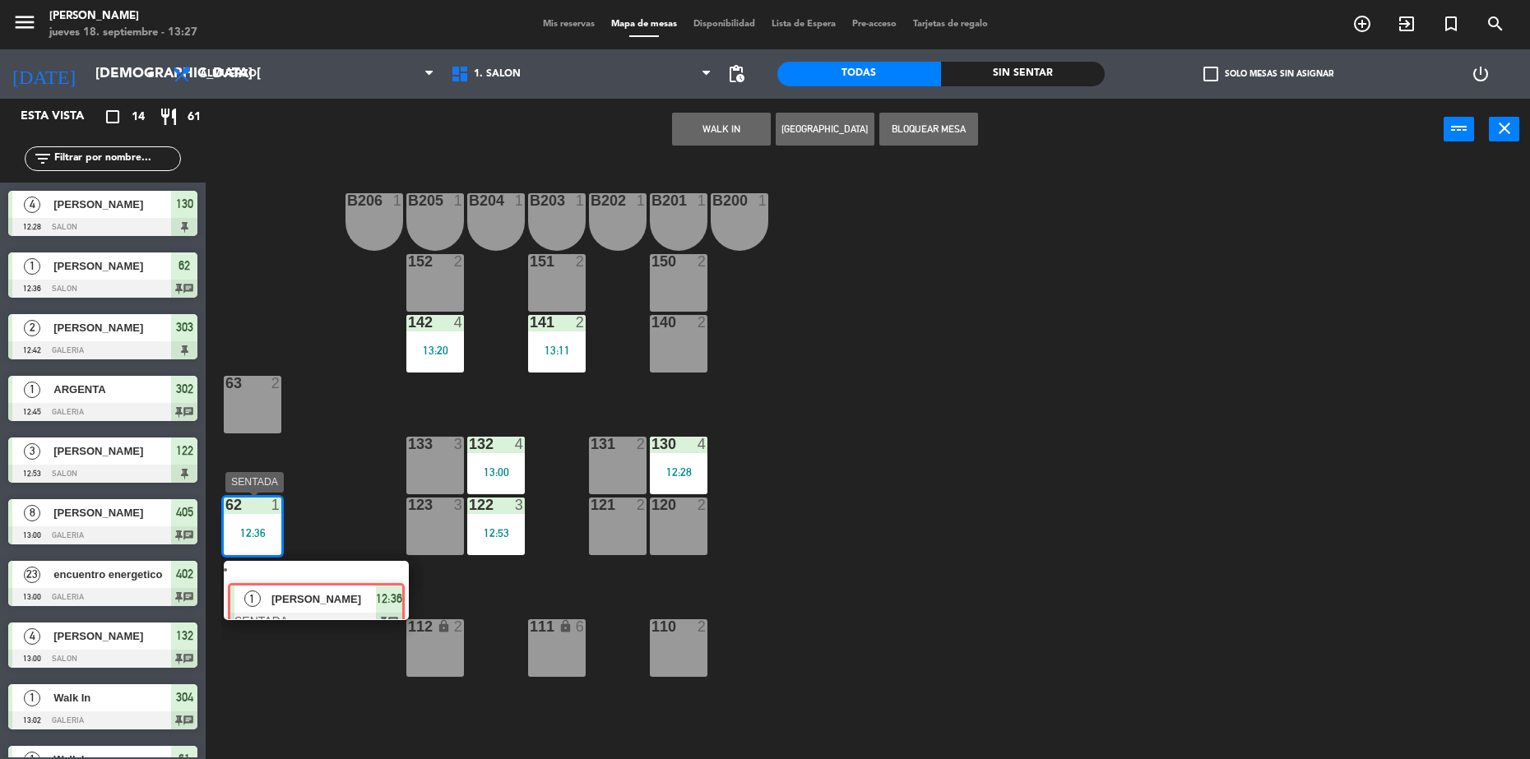
drag, startPoint x: 305, startPoint y: 588, endPoint x: 295, endPoint y: 589, distance: 9.9
click at [304, 588] on div "1 [PERSON_NAME] SENTADA 12:36 chat" at bounding box center [316, 590] width 210 height 59
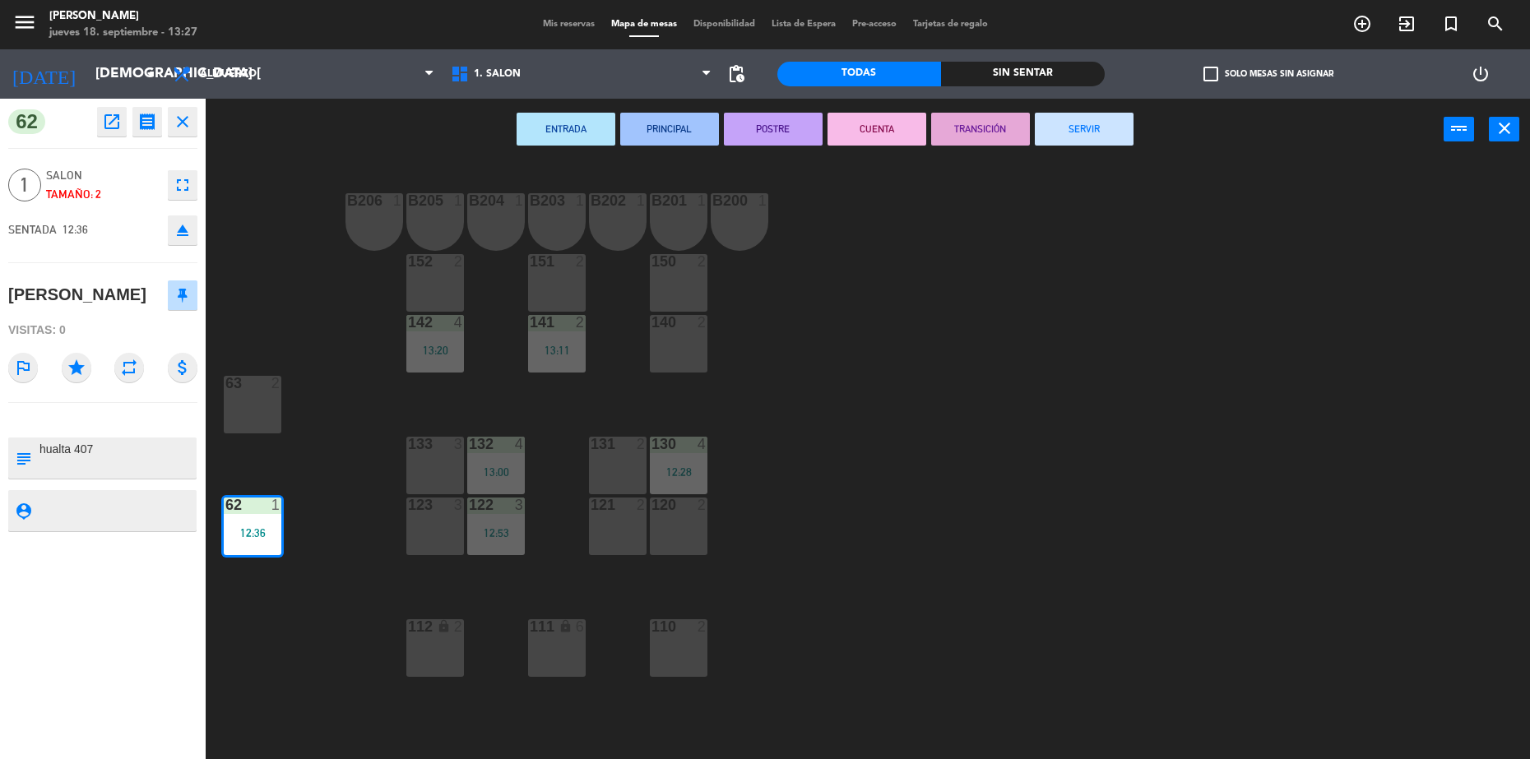
click at [1066, 129] on button "SERVIR" at bounding box center [1084, 129] width 99 height 33
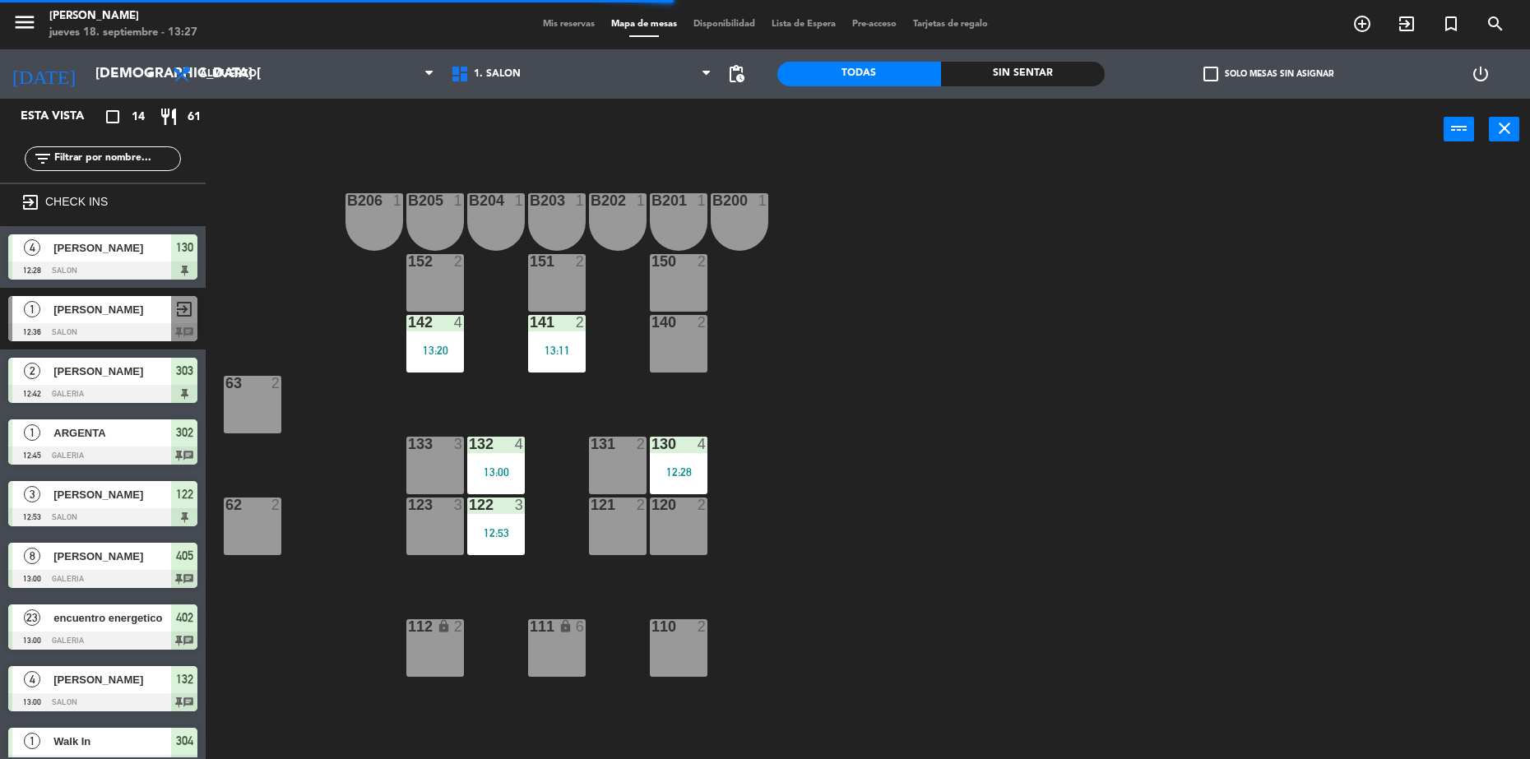
scroll to position [96, 0]
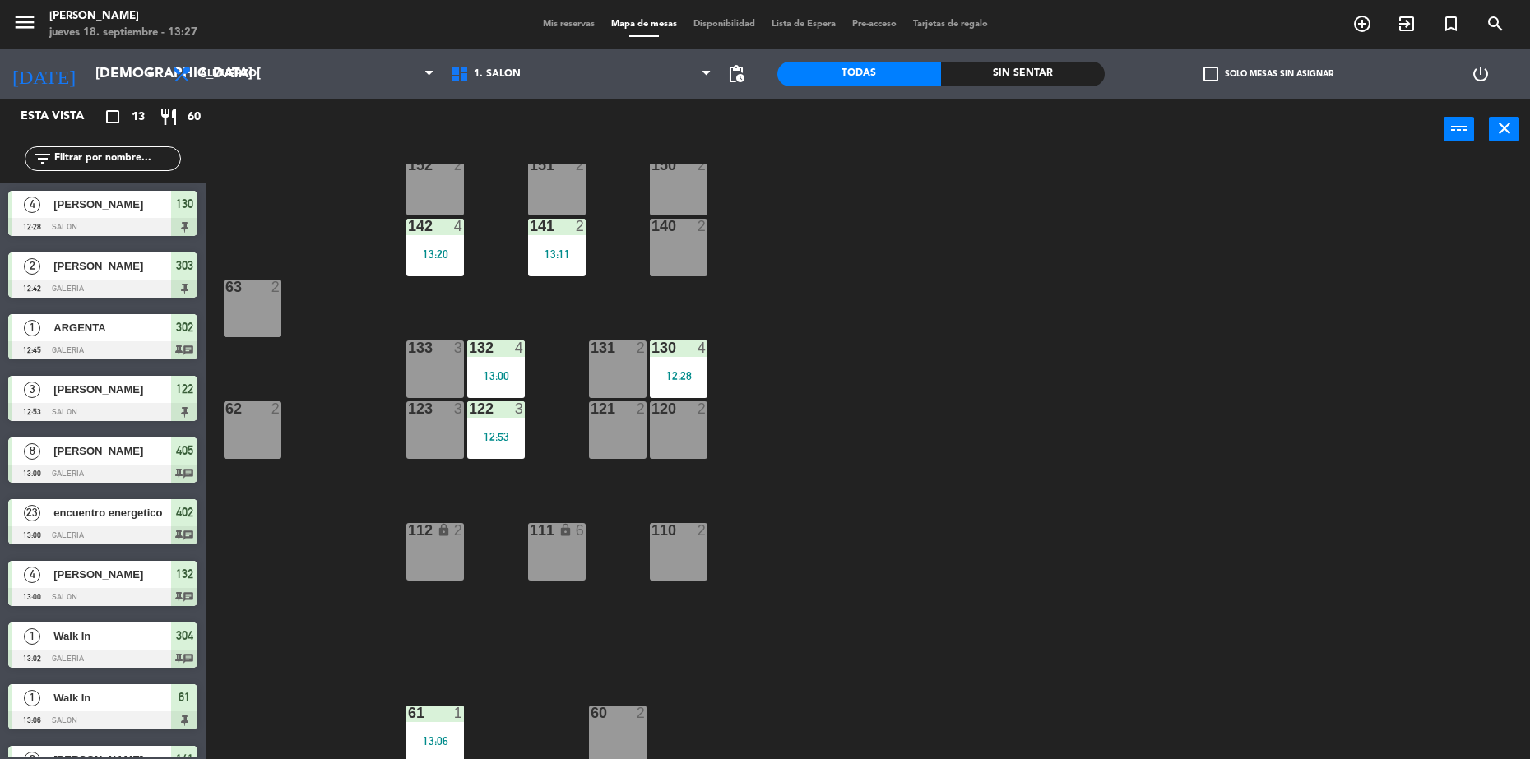
click at [418, 556] on div "112 lock 2" at bounding box center [435, 552] width 58 height 58
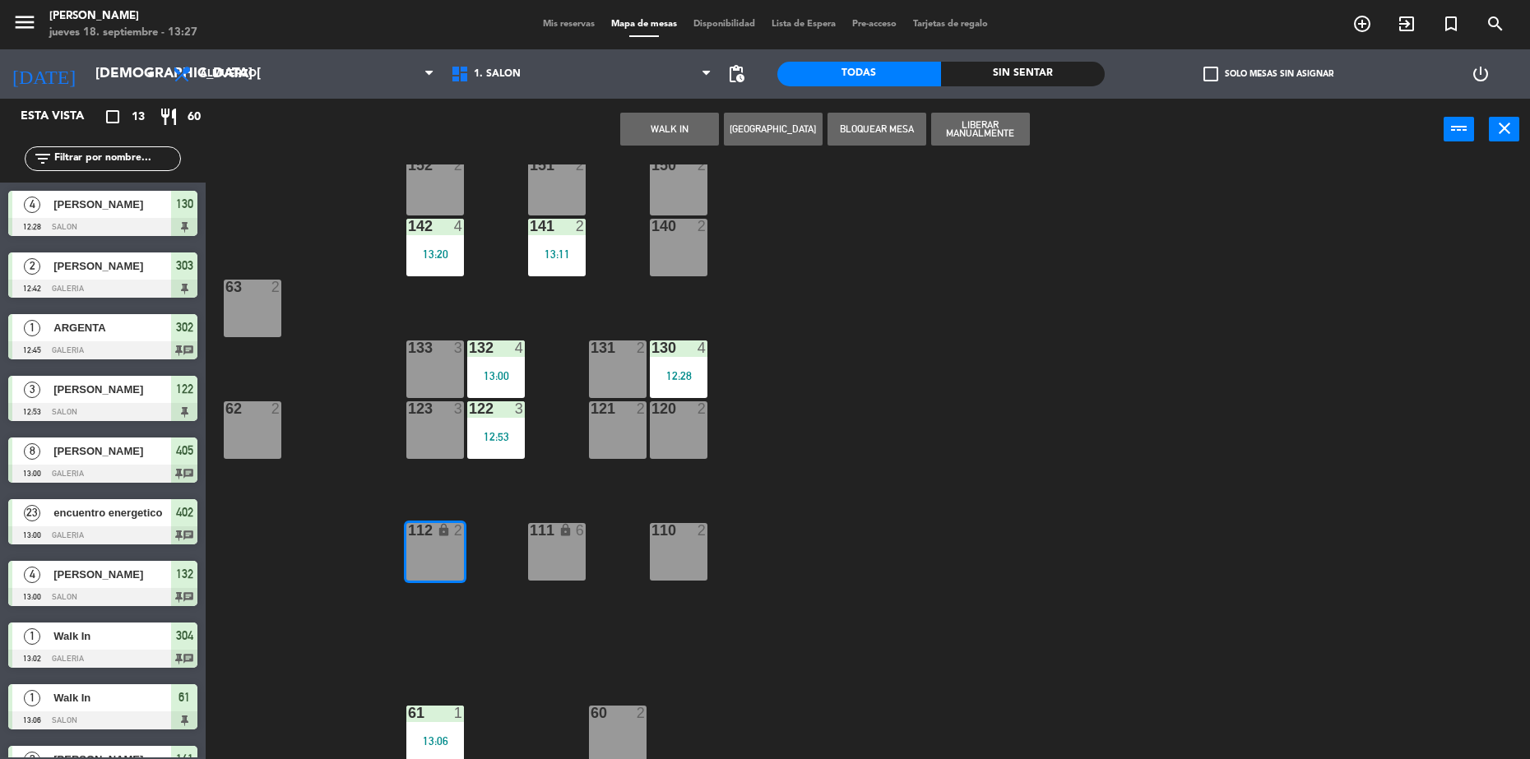
click at [689, 117] on button "WALK IN" at bounding box center [669, 129] width 99 height 33
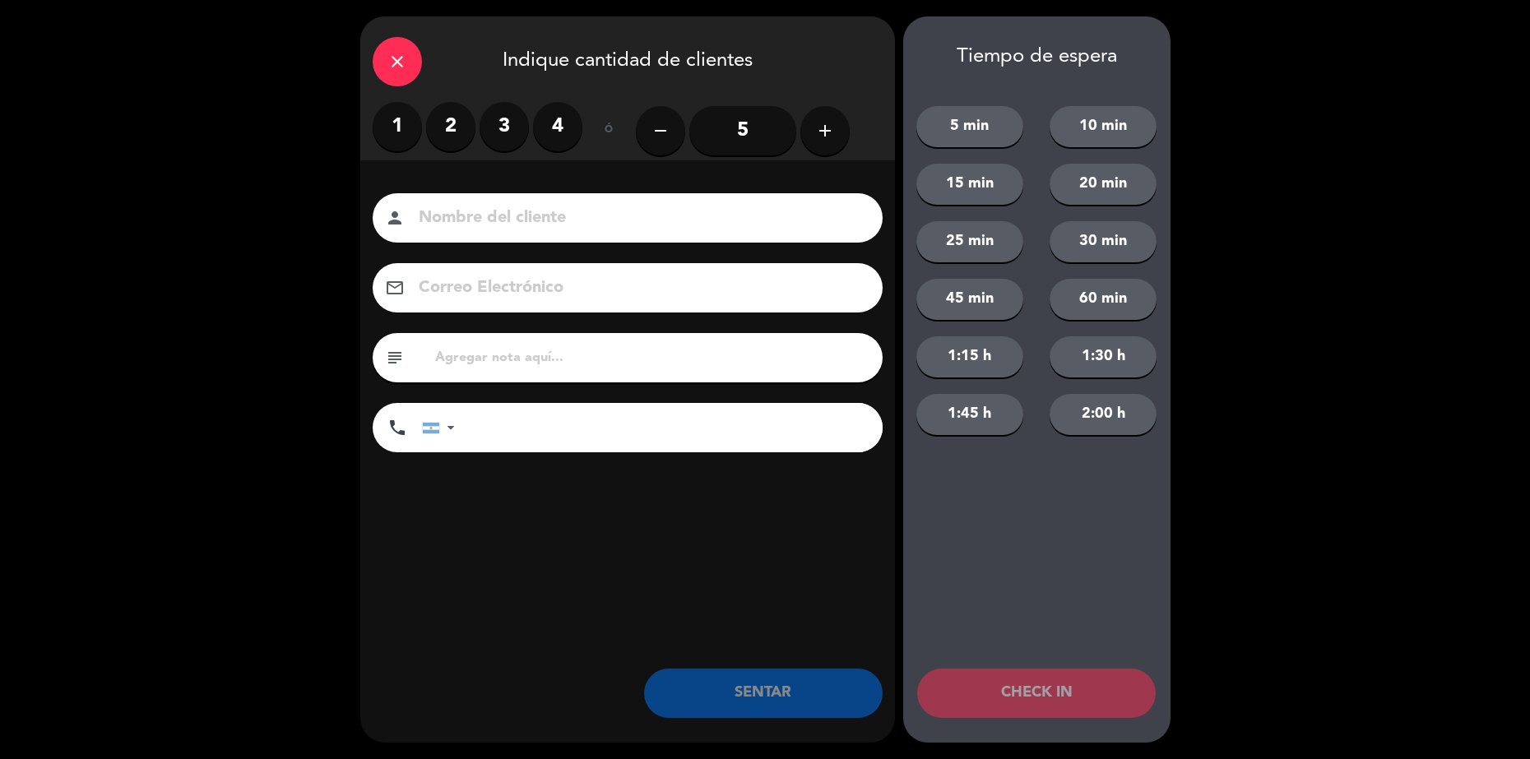
click at [445, 132] on label "2" at bounding box center [450, 126] width 49 height 49
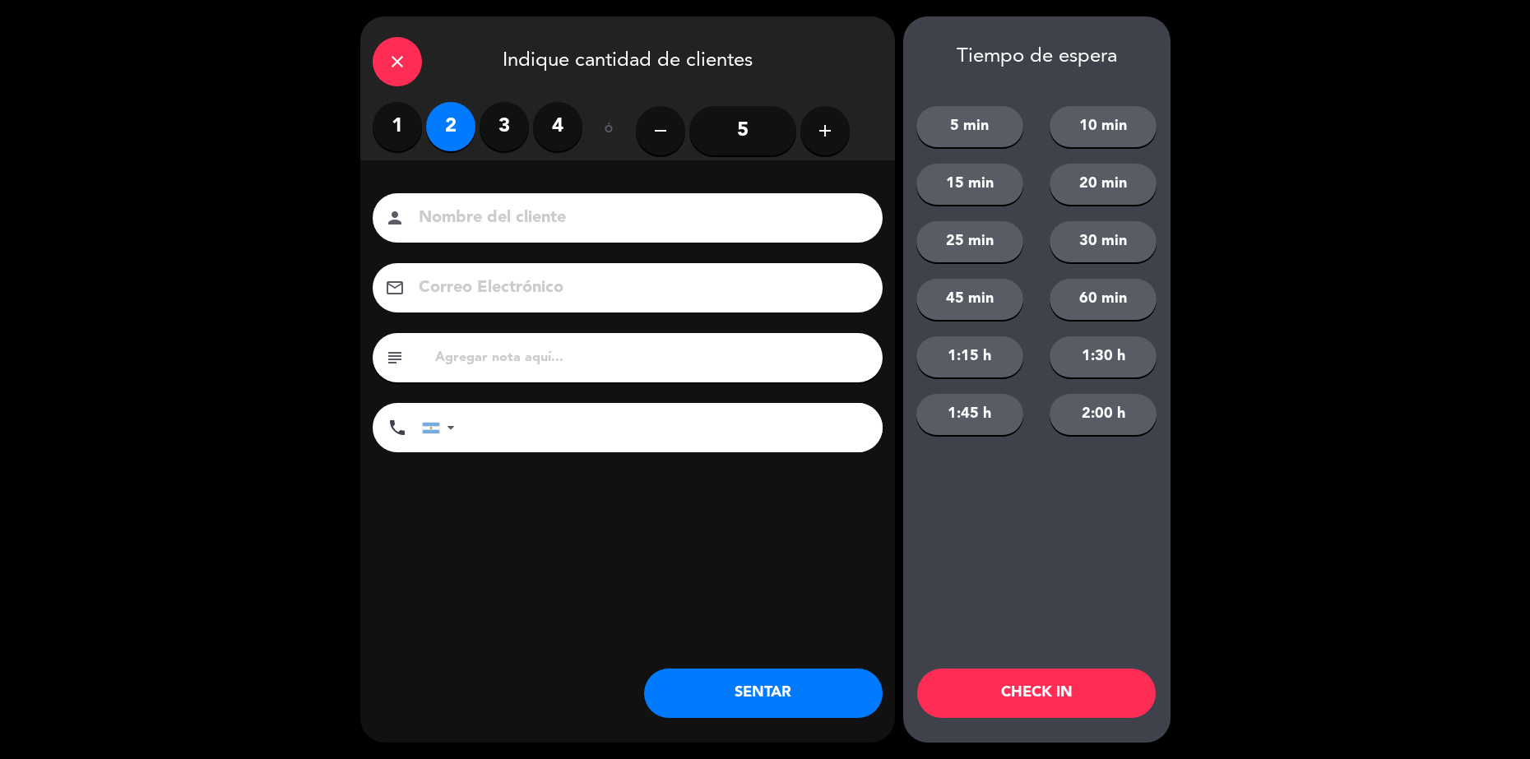
click at [786, 684] on button "SENTAR" at bounding box center [763, 693] width 239 height 49
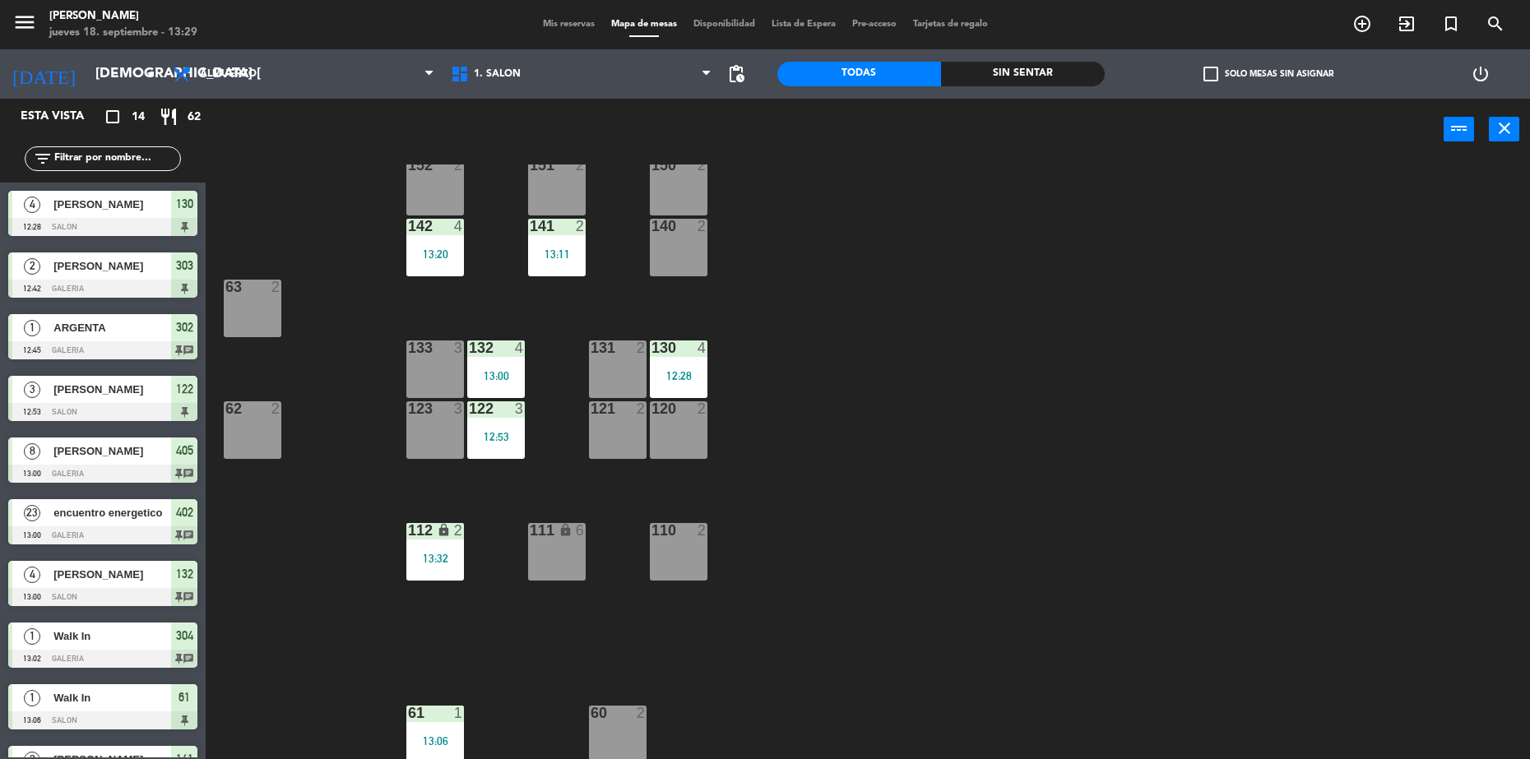
click at [558, 552] on div "111 lock 6" at bounding box center [557, 552] width 58 height 58
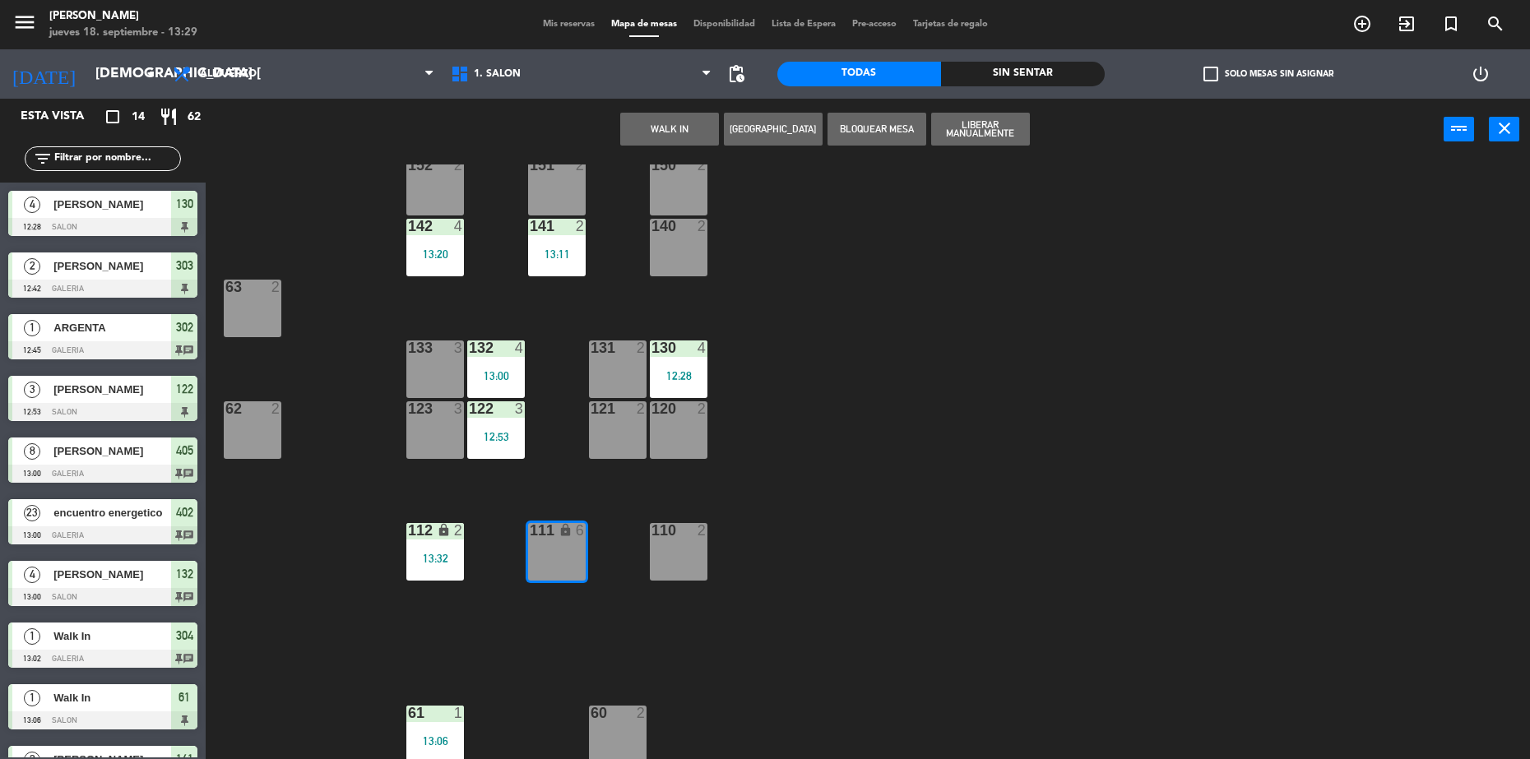
click at [647, 131] on button "WALK IN" at bounding box center [669, 129] width 99 height 33
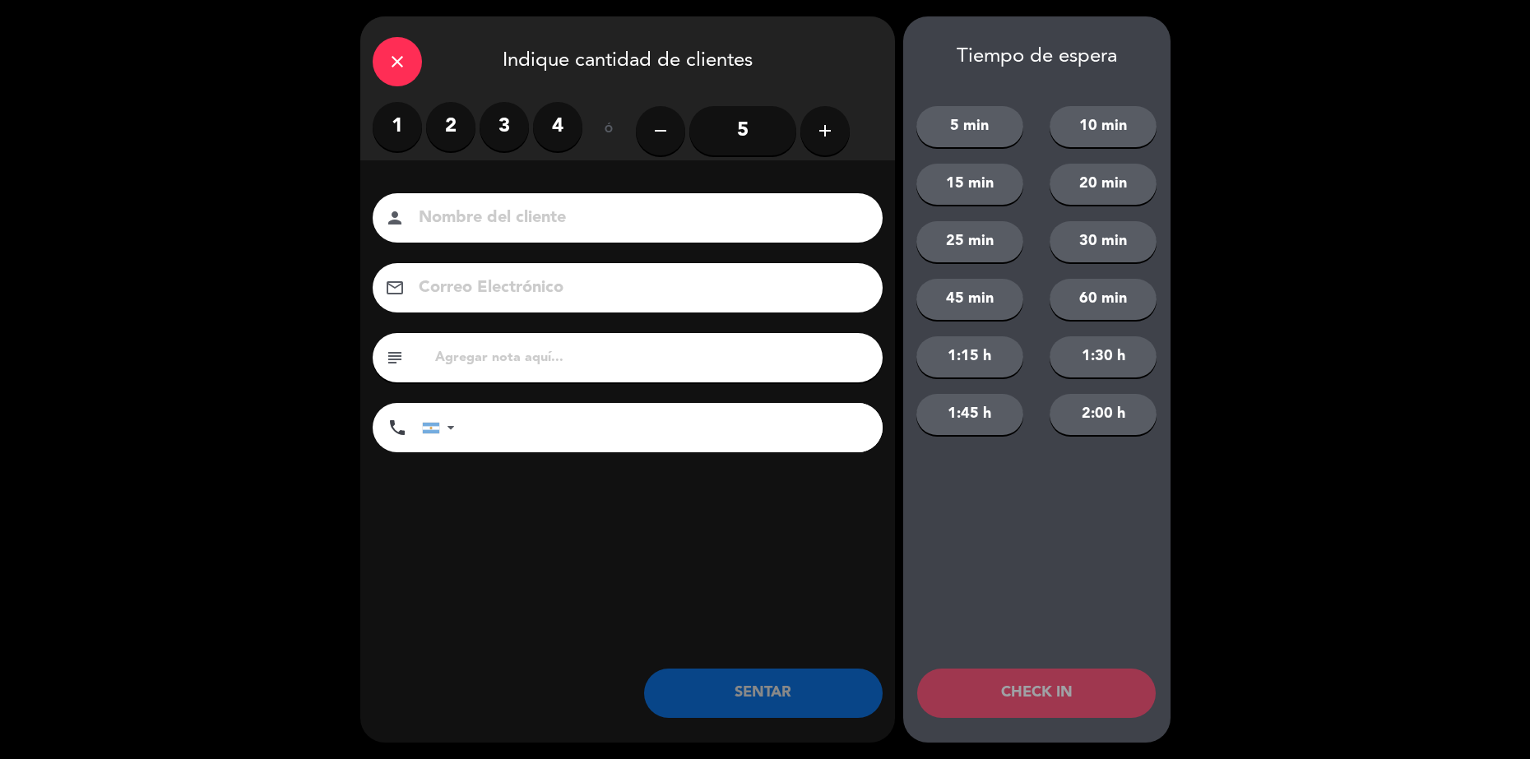
click at [831, 128] on icon "add" at bounding box center [825, 131] width 20 height 20
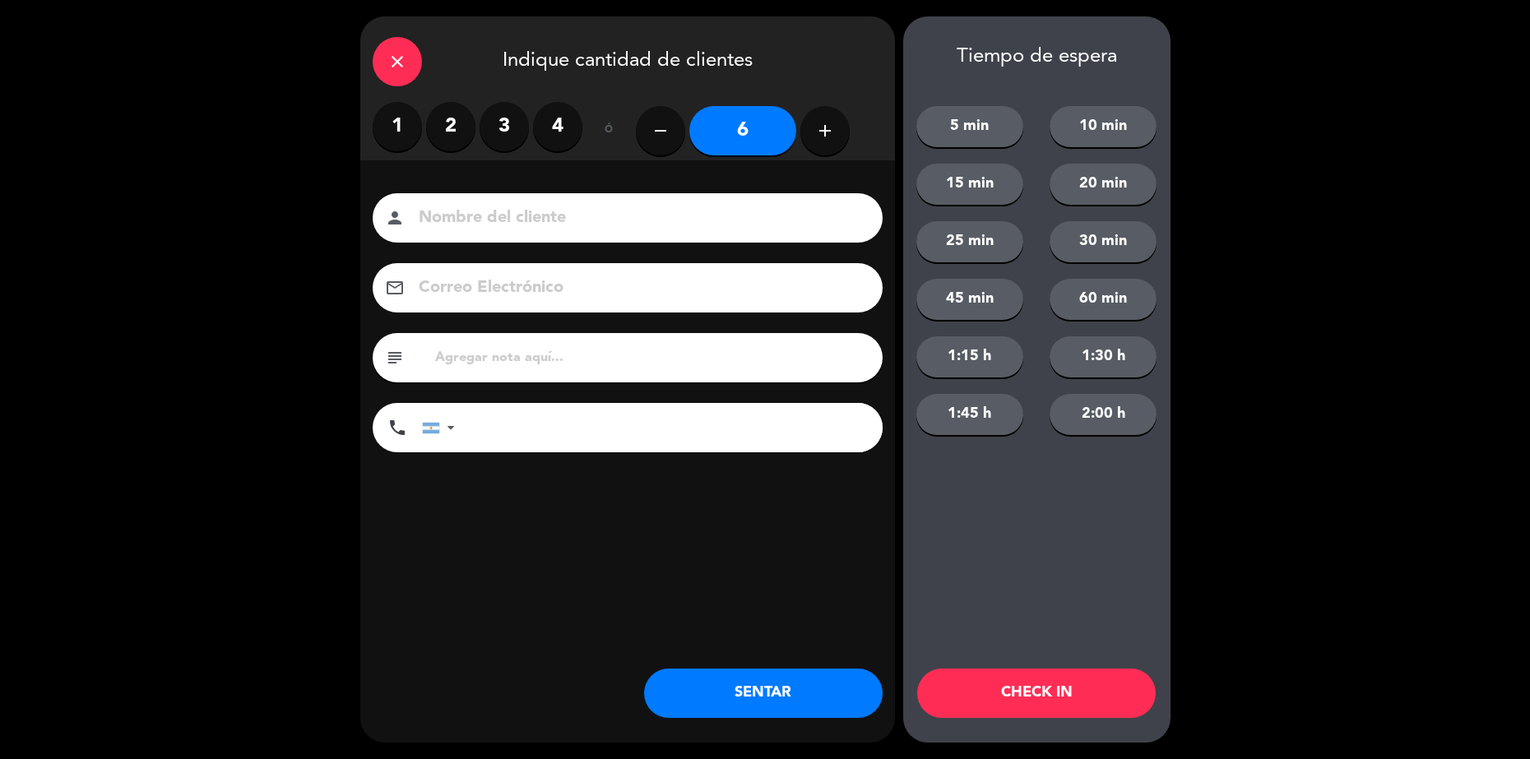
click at [831, 128] on icon "add" at bounding box center [825, 131] width 20 height 20
click at [823, 123] on icon "add" at bounding box center [825, 131] width 20 height 20
type input "10"
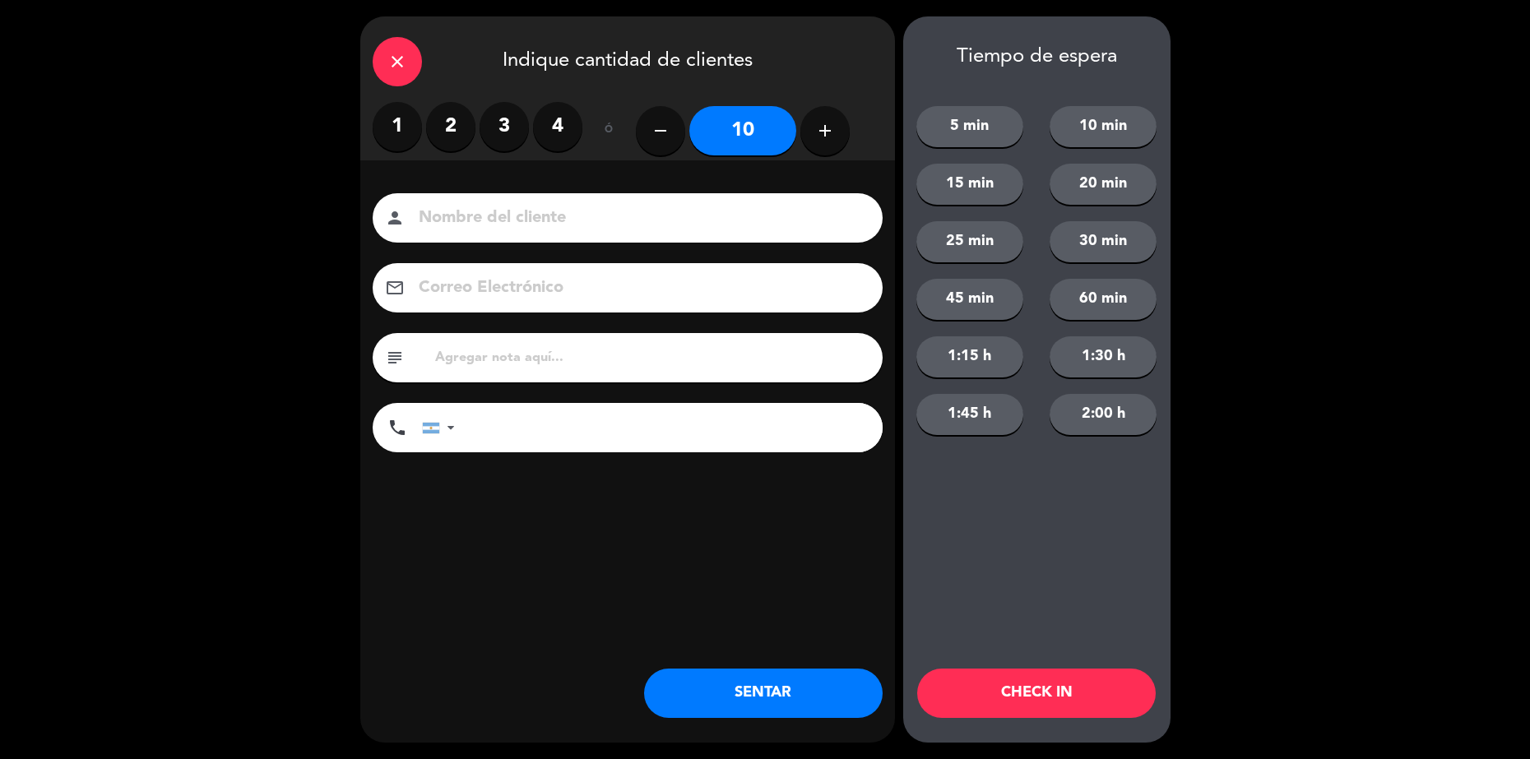
click at [619, 200] on div "person" at bounding box center [628, 217] width 510 height 49
click at [396, 73] on div "close" at bounding box center [397, 61] width 49 height 49
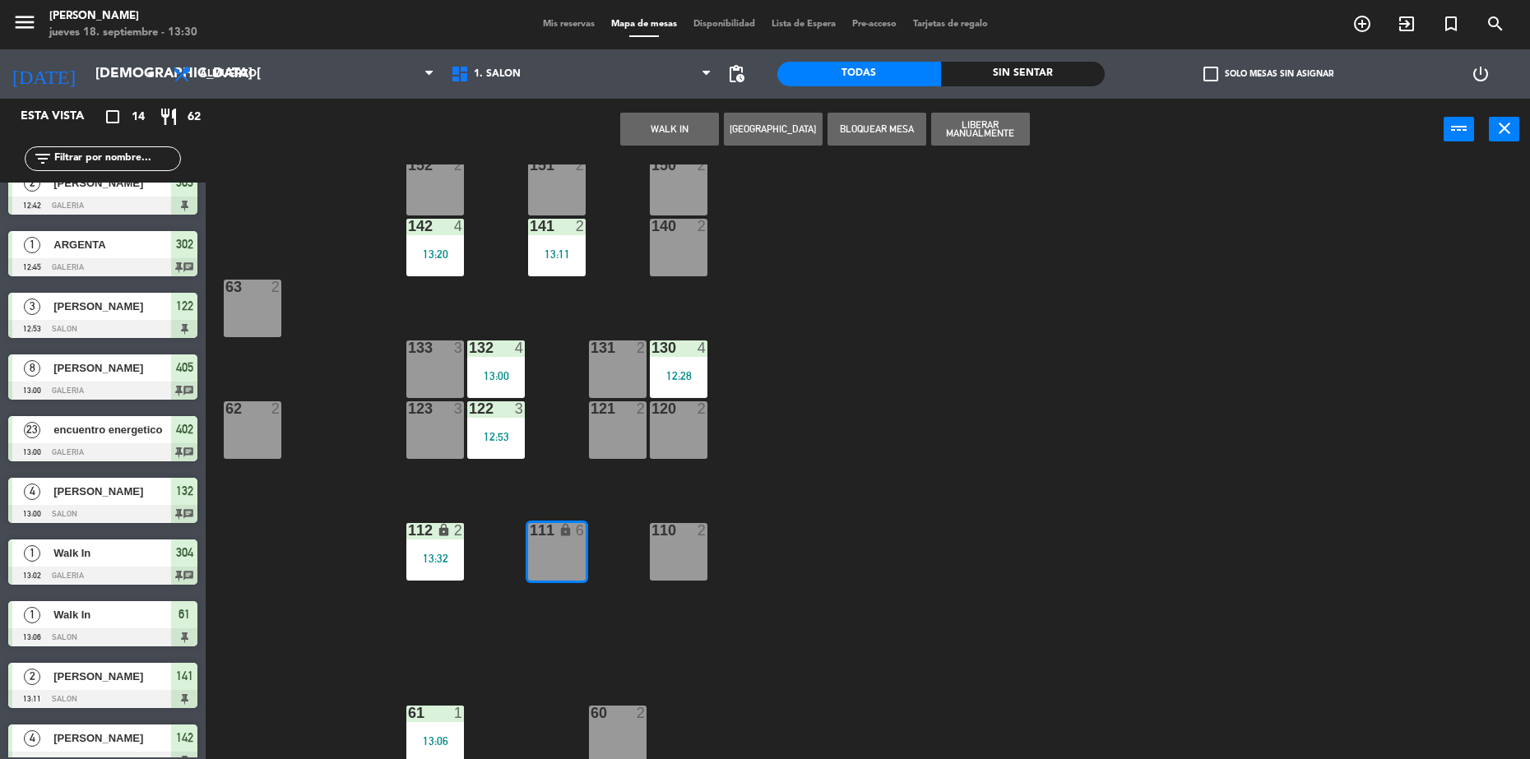
scroll to position [0, 0]
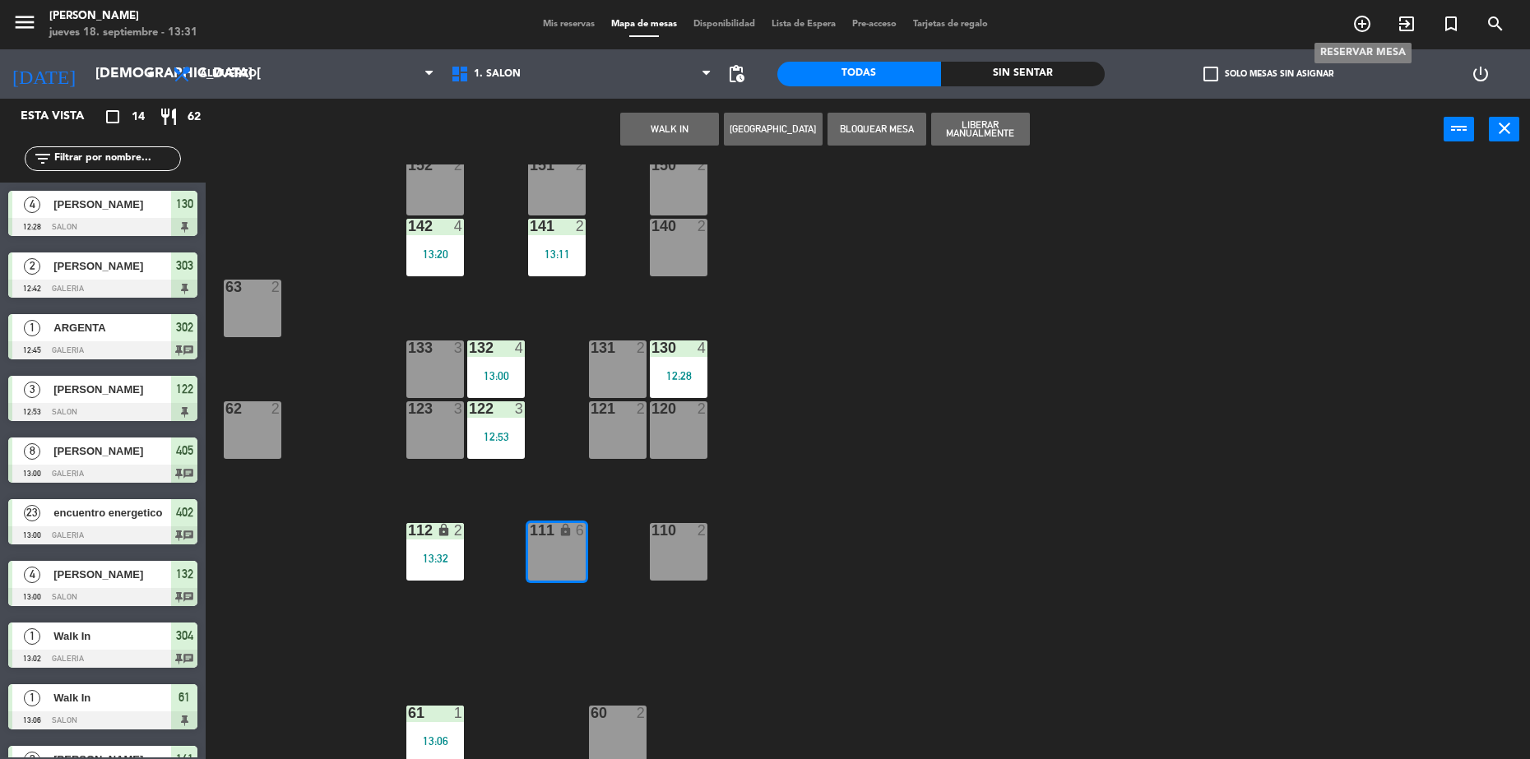
click at [1363, 27] on icon "add_circle_outline" at bounding box center [1362, 24] width 20 height 20
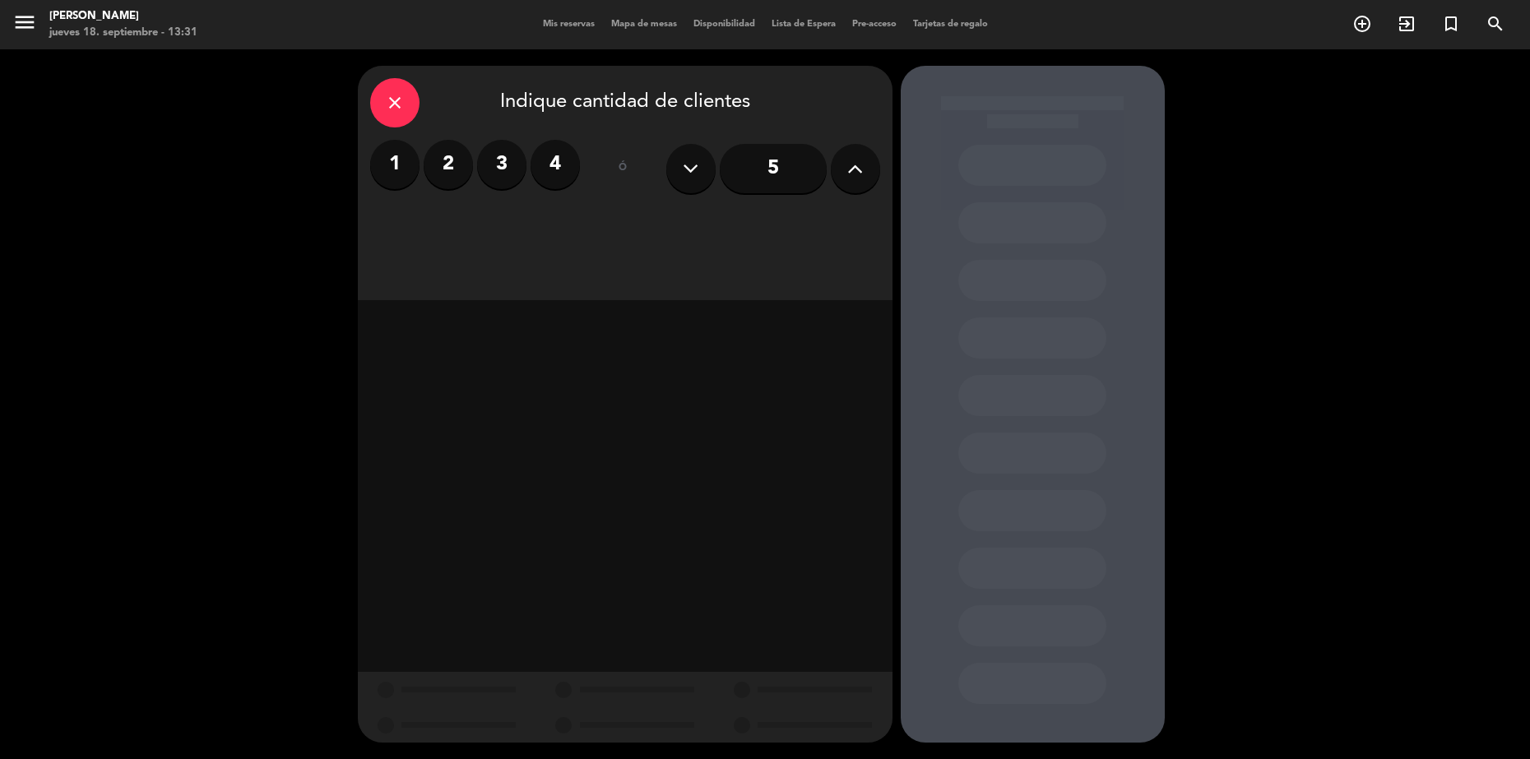
click at [401, 118] on div "close" at bounding box center [394, 102] width 49 height 49
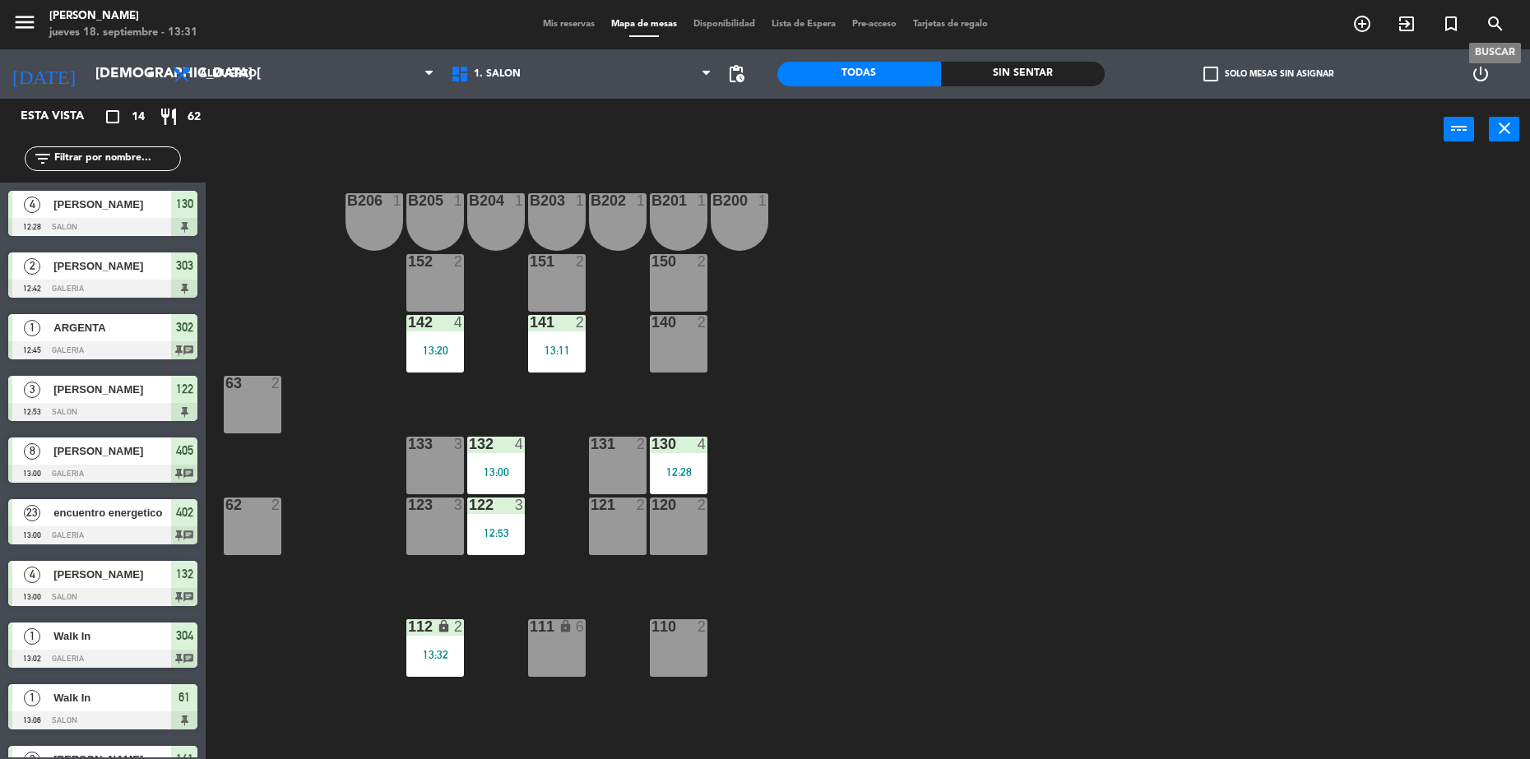
click at [1503, 26] on icon "search" at bounding box center [1496, 24] width 20 height 20
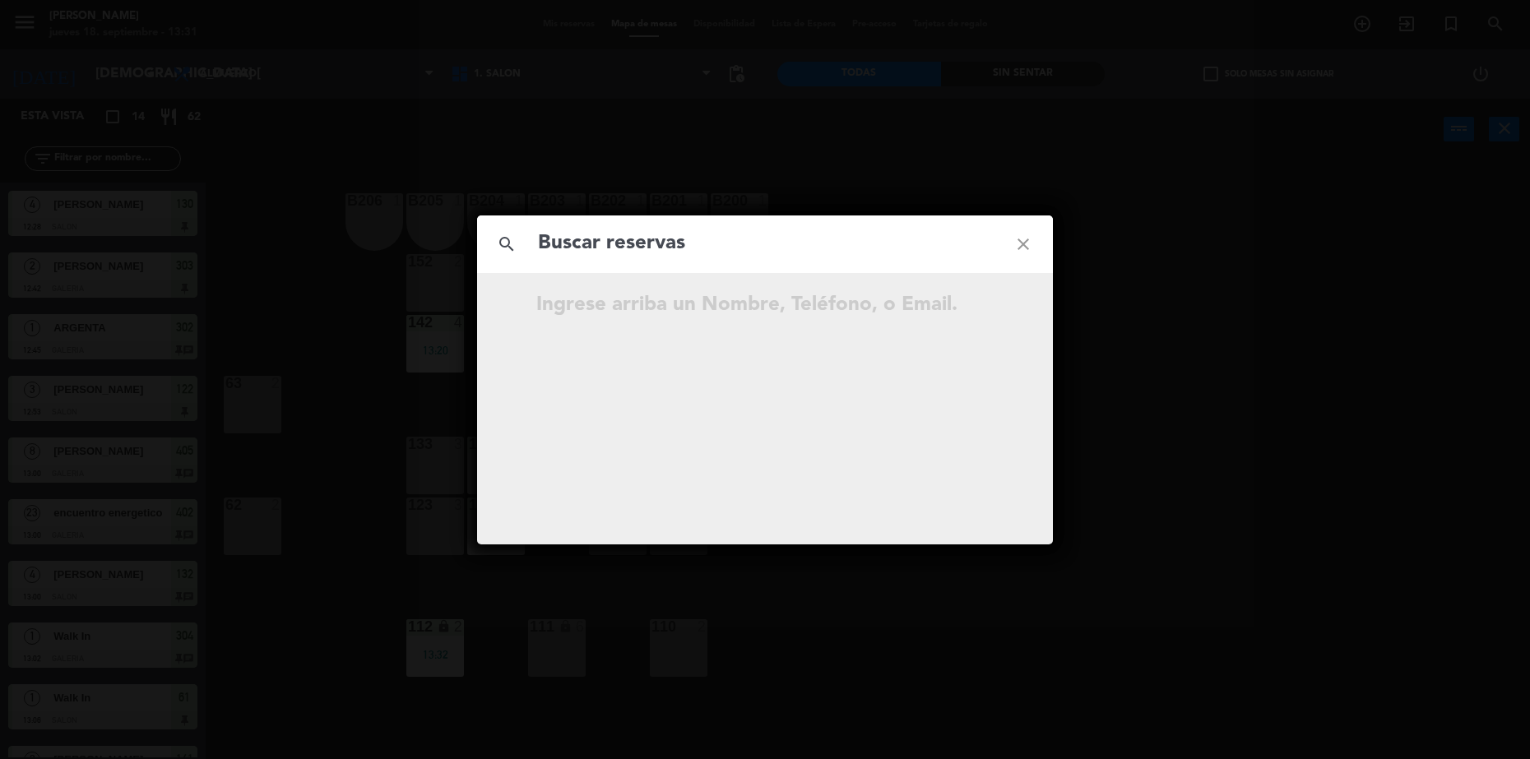
click at [593, 246] on input "text" at bounding box center [764, 244] width 457 height 34
click at [984, 250] on input "DIARIO LOS ANDES" at bounding box center [764, 244] width 457 height 34
click at [758, 230] on input "DIARIO L" at bounding box center [764, 244] width 457 height 34
click at [742, 243] on input "DIARIO L" at bounding box center [764, 244] width 457 height 34
type input "DIAR"
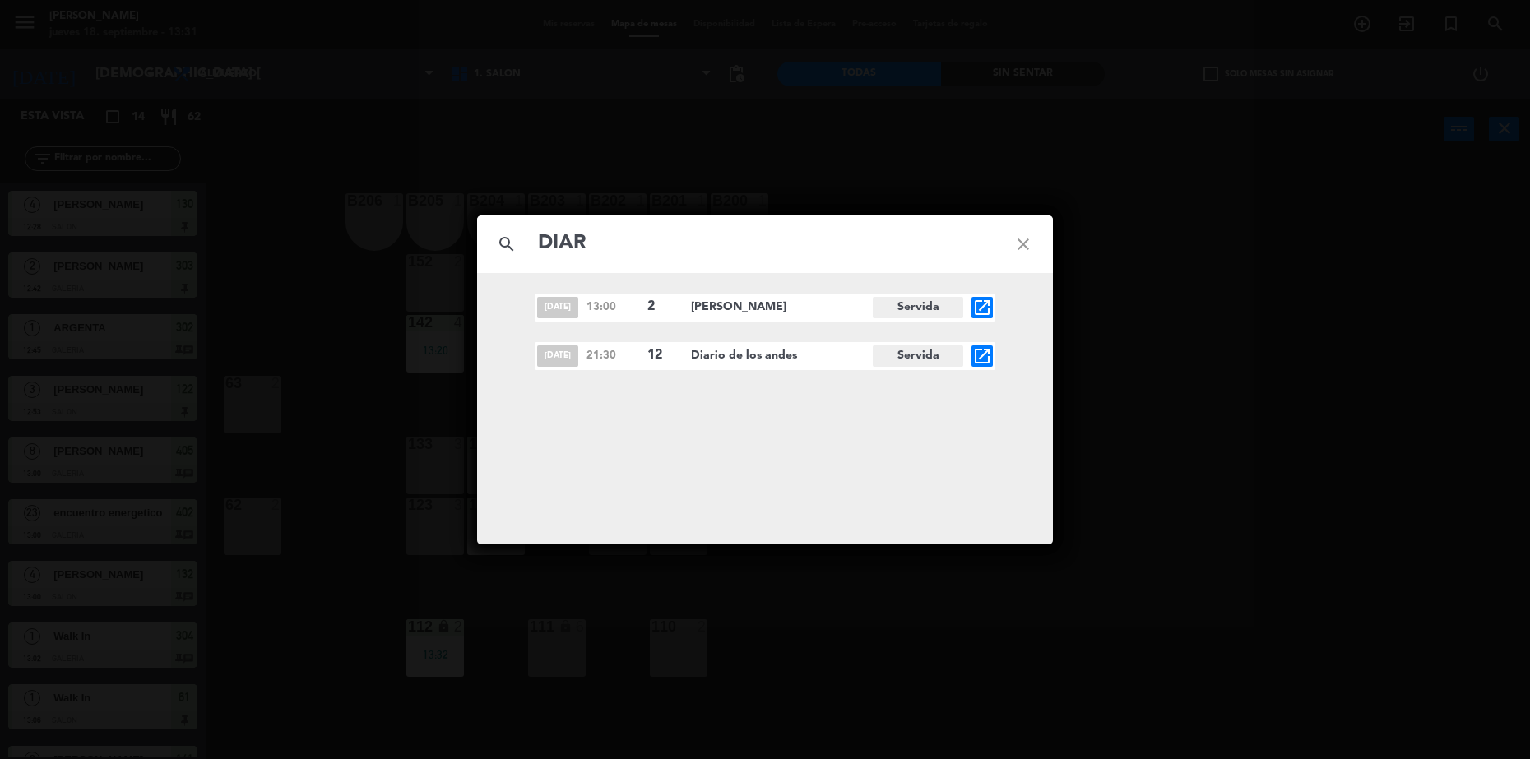
click at [1018, 232] on icon "close" at bounding box center [1023, 244] width 59 height 59
click at [1019, 233] on icon "close" at bounding box center [1023, 244] width 59 height 59
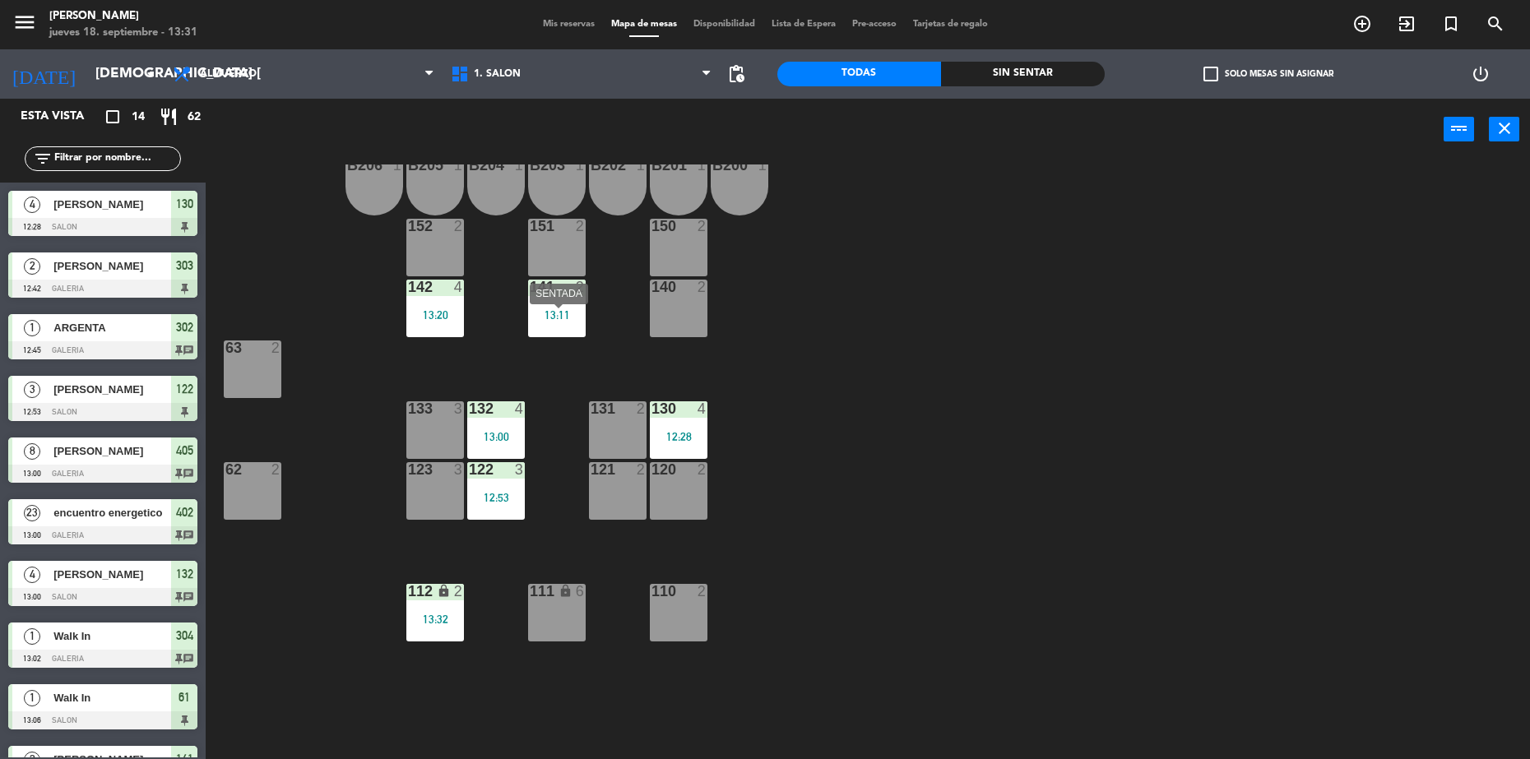
scroll to position [96, 0]
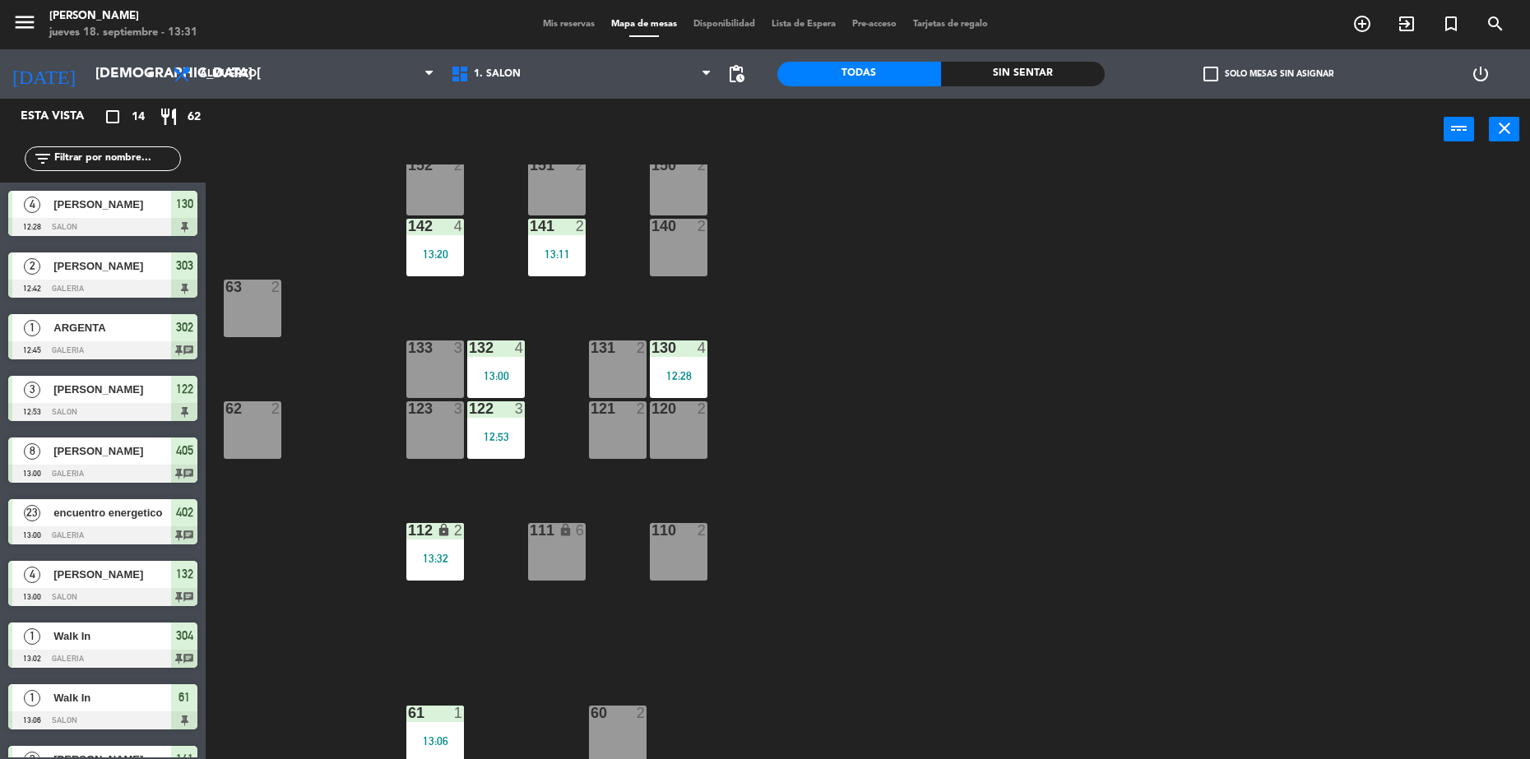
click at [539, 26] on span "Mis reservas" at bounding box center [569, 24] width 68 height 9
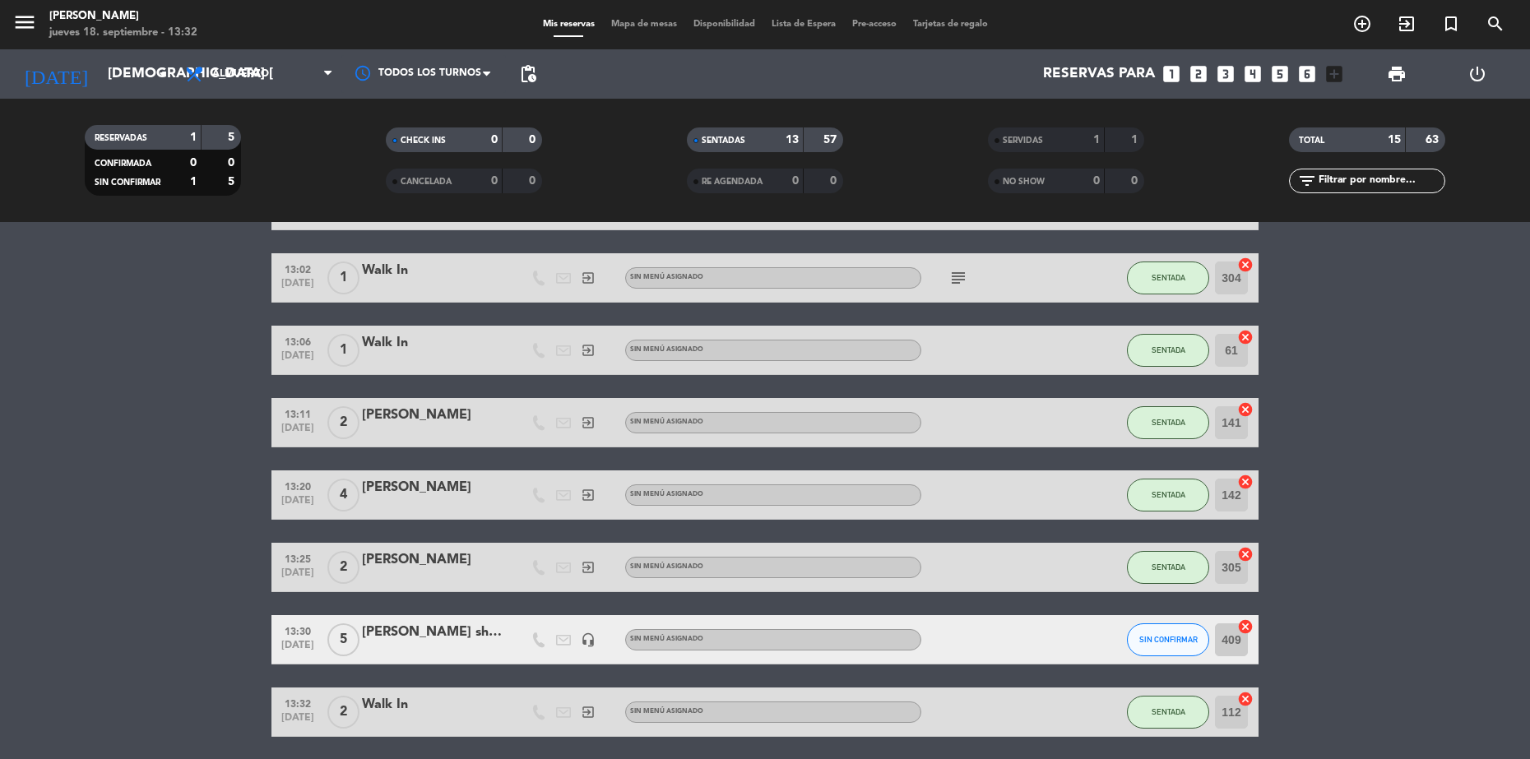
scroll to position [565, 0]
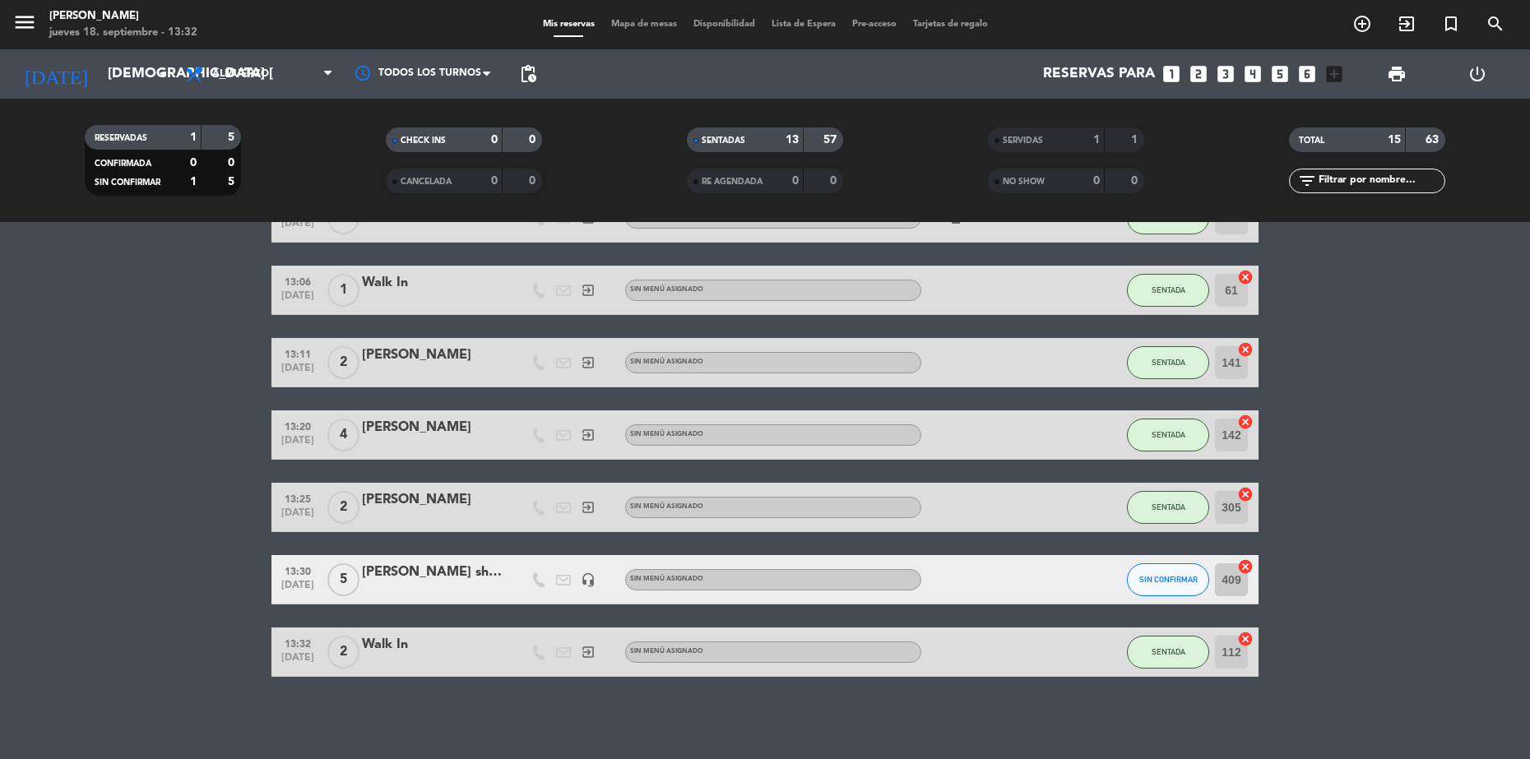
click at [653, 27] on span "Mapa de mesas" at bounding box center [644, 24] width 82 height 9
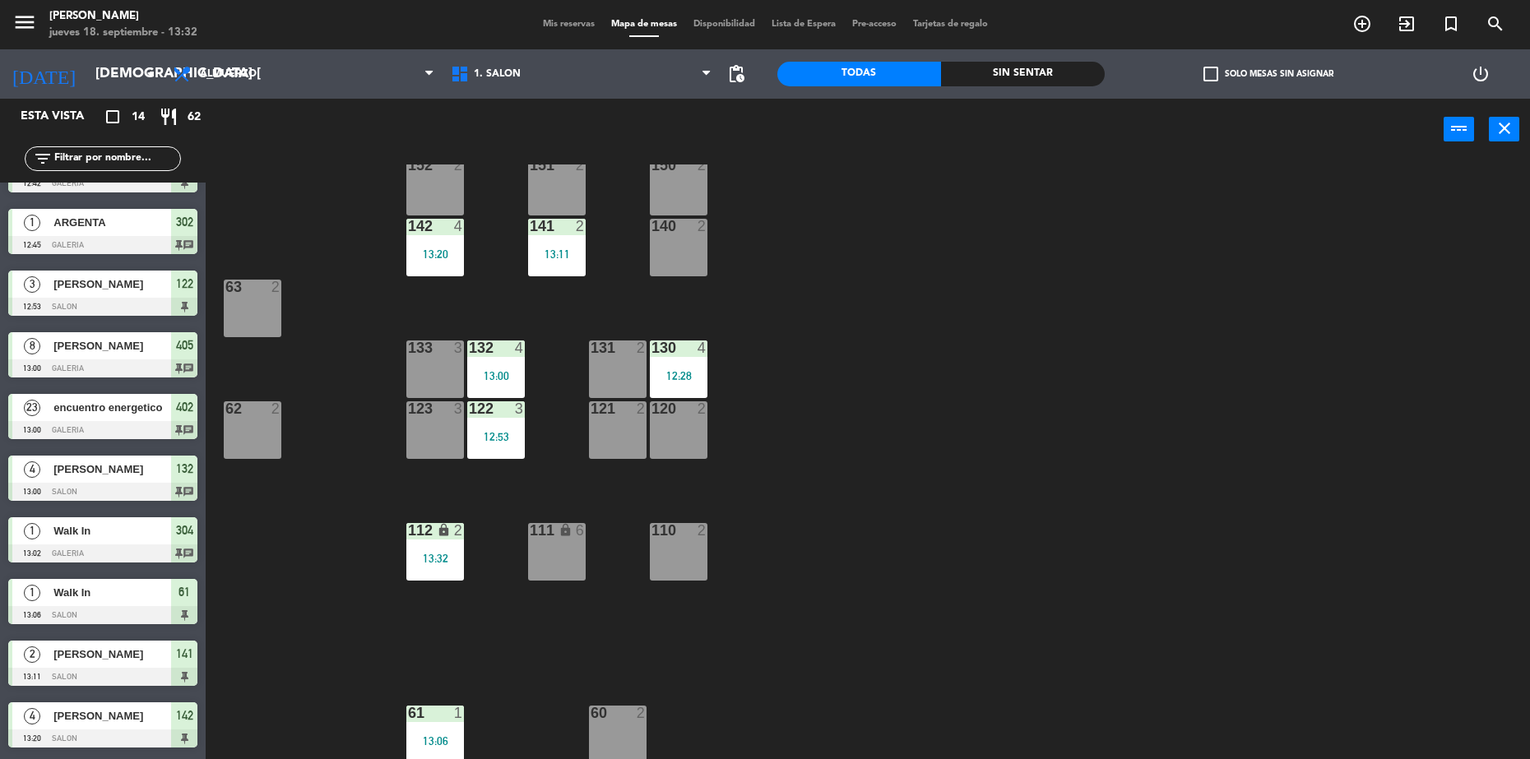
scroll to position [289, 0]
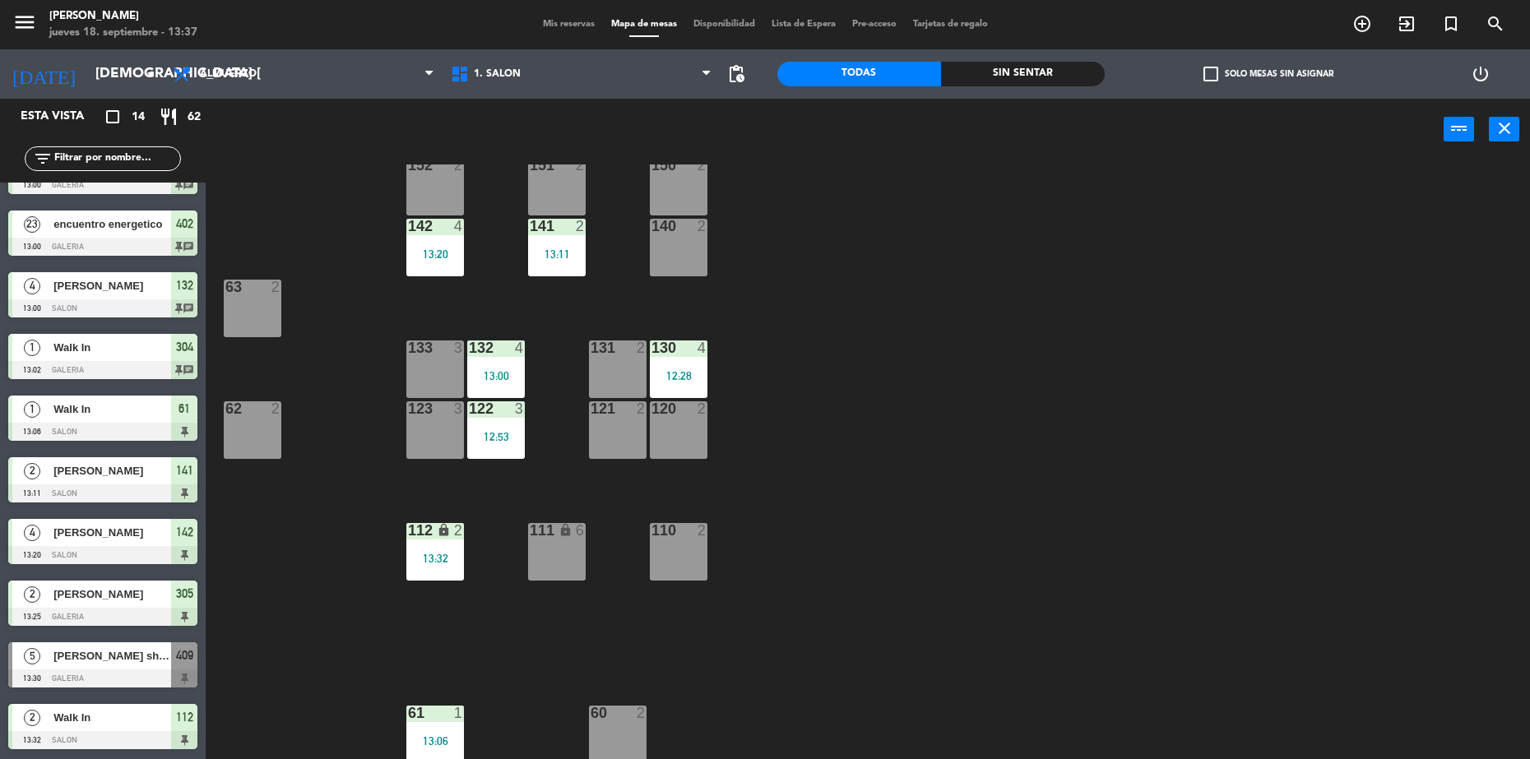
click at [117, 652] on span "[PERSON_NAME] sheraton 910" at bounding box center [112, 655] width 118 height 17
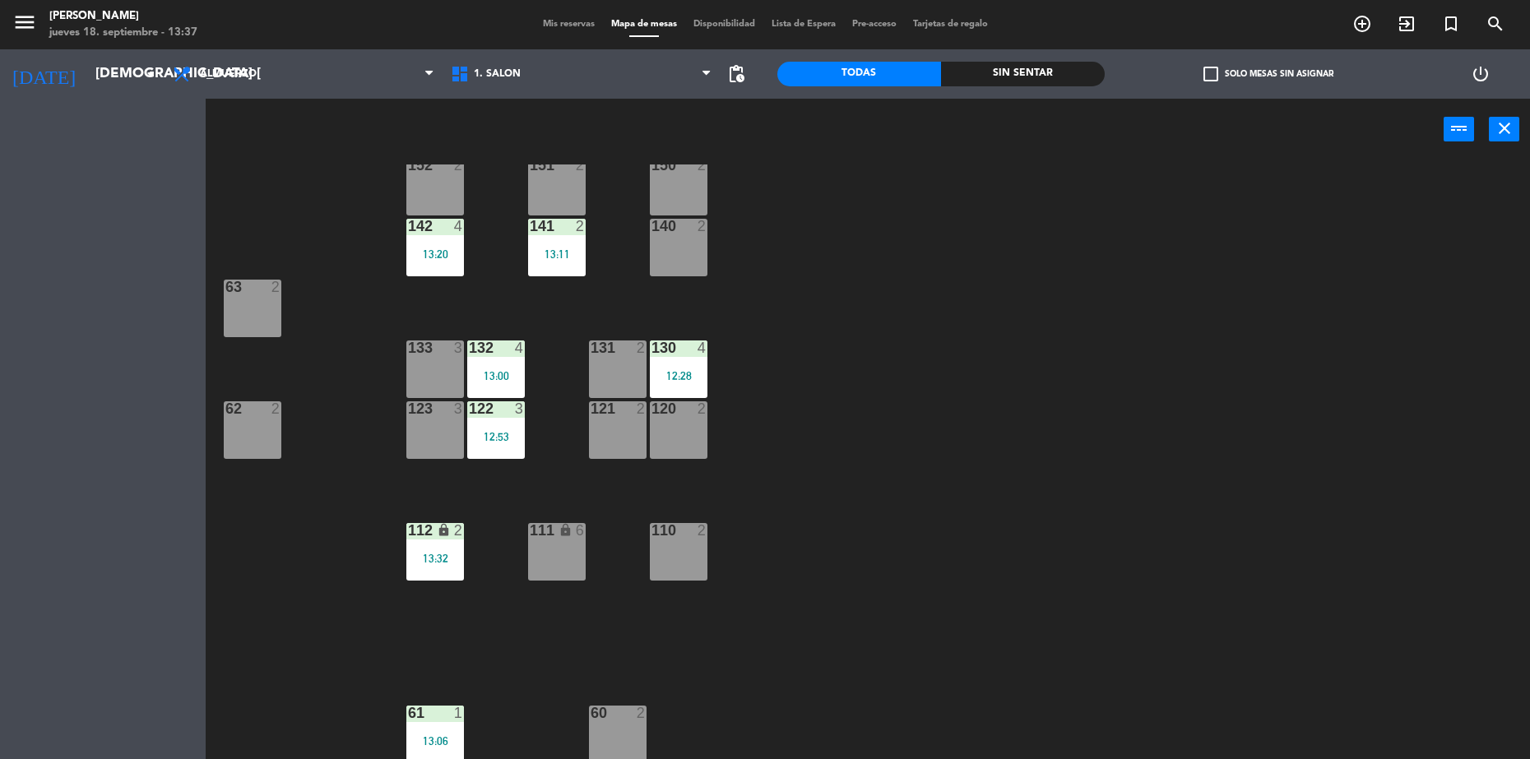
scroll to position [0, 0]
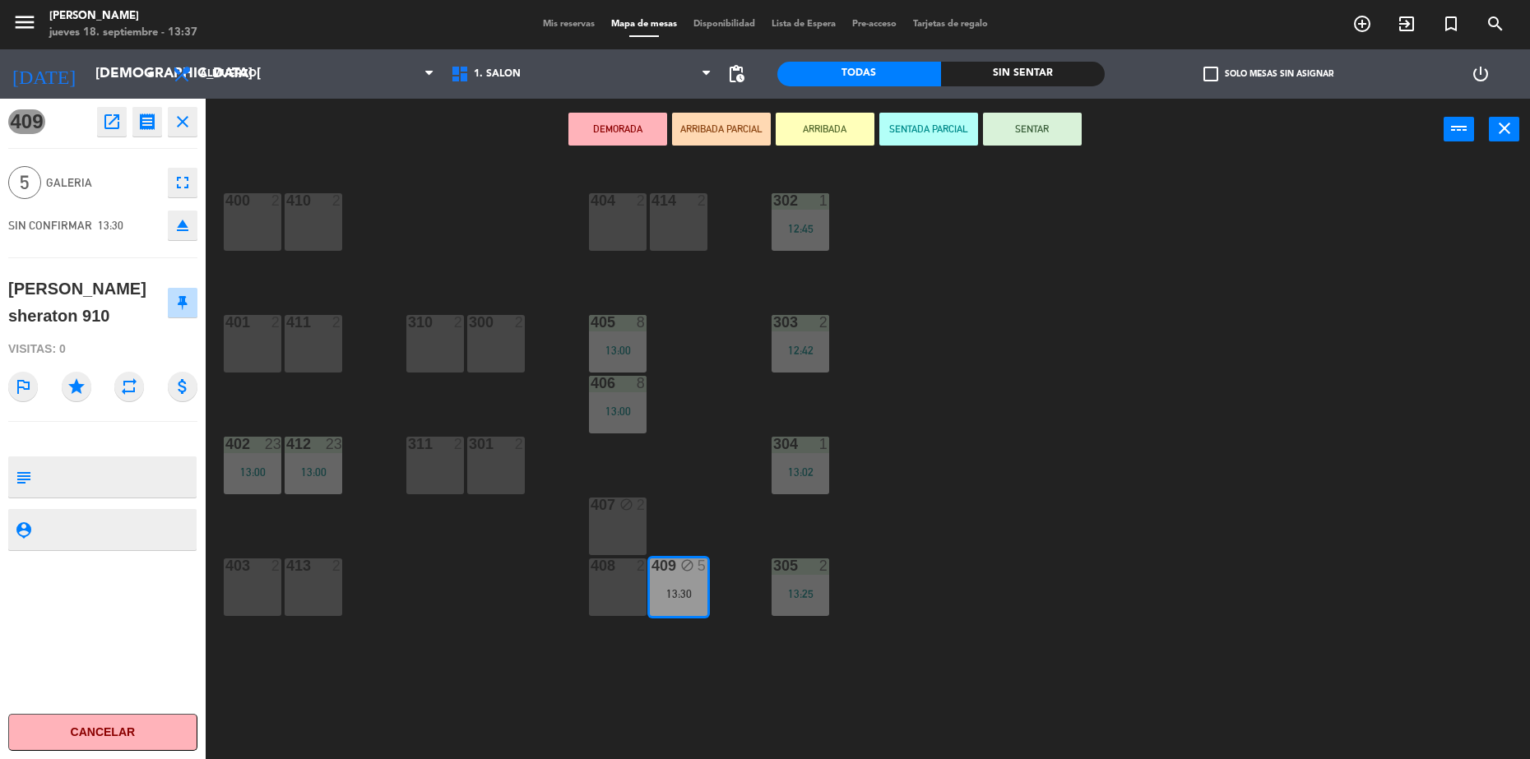
click at [1016, 122] on button "SENTAR" at bounding box center [1032, 129] width 99 height 33
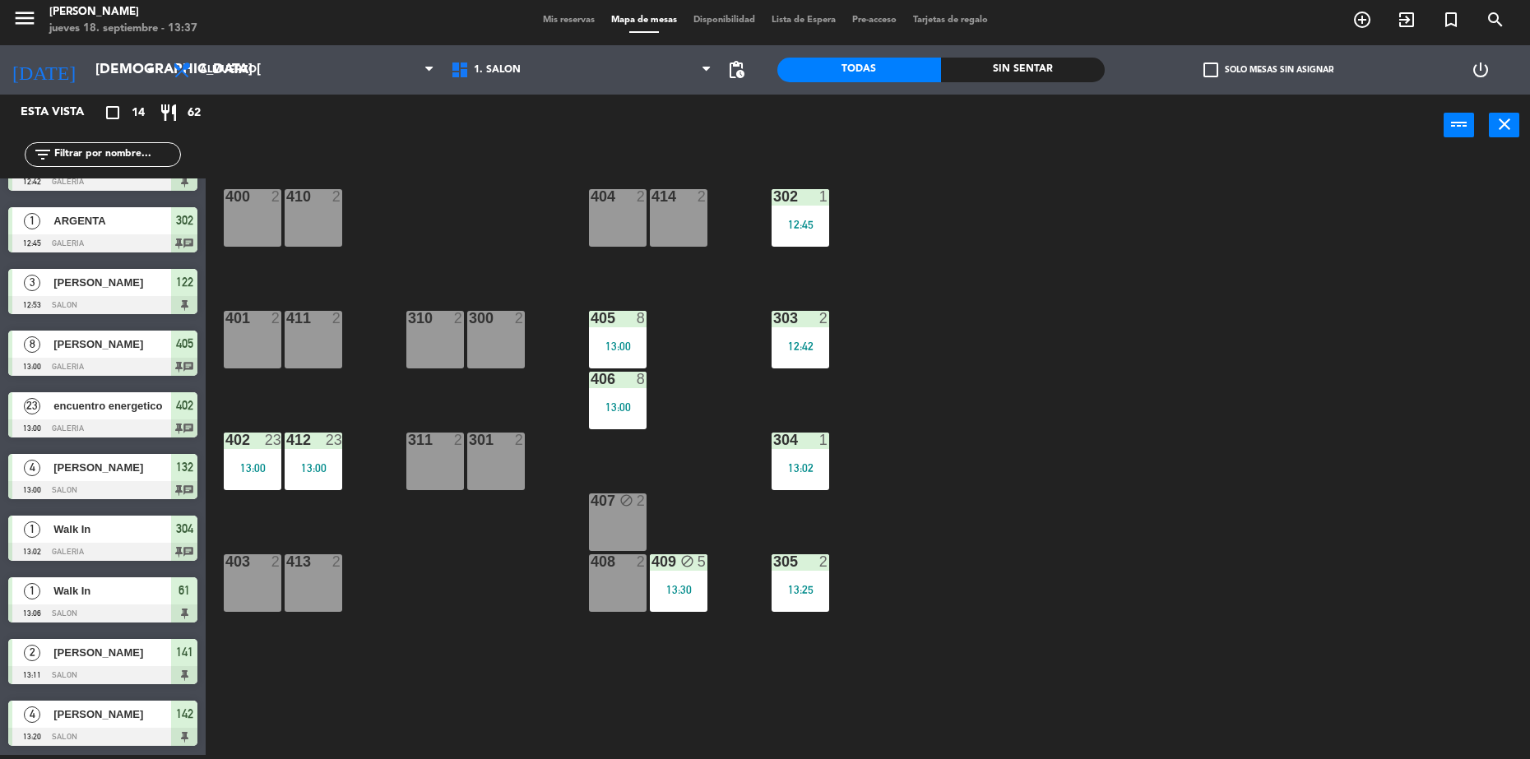
scroll to position [289, 0]
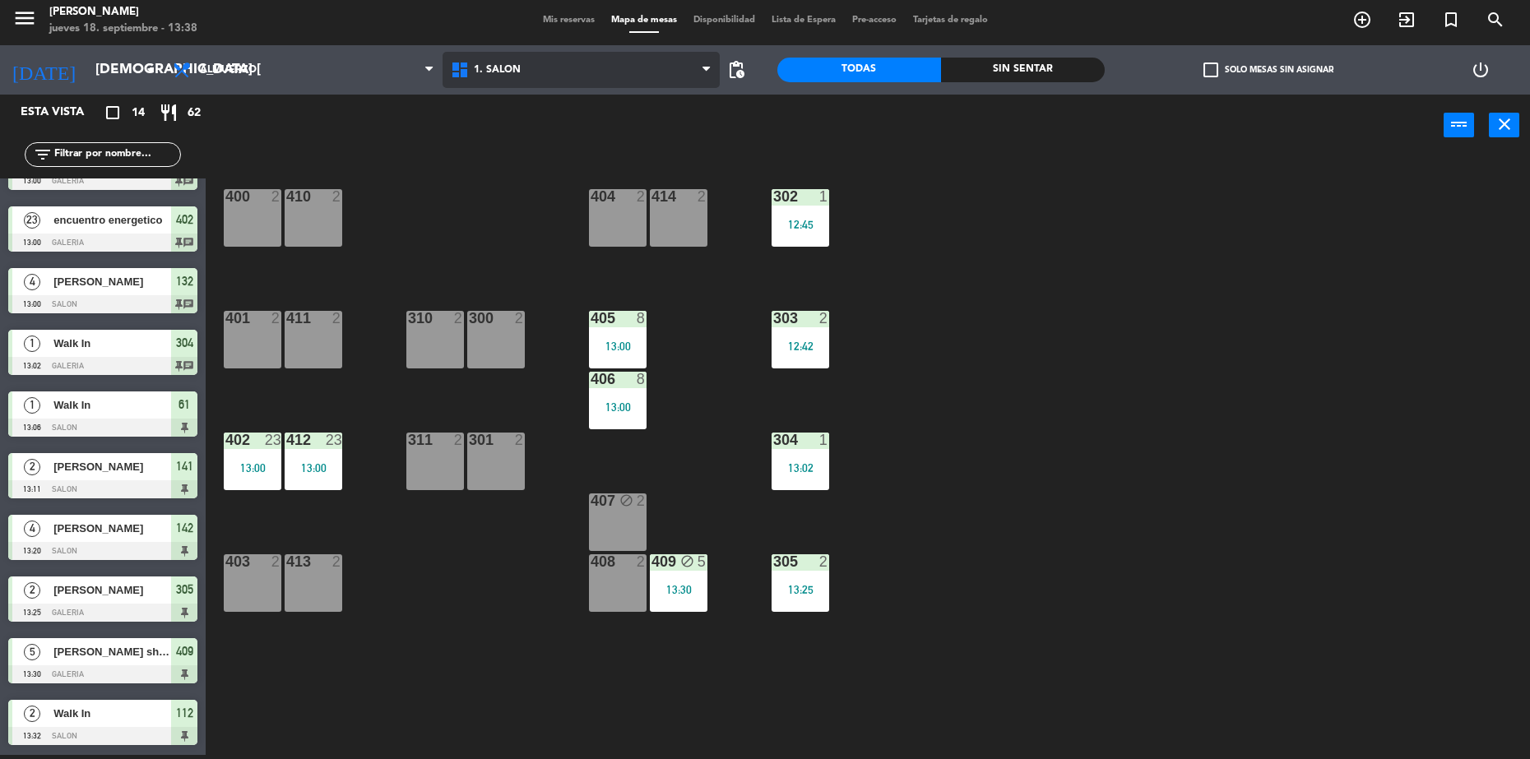
click at [522, 72] on span "1. SALON" at bounding box center [582, 70] width 278 height 36
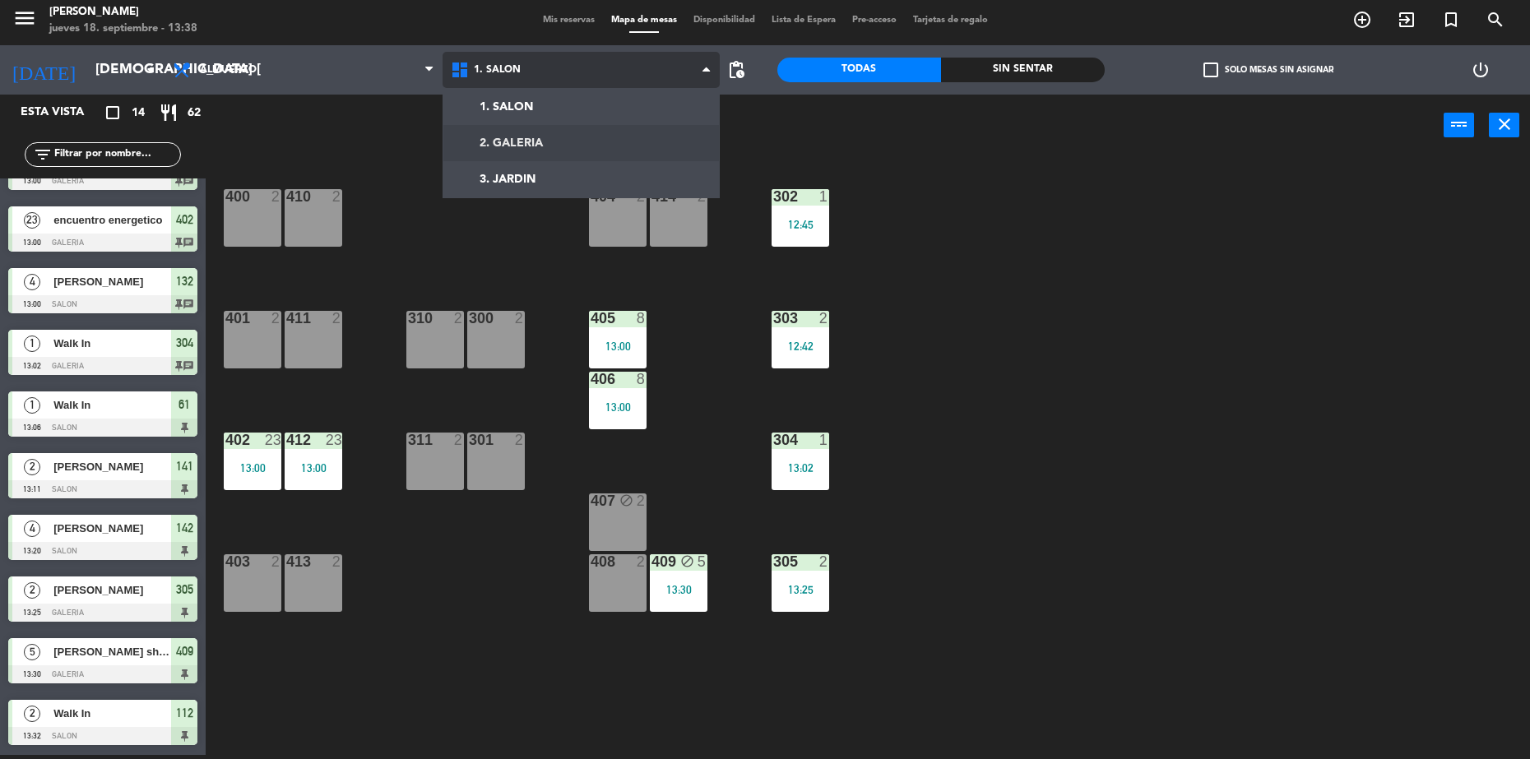
click at [556, 142] on ng-component "menu [PERSON_NAME] jueves 18. septiembre - 13:38 Mis reservas Mapa de mesas Dis…" at bounding box center [765, 377] width 1530 height 763
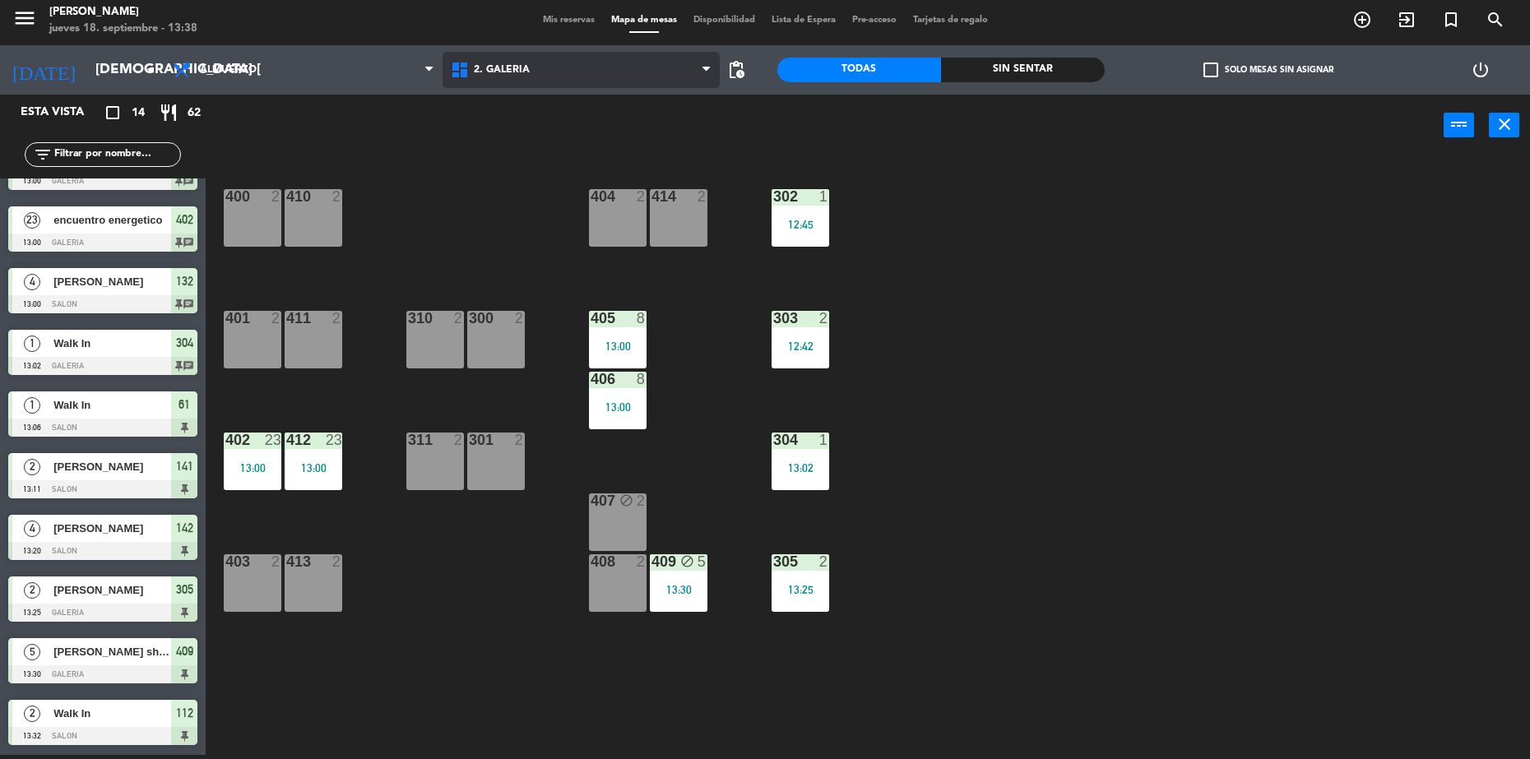
click at [542, 77] on span "2. GALERIA" at bounding box center [582, 70] width 278 height 36
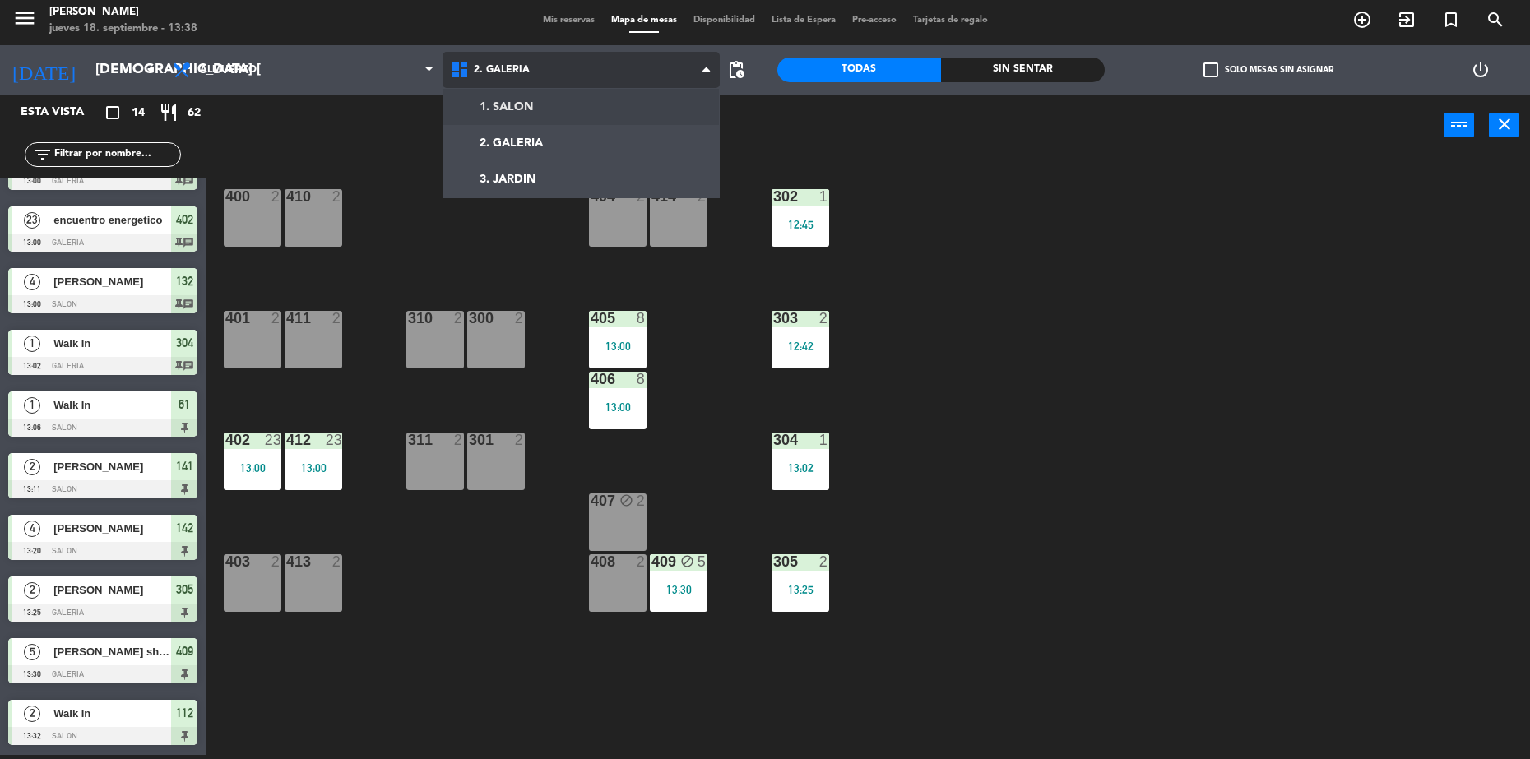
click at [545, 93] on div "1. SALON 2. GALERIA 3. JARDIN 2. GALERIA 1. SALON 2. GALERIA 3. JARDIN" at bounding box center [582, 69] width 278 height 49
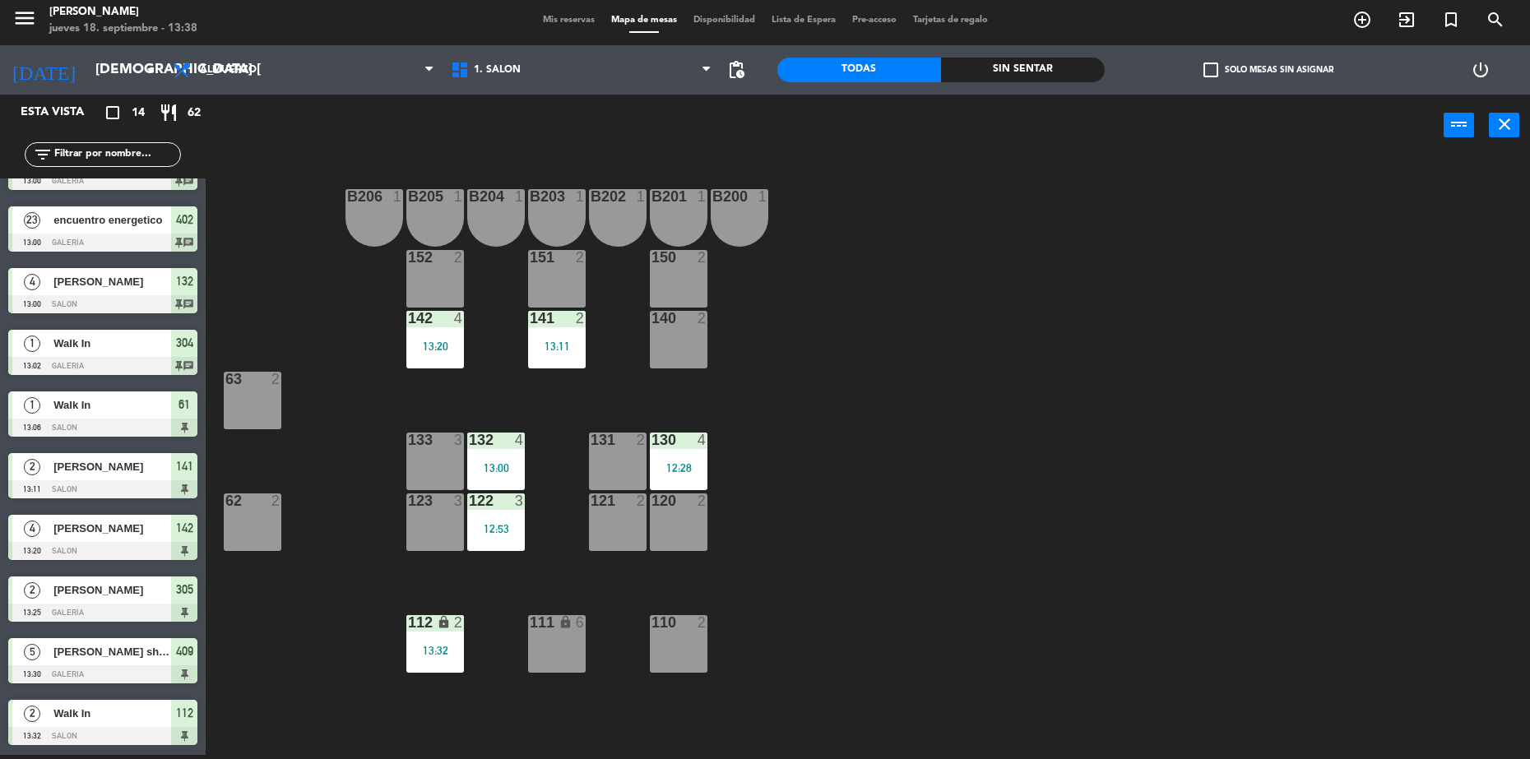
click at [573, 626] on div "6" at bounding box center [584, 623] width 27 height 16
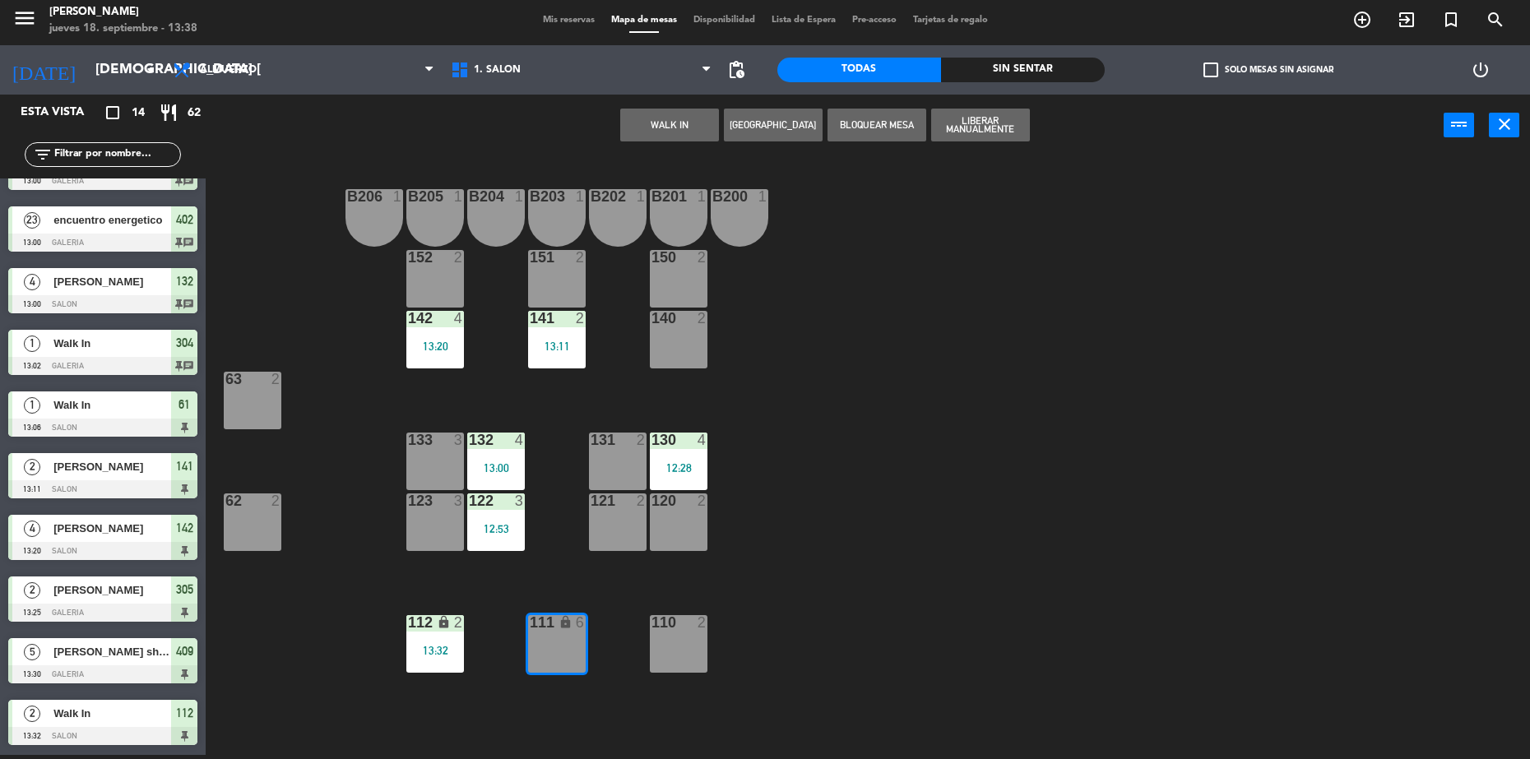
click at [676, 117] on button "WALK IN" at bounding box center [669, 125] width 99 height 33
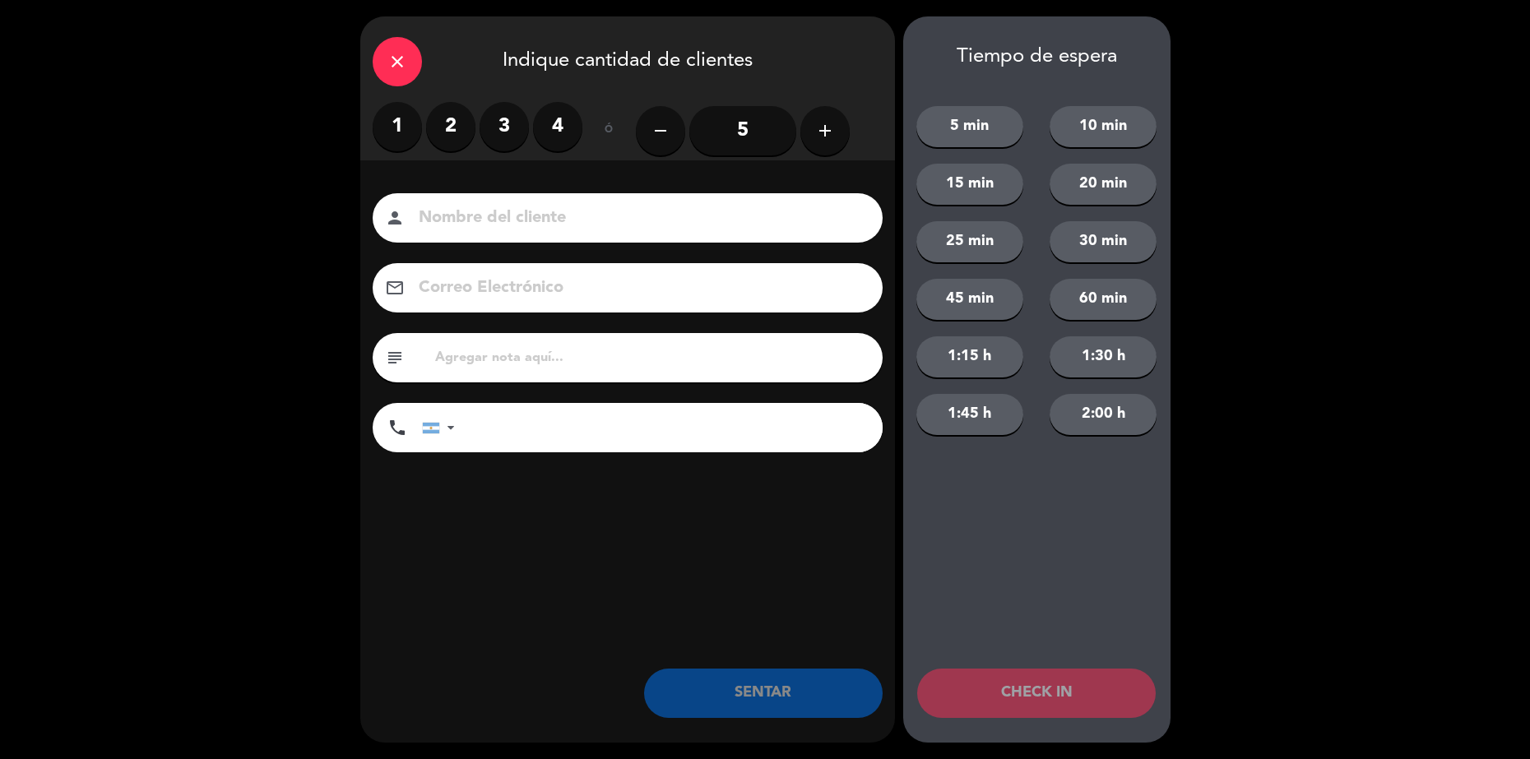
click at [823, 133] on icon "add" at bounding box center [825, 131] width 20 height 20
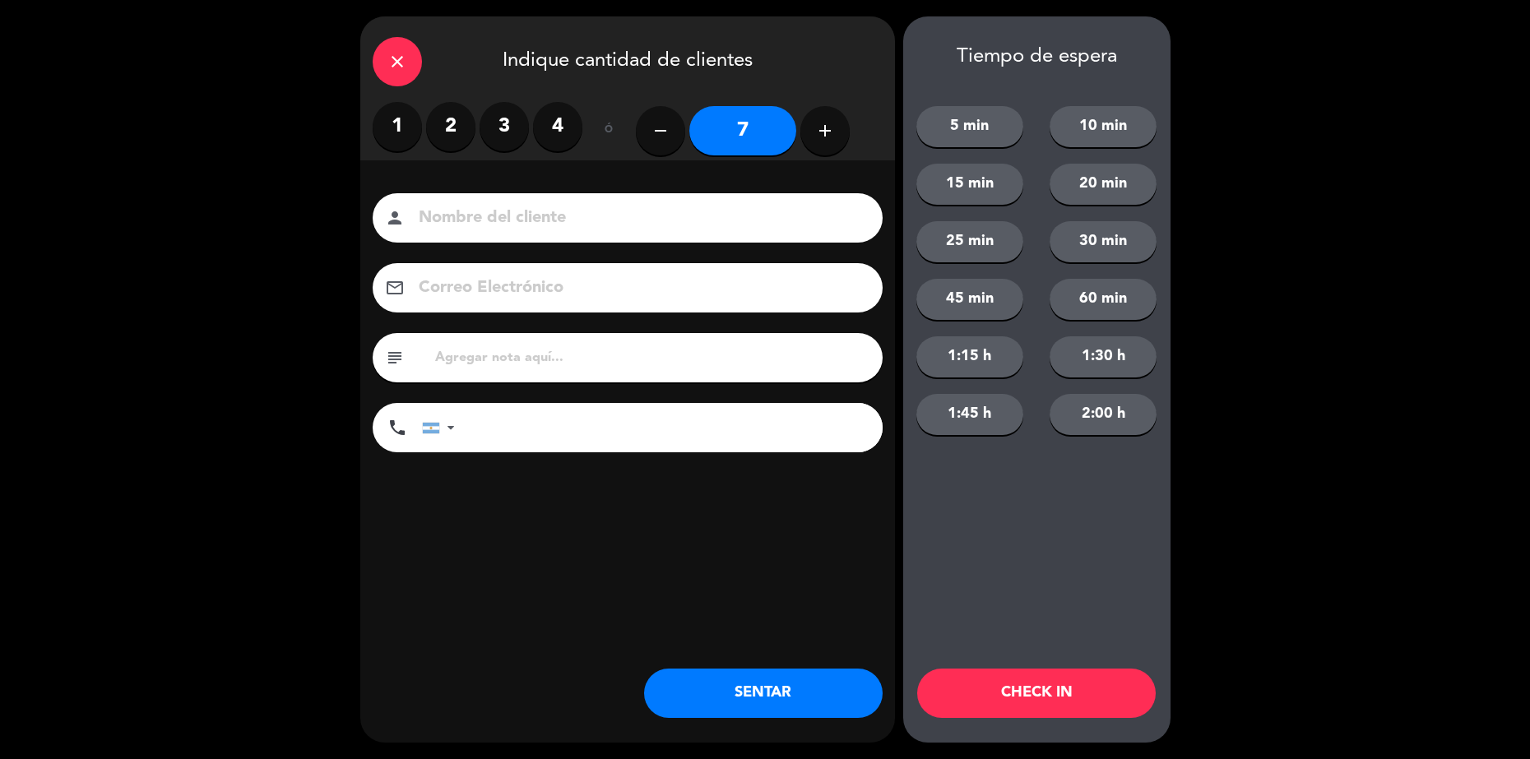
click at [823, 133] on icon "add" at bounding box center [825, 131] width 20 height 20
type input "10"
click at [384, 54] on div "close" at bounding box center [397, 61] width 49 height 49
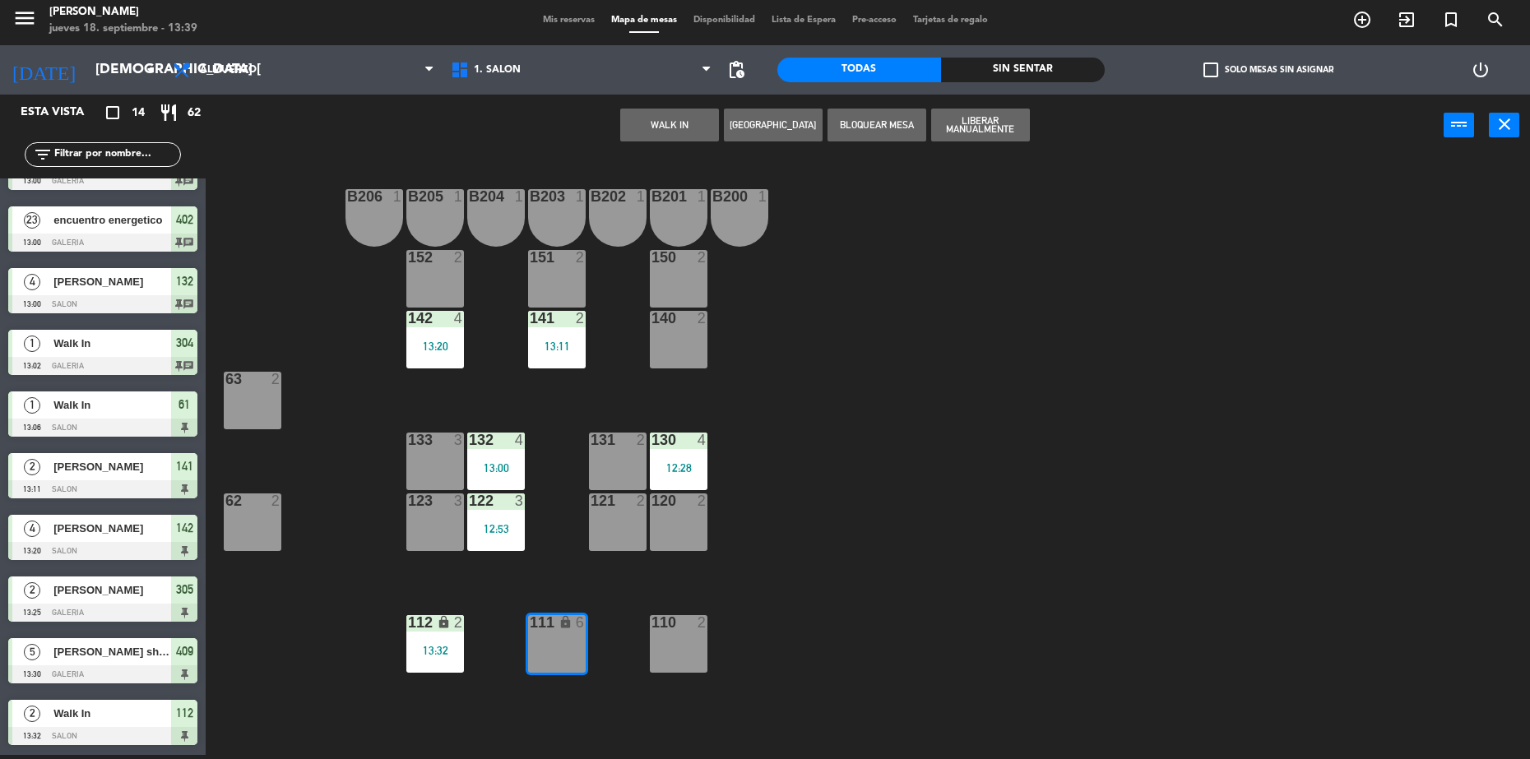
drag, startPoint x: 664, startPoint y: 115, endPoint x: 659, endPoint y: 126, distance: 11.8
click at [663, 120] on div "WALK IN Crear Reserva Bloquear Mesa Liberar Manualmente power_input close" at bounding box center [825, 126] width 1238 height 63
click at [659, 127] on button "WALK IN" at bounding box center [669, 125] width 99 height 33
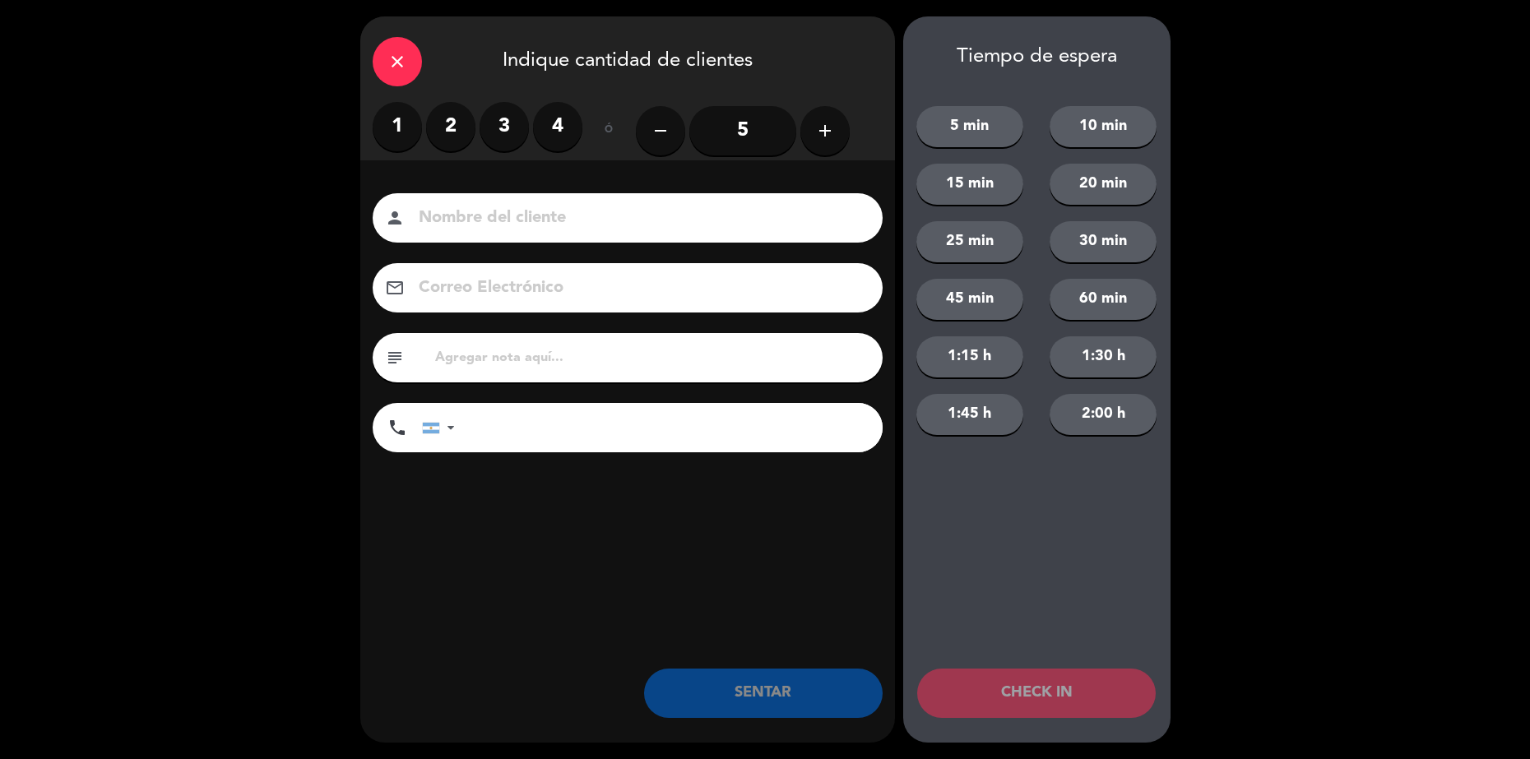
click at [831, 128] on icon "add" at bounding box center [825, 131] width 20 height 20
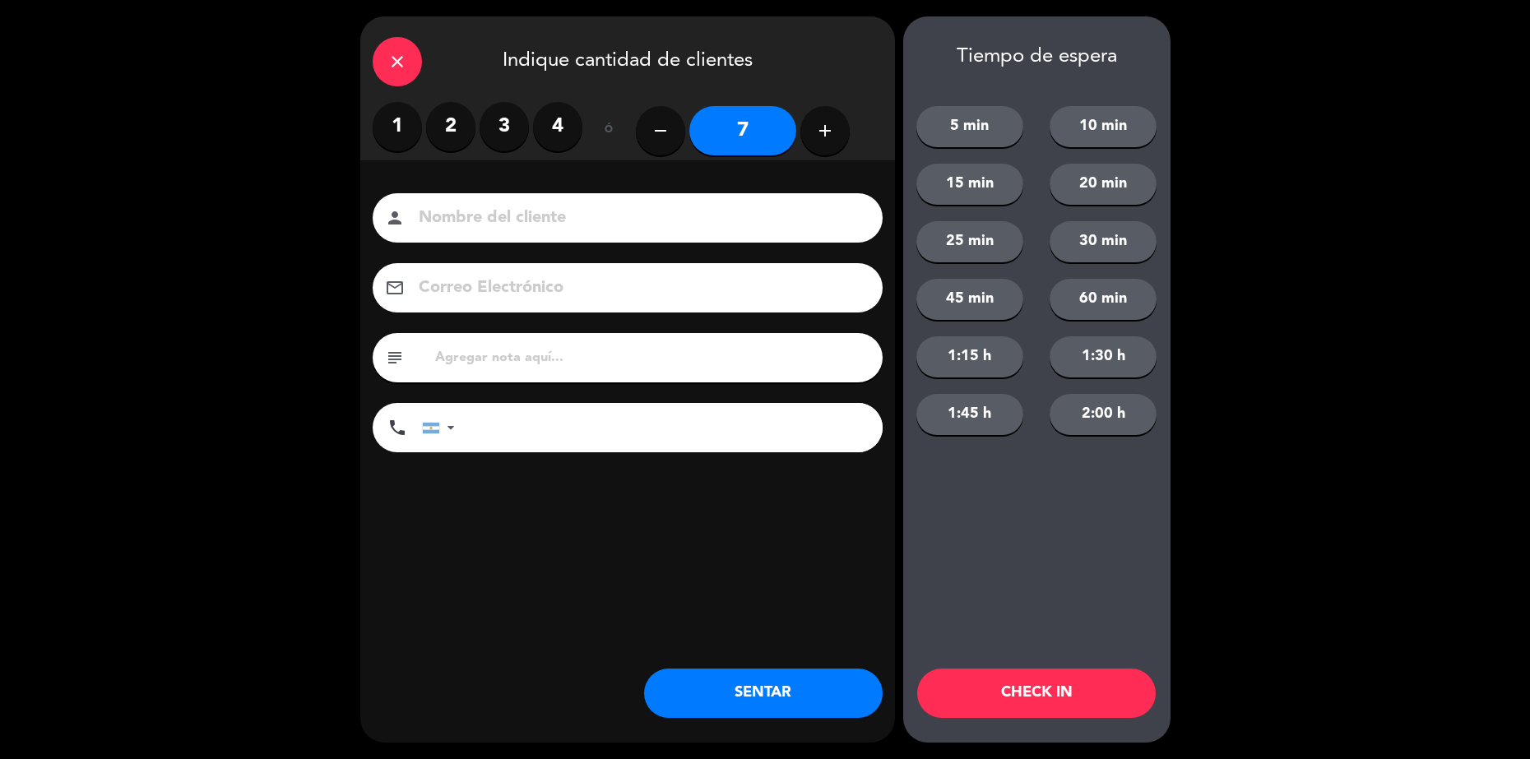
click at [831, 128] on icon "add" at bounding box center [825, 131] width 20 height 20
click at [830, 128] on icon "add" at bounding box center [825, 131] width 20 height 20
type input "10"
click at [648, 204] on input at bounding box center [639, 218] width 444 height 29
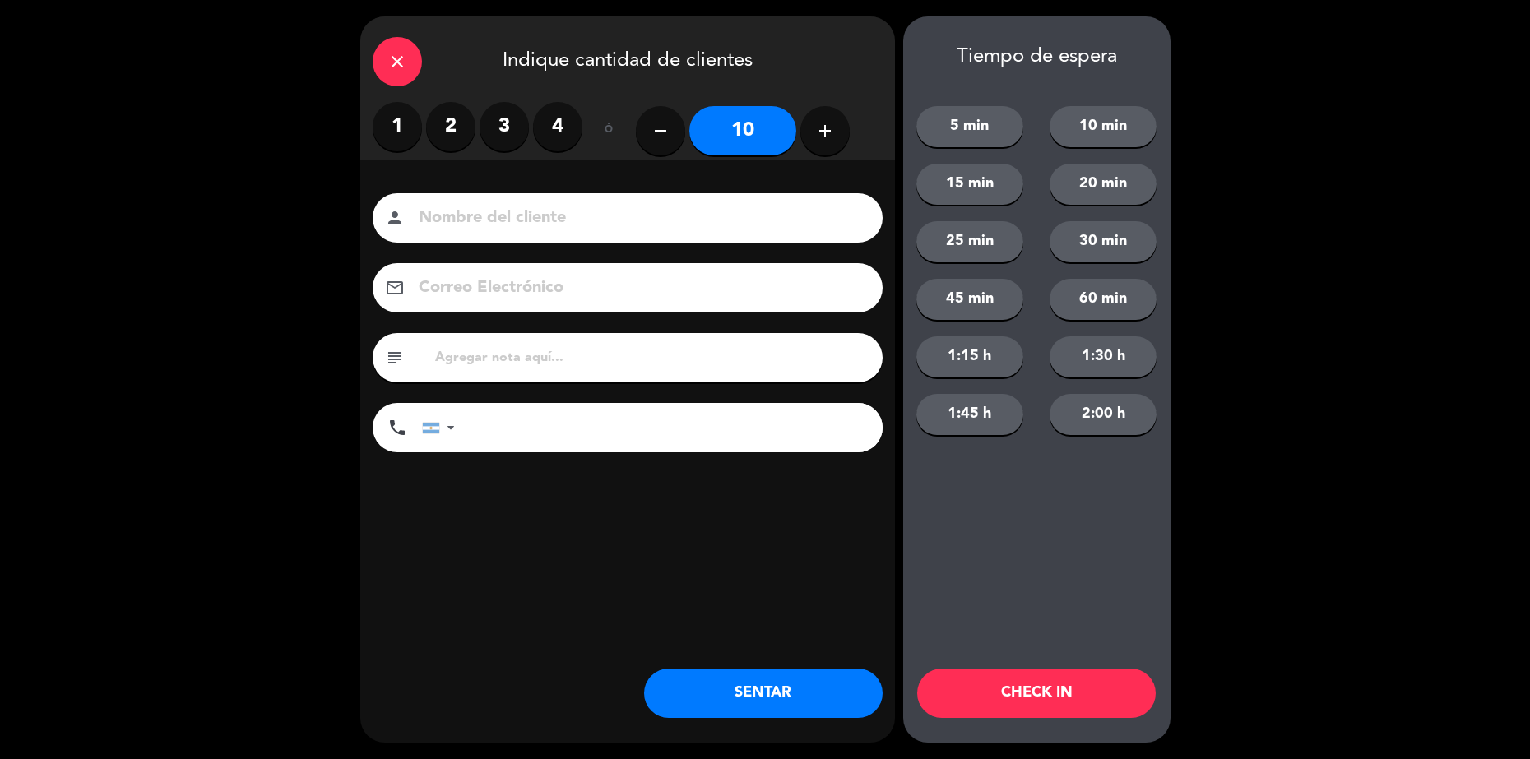
click at [636, 214] on input at bounding box center [639, 218] width 444 height 29
click at [583, 215] on input at bounding box center [639, 218] width 444 height 29
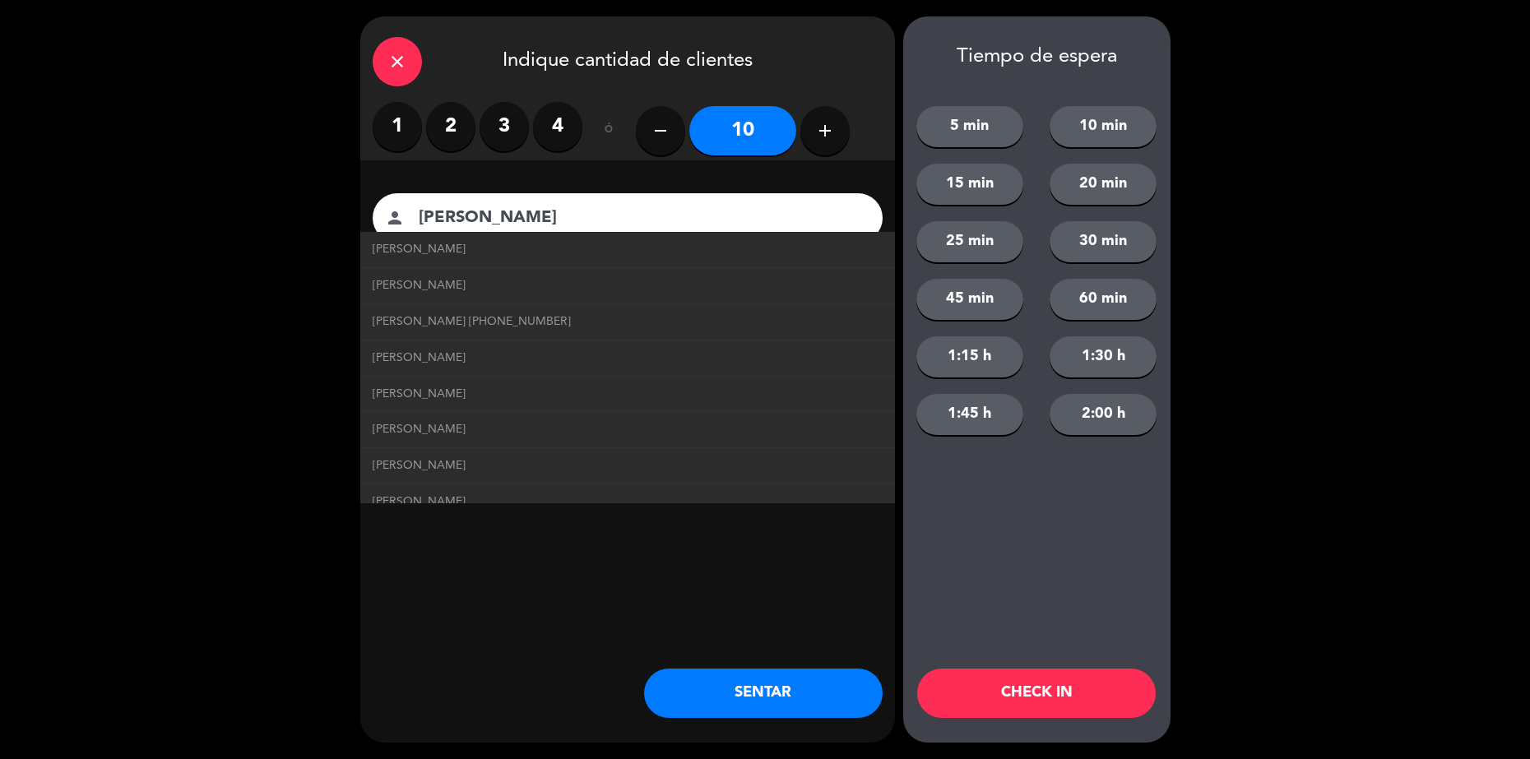
type input "[PERSON_NAME]"
drag, startPoint x: 822, startPoint y: 691, endPoint x: 804, endPoint y: 677, distance: 22.9
click at [807, 679] on button "SENTAR" at bounding box center [763, 693] width 239 height 49
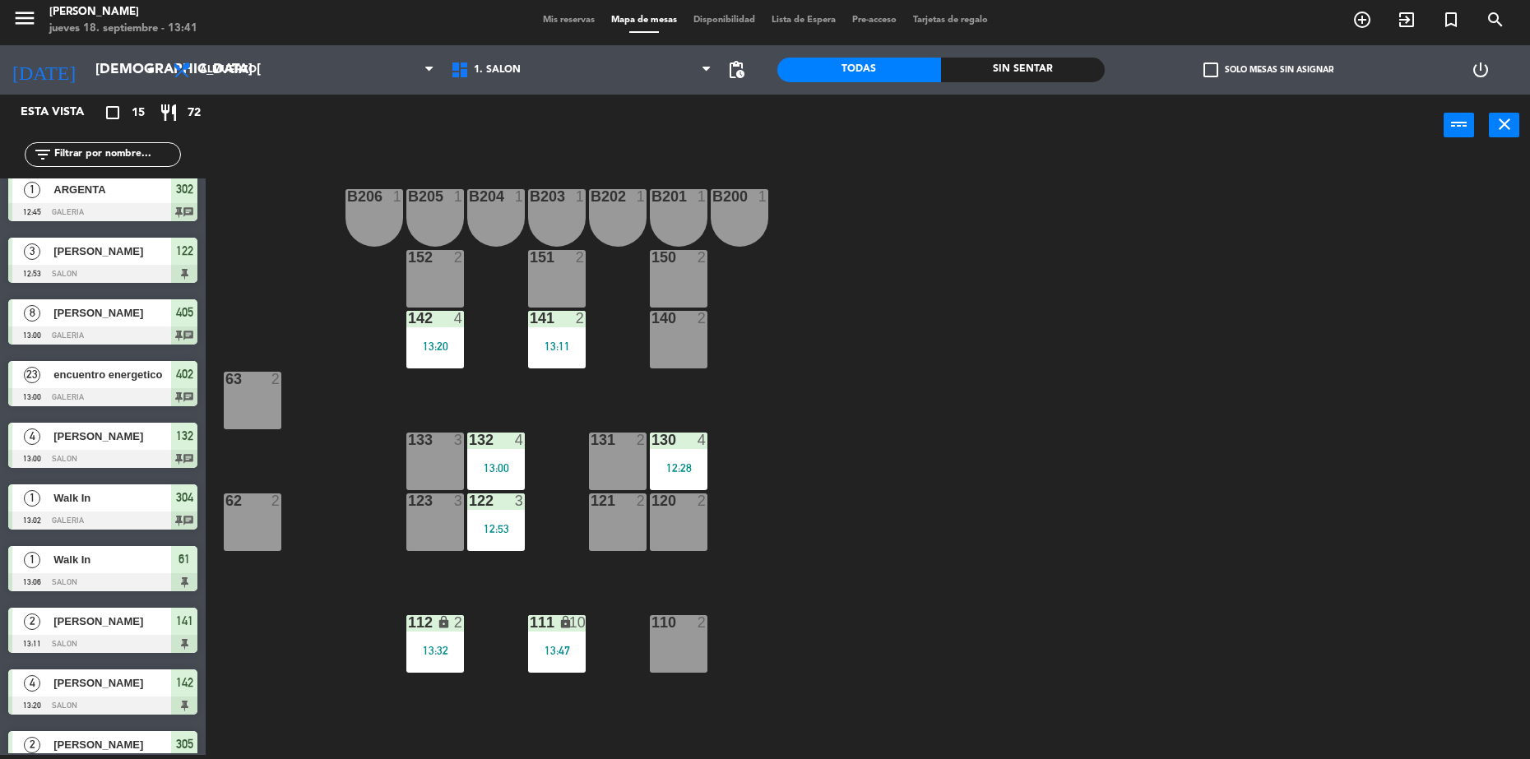
scroll to position [0, 0]
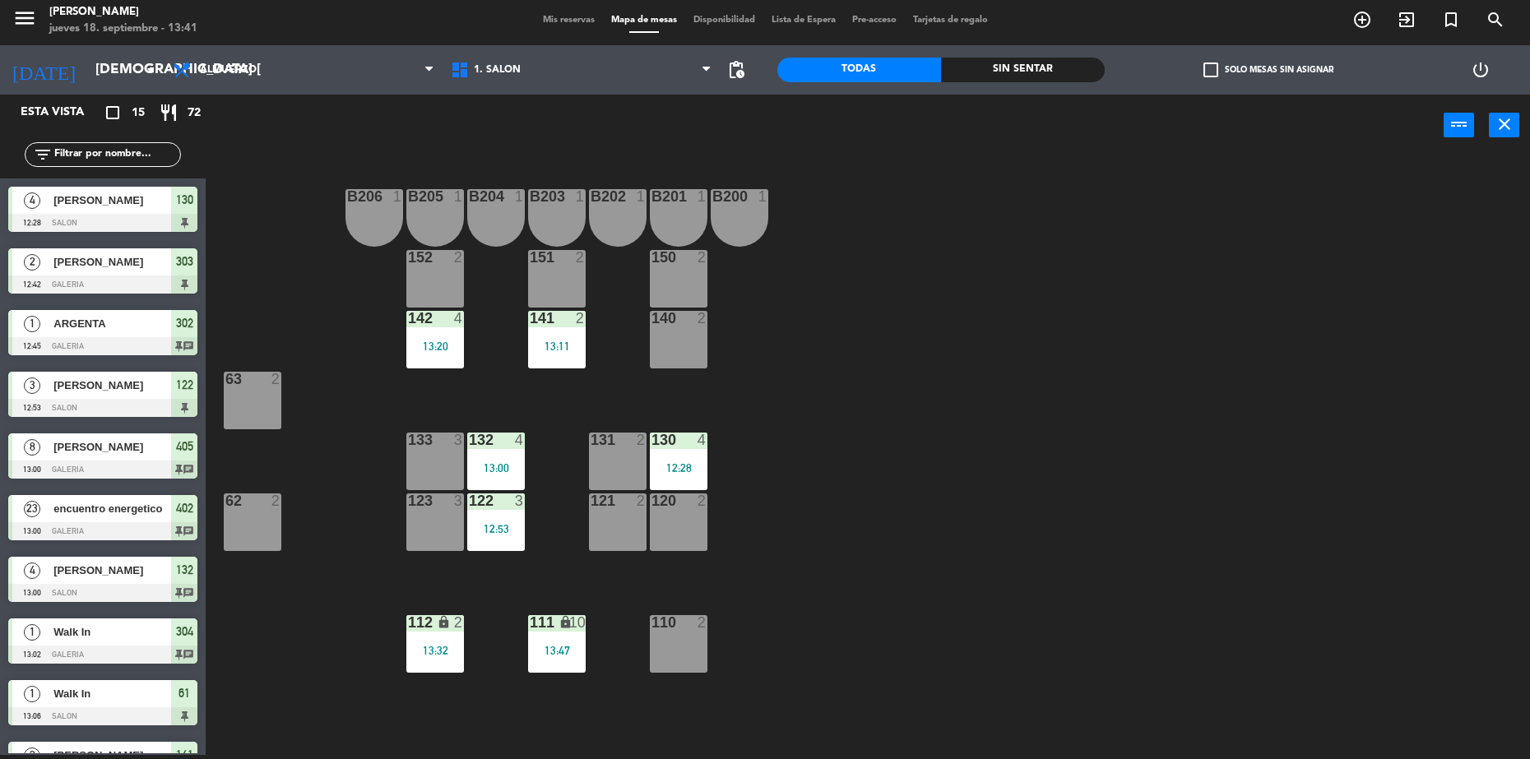
click at [120, 522] on div at bounding box center [102, 531] width 189 height 18
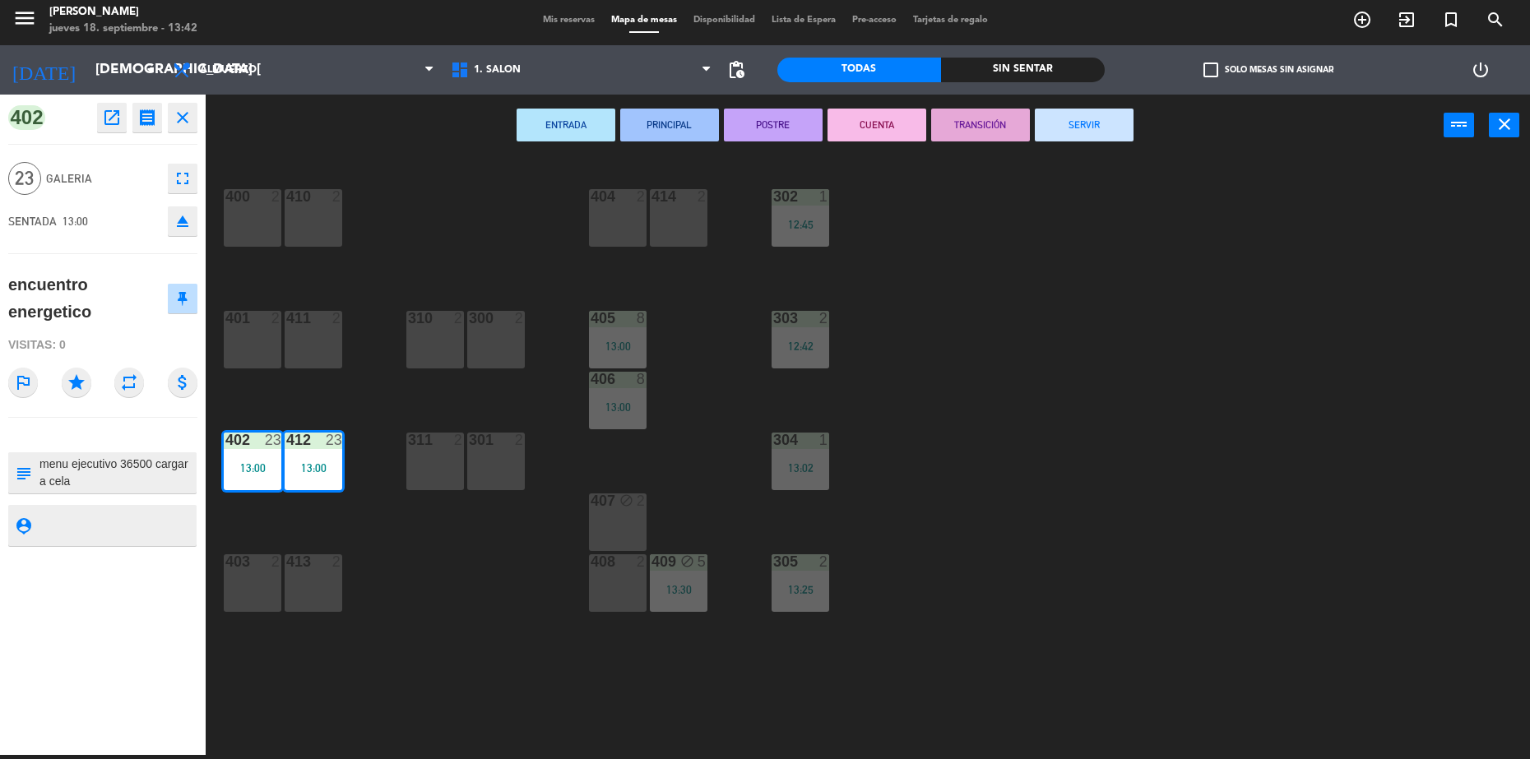
click at [1227, 404] on div "400 2 410 2 404 2 414 2 302 1 12:45 401 2 411 2 310 2 300 2 303 2 12:42 405 8 1…" at bounding box center [875, 459] width 1309 height 599
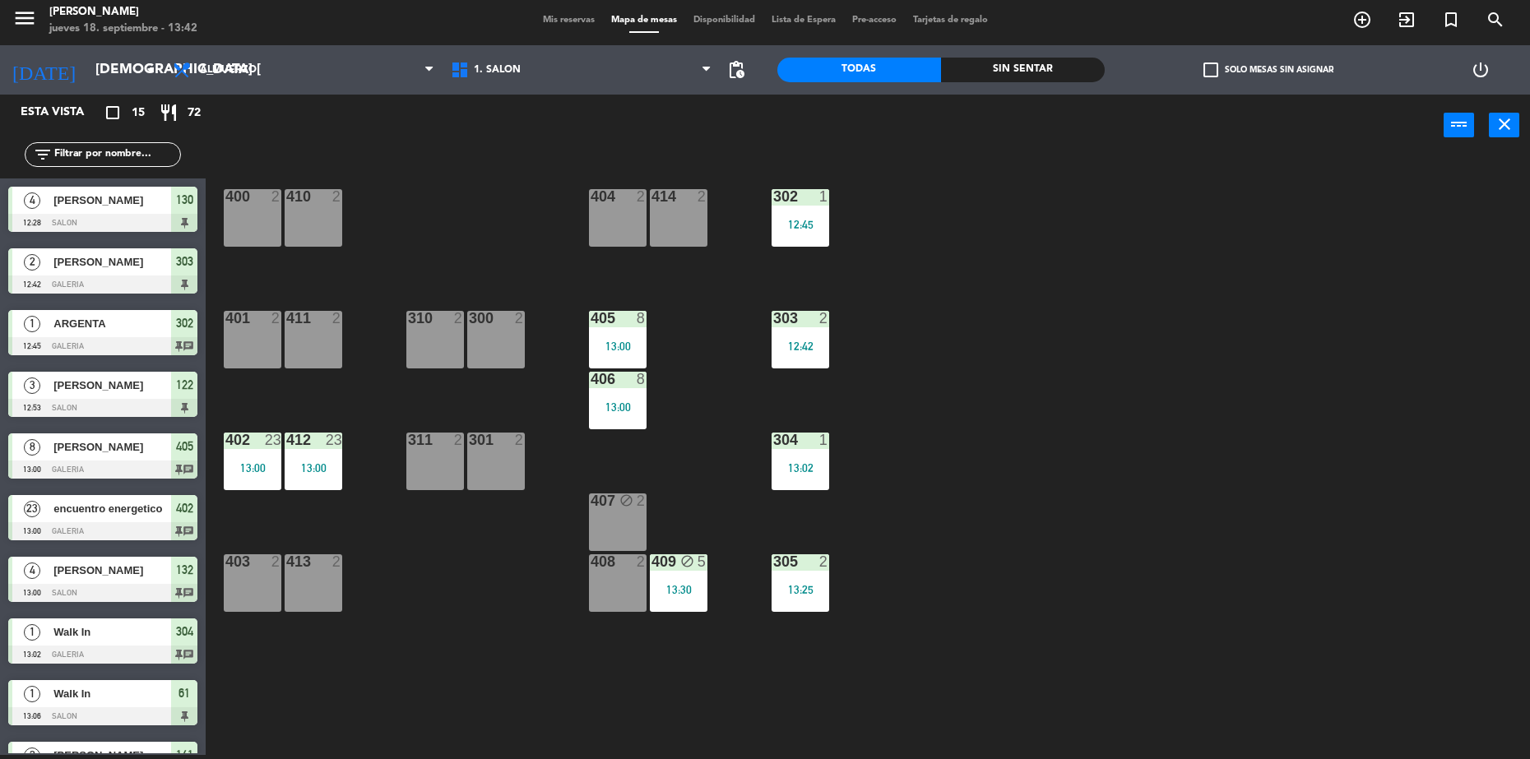
click at [1212, 459] on div "400 2 410 2 404 2 414 2 302 1 12:45 401 2 411 2 310 2 300 2 303 2 12:42 405 8 1…" at bounding box center [875, 459] width 1309 height 599
click at [828, 682] on div "400 2 410 2 404 2 414 2 302 1 12:45 401 2 411 2 310 2 300 2 303 2 12:42 405 8 1…" at bounding box center [875, 459] width 1309 height 599
click at [1370, 19] on icon "add_circle_outline" at bounding box center [1362, 20] width 20 height 20
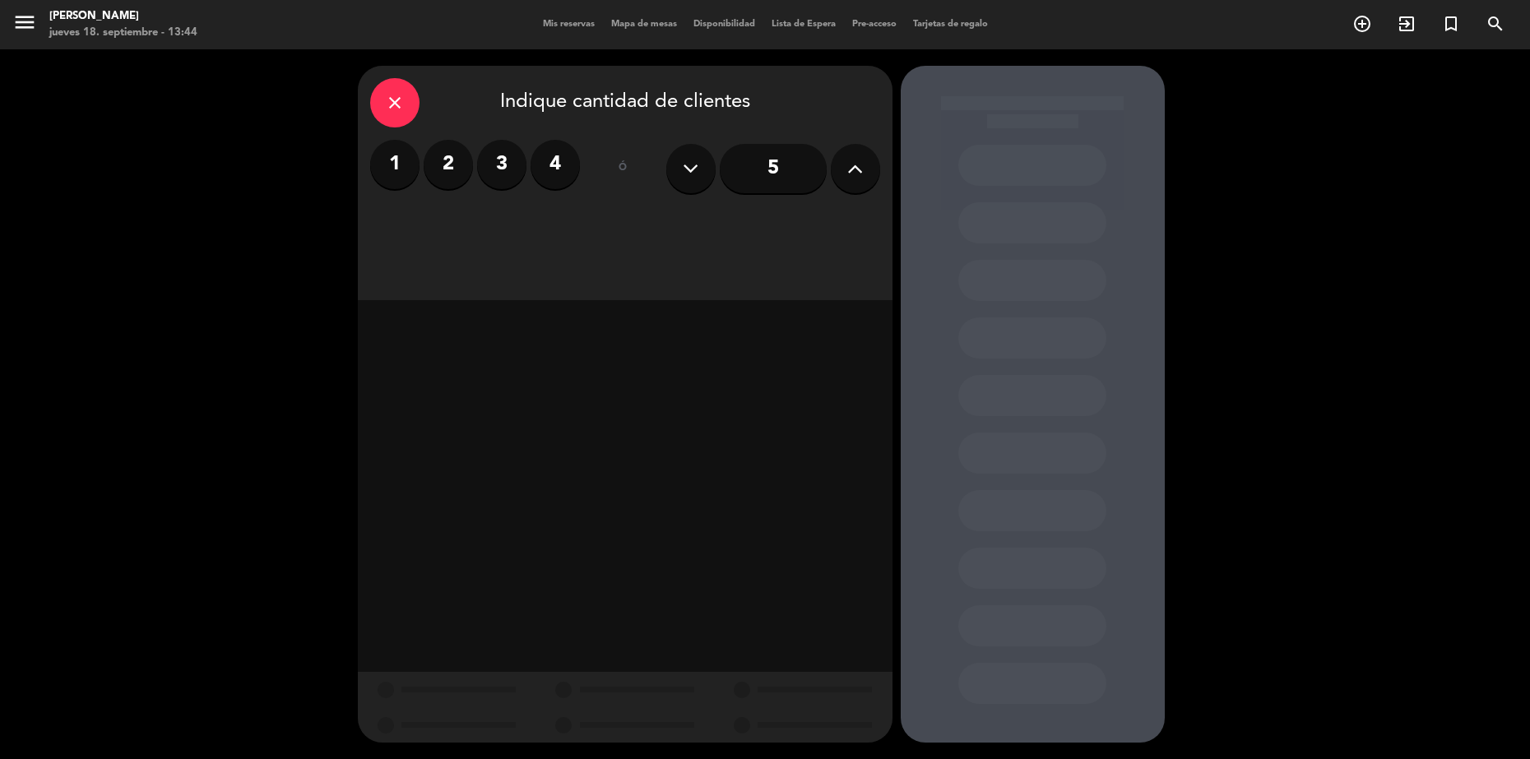
click at [441, 176] on label "2" at bounding box center [448, 164] width 49 height 49
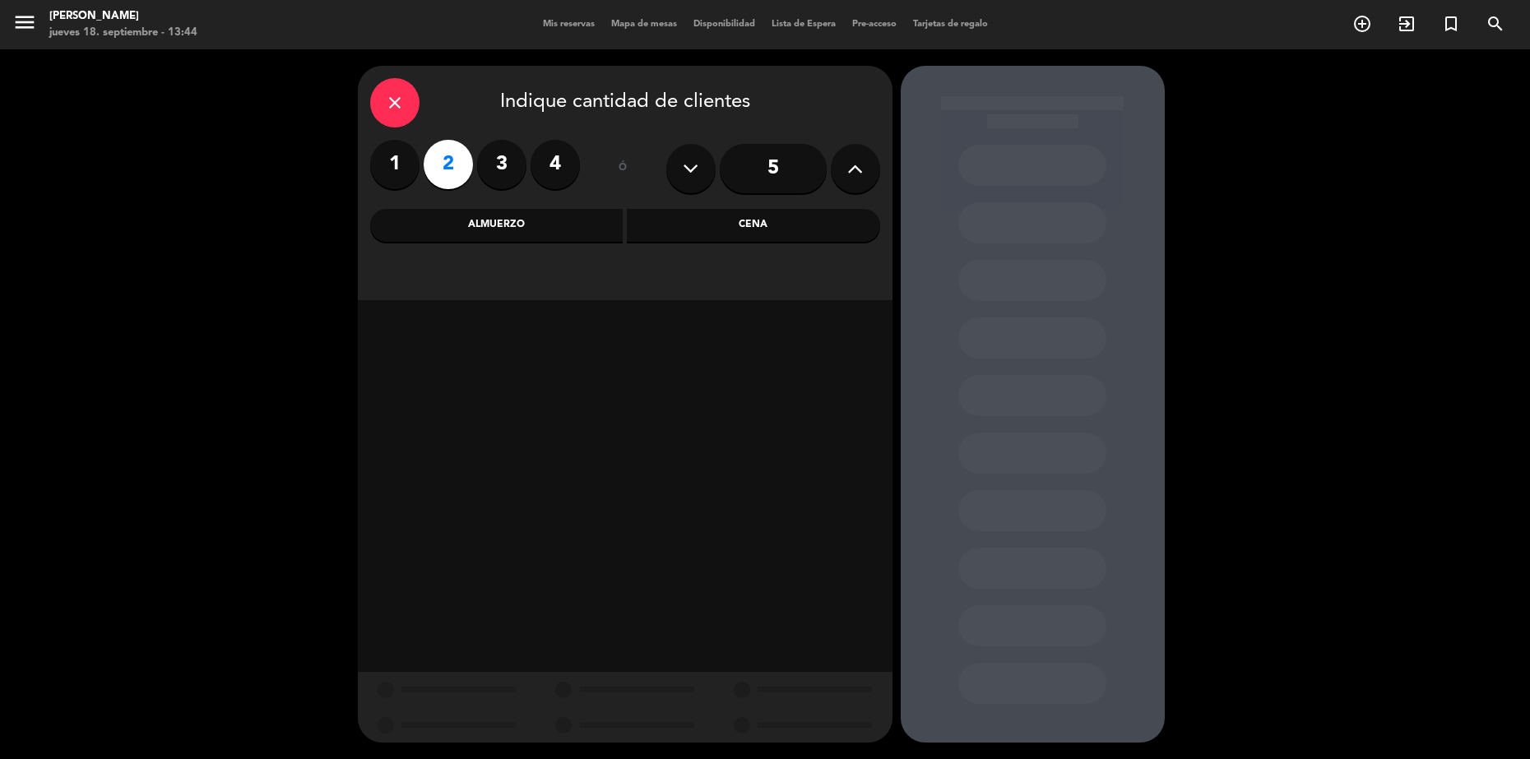
click at [527, 229] on div "Almuerzo" at bounding box center [496, 225] width 253 height 33
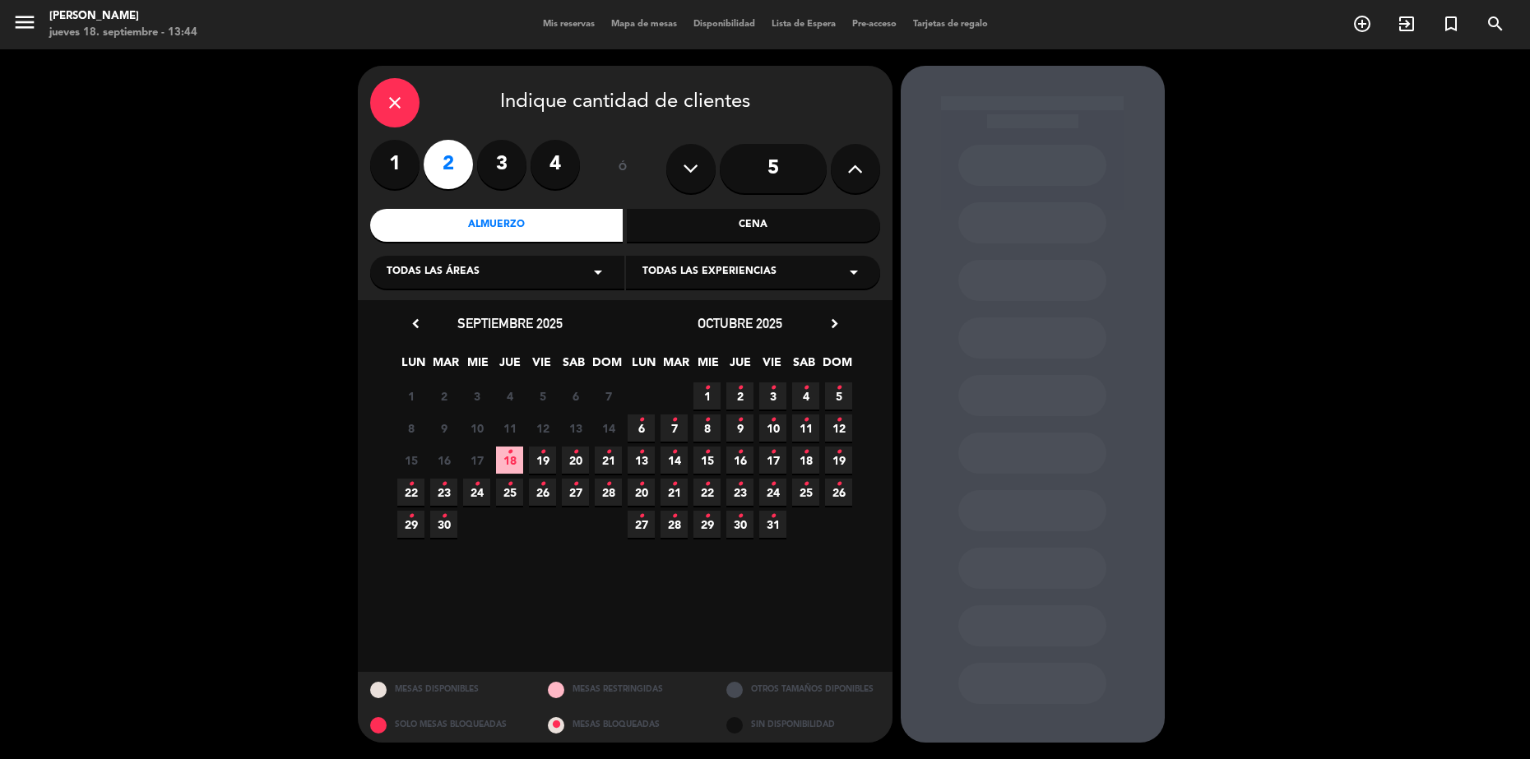
click at [500, 464] on span "18 •" at bounding box center [509, 460] width 27 height 27
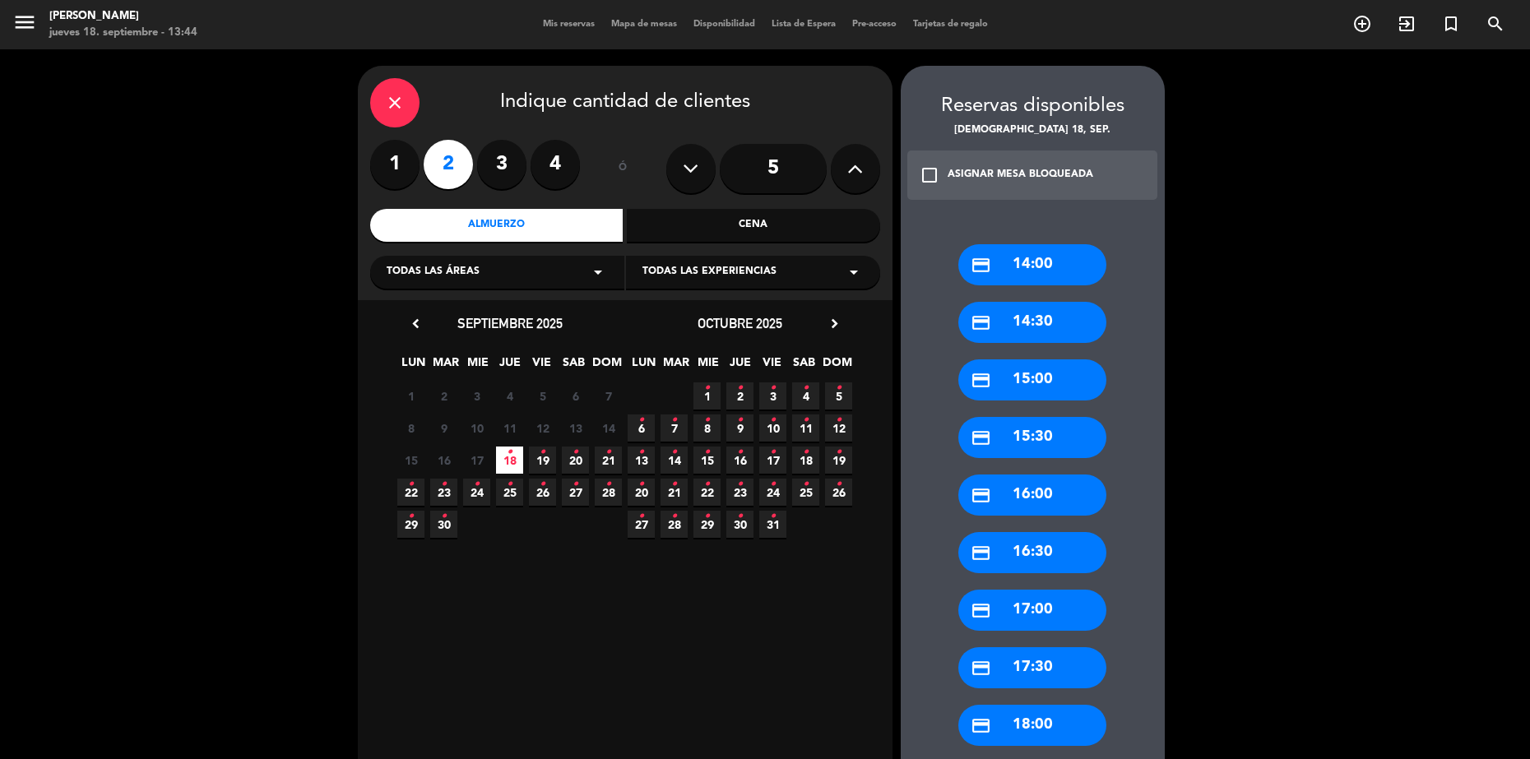
click at [1005, 259] on div "credit_card 14:00" at bounding box center [1032, 264] width 148 height 41
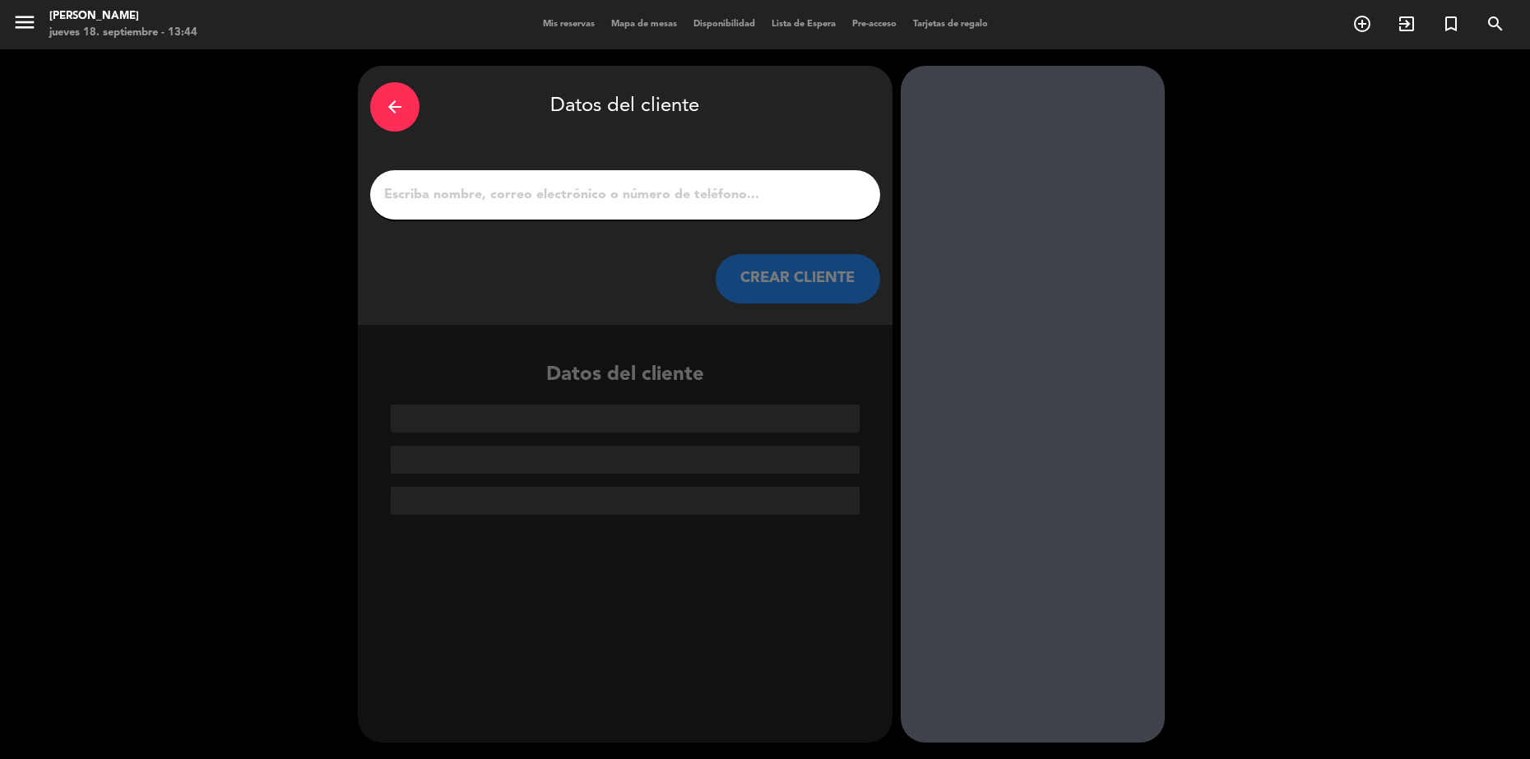
click at [724, 212] on div at bounding box center [625, 194] width 510 height 49
click at [714, 196] on input "1" at bounding box center [625, 194] width 485 height 23
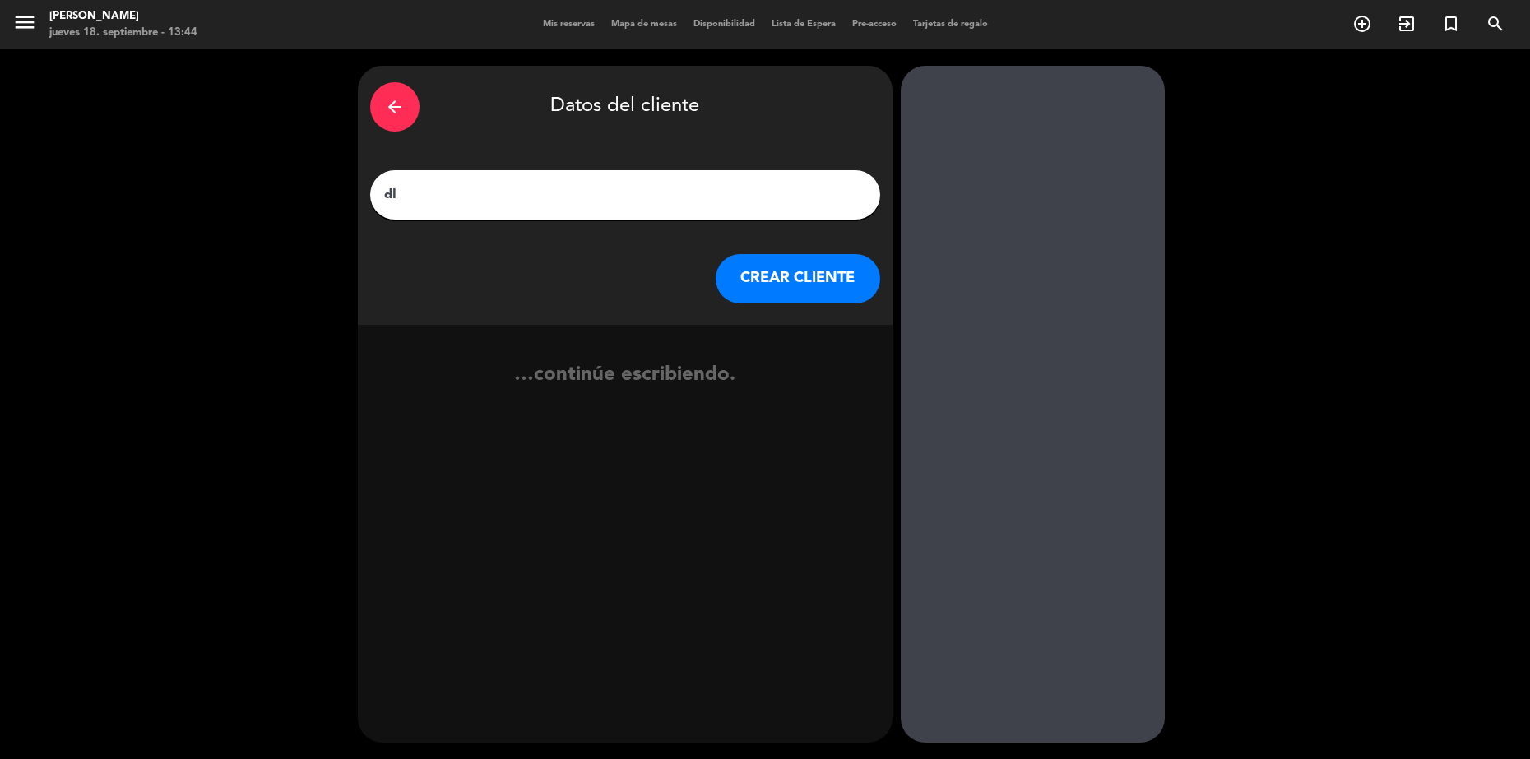
type input "d"
type input "[PERSON_NAME]"
click at [836, 387] on icon "exit_to_app" at bounding box center [845, 386] width 24 height 21
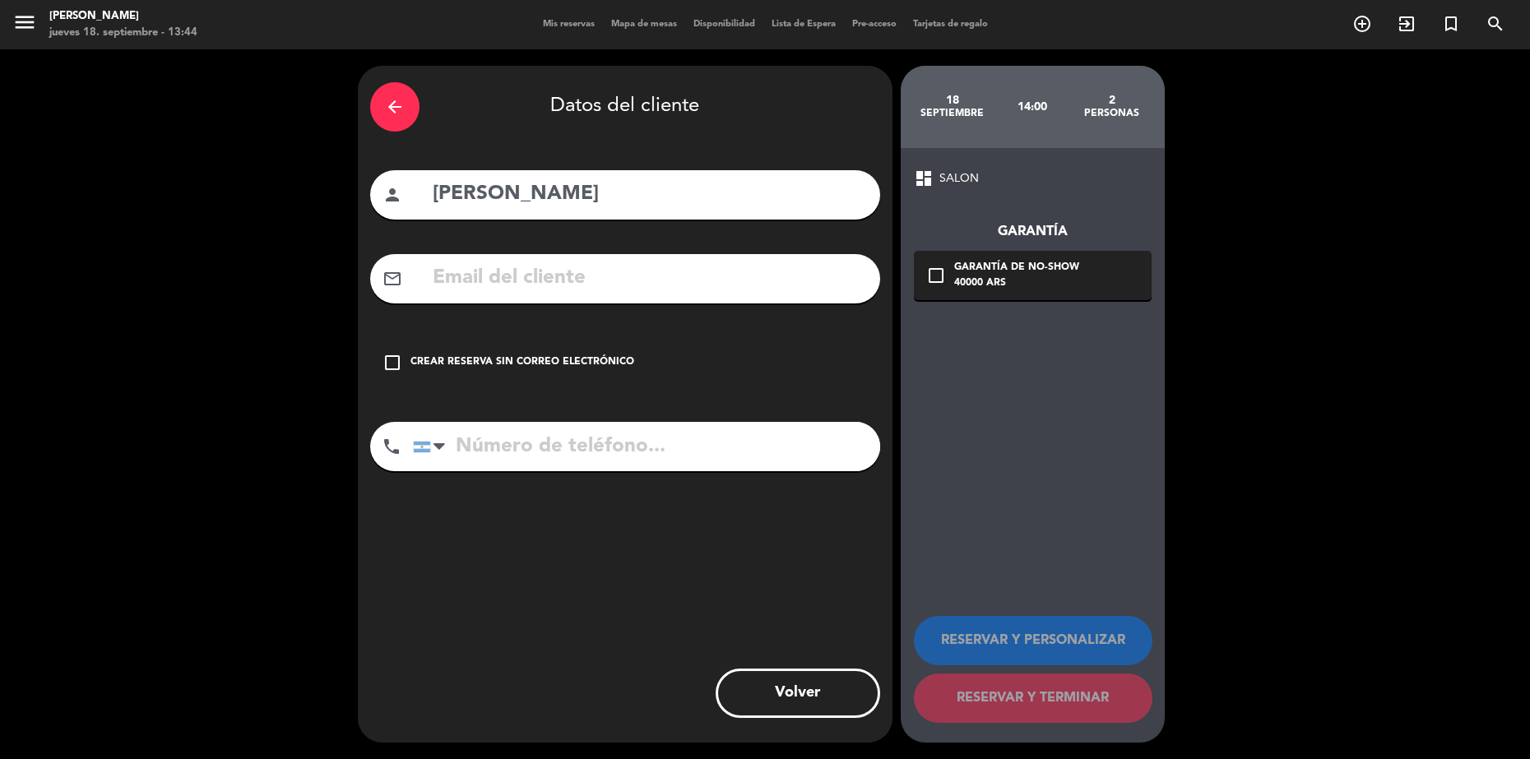
click at [651, 201] on input "[PERSON_NAME]" at bounding box center [649, 195] width 437 height 34
type input "[PERSON_NAME] 502"
click at [466, 369] on div "Crear reserva sin correo electrónico" at bounding box center [523, 363] width 224 height 16
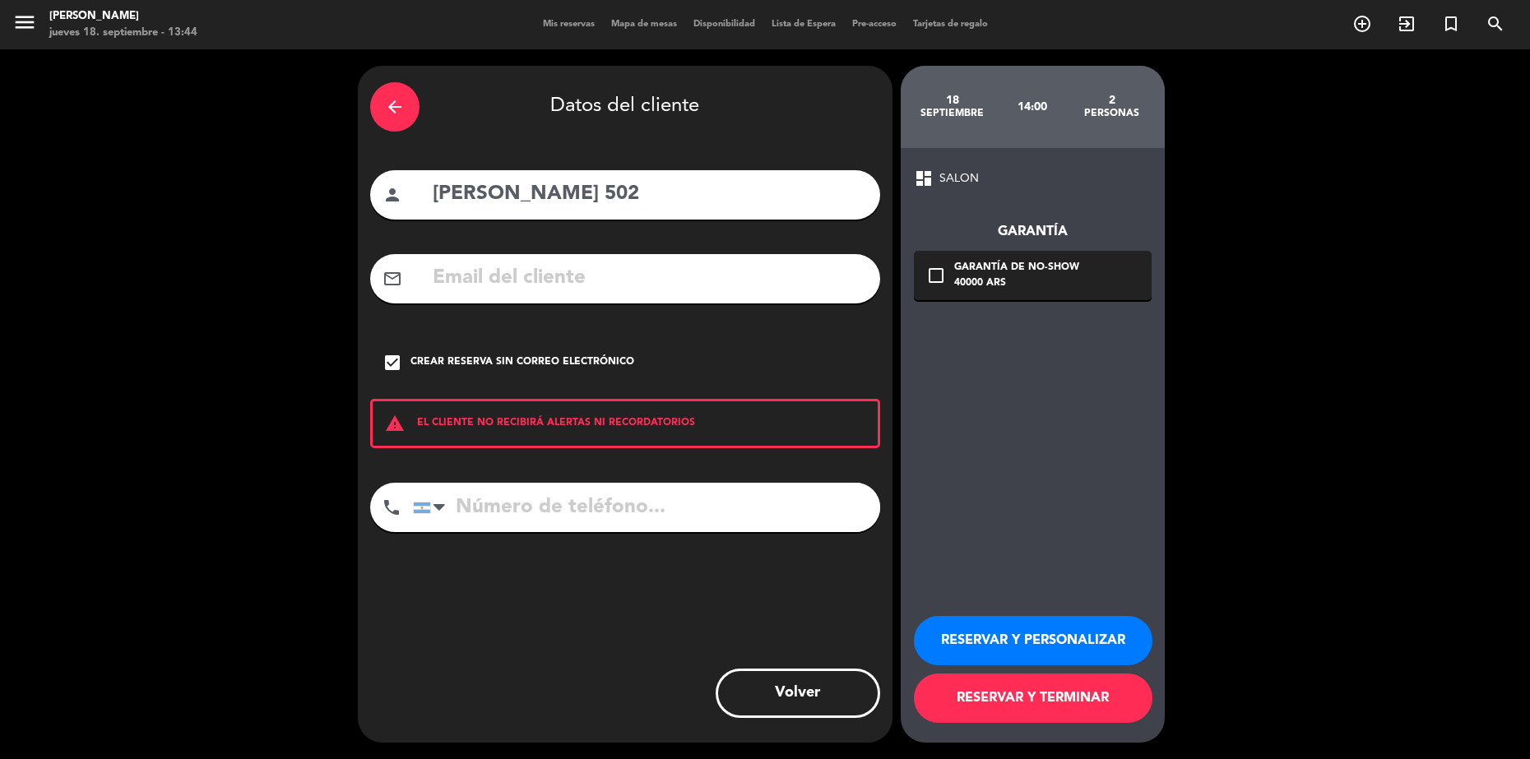
click at [1046, 694] on button "RESERVAR Y TERMINAR" at bounding box center [1033, 698] width 239 height 49
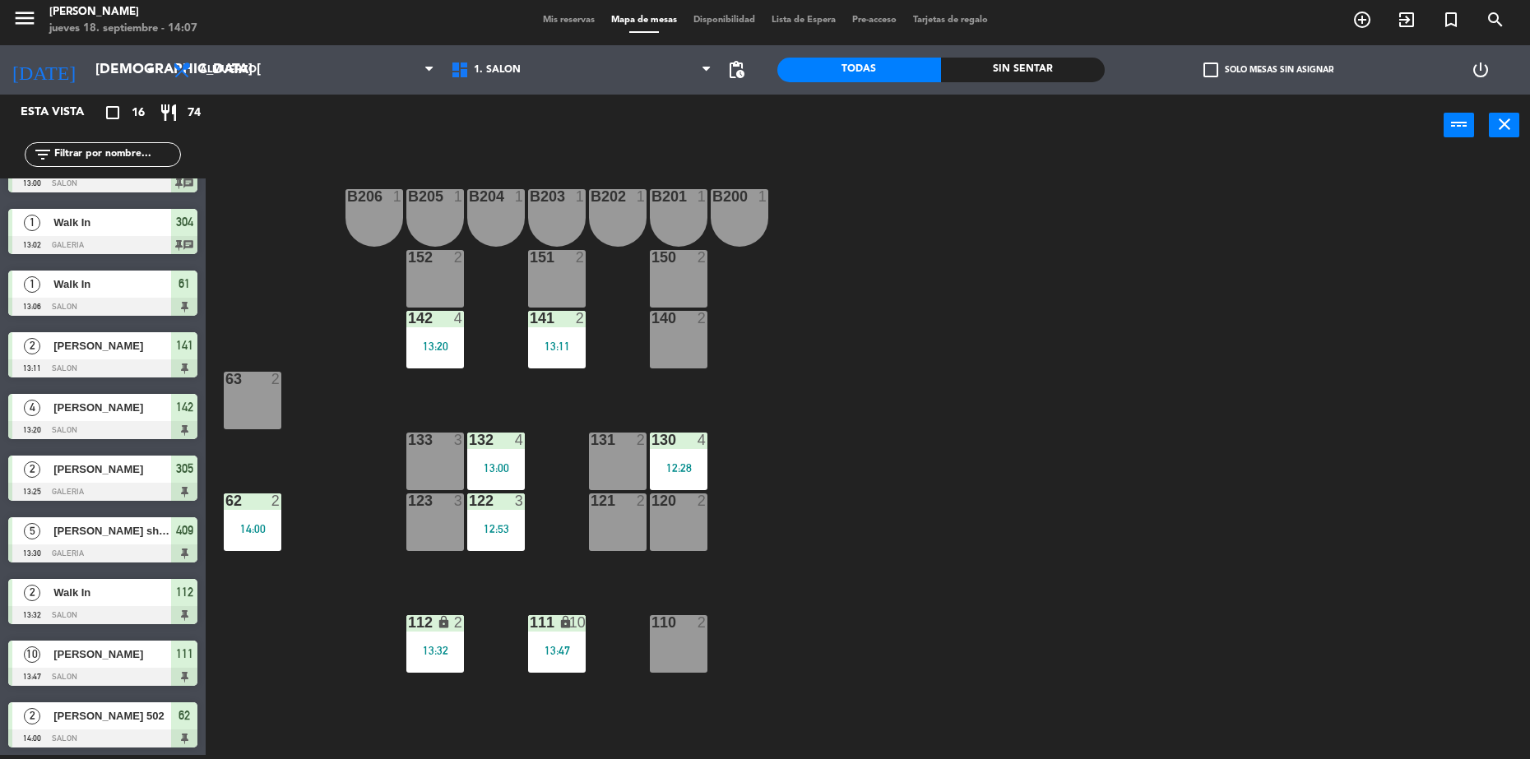
scroll to position [412, 0]
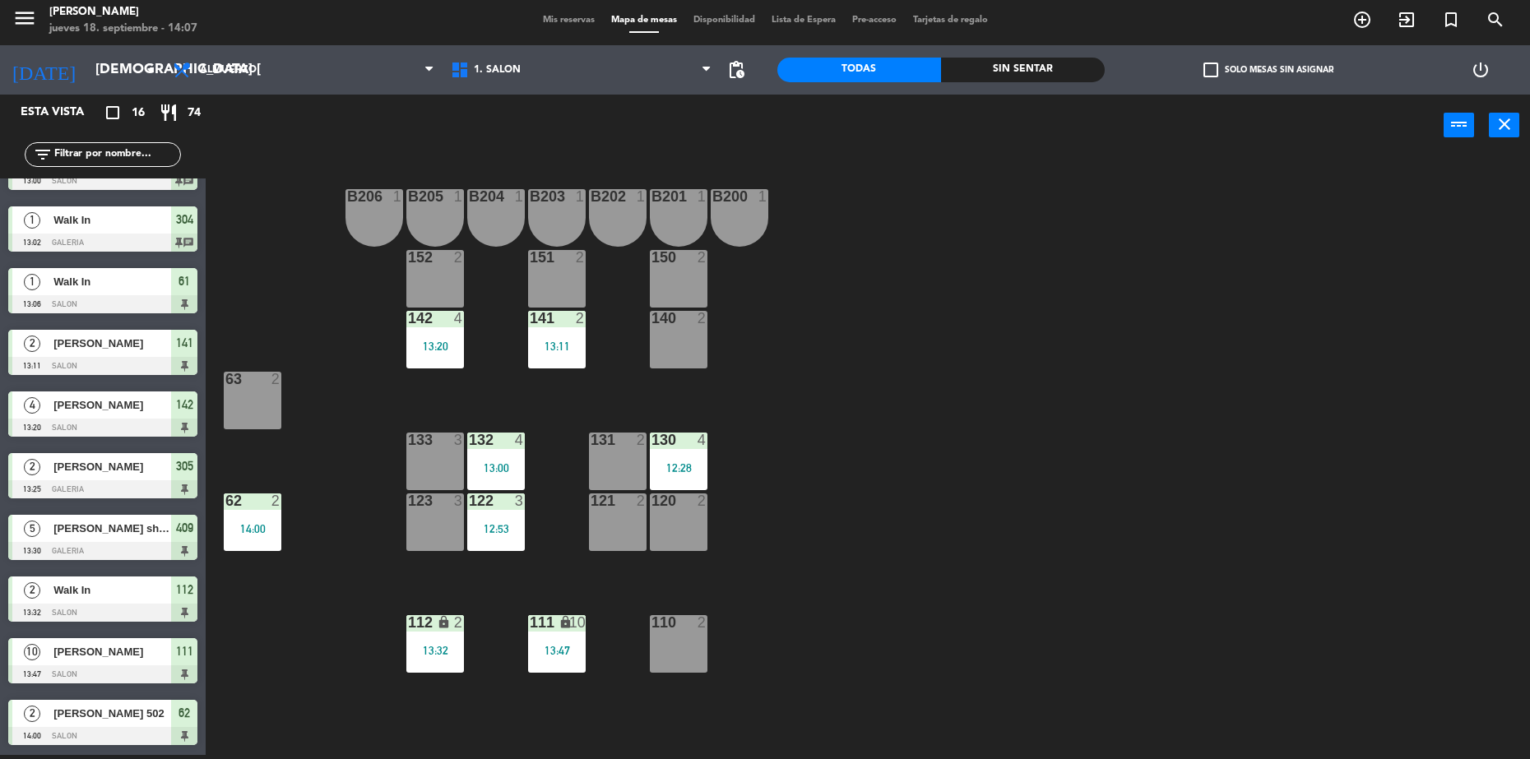
click at [253, 417] on div "63 2" at bounding box center [253, 401] width 58 height 58
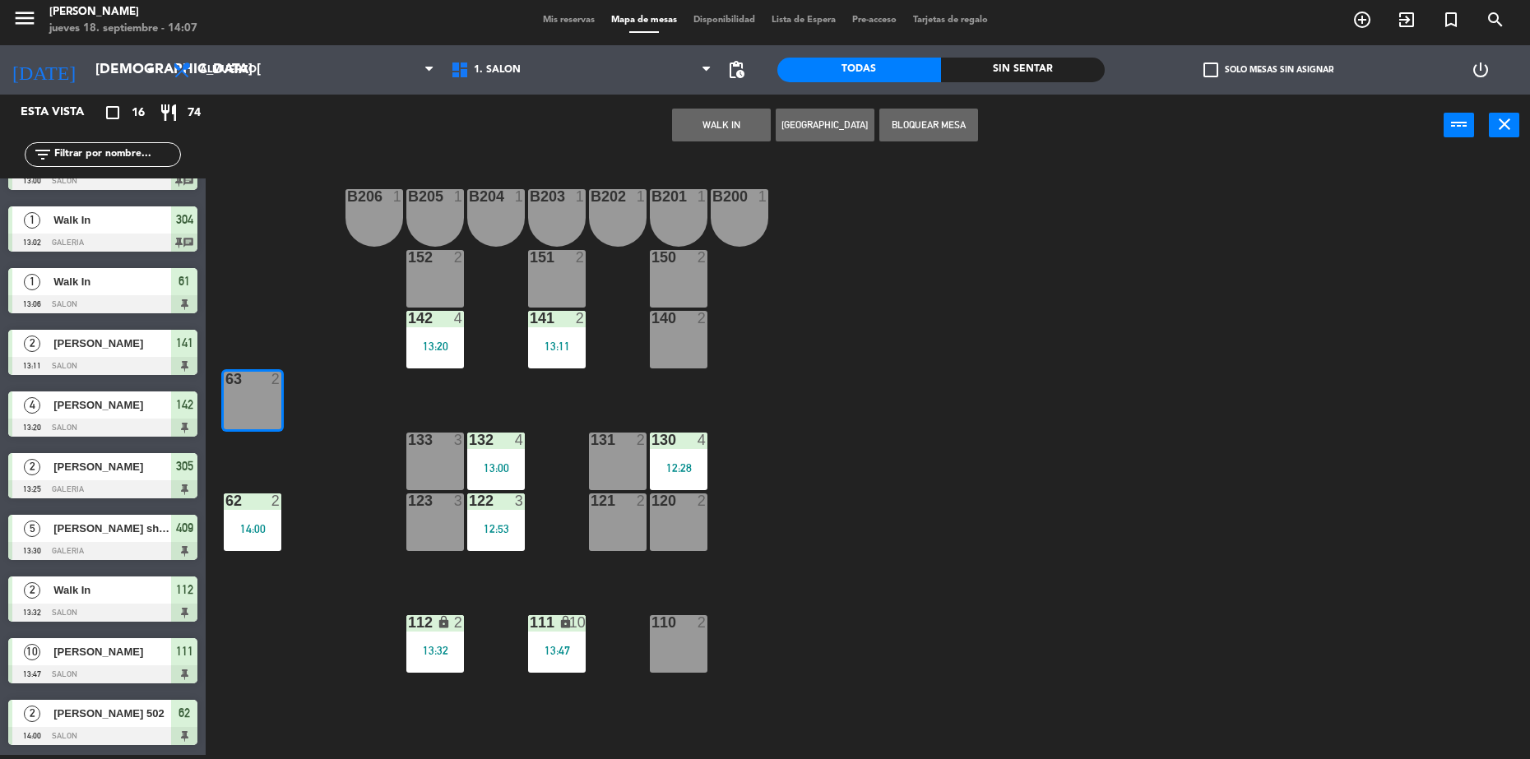
click at [728, 125] on button "WALK IN" at bounding box center [721, 125] width 99 height 33
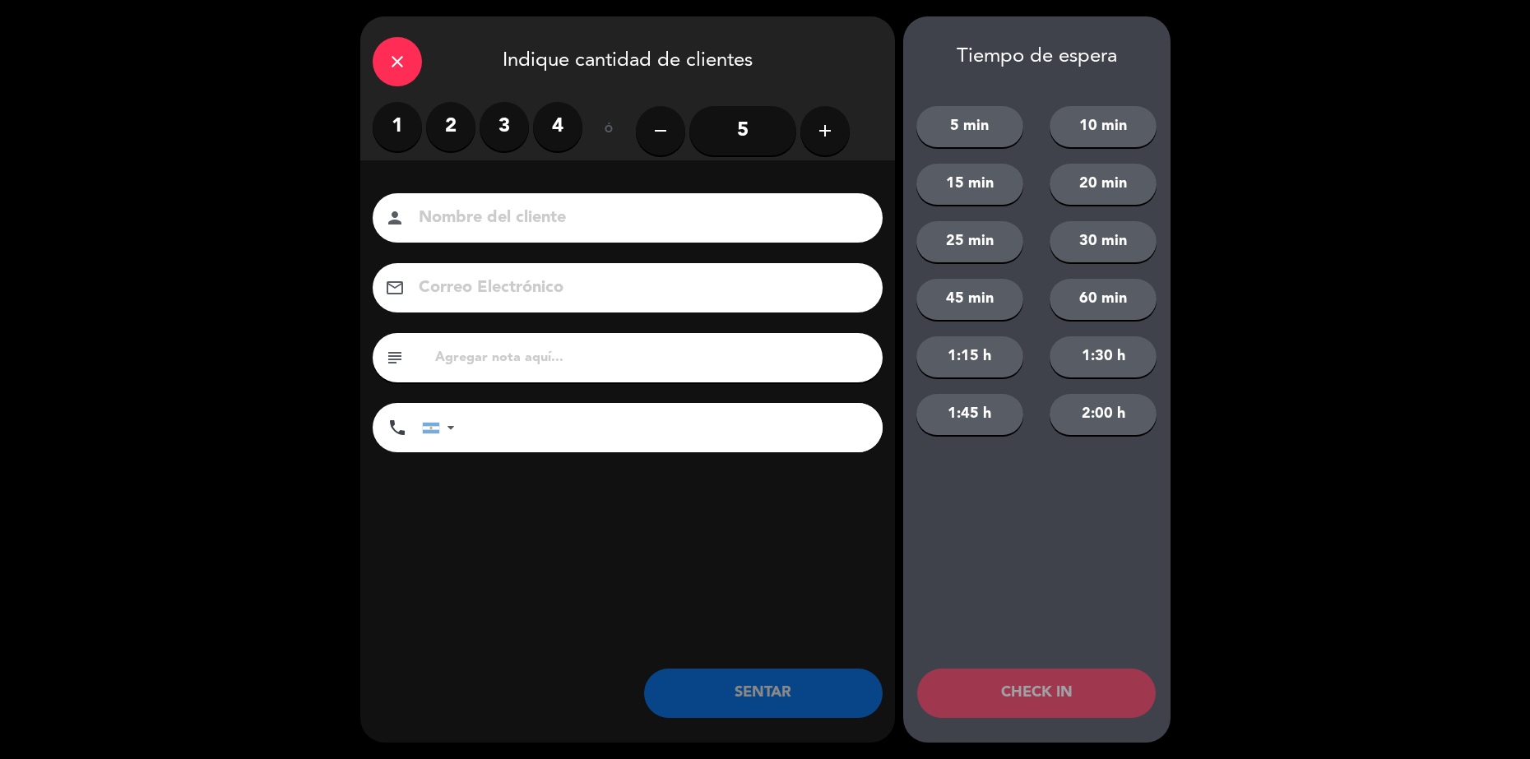
click at [457, 121] on label "2" at bounding box center [450, 126] width 49 height 49
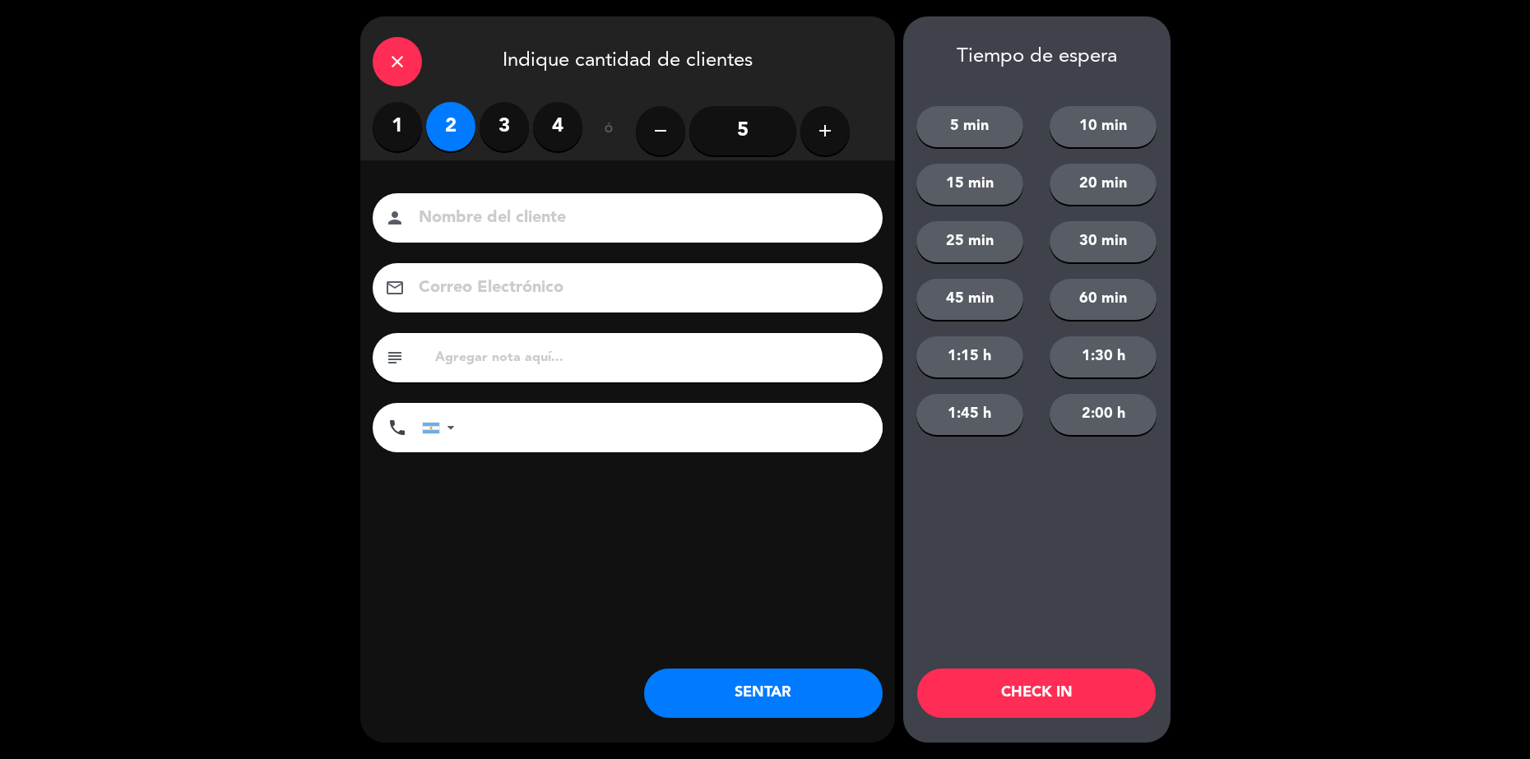
click at [753, 695] on button "SENTAR" at bounding box center [763, 693] width 239 height 49
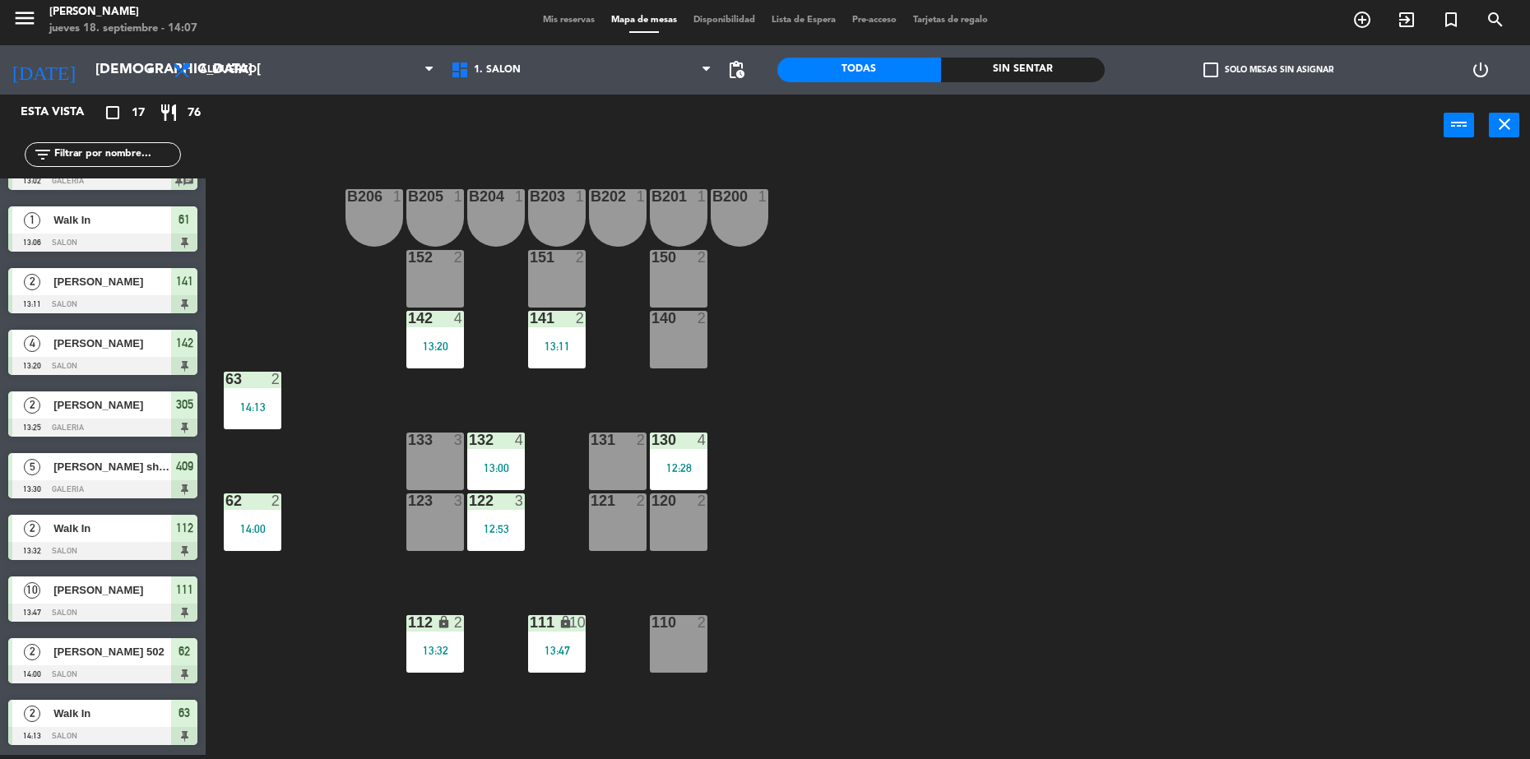
scroll to position [0, 0]
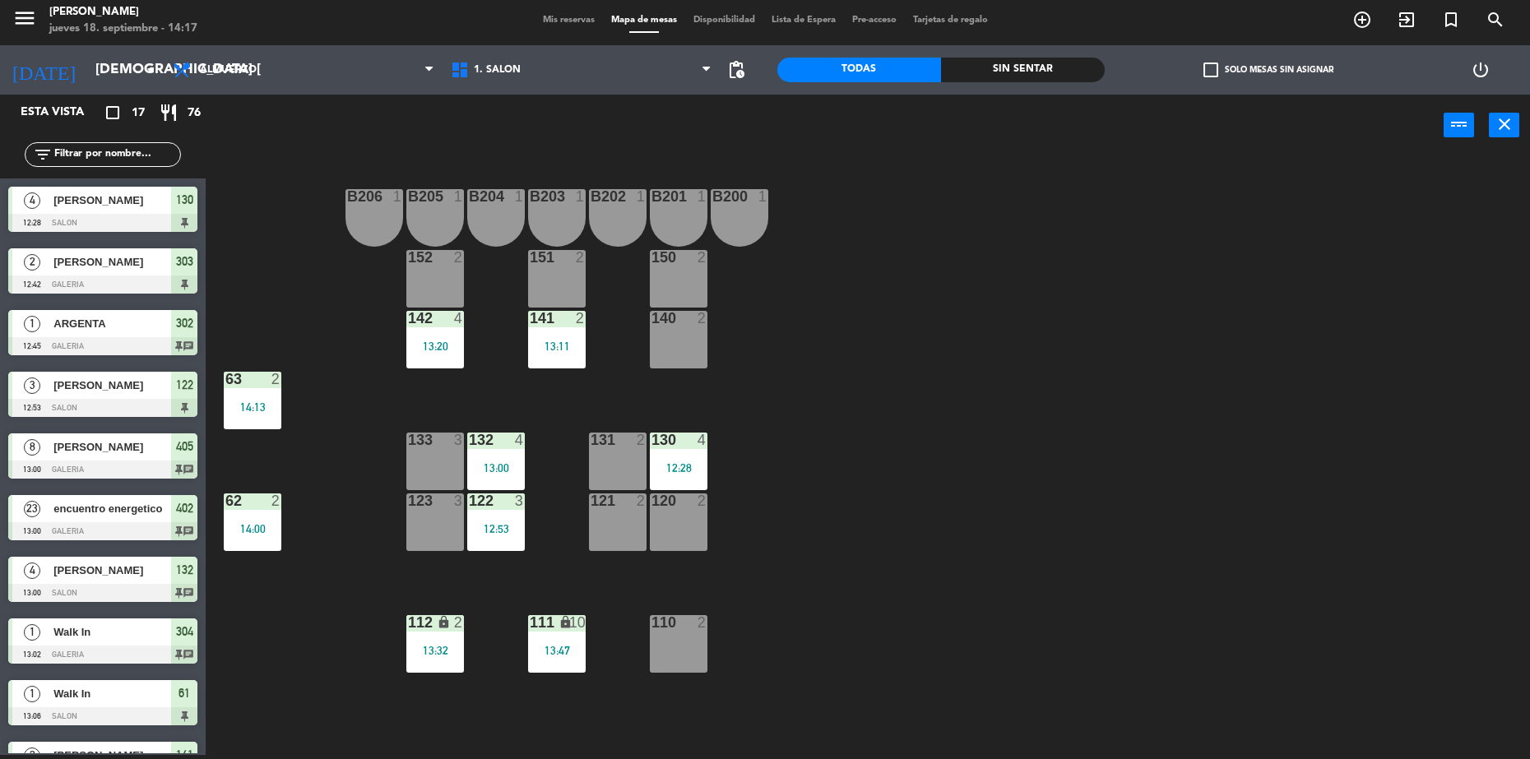
click at [128, 562] on div "[PERSON_NAME]" at bounding box center [111, 570] width 119 height 27
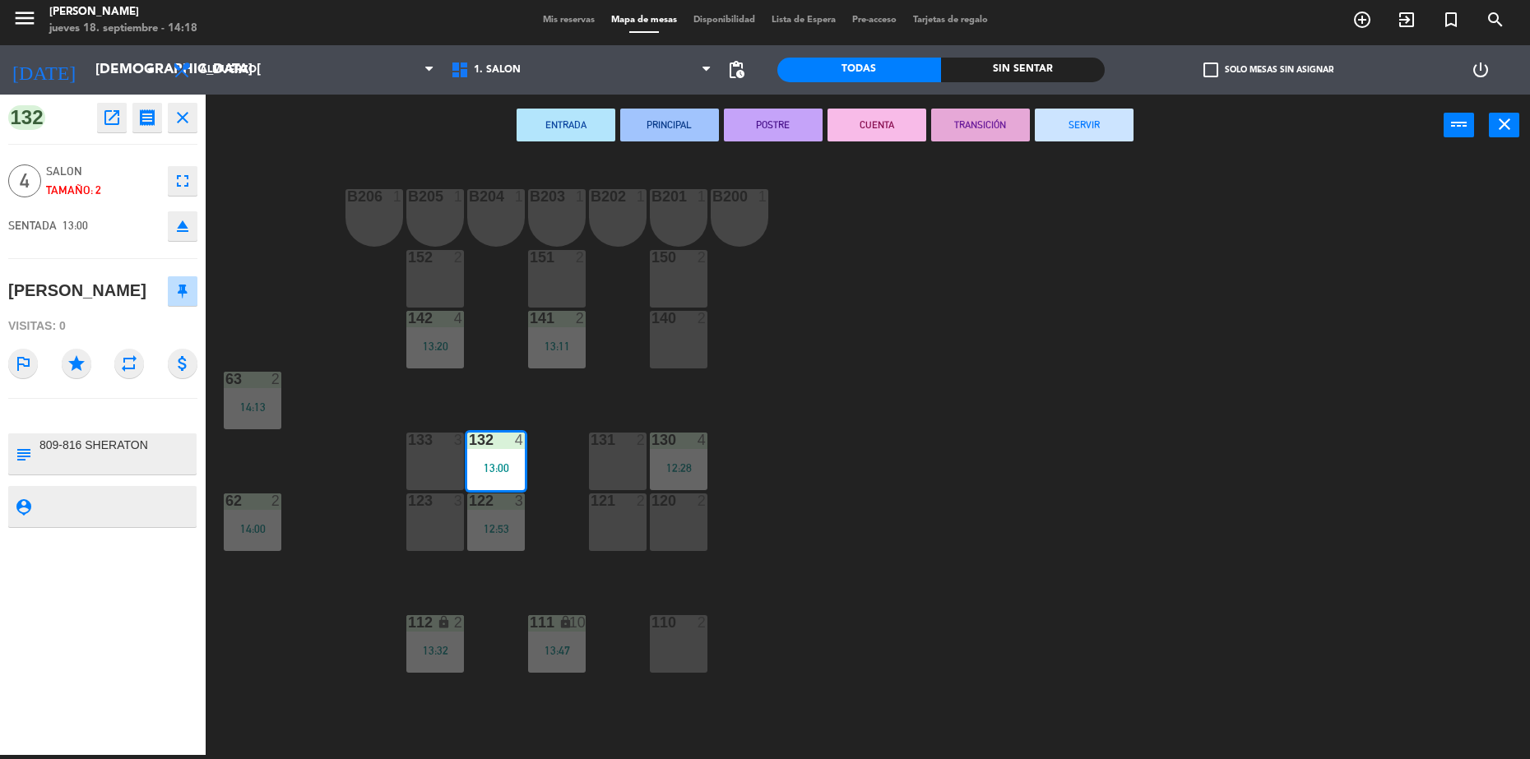
drag, startPoint x: 792, startPoint y: 387, endPoint x: 692, endPoint y: 348, distance: 107.9
click at [785, 383] on div "B206 1 B205 1 B204 1 B203 1 B202 1 B201 1 B200 1 150 2 151 2 152 2 140 2 141 2 …" at bounding box center [875, 459] width 1309 height 599
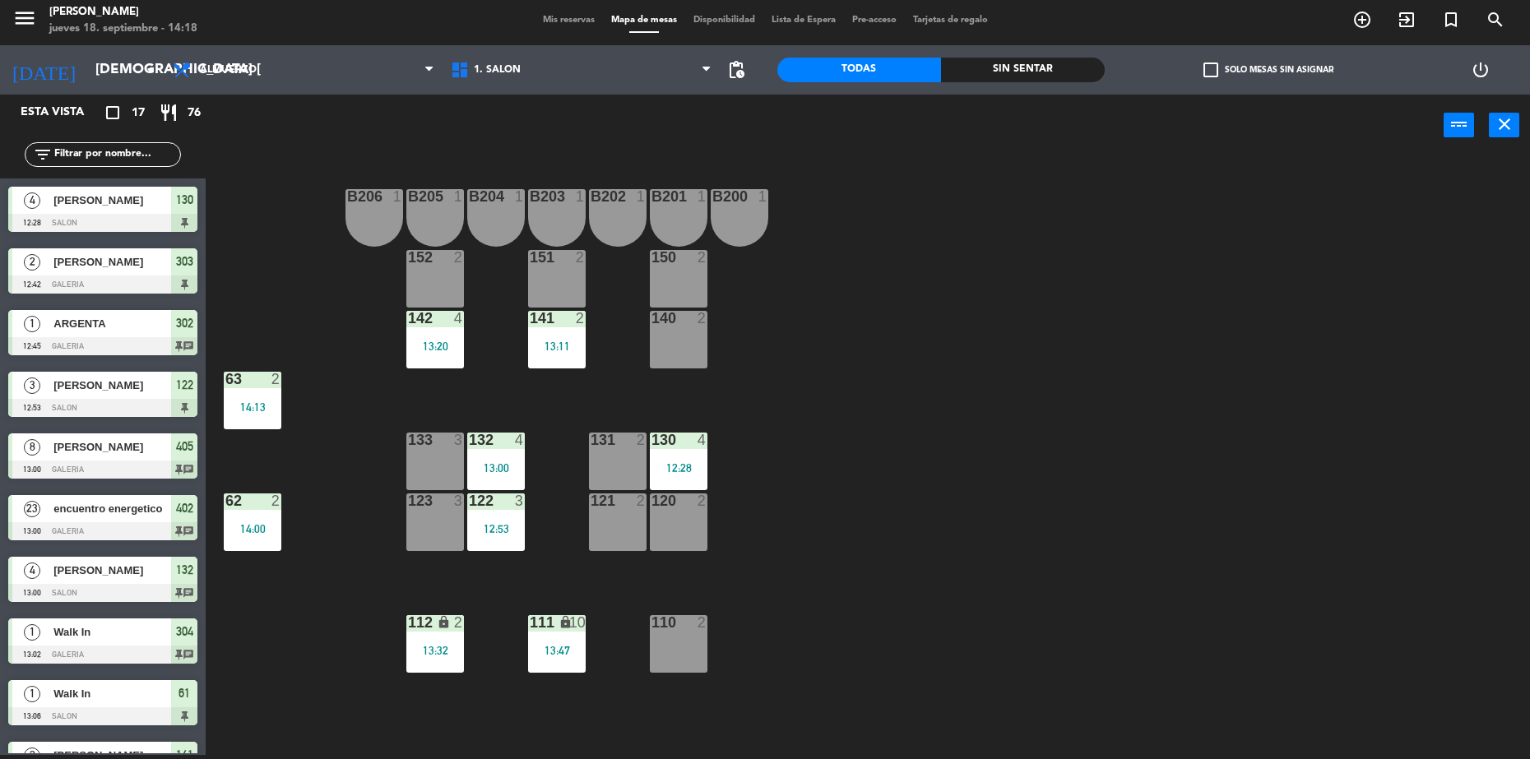
click at [699, 448] on div "4" at bounding box center [703, 440] width 10 height 15
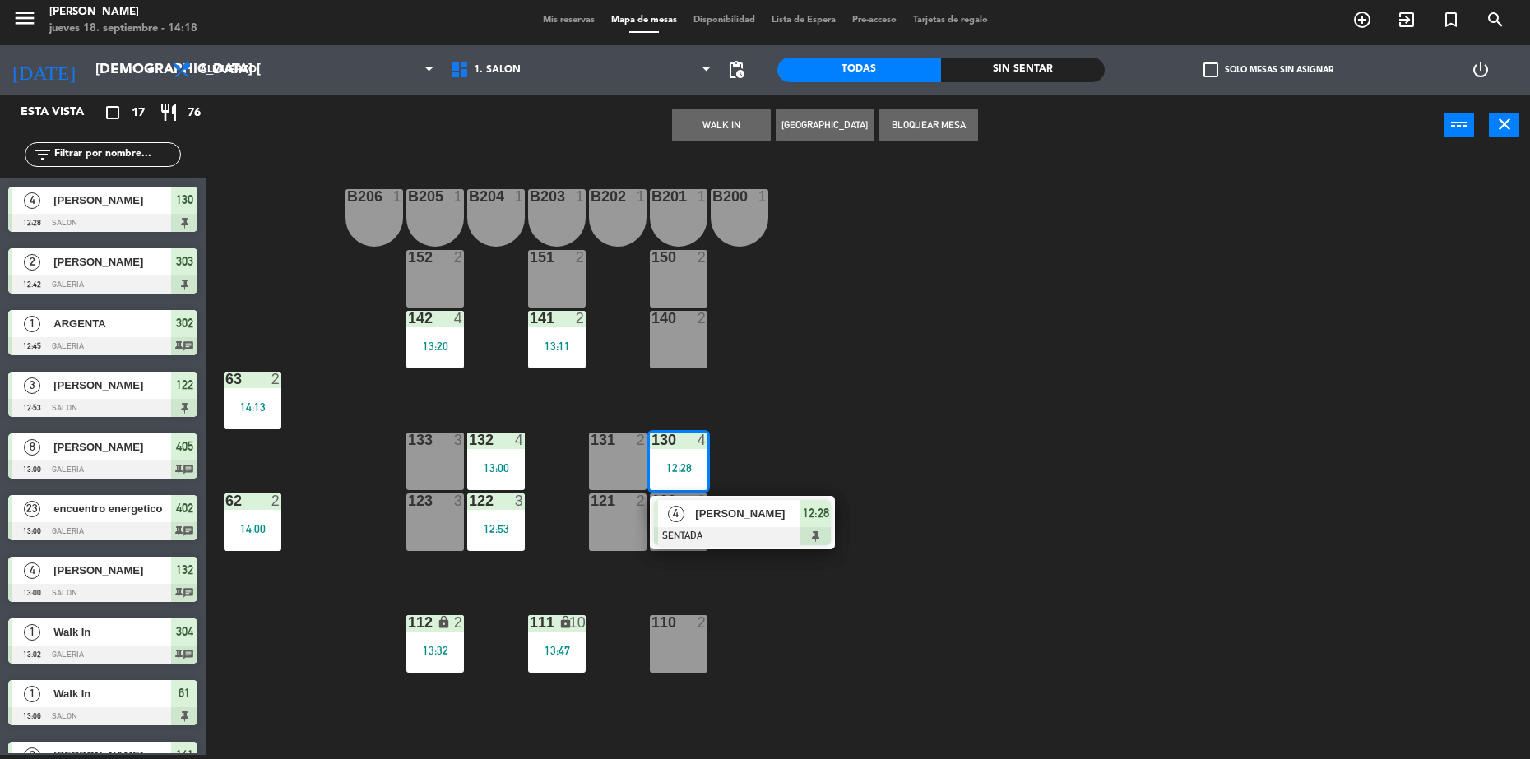
click at [717, 522] on span "[PERSON_NAME]" at bounding box center [747, 513] width 105 height 17
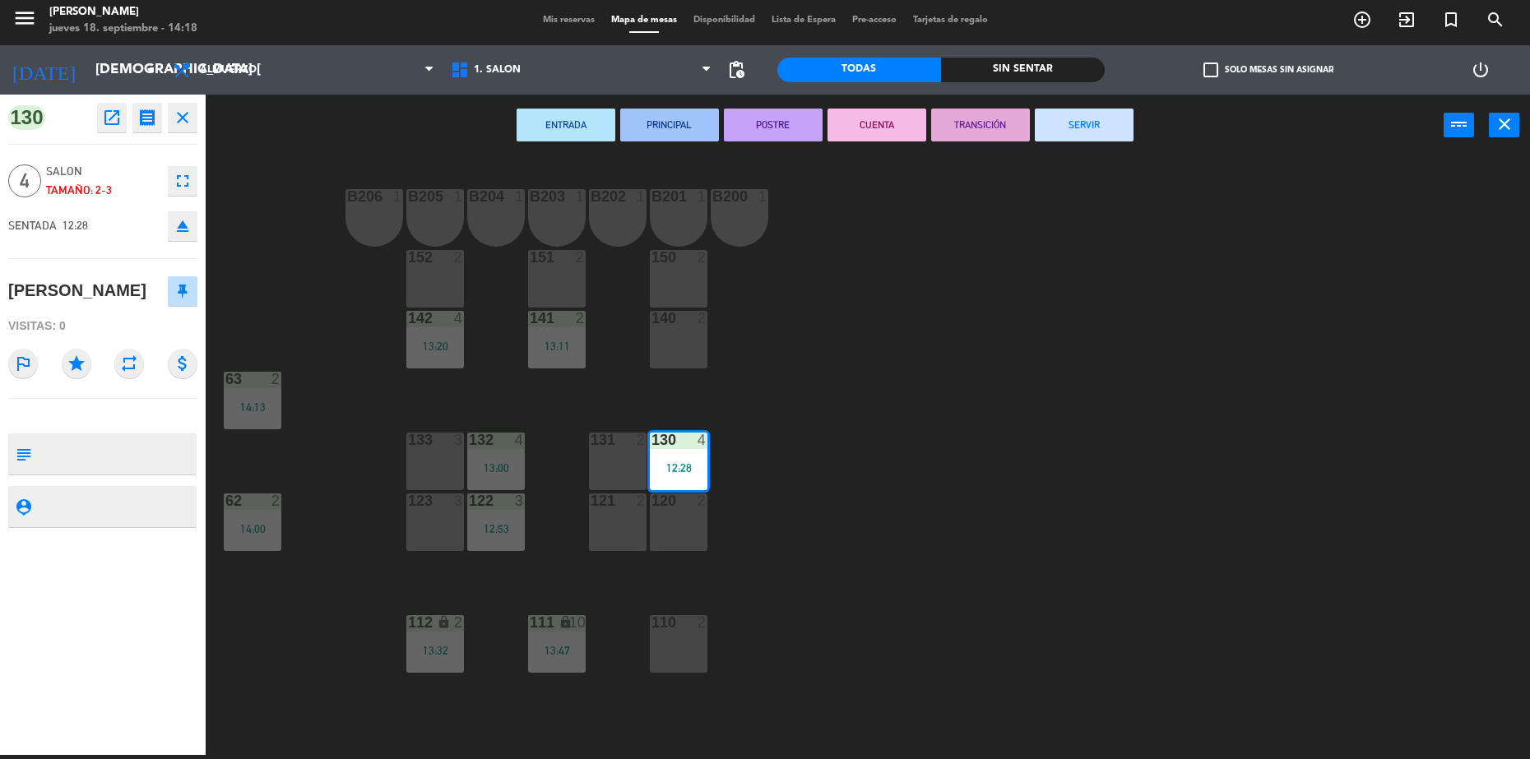
click at [1073, 125] on button "SERVIR" at bounding box center [1084, 125] width 99 height 33
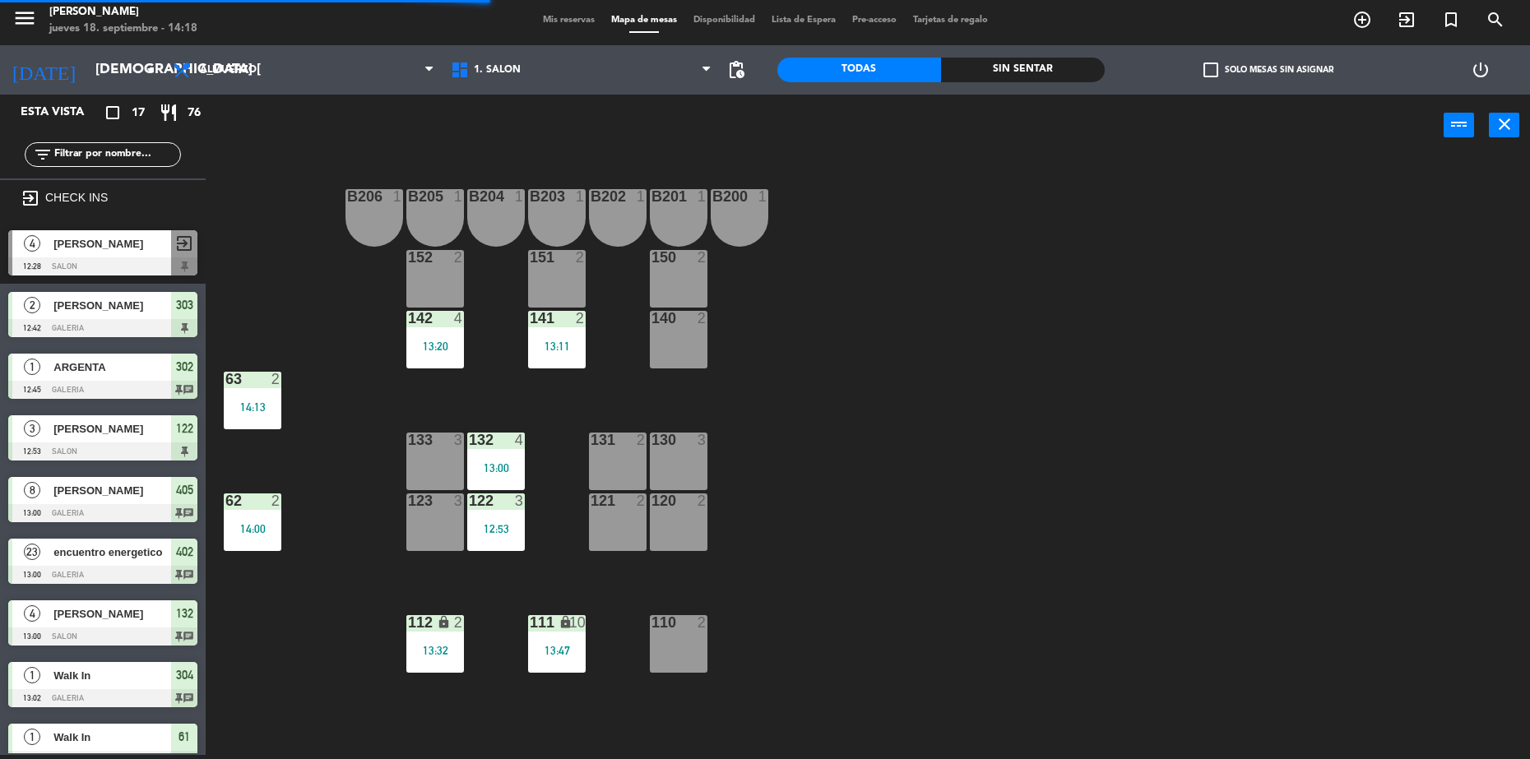
click at [684, 449] on div "130 3" at bounding box center [679, 441] width 58 height 16
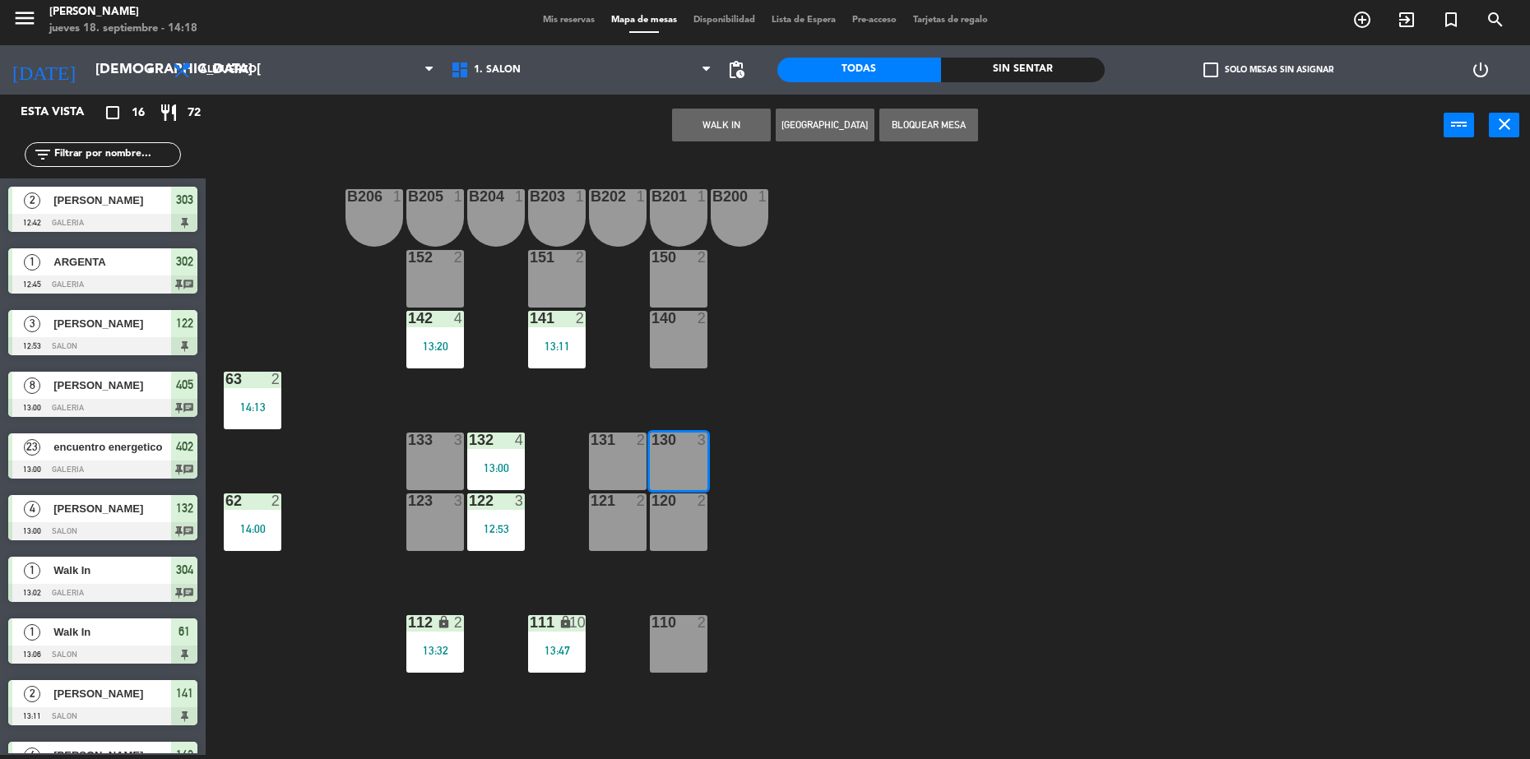
click at [727, 134] on button "WALK IN" at bounding box center [721, 125] width 99 height 33
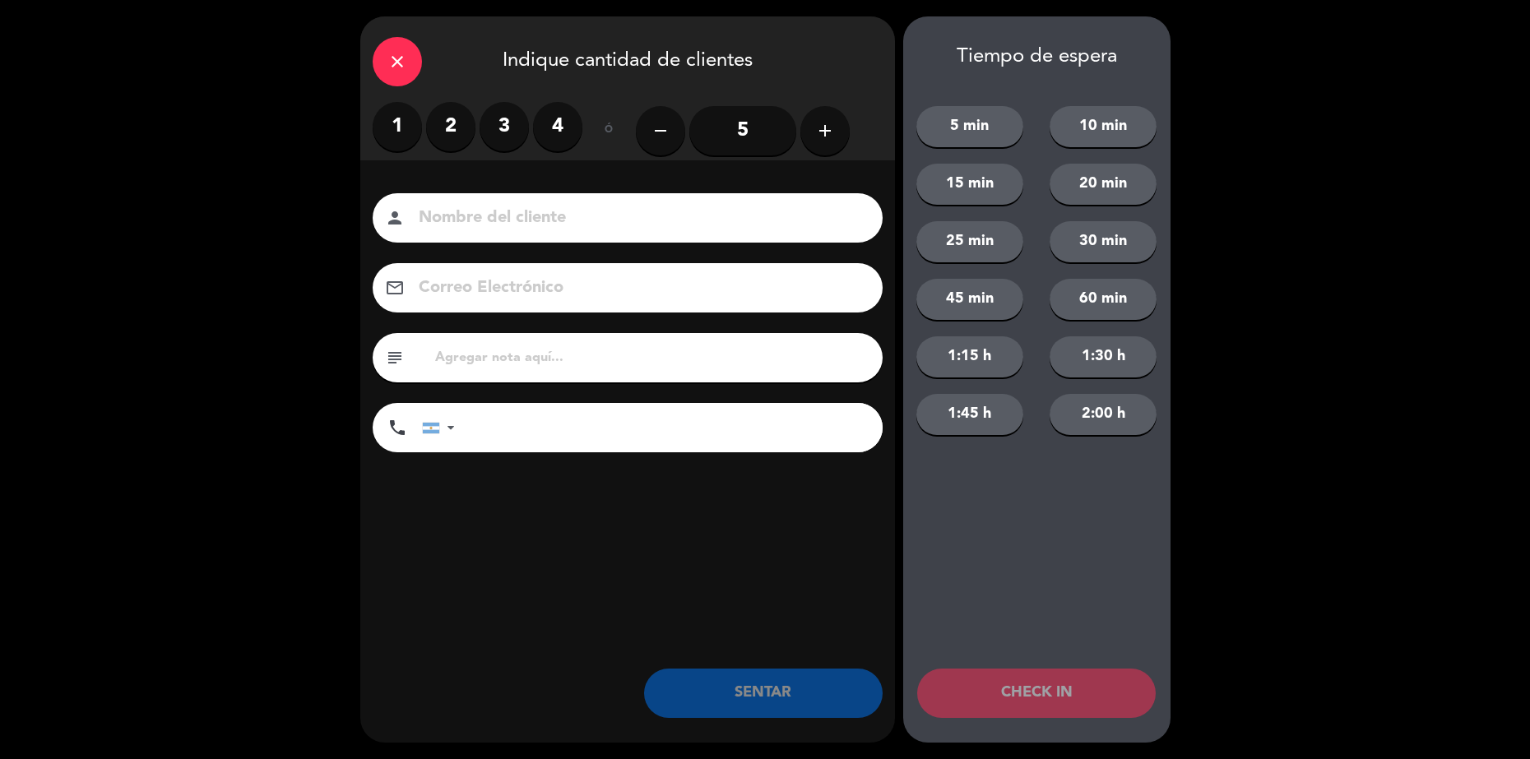
click at [556, 120] on label "4" at bounding box center [557, 126] width 49 height 49
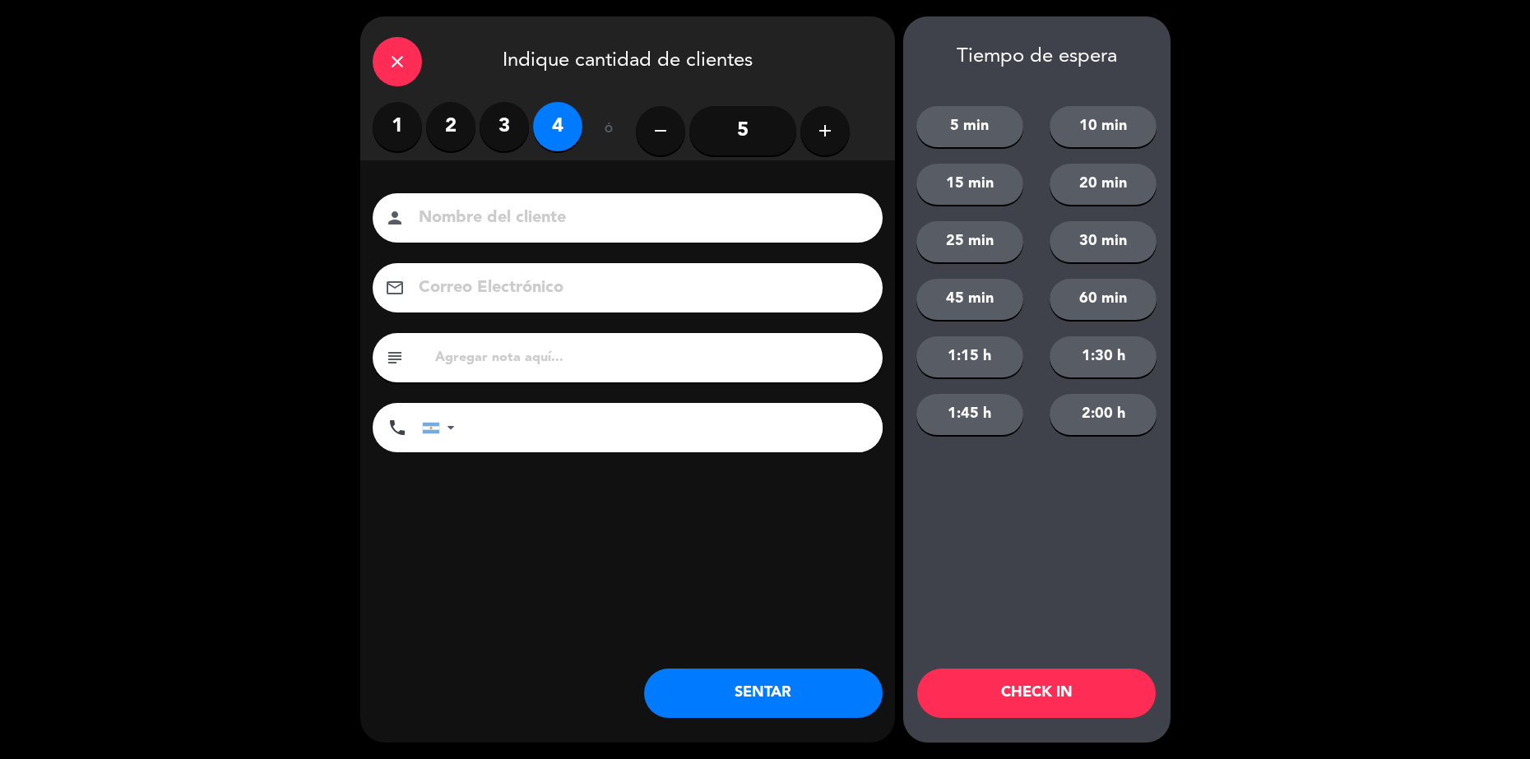
click at [726, 696] on button "SENTAR" at bounding box center [763, 693] width 239 height 49
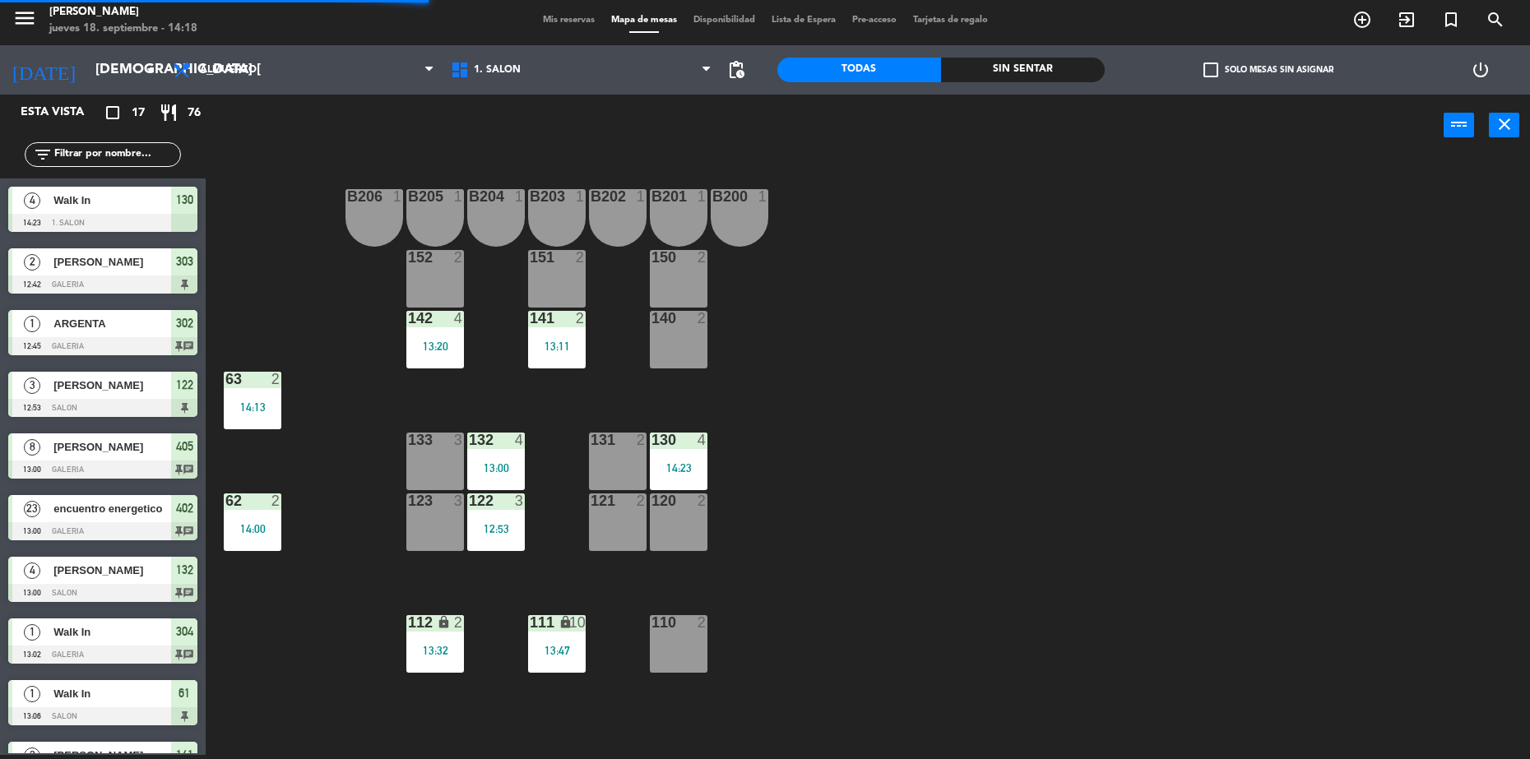
click at [684, 531] on div "120 2" at bounding box center [679, 523] width 58 height 58
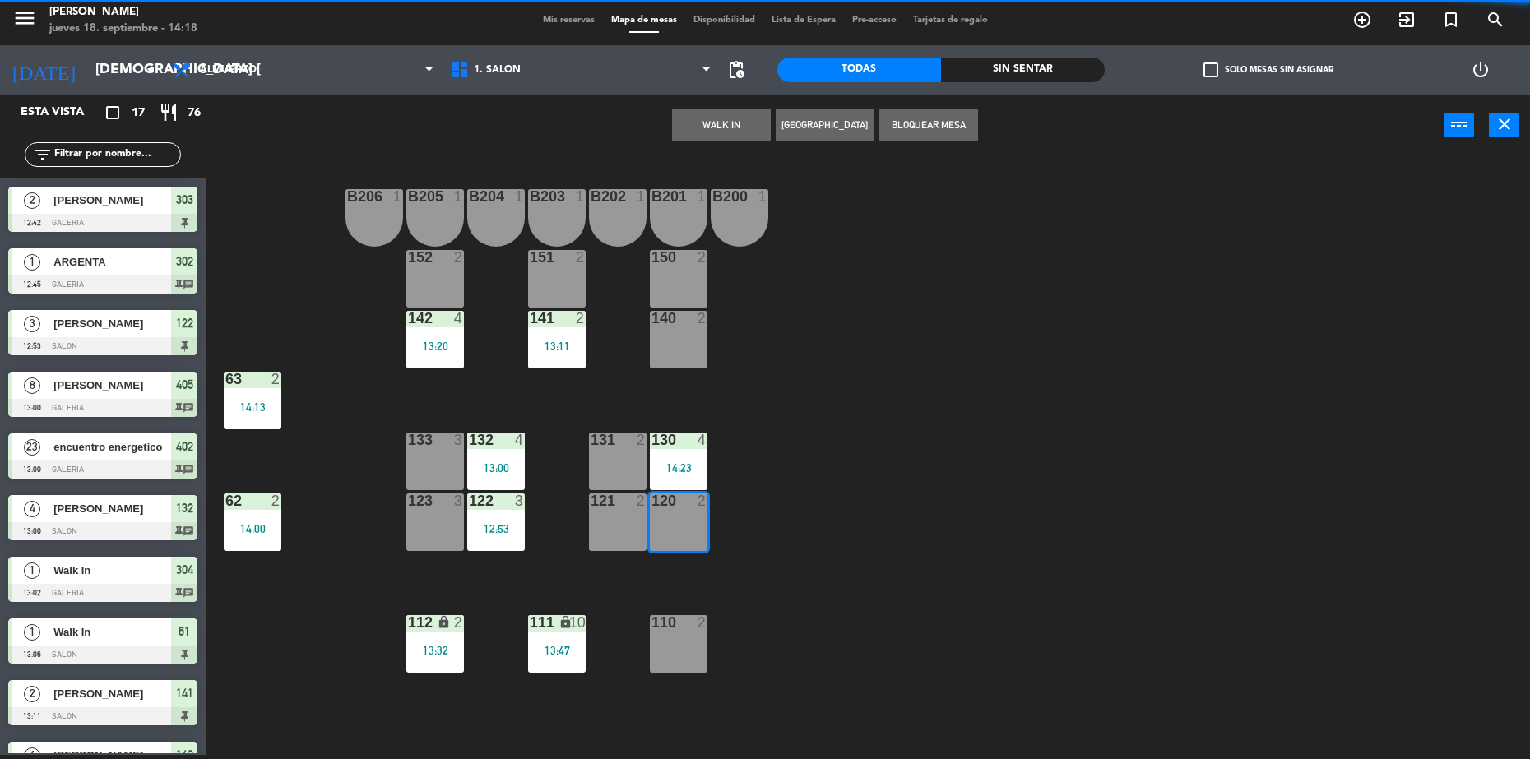
click at [722, 122] on button "WALK IN" at bounding box center [721, 125] width 99 height 33
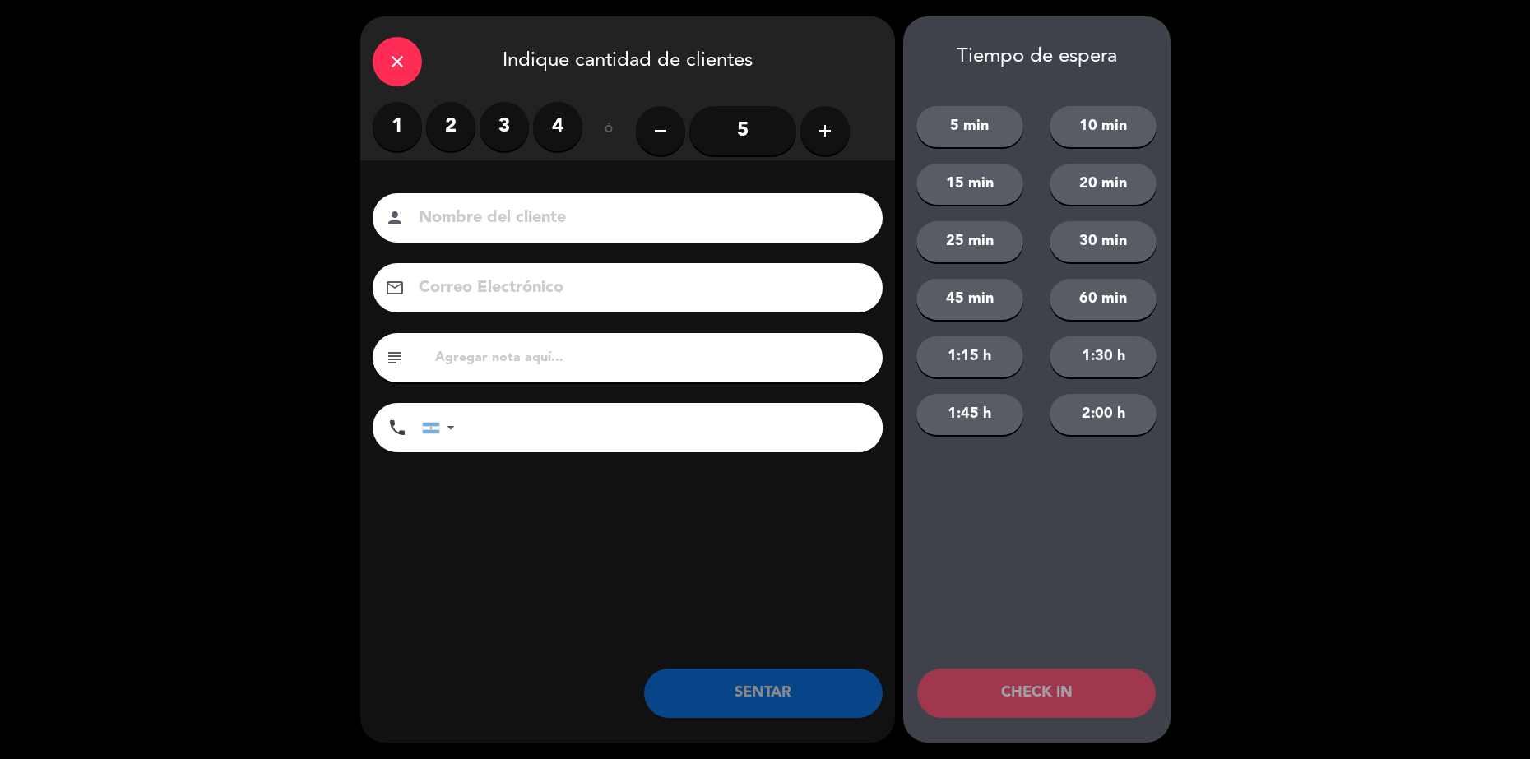
click at [574, 224] on input at bounding box center [639, 218] width 444 height 29
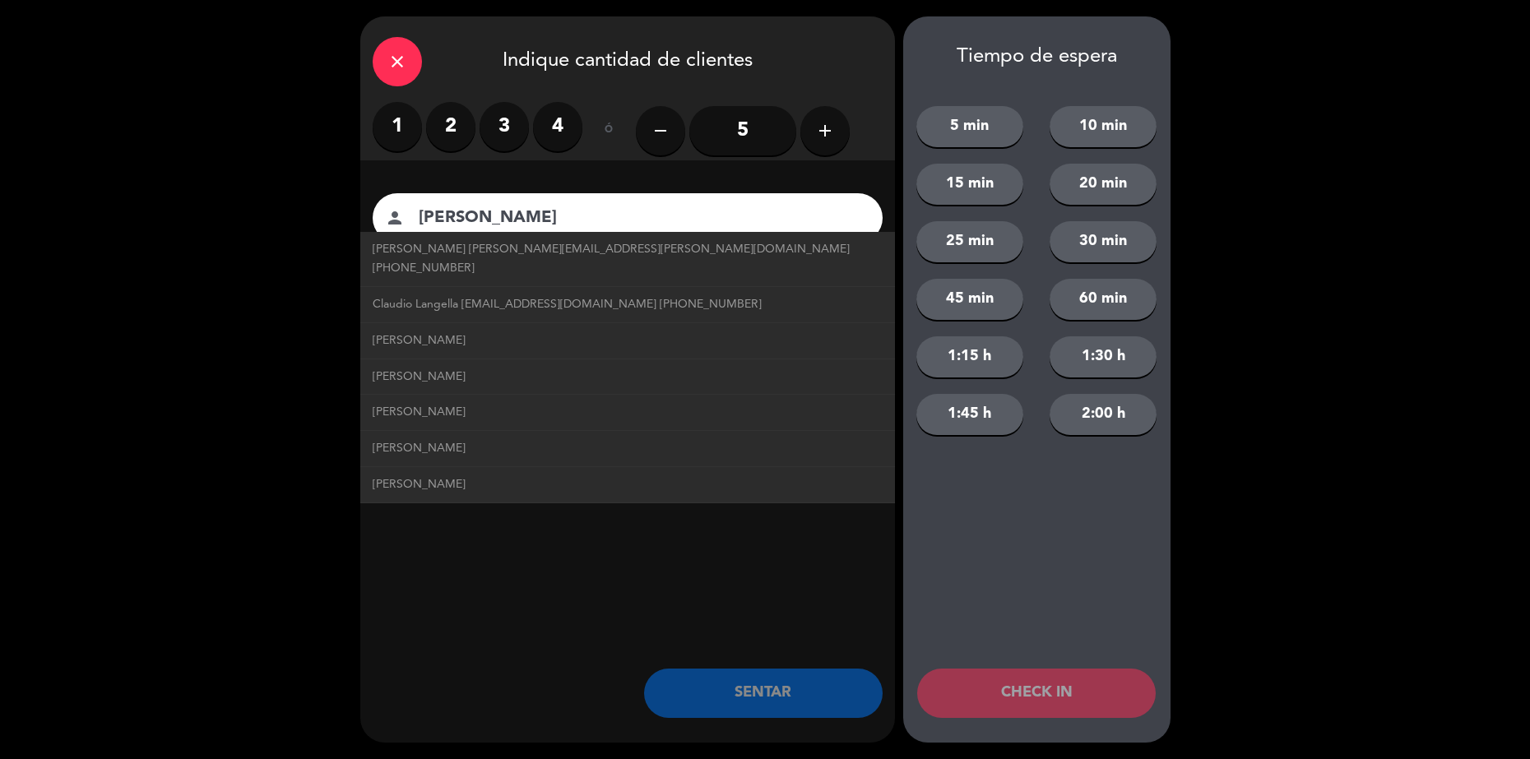
type input "[PERSON_NAME]"
click at [556, 605] on div "close Indique cantidad de clientes 1 2 3 4 ó remove 5 add Nombre del cliente pe…" at bounding box center [627, 379] width 535 height 726
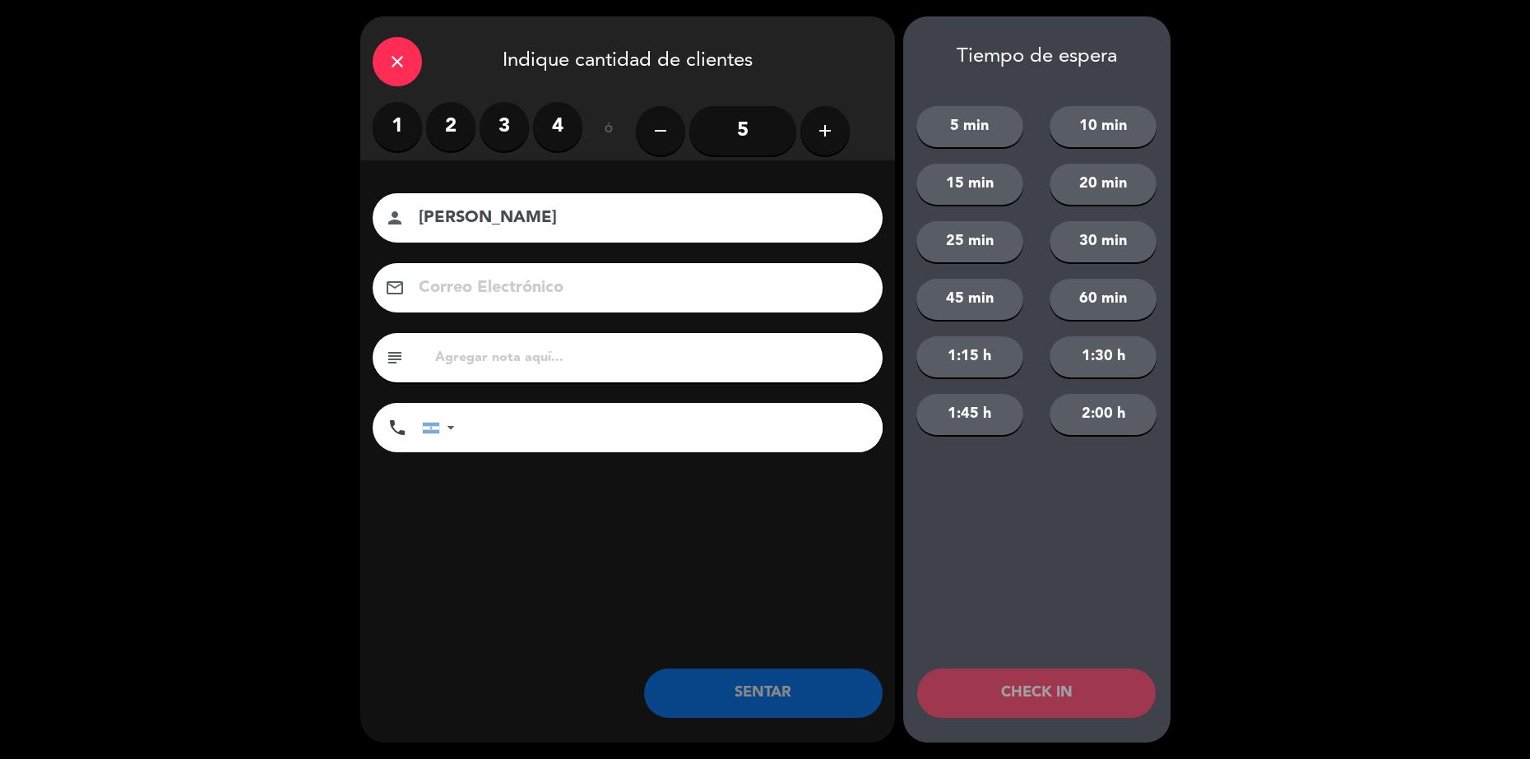
click at [488, 360] on input "text" at bounding box center [652, 357] width 437 height 23
type input "107 hualta"
click at [673, 525] on div "Nombre del cliente person [PERSON_NAME] Electrónico email subject 107 hualta ph…" at bounding box center [627, 349] width 535 height 379
click at [443, 122] on label "2" at bounding box center [450, 126] width 49 height 49
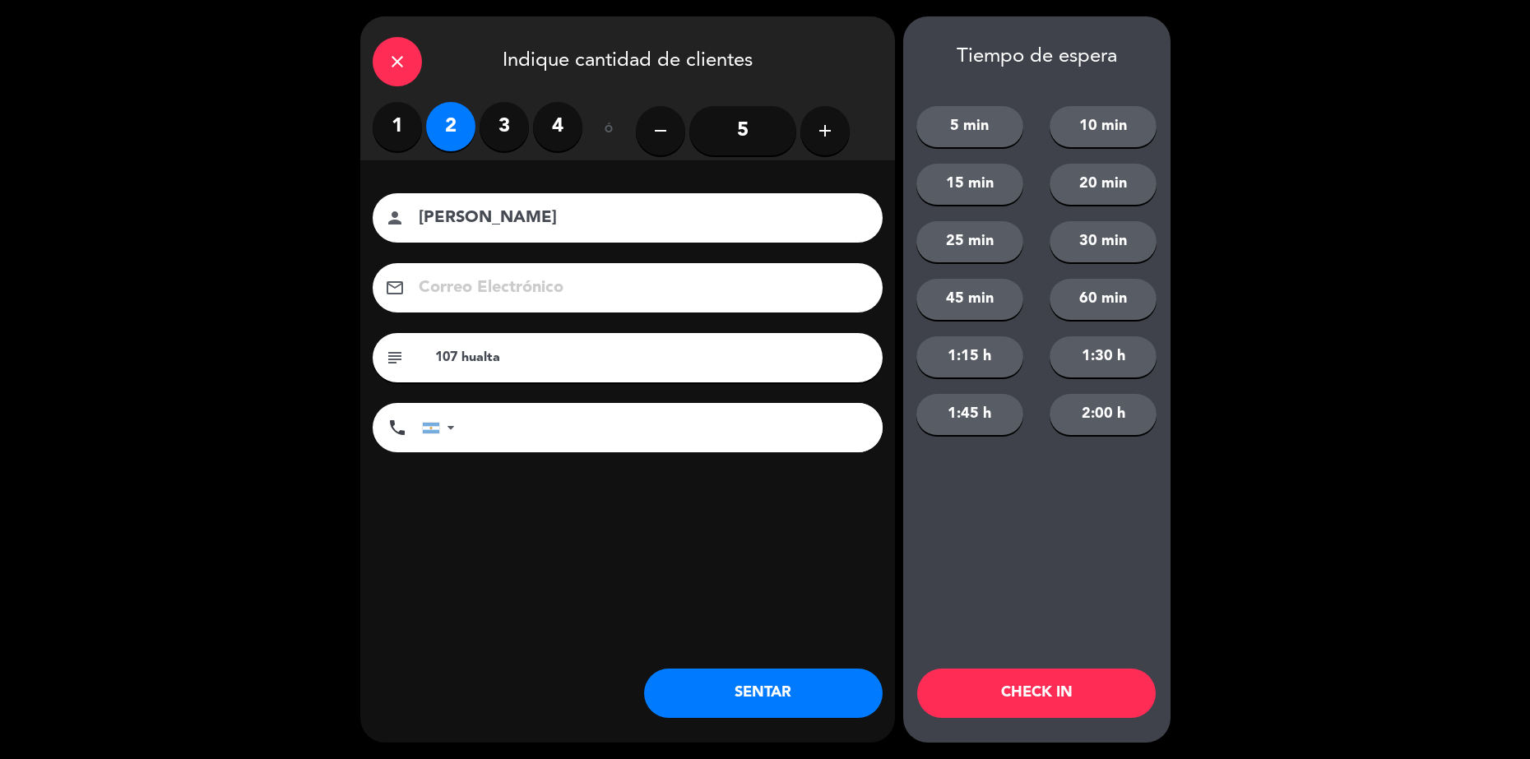
click at [761, 690] on button "SENTAR" at bounding box center [763, 693] width 239 height 49
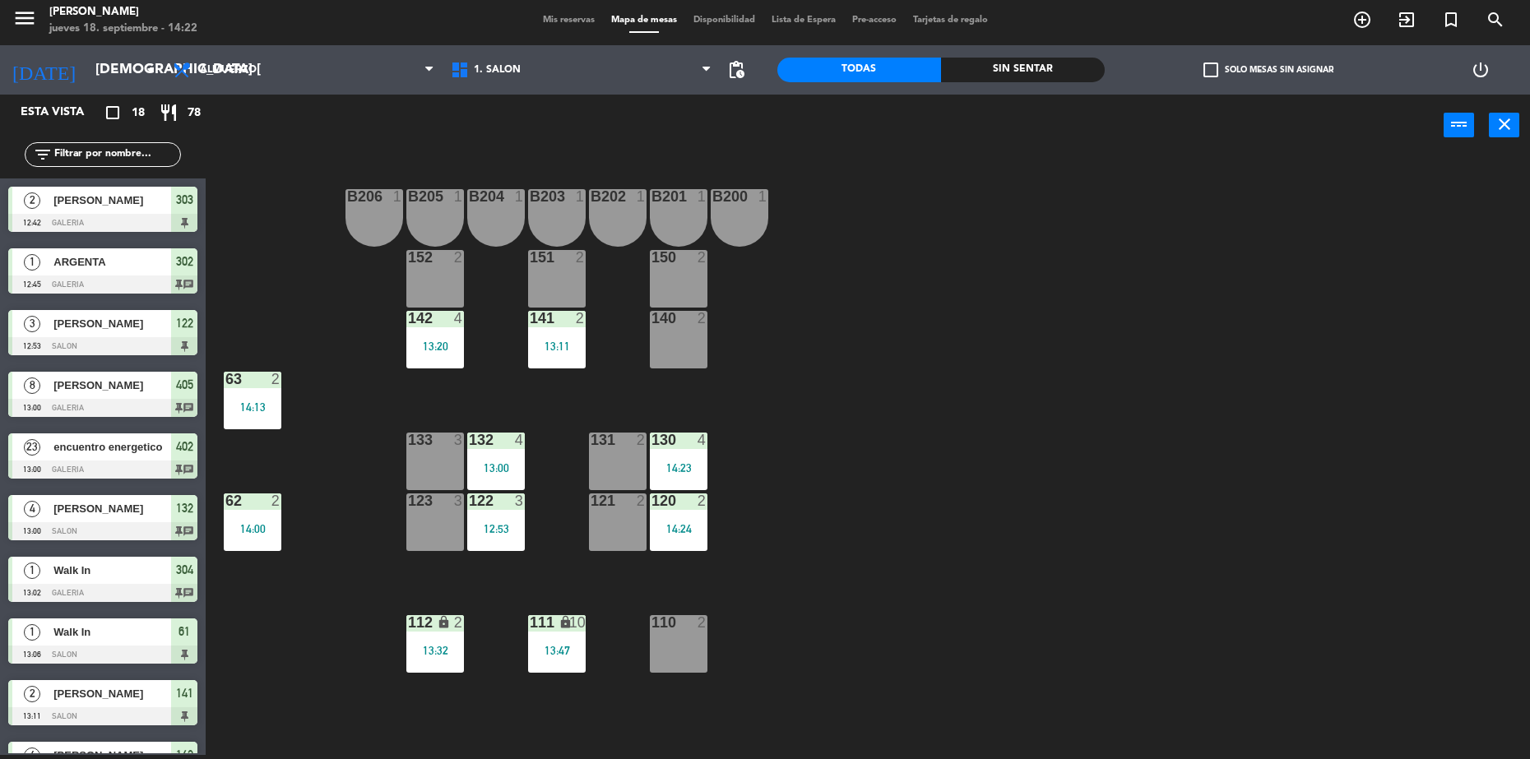
click at [912, 236] on div "B206 1 B205 1 B204 1 B203 1 B202 1 B201 1 B200 1 150 2 151 2 152 2 140 2 141 2 …" at bounding box center [875, 459] width 1309 height 599
click at [563, 345] on div "13:11" at bounding box center [557, 347] width 58 height 12
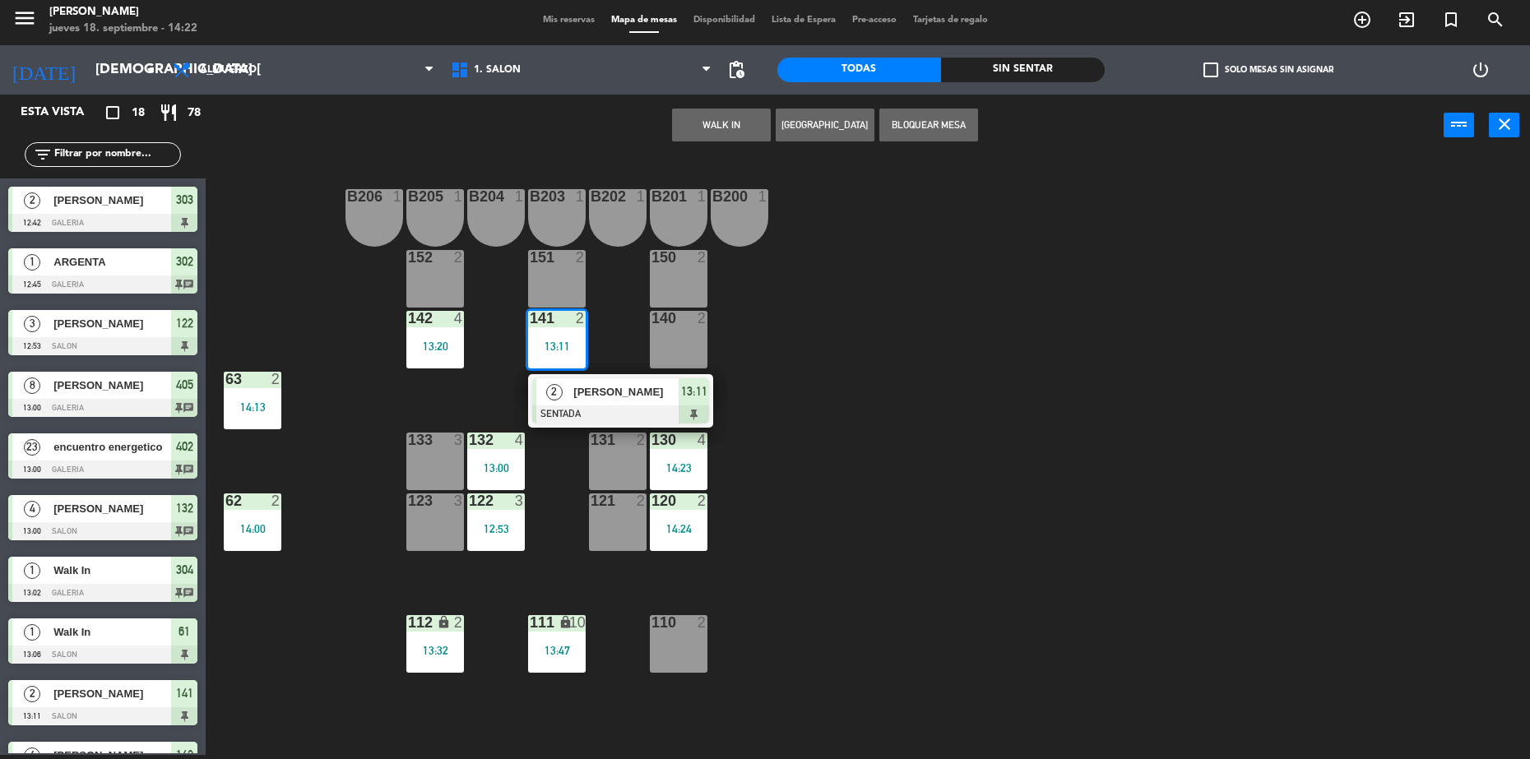
click at [621, 400] on span "[PERSON_NAME]" at bounding box center [625, 391] width 105 height 17
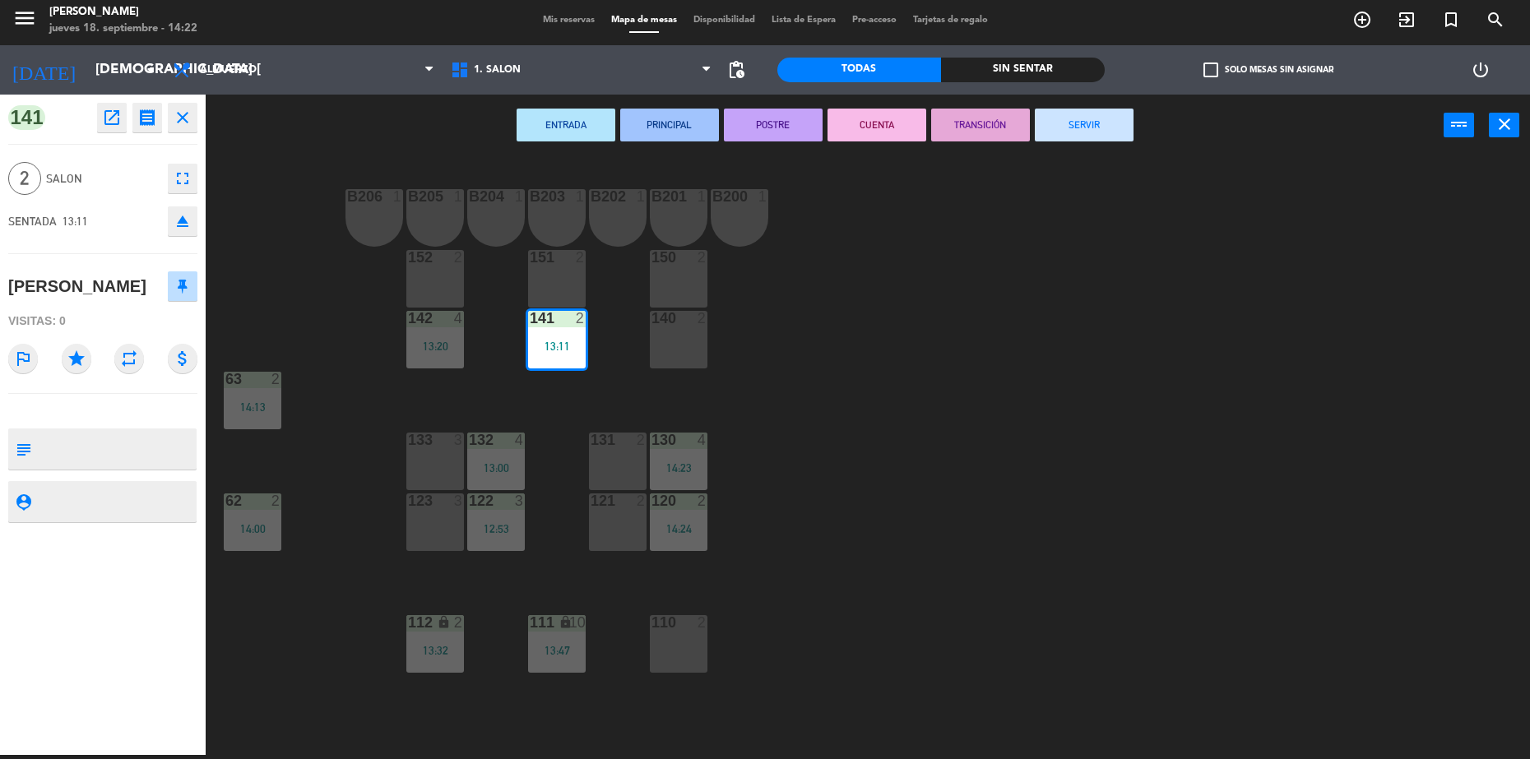
click at [1080, 113] on button "SERVIR" at bounding box center [1084, 125] width 99 height 33
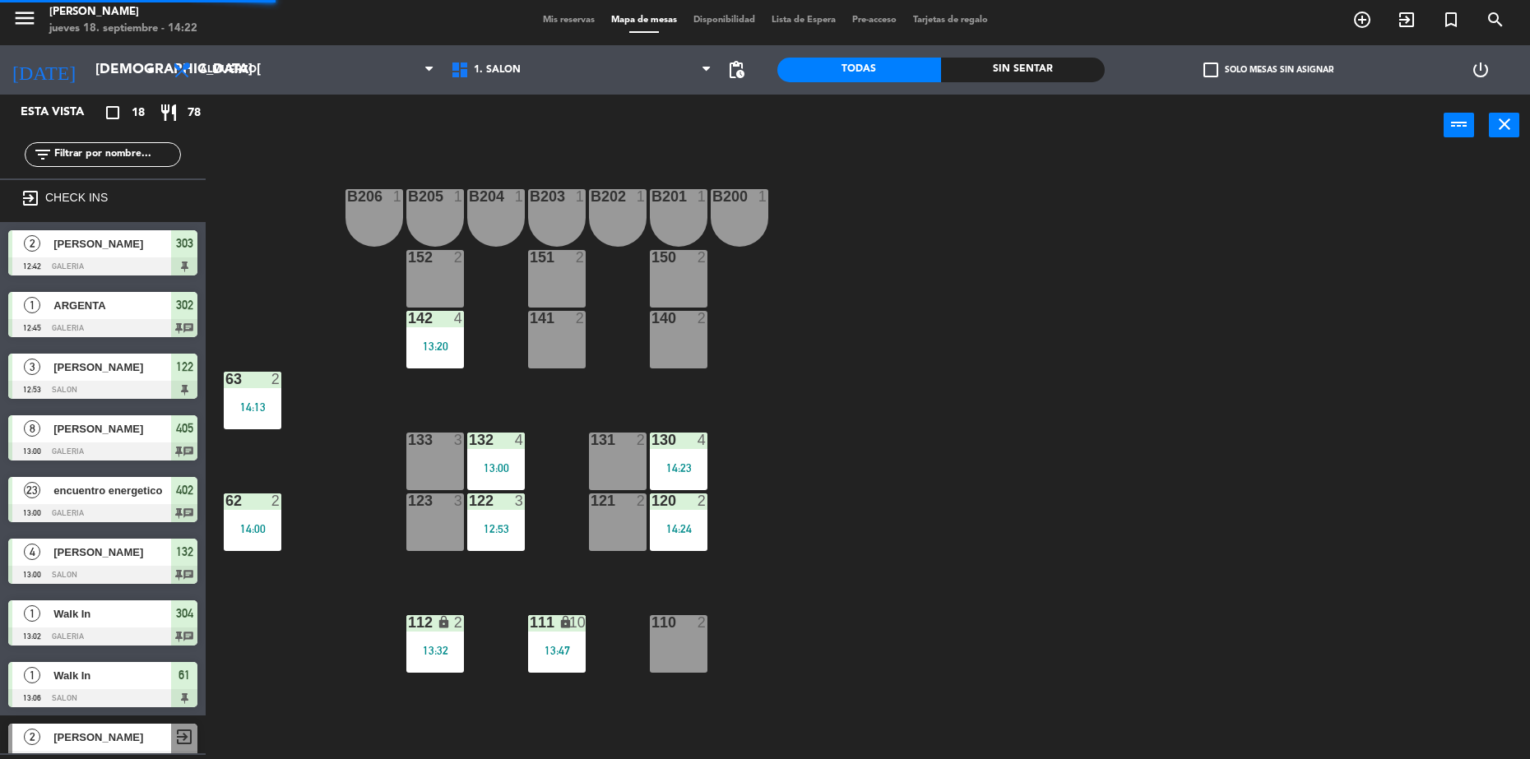
scroll to position [4, 0]
click at [689, 511] on div "120 2 14:24" at bounding box center [679, 523] width 58 height 58
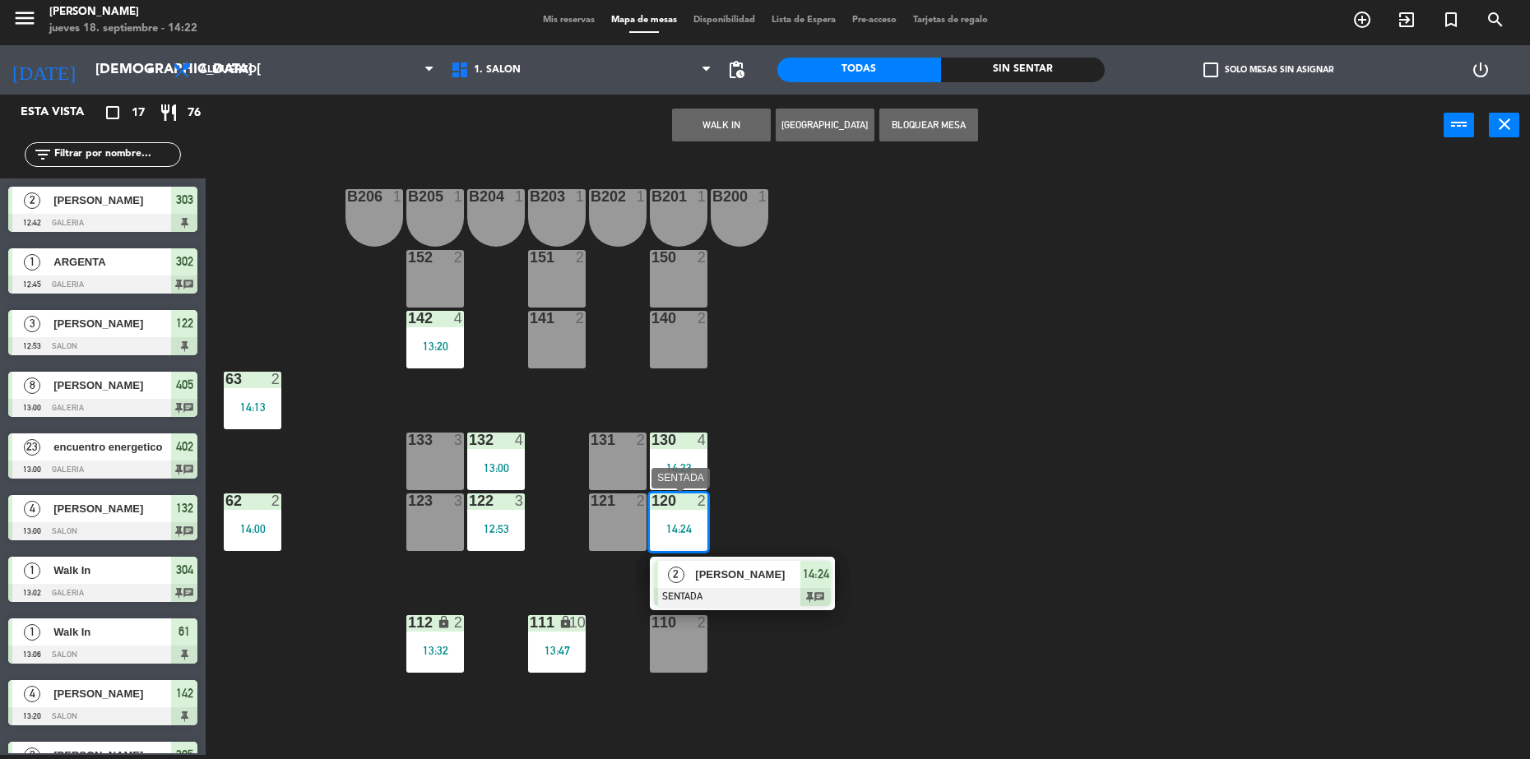
click at [731, 581] on span "[PERSON_NAME]" at bounding box center [747, 574] width 105 height 17
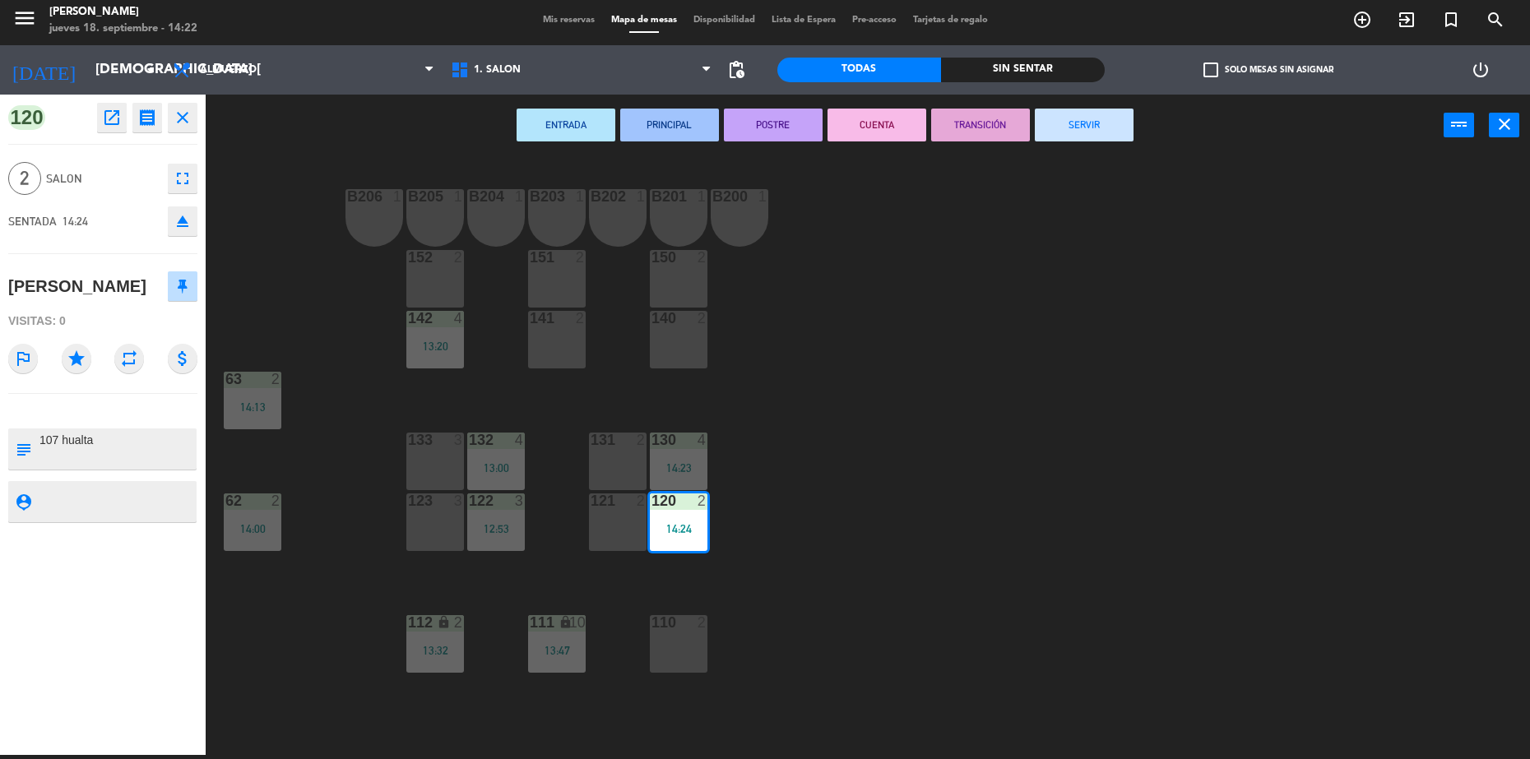
click at [1086, 125] on button "SERVIR" at bounding box center [1084, 125] width 99 height 33
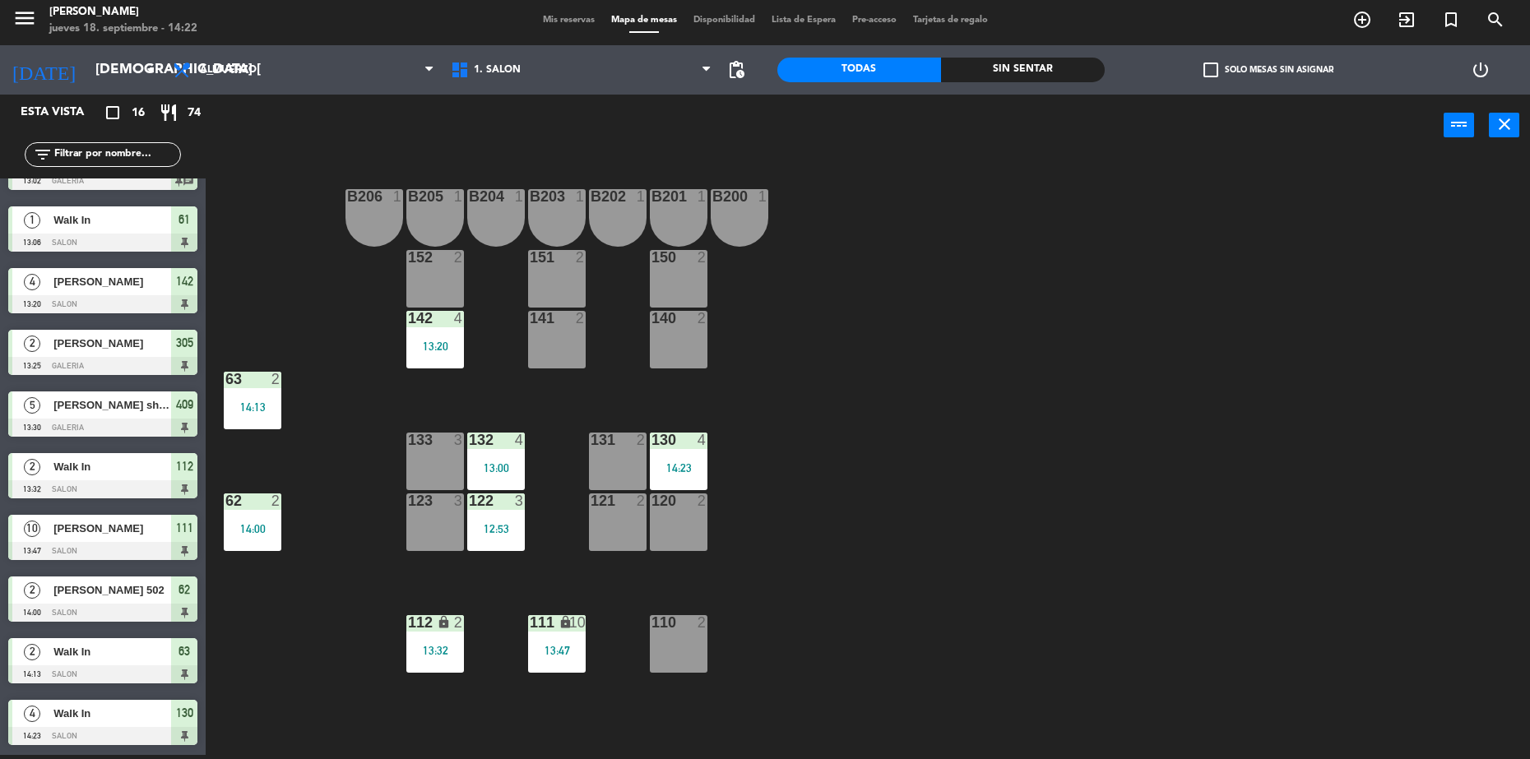
scroll to position [0, 0]
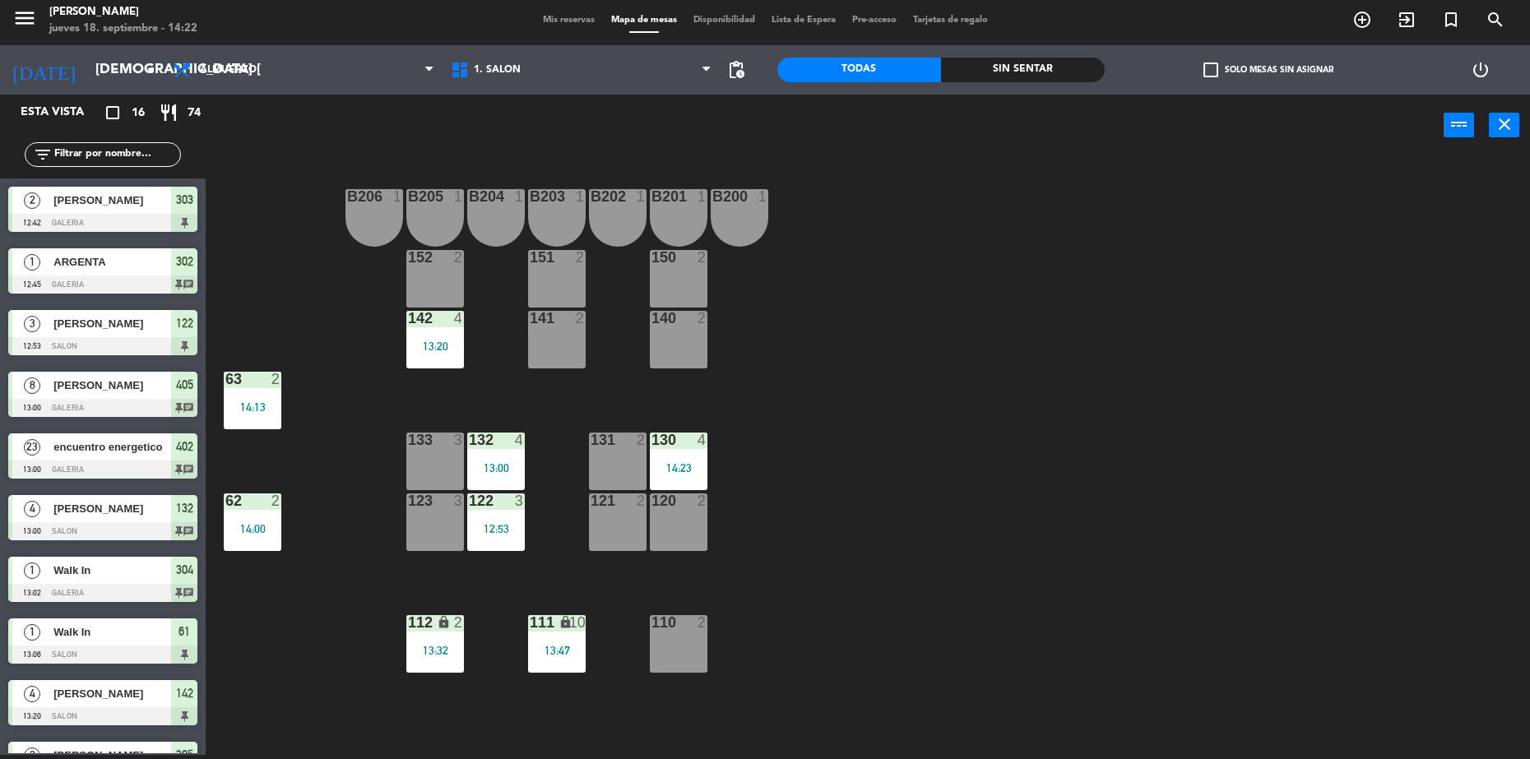
click at [577, 13] on div "Mis reservas Mapa de mesas Disponibilidad Lista de Espera Pre-acceso Tarjetas d…" at bounding box center [766, 20] width 462 height 15
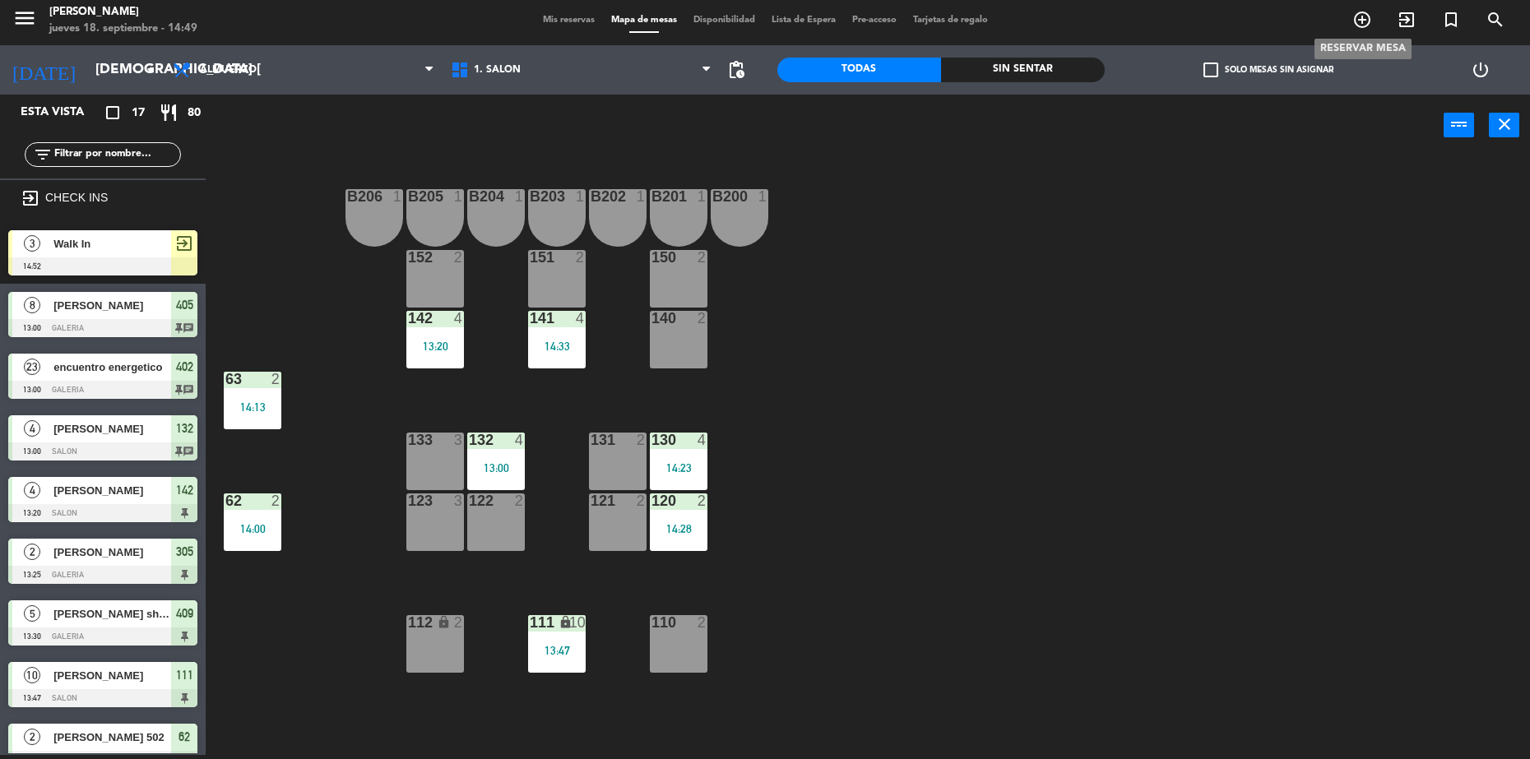
click at [1343, 25] on span "add_circle_outline" at bounding box center [1362, 20] width 44 height 28
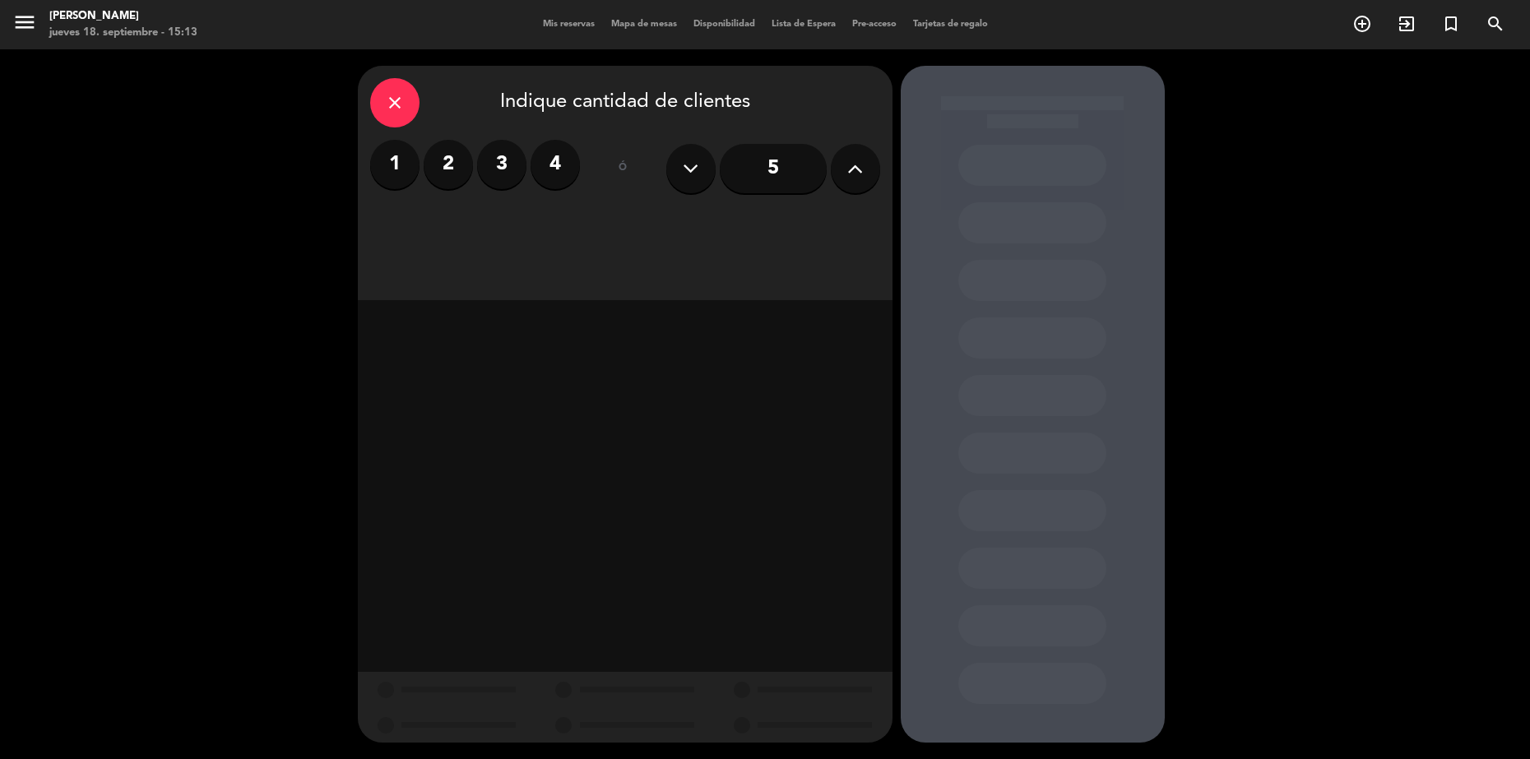
click at [575, 164] on label "4" at bounding box center [555, 164] width 49 height 49
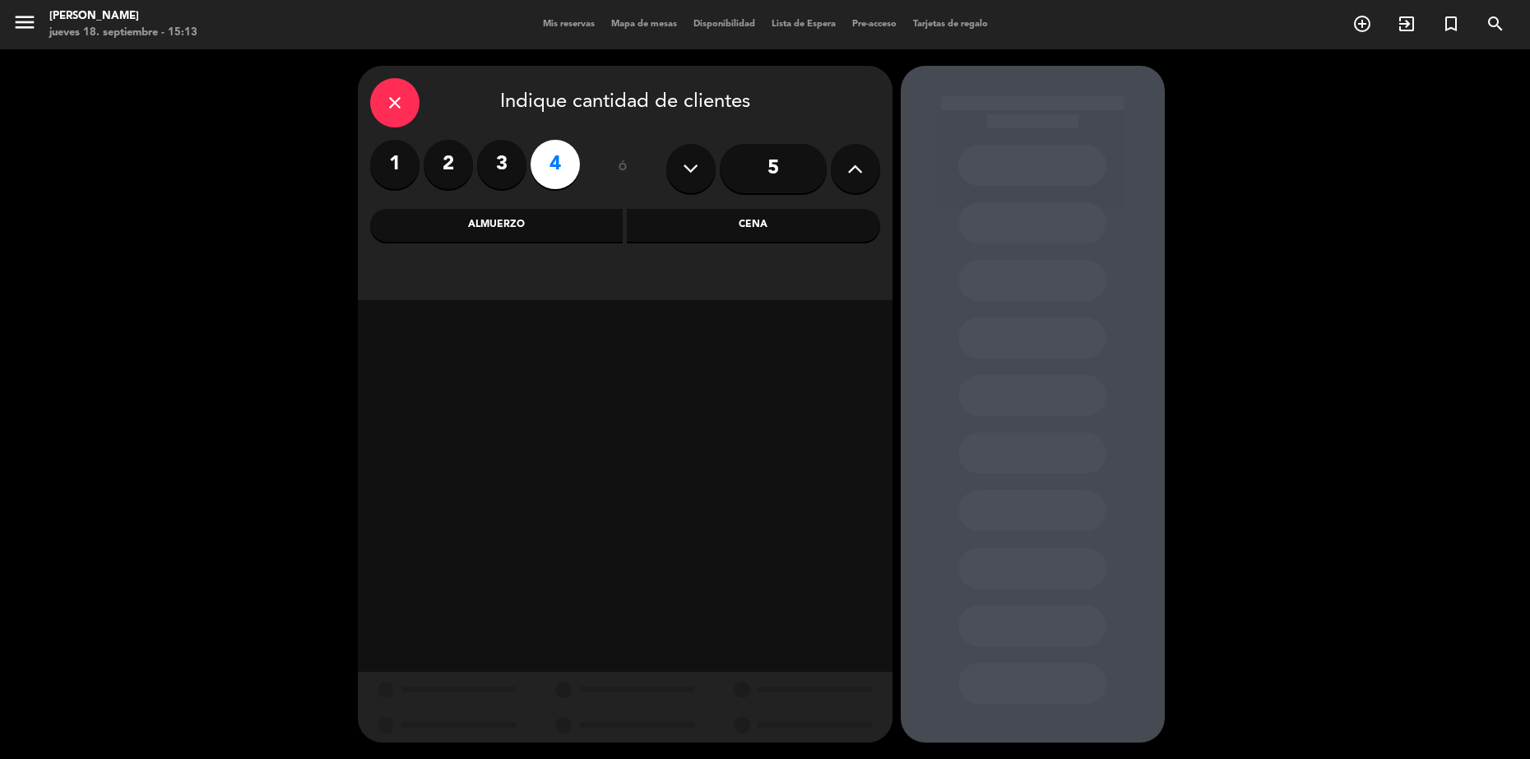
click at [552, 230] on div "Almuerzo" at bounding box center [496, 225] width 253 height 33
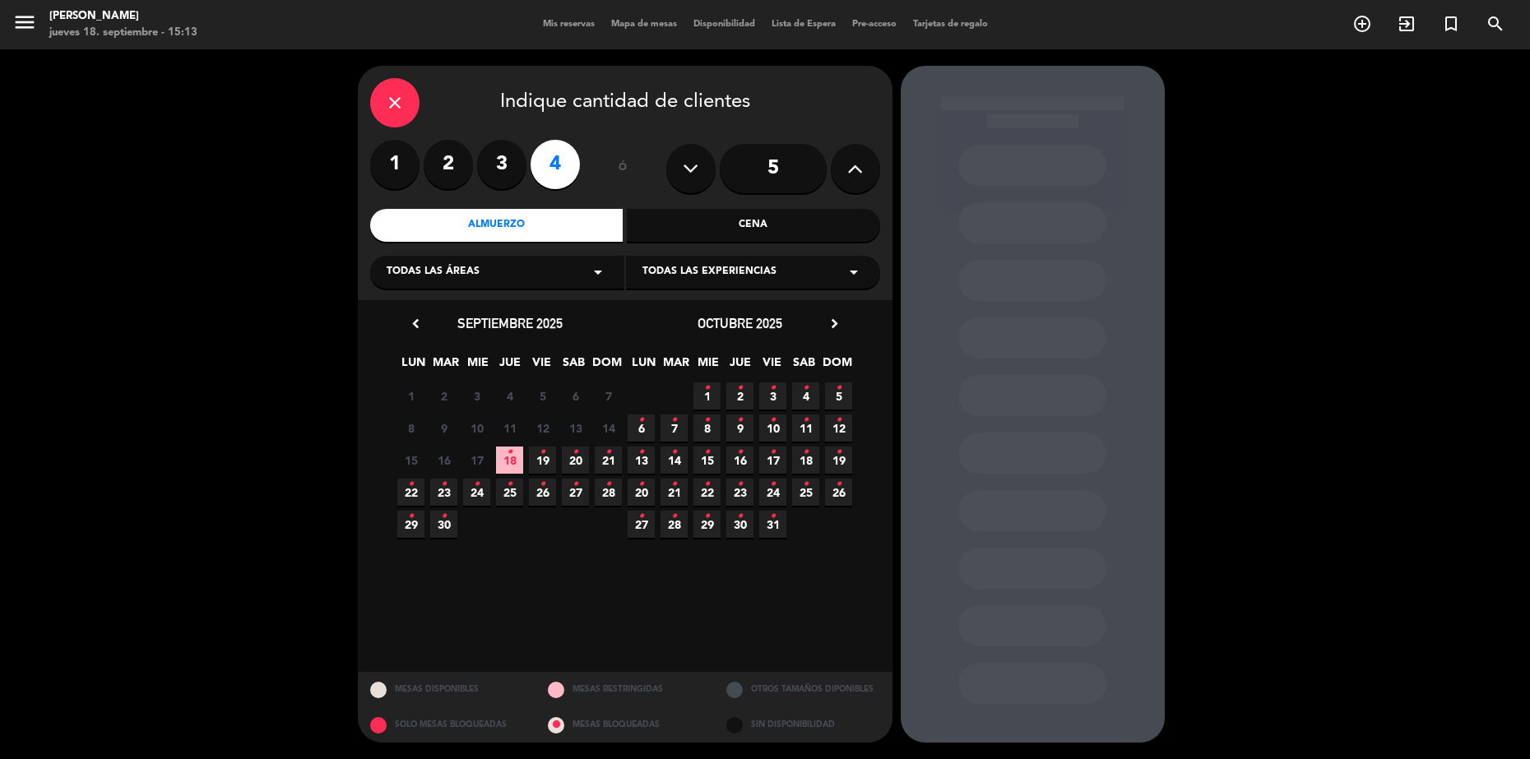
click at [509, 457] on icon "•" at bounding box center [510, 452] width 6 height 26
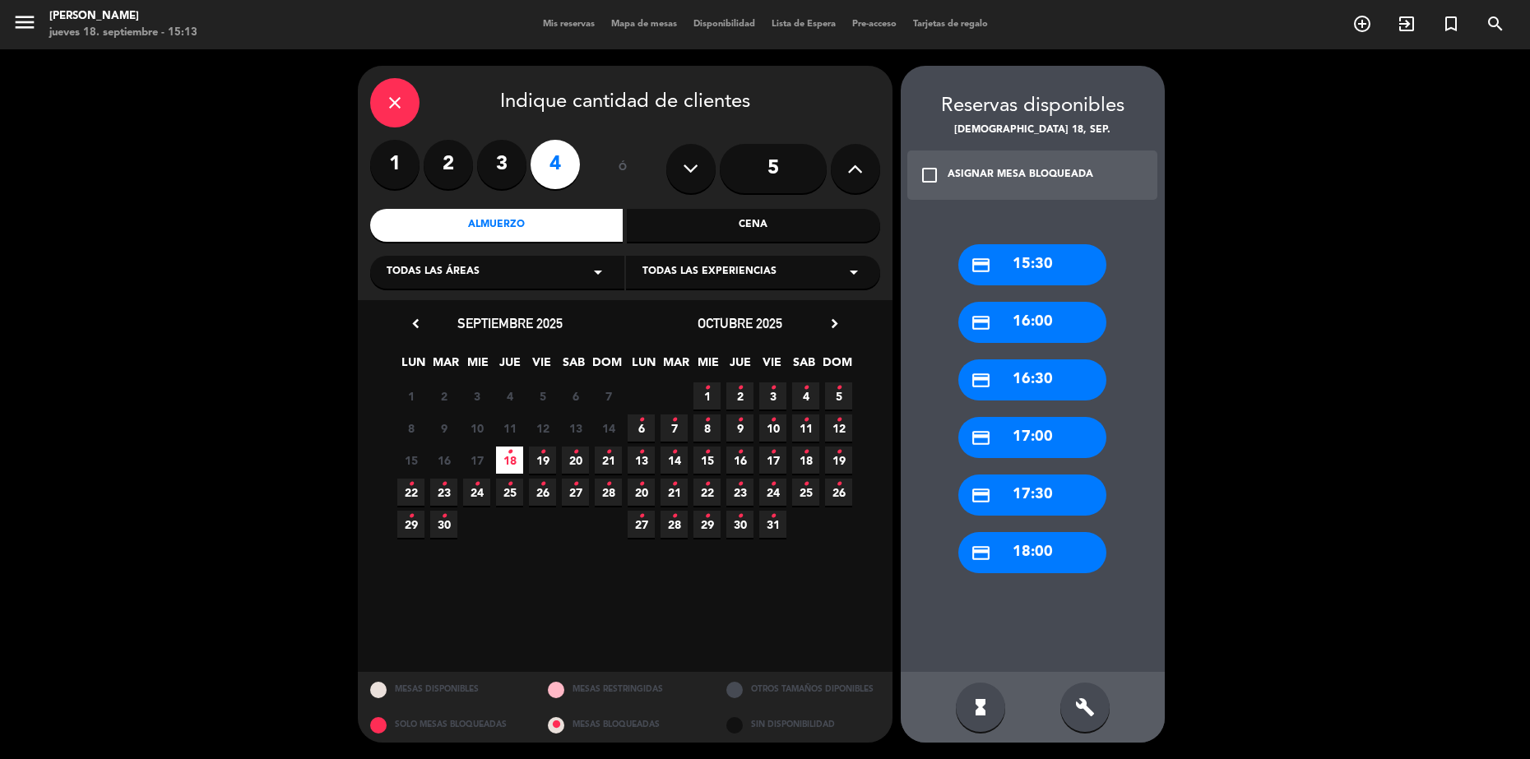
click at [1060, 267] on div "credit_card 15:30" at bounding box center [1032, 264] width 148 height 41
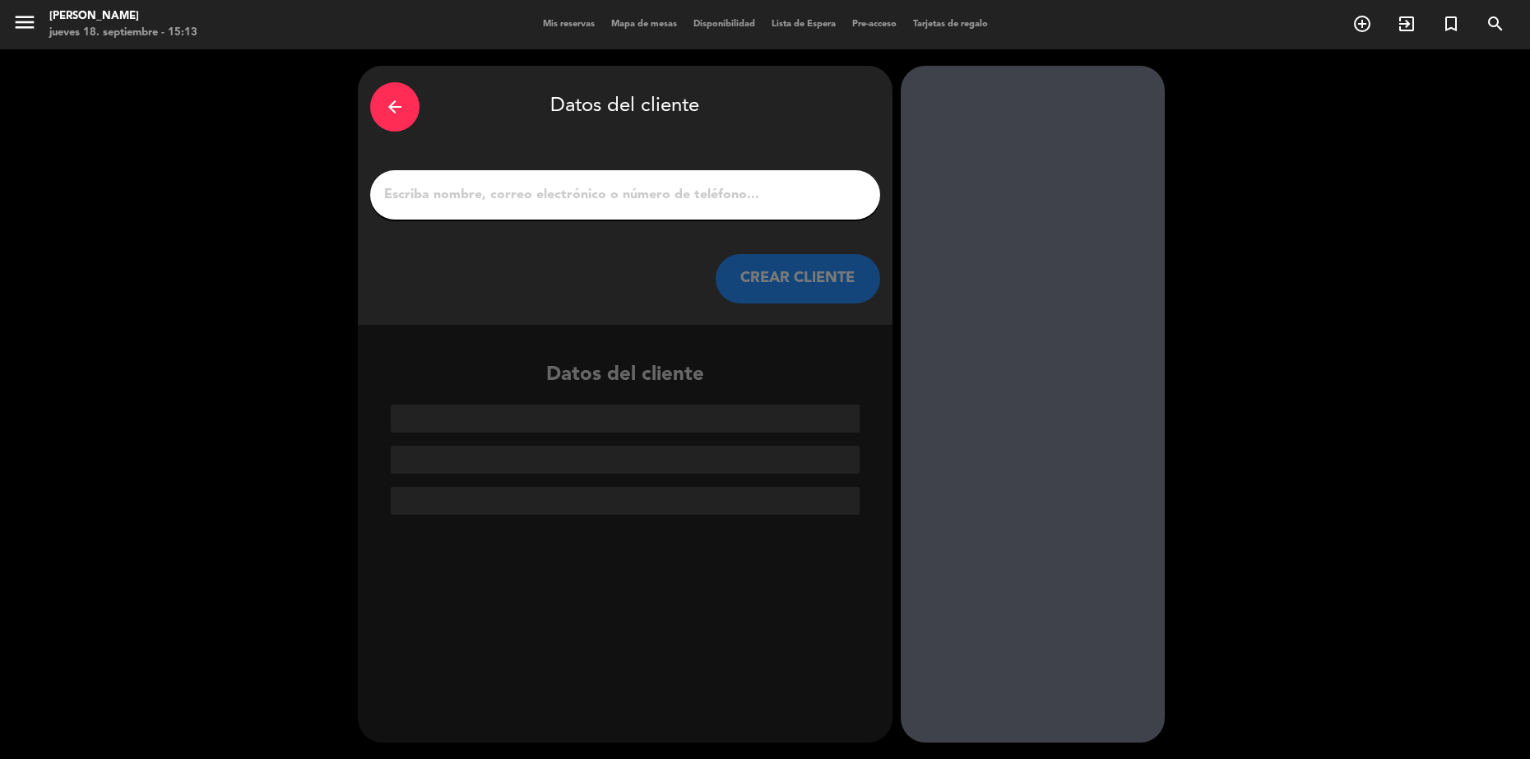
click at [562, 193] on input "1" at bounding box center [625, 194] width 485 height 23
click at [525, 194] on input "1" at bounding box center [625, 194] width 485 height 23
click at [350, 153] on div "arrow_back Datos del cliente CREAR CLIENTE Datos del cliente" at bounding box center [765, 404] width 1530 height 710
